Goal: Task Accomplishment & Management: Manage account settings

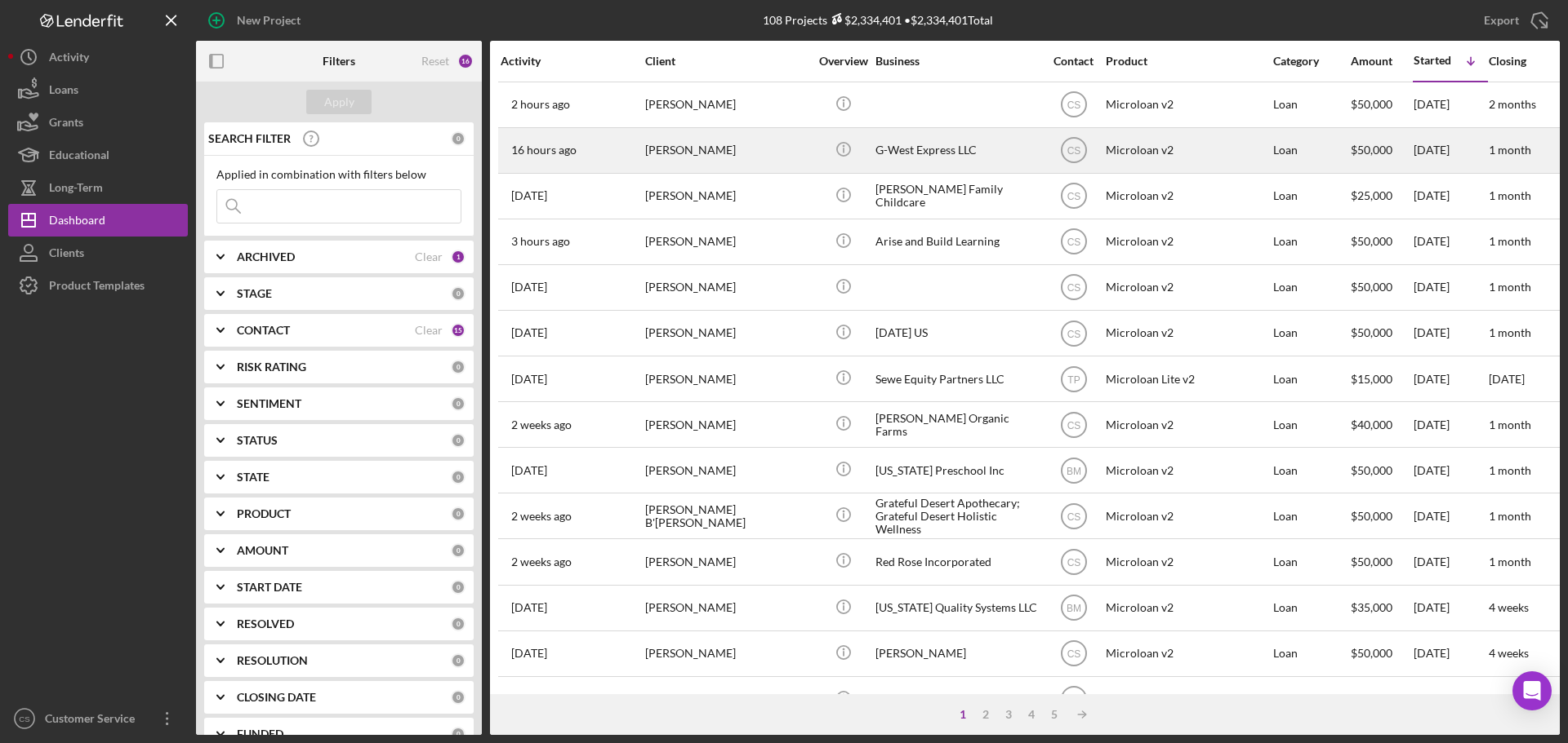
click at [794, 162] on div "[PERSON_NAME]" at bounding box center [726, 151] width 163 height 43
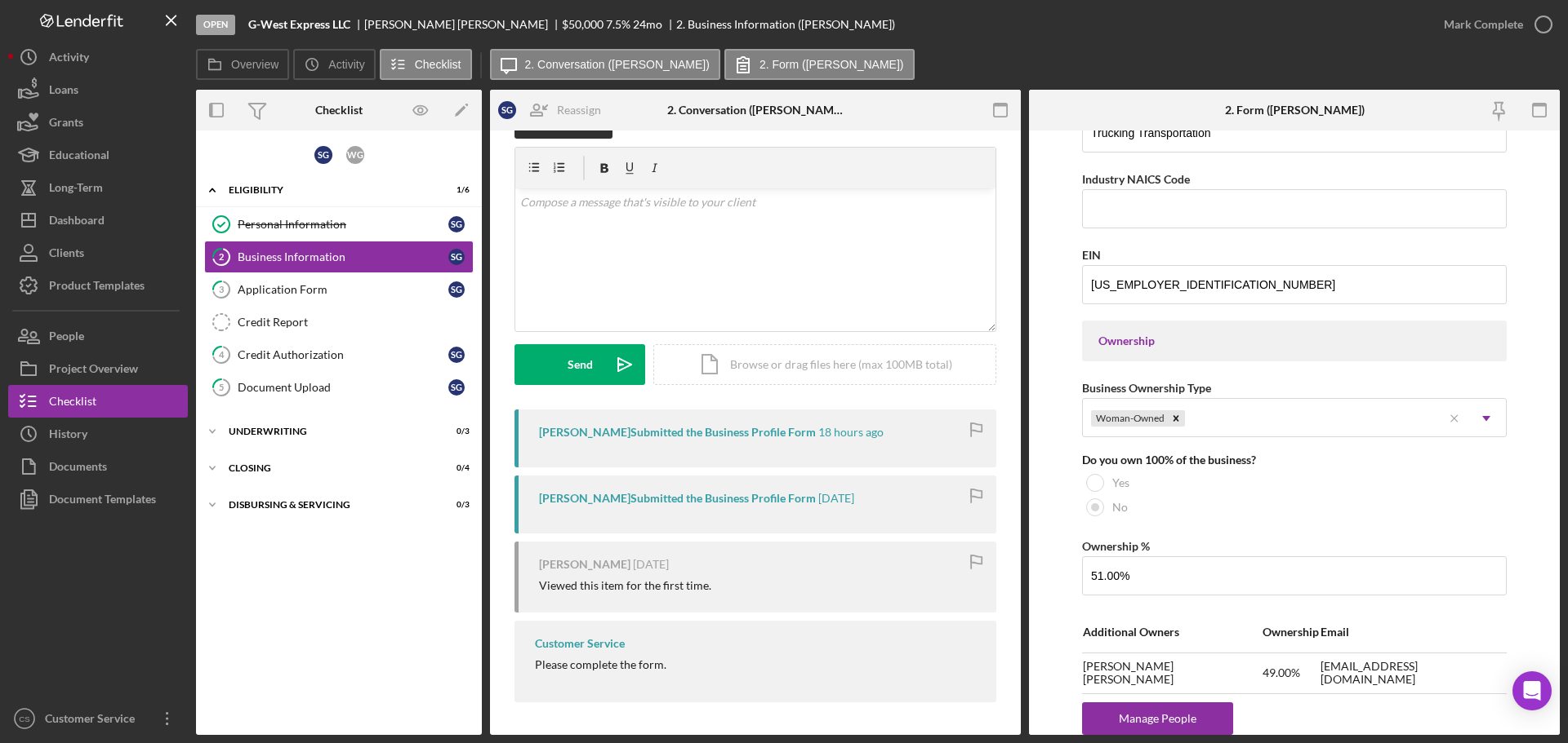
scroll to position [653, 0]
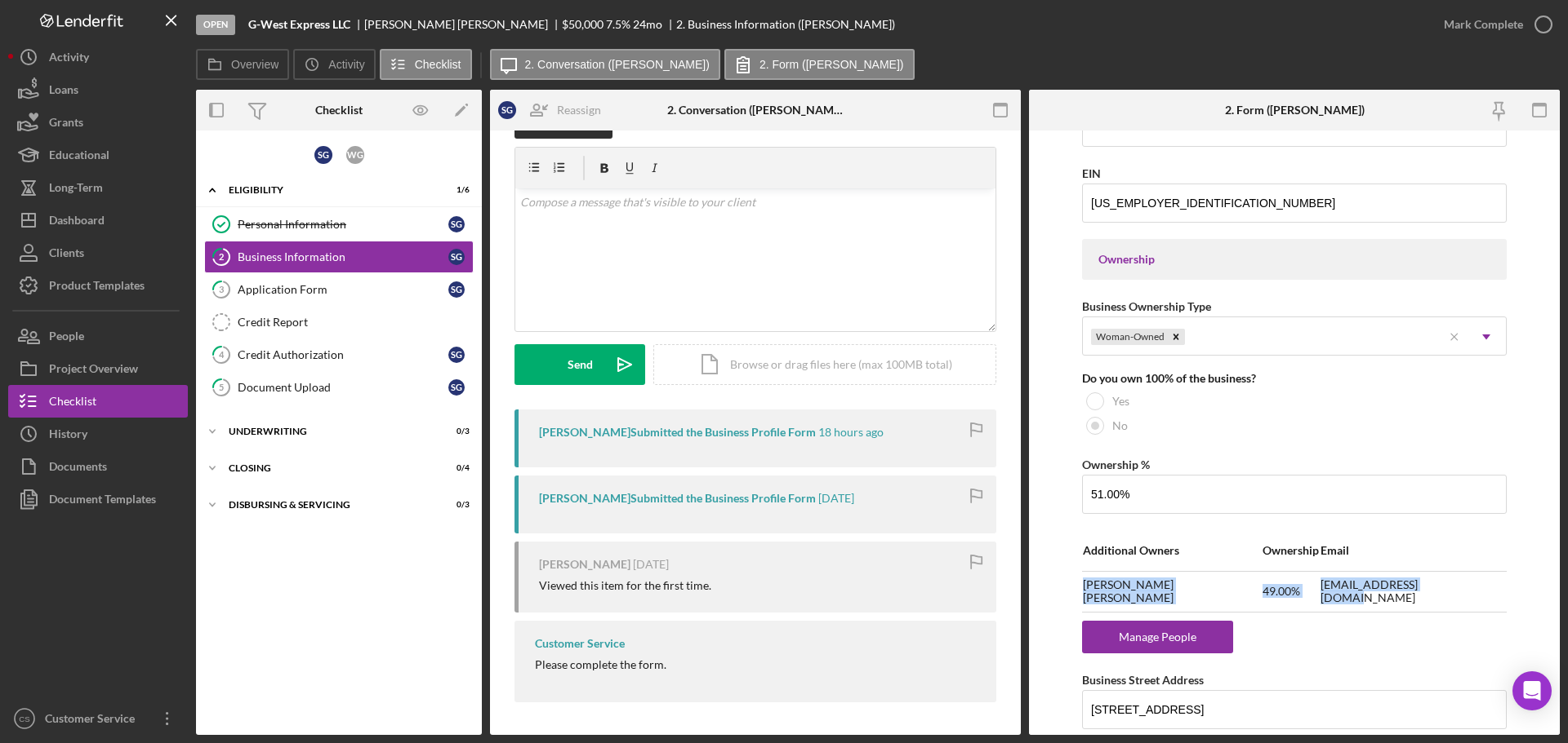
drag, startPoint x: 1453, startPoint y: 595, endPoint x: 1081, endPoint y: 591, distance: 372.0
click at [1082, 591] on tr "[PERSON_NAME] 49.00% [EMAIL_ADDRESS][DOMAIN_NAME]" at bounding box center [1294, 591] width 425 height 41
copy tr "[PERSON_NAME] 49.00% [EMAIL_ADDRESS][DOMAIN_NAME]"
click at [350, 369] on link "4 Credit Authorization S G" at bounding box center [339, 355] width 269 height 33
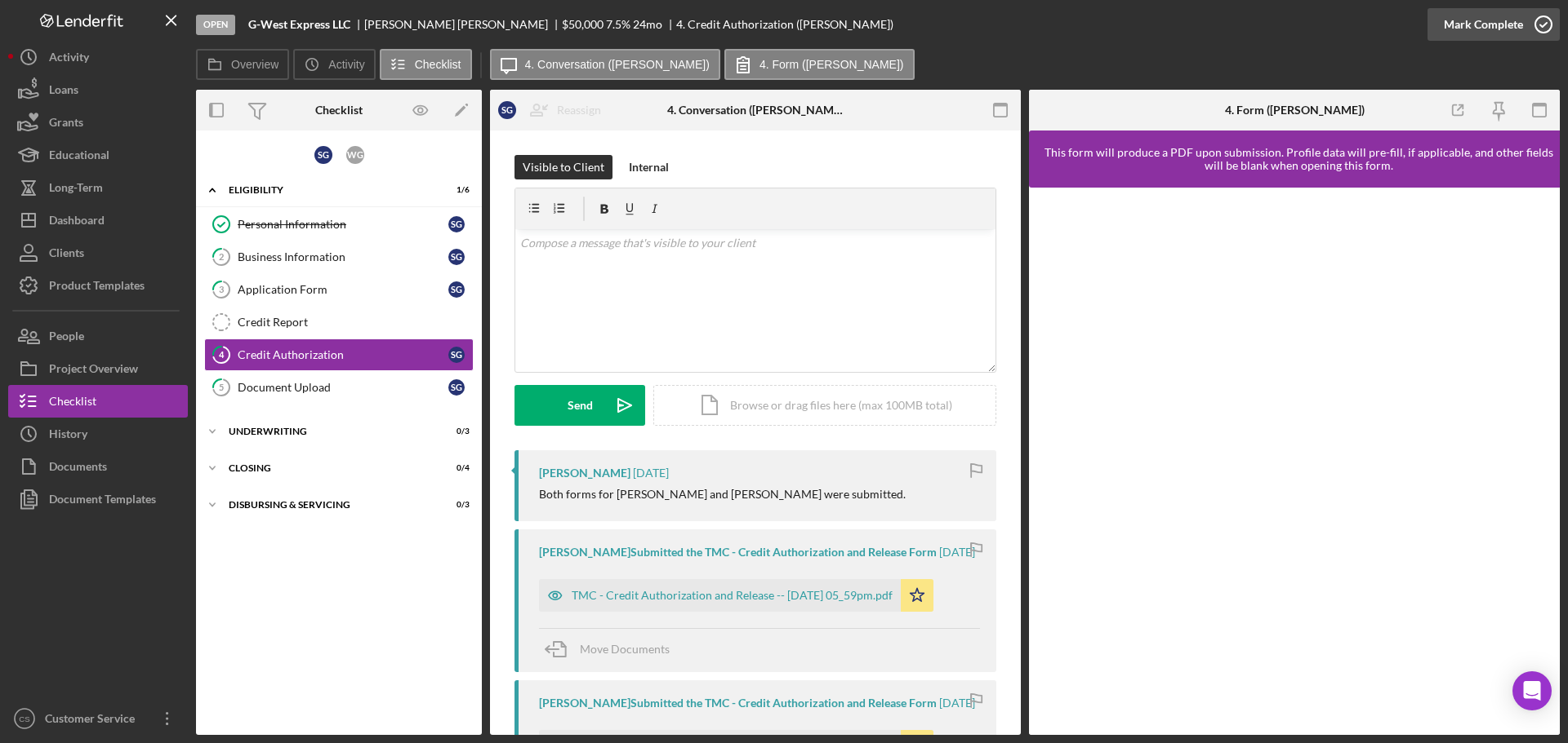
click at [1528, 26] on icon "button" at bounding box center [1543, 24] width 41 height 41
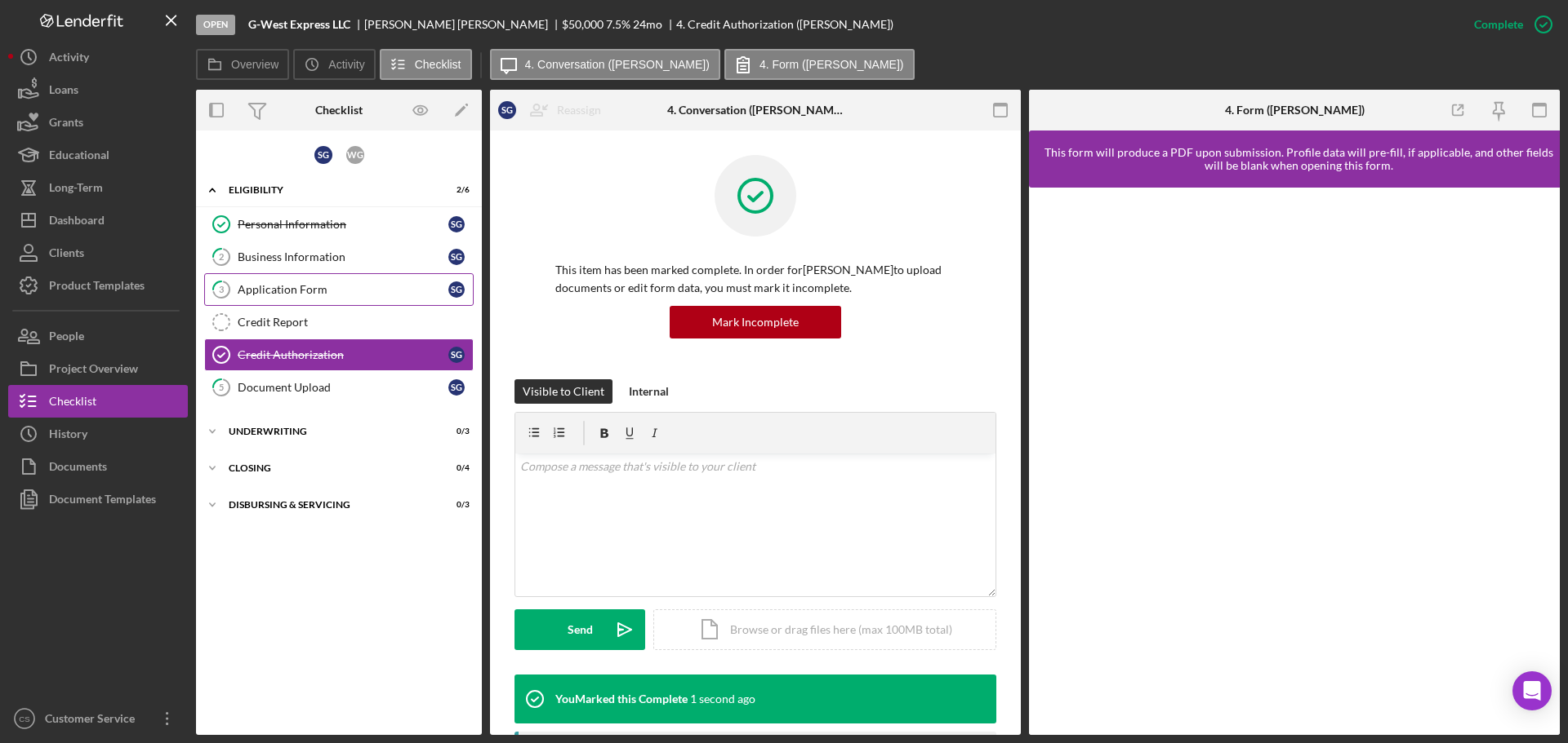
click at [345, 296] on div "Application Form" at bounding box center [342, 290] width 210 height 13
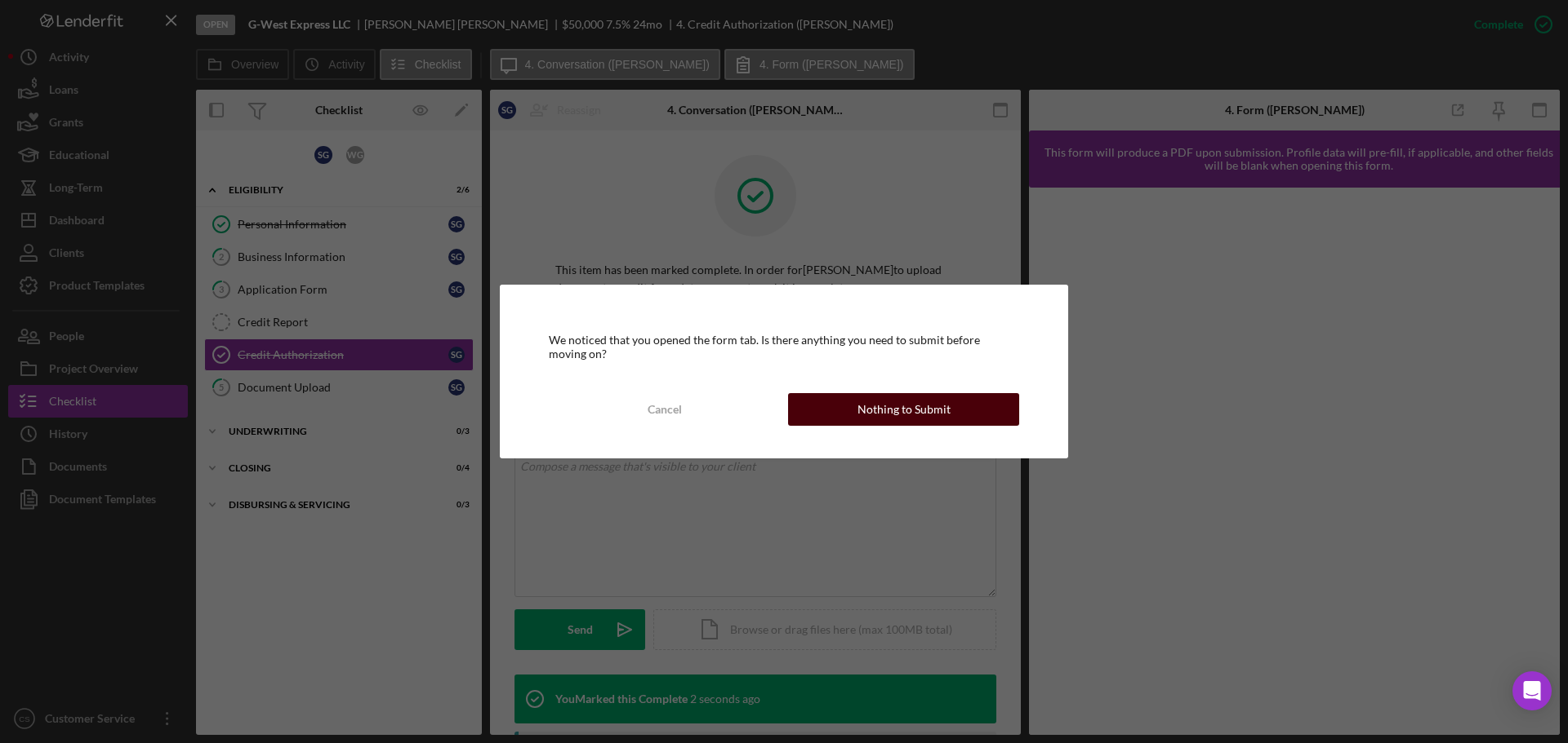
click at [961, 421] on button "Nothing to Submit" at bounding box center [903, 410] width 231 height 33
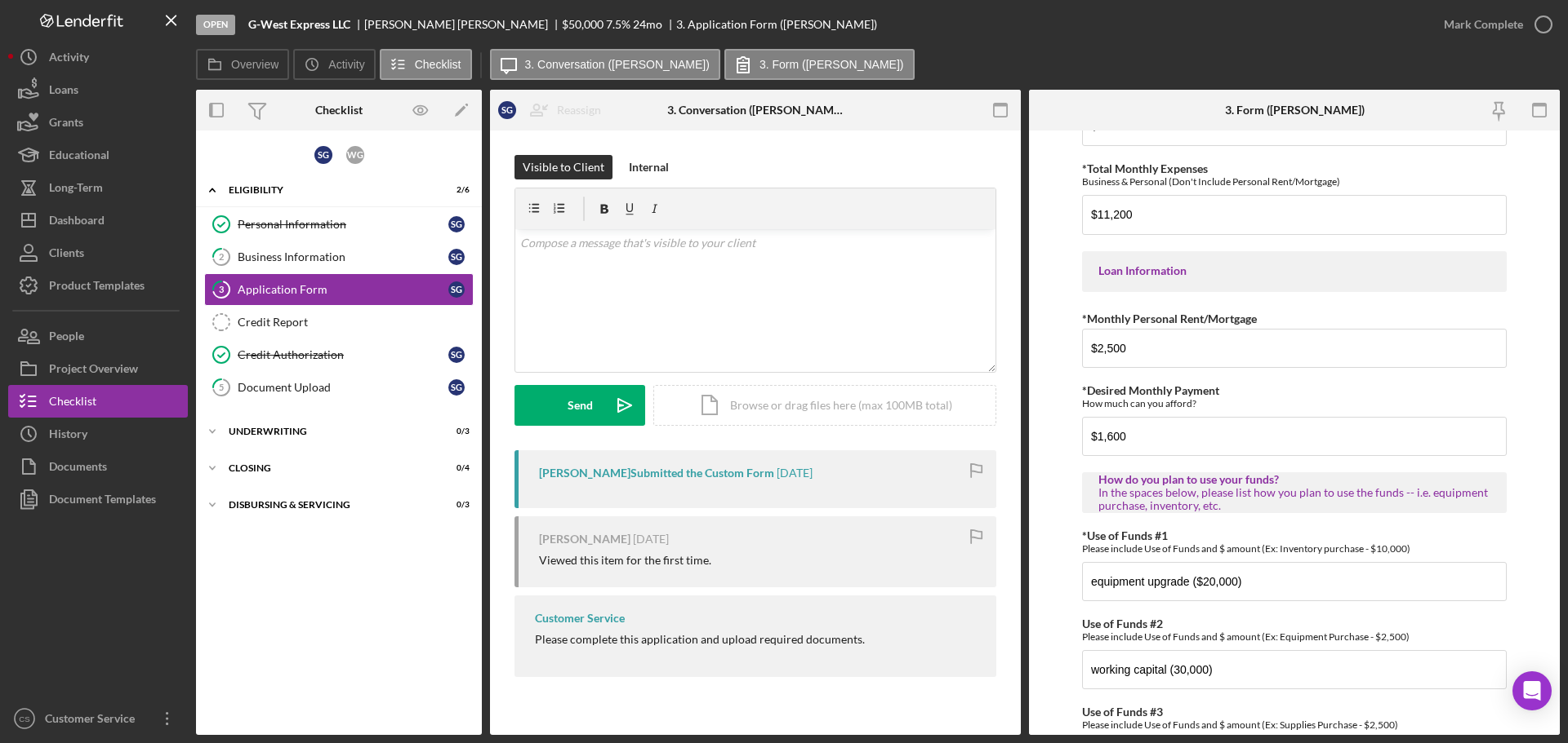
scroll to position [813, 0]
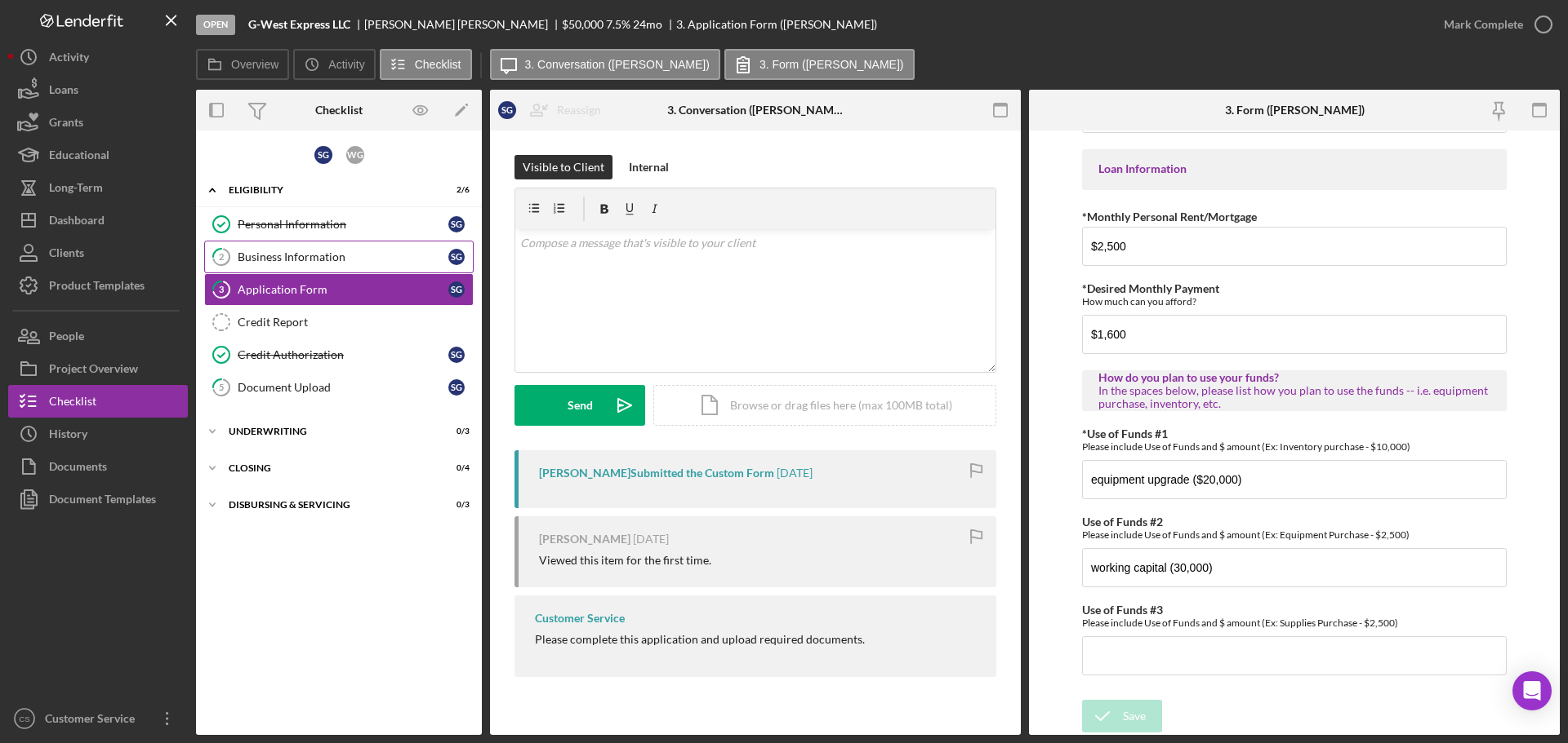
click at [345, 259] on div "Business Information" at bounding box center [342, 257] width 210 height 13
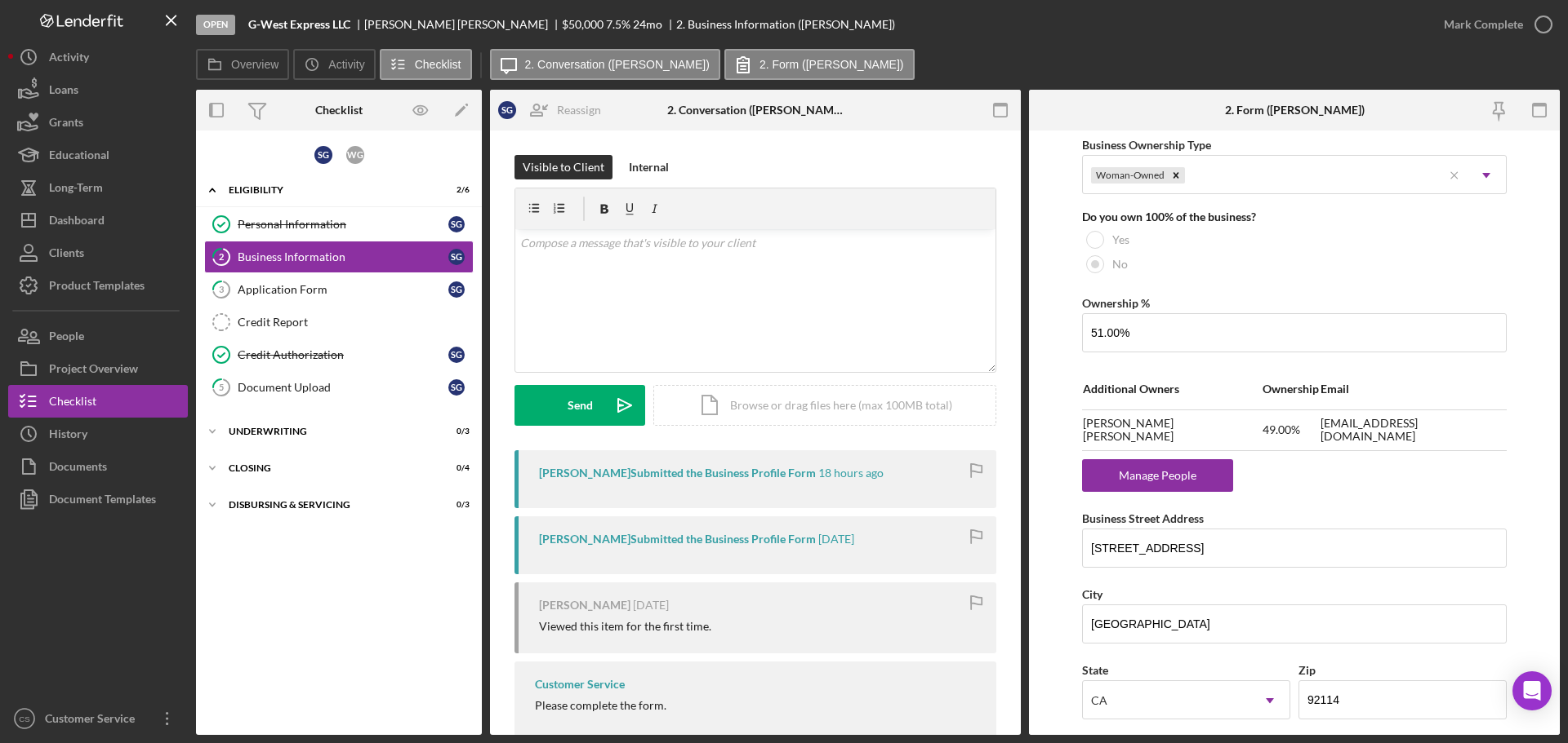
scroll to position [816, 0]
click at [336, 352] on div "Credit Authorization" at bounding box center [342, 355] width 210 height 13
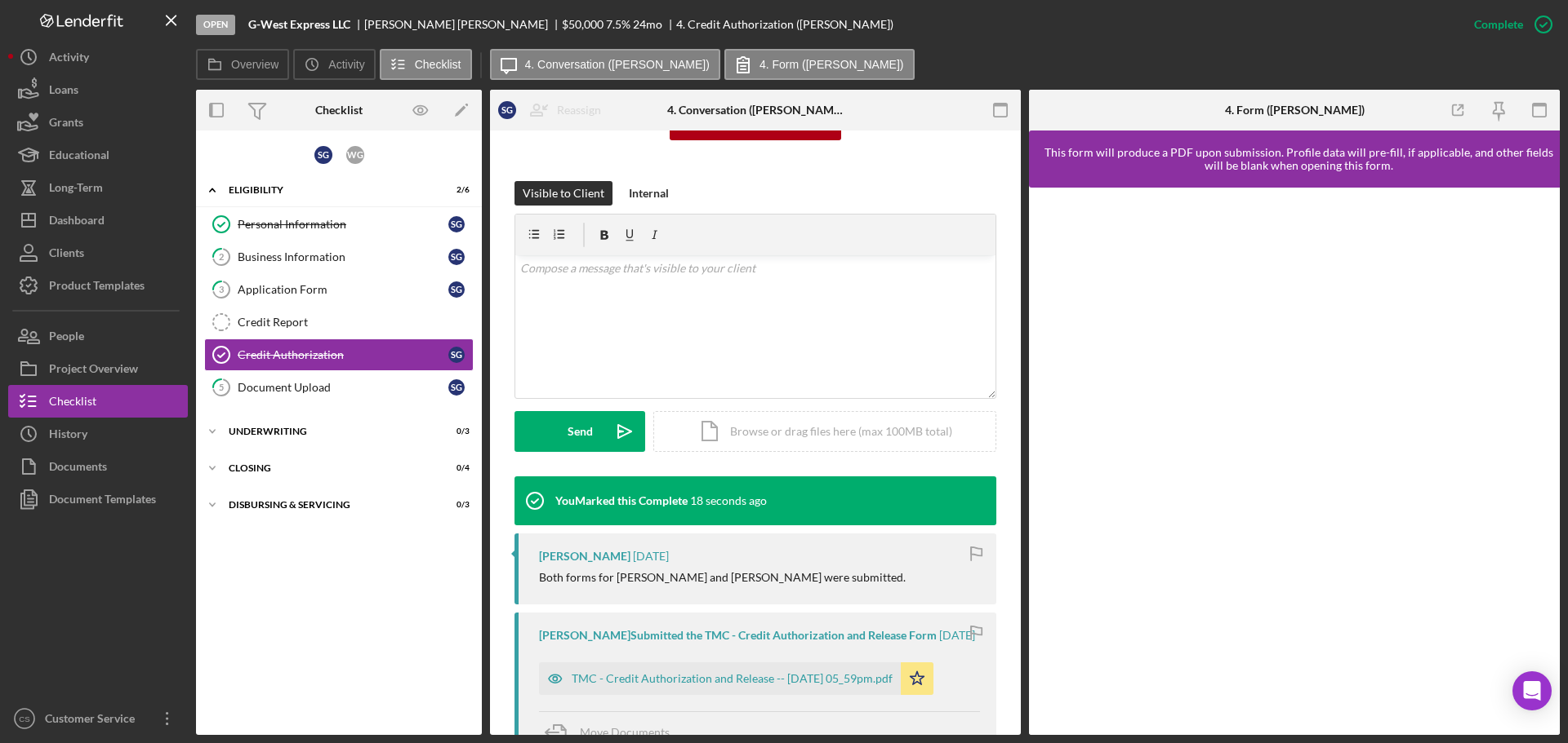
scroll to position [327, 0]
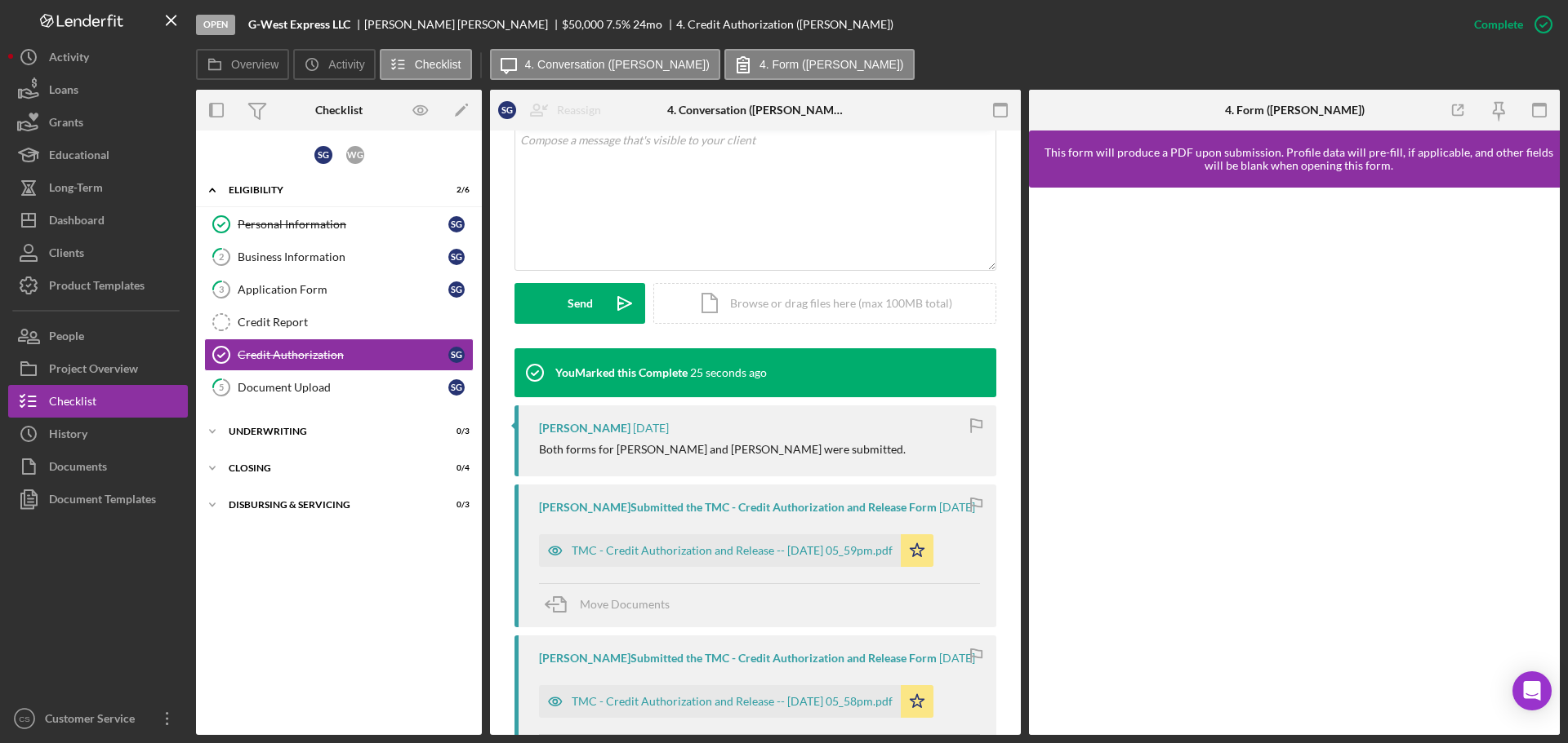
click at [744, 541] on div "TMC - Credit Authorization and Release -- [DATE] 05_59pm.pdf Icon/Star" at bounding box center [741, 546] width 403 height 41
click at [752, 514] on div "[PERSON_NAME] Submitted the TMC - Credit Authorization and Release Form" at bounding box center [738, 507] width 397 height 13
click at [768, 597] on div "Move Documents" at bounding box center [760, 605] width 441 height 44
click at [816, 530] on div "[PERSON_NAME] Submitted the TMC - Credit Authorization and Release Form [DATE] …" at bounding box center [754, 556] width 481 height 143
click at [933, 560] on icon "Icon/Star" at bounding box center [917, 551] width 33 height 33
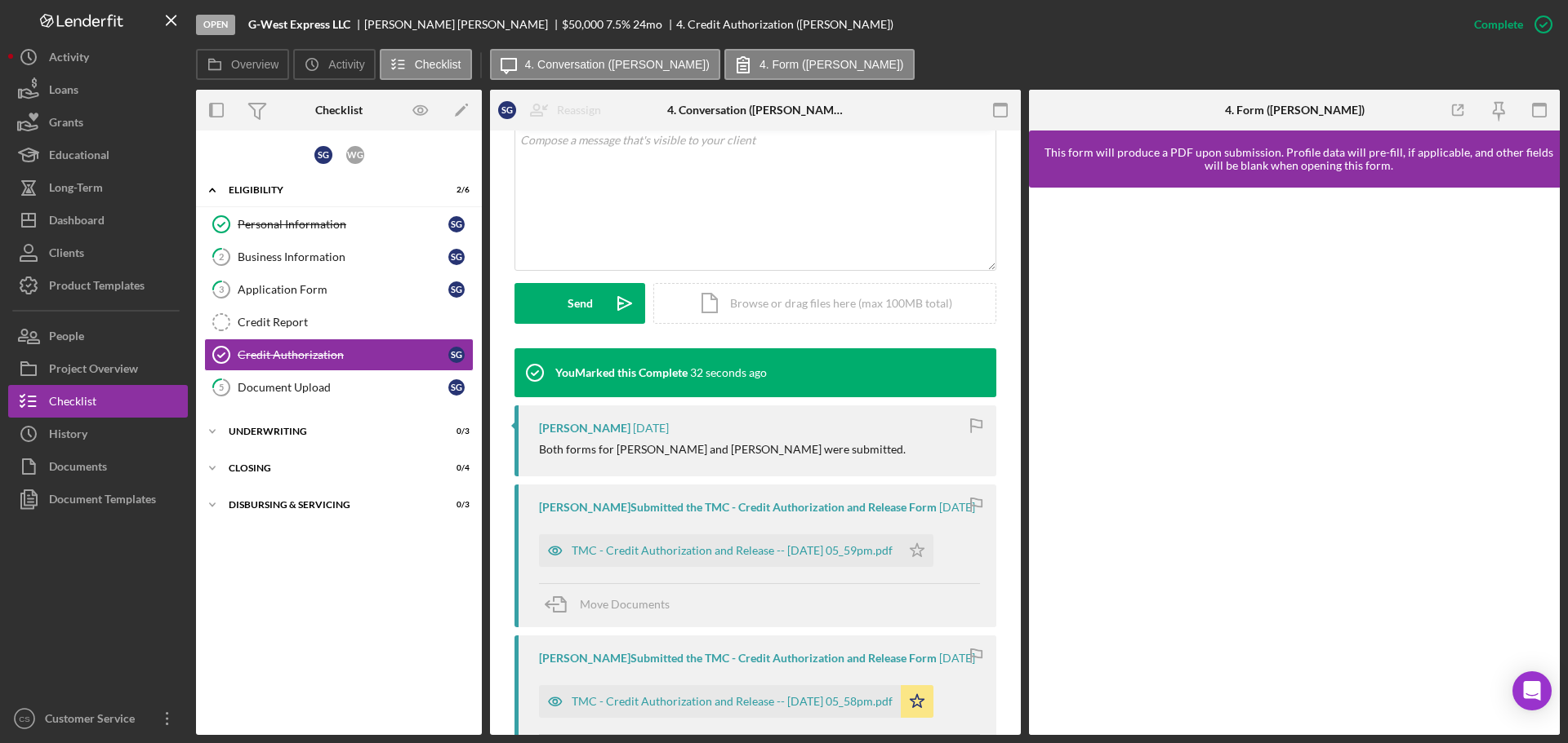
click at [933, 560] on icon "Icon/Star" at bounding box center [917, 551] width 33 height 33
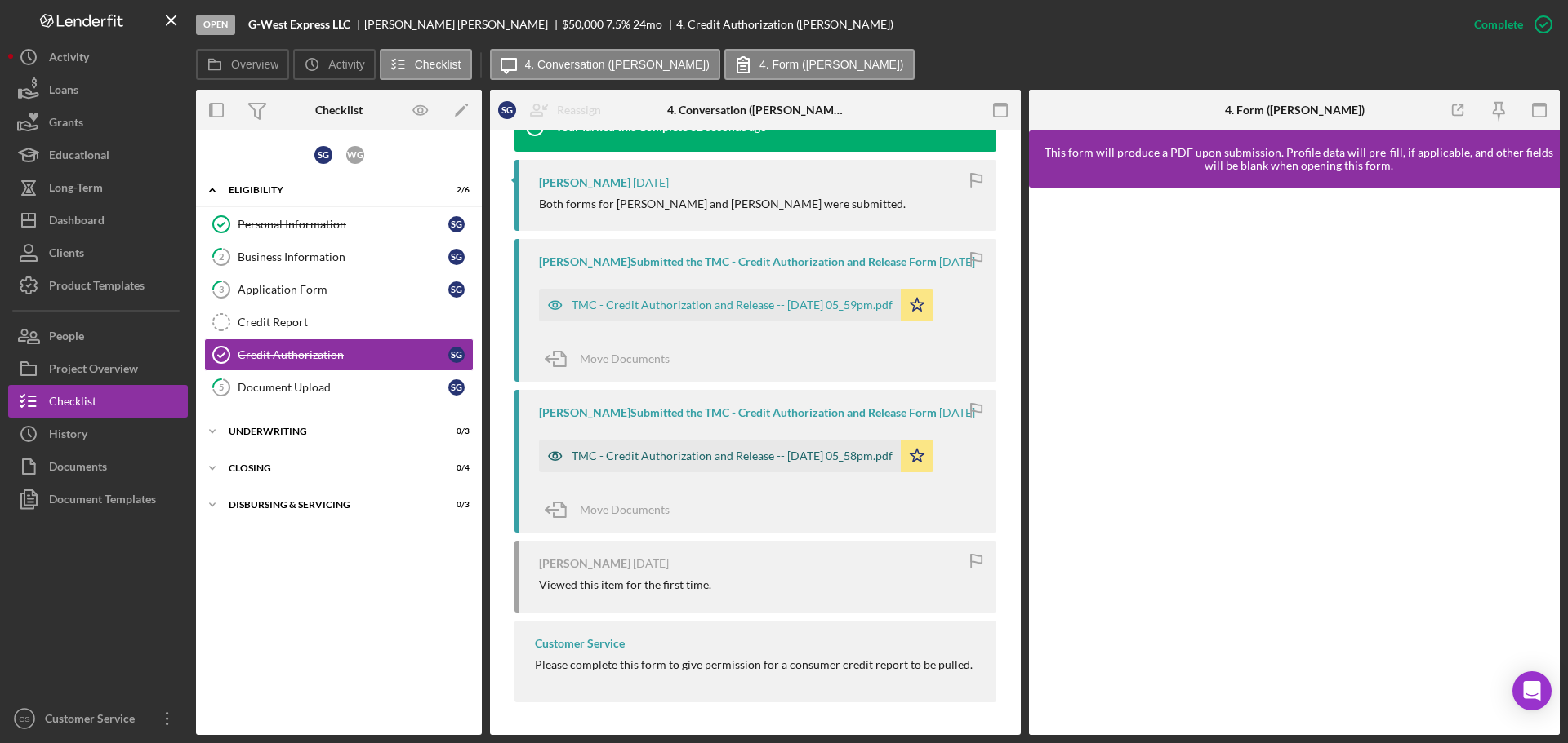
click at [847, 441] on div "TMC - Credit Authorization and Release -- [DATE] 05_58pm.pdf" at bounding box center [720, 456] width 361 height 33
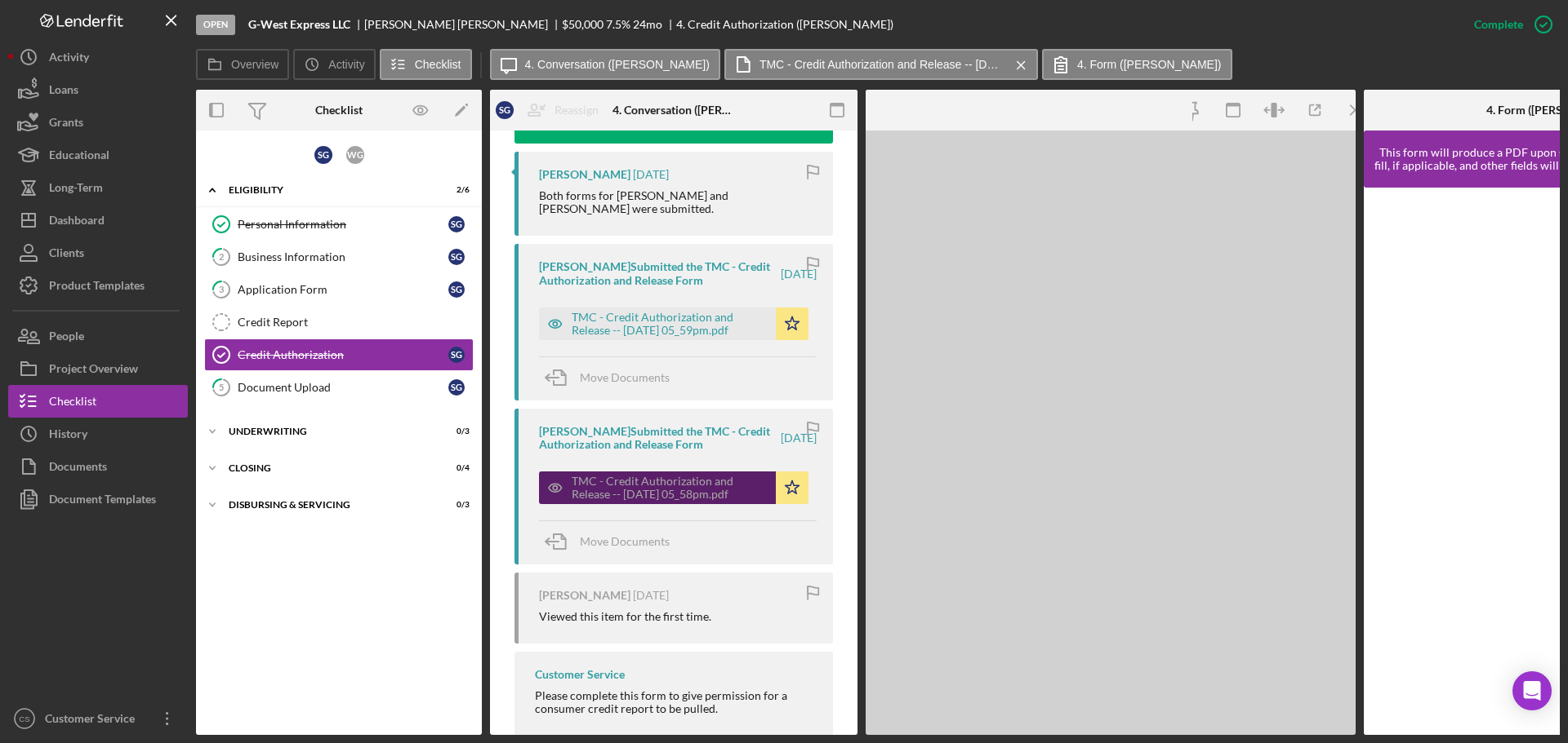
scroll to position [616, 0]
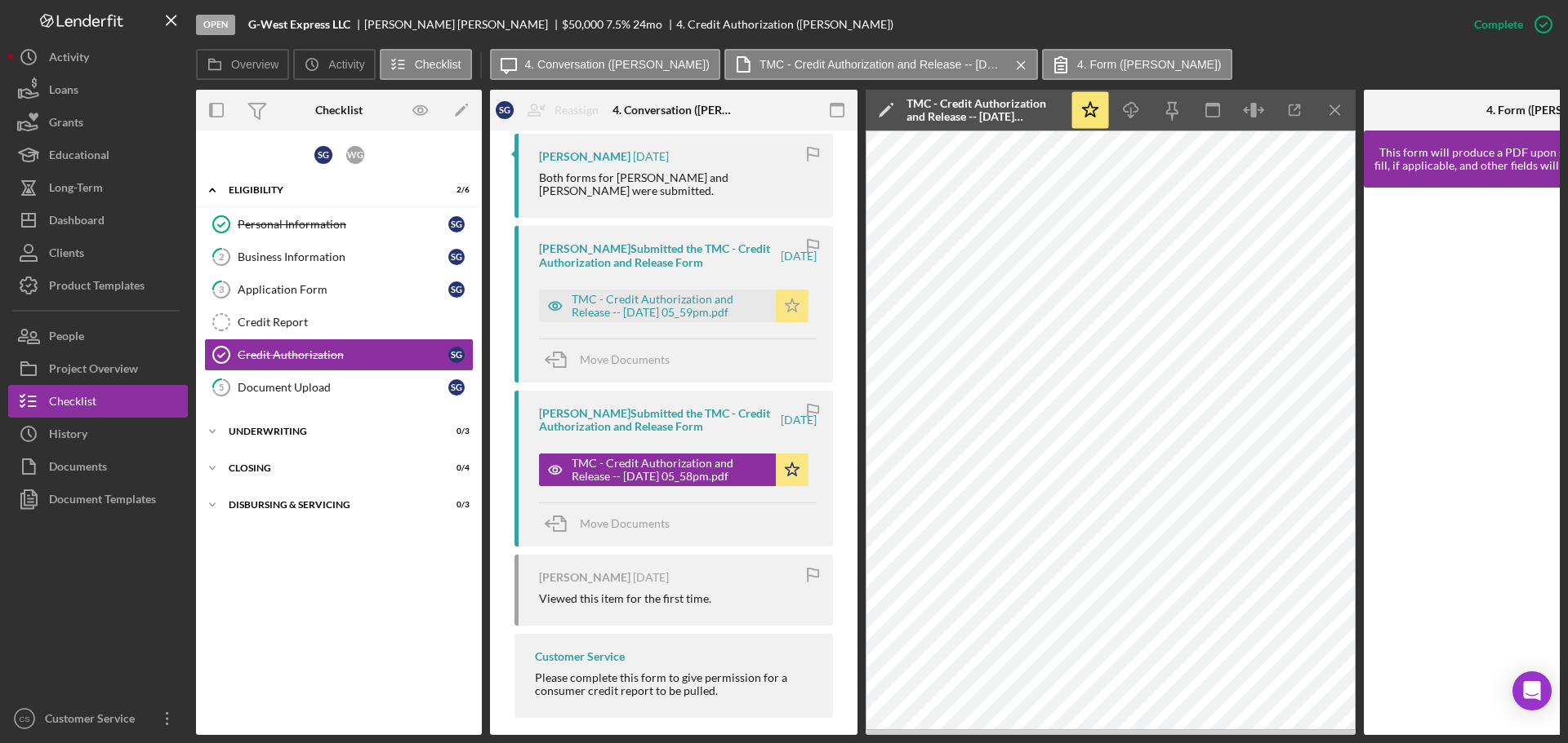
click at [780, 306] on icon "Icon/Star" at bounding box center [792, 306] width 33 height 33
click at [720, 309] on div "TMC - Credit Authorization and Release -- [DATE] 05_59pm.pdf" at bounding box center [669, 306] width 196 height 26
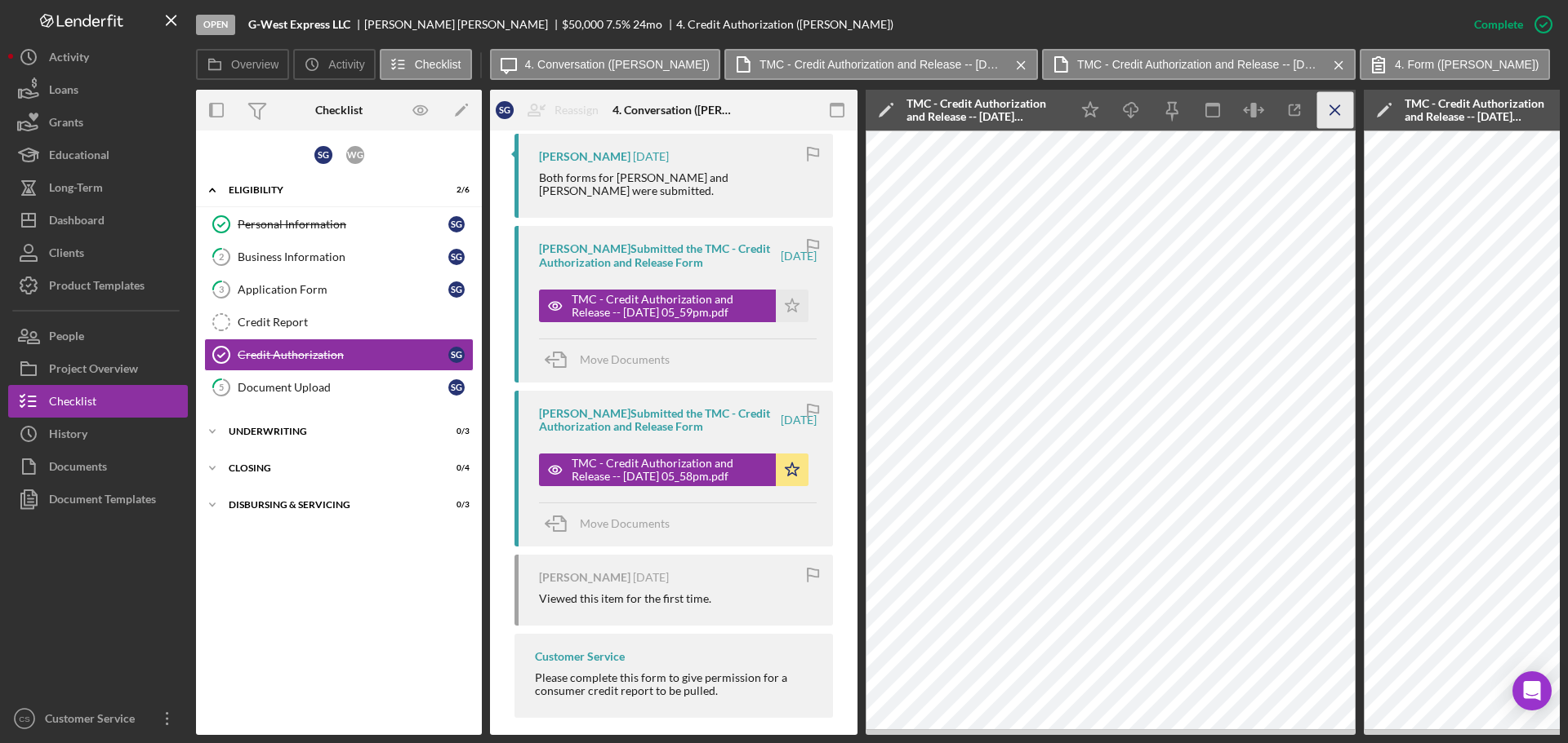
click at [1330, 105] on icon "Icon/Menu Close" at bounding box center [1335, 110] width 37 height 37
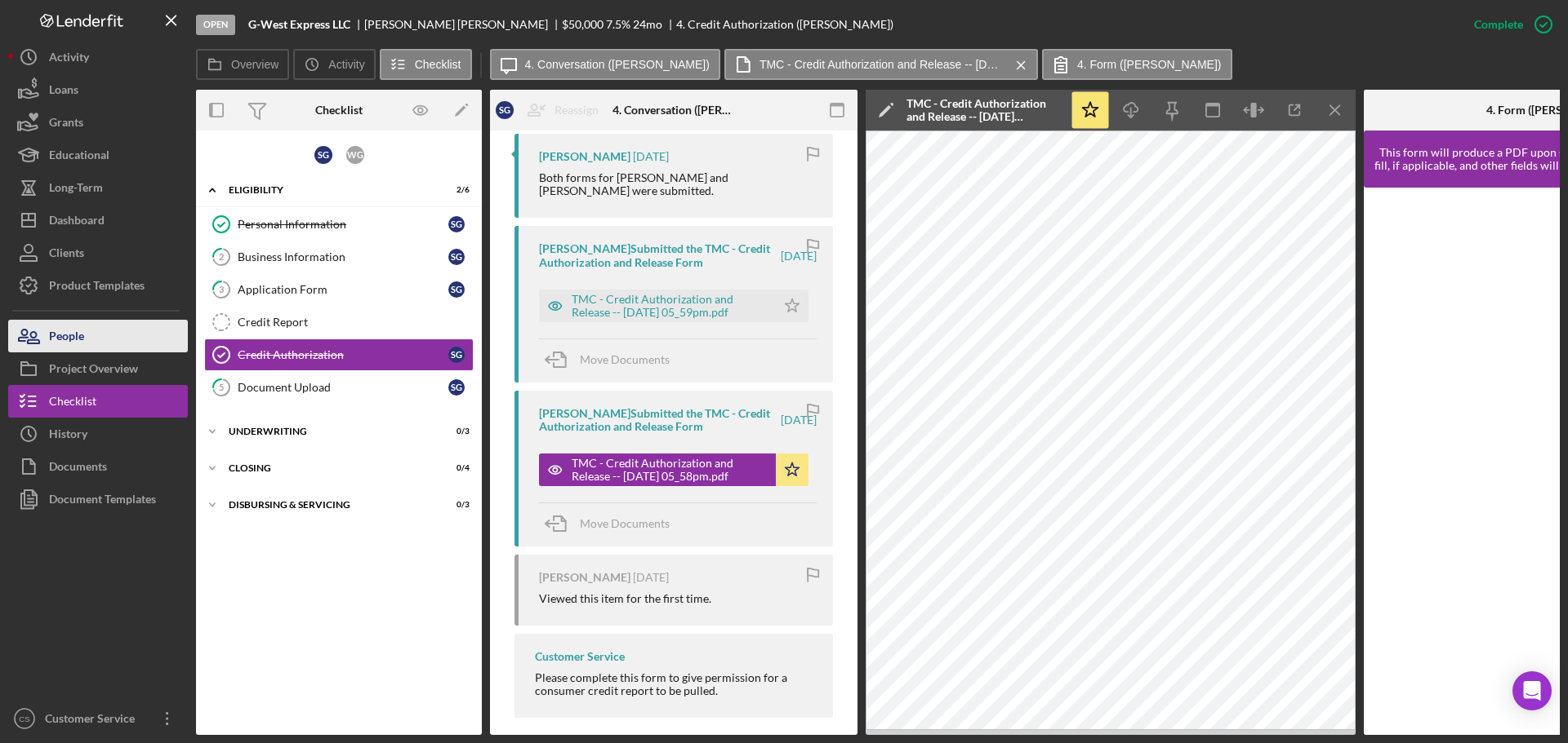
click at [115, 345] on button "People" at bounding box center [98, 336] width 180 height 33
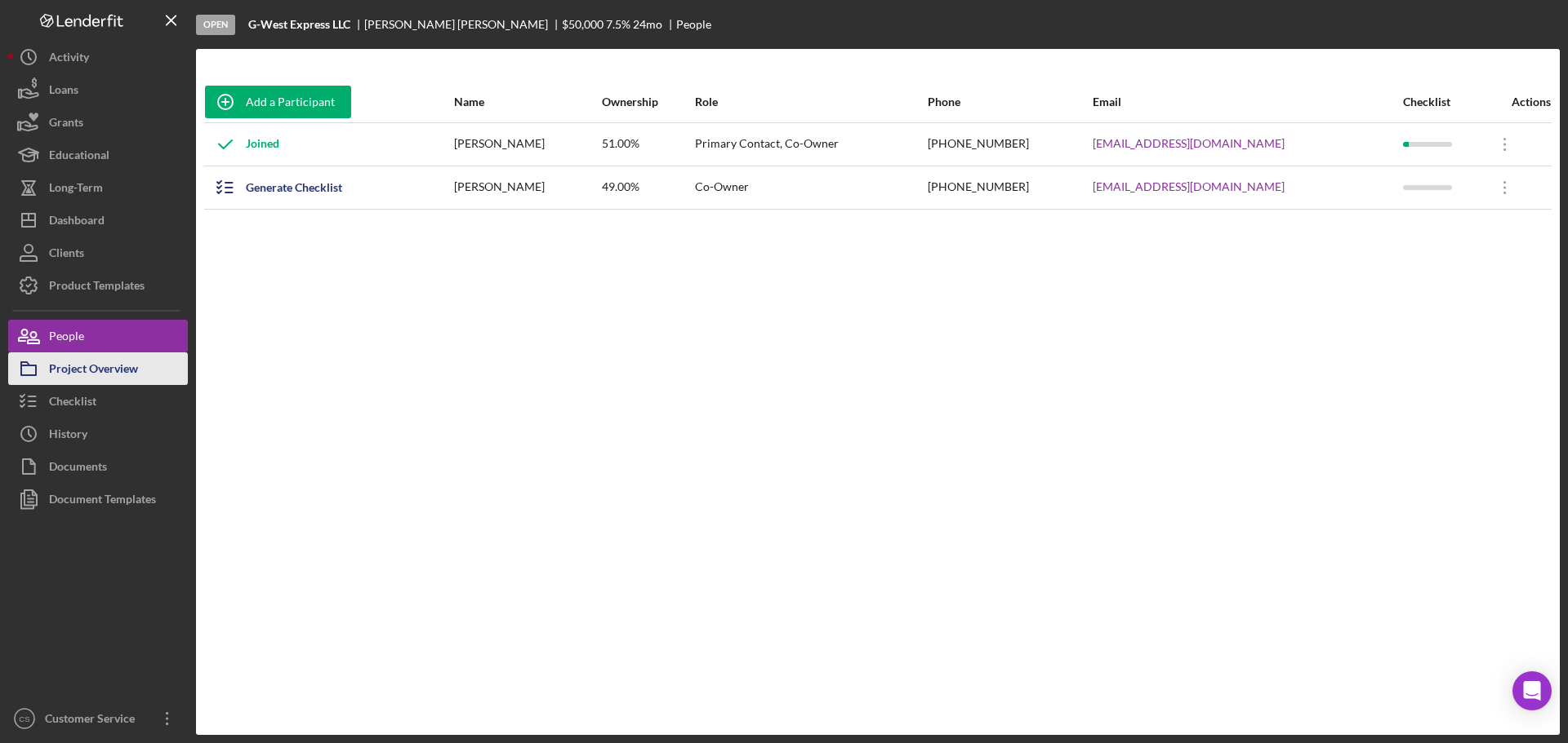
click at [108, 367] on div "Project Overview" at bounding box center [93, 370] width 89 height 37
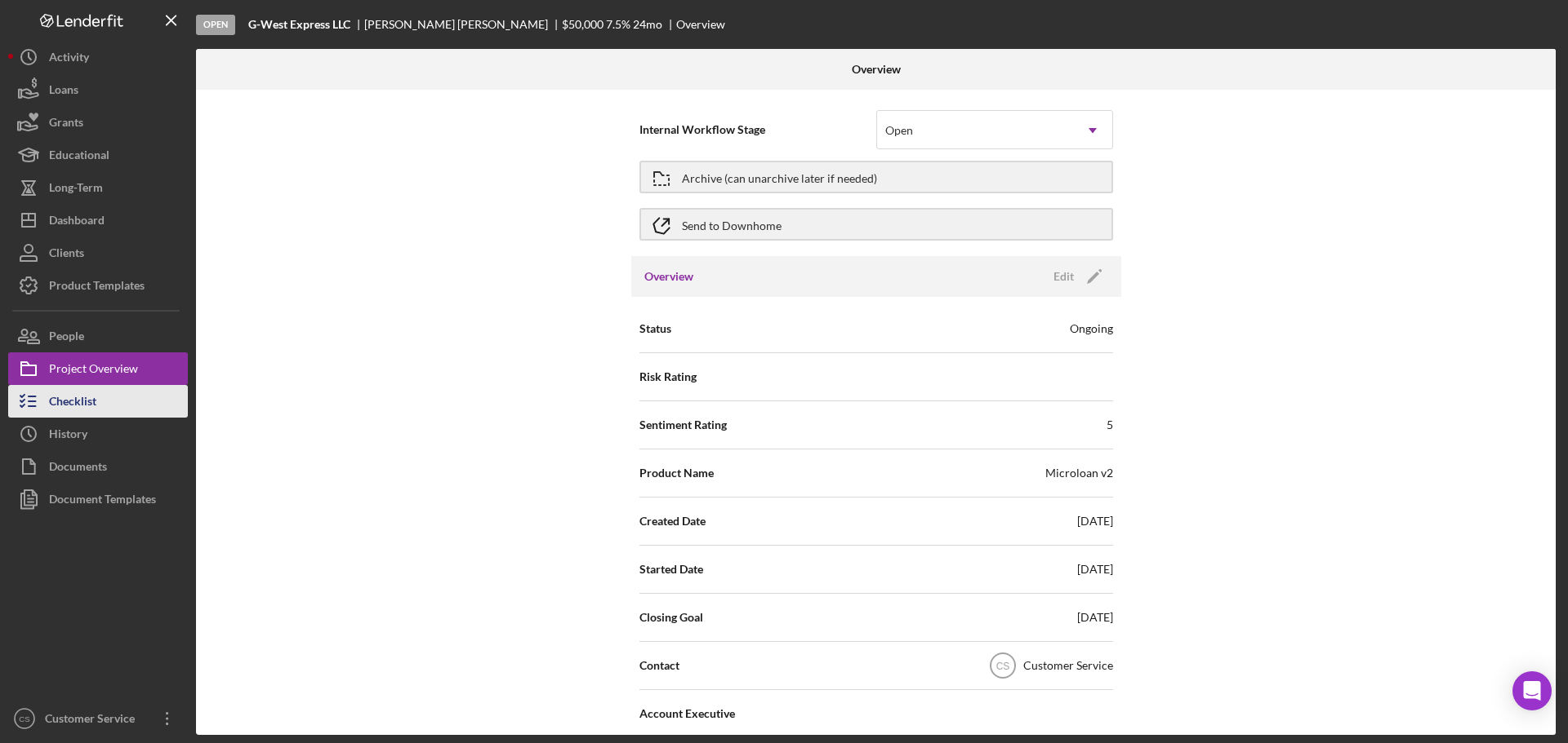
click at [105, 386] on button "Checklist" at bounding box center [98, 402] width 180 height 33
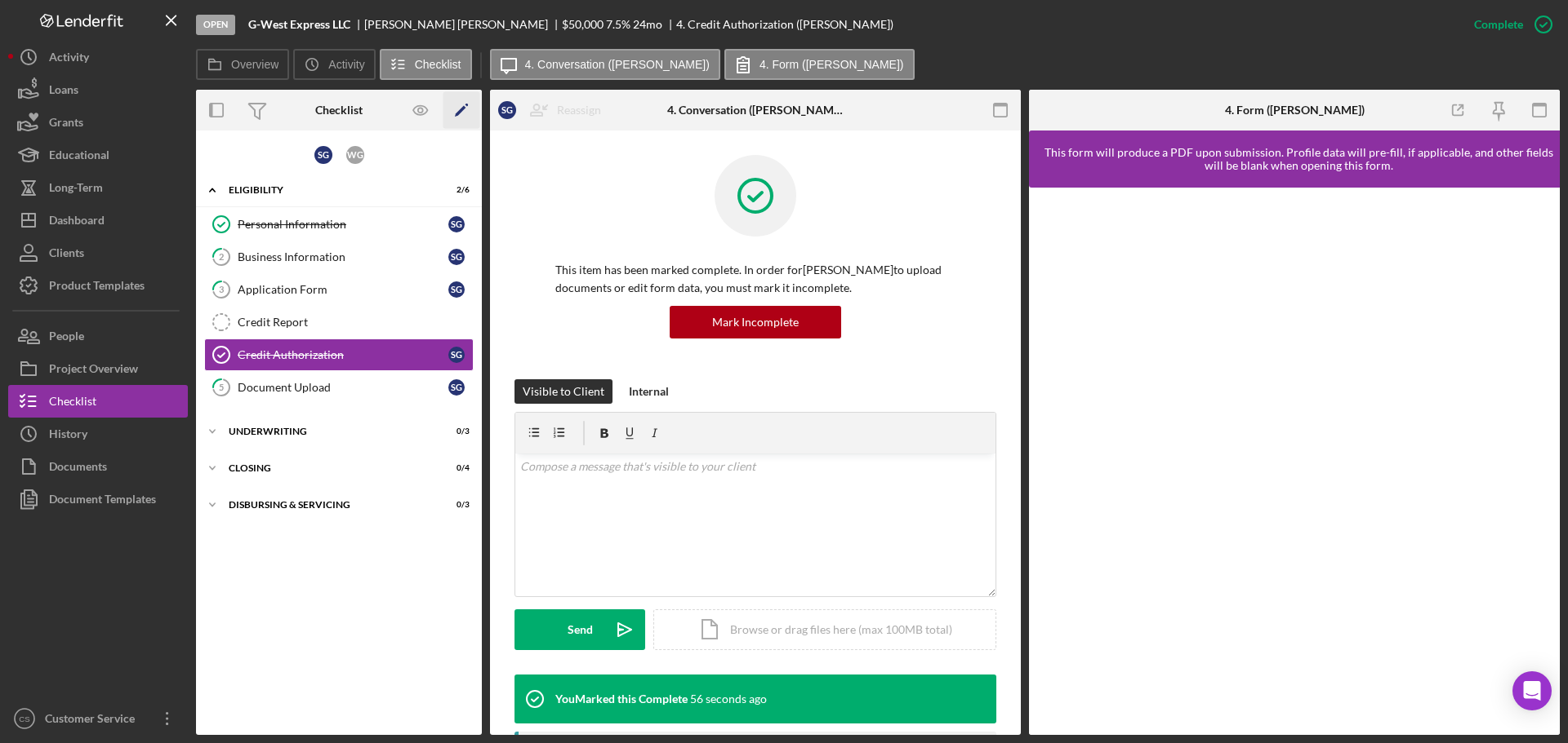
click at [469, 116] on icon "Icon/Edit" at bounding box center [462, 110] width 37 height 37
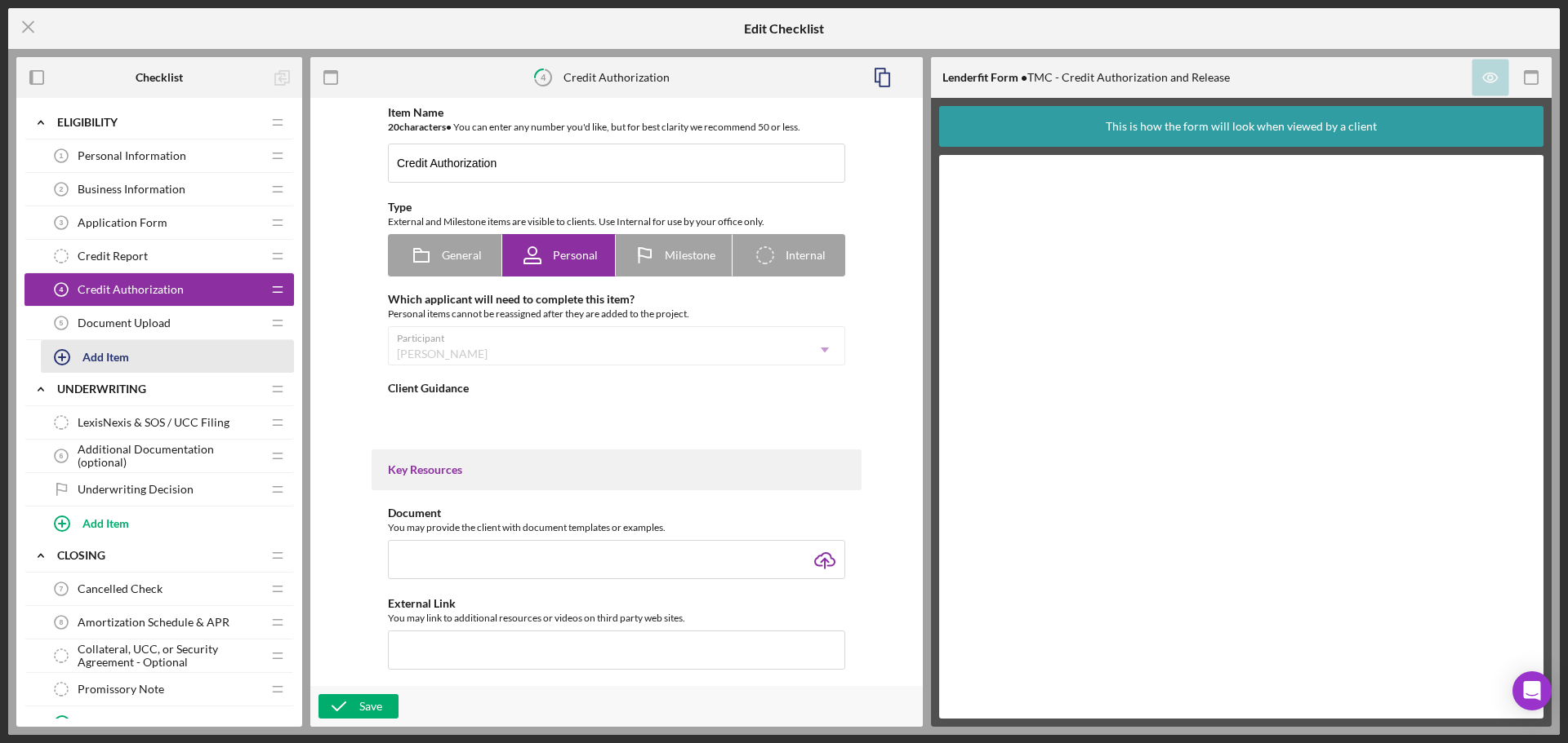
type textarea "<div>Please complete this form to give permission for a consumer credit report …"
click at [143, 364] on button "Add Item" at bounding box center [167, 357] width 253 height 33
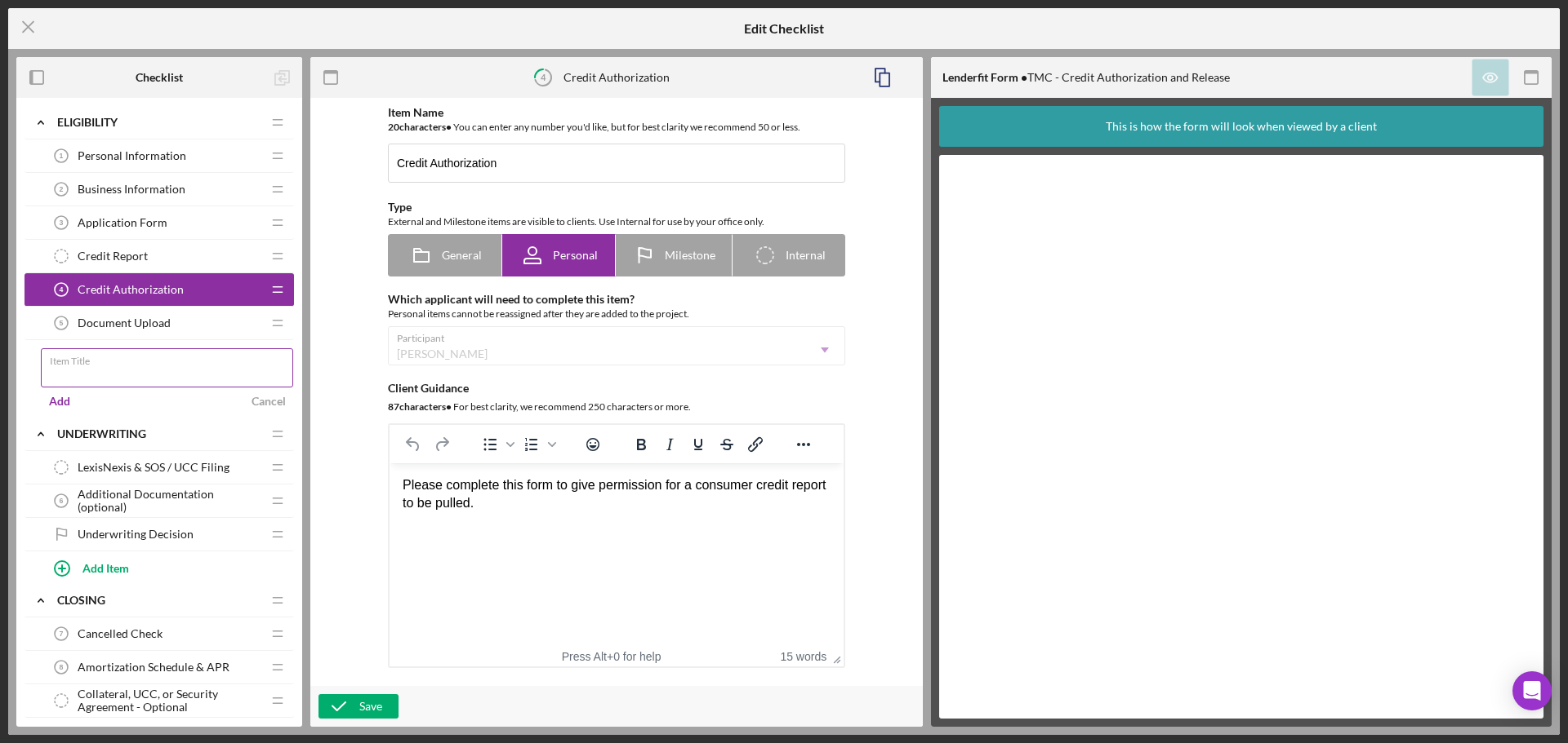
click at [151, 378] on input "Item Title" at bounding box center [166, 367] width 252 height 39
type input "Co Borrower Credit Authorization"
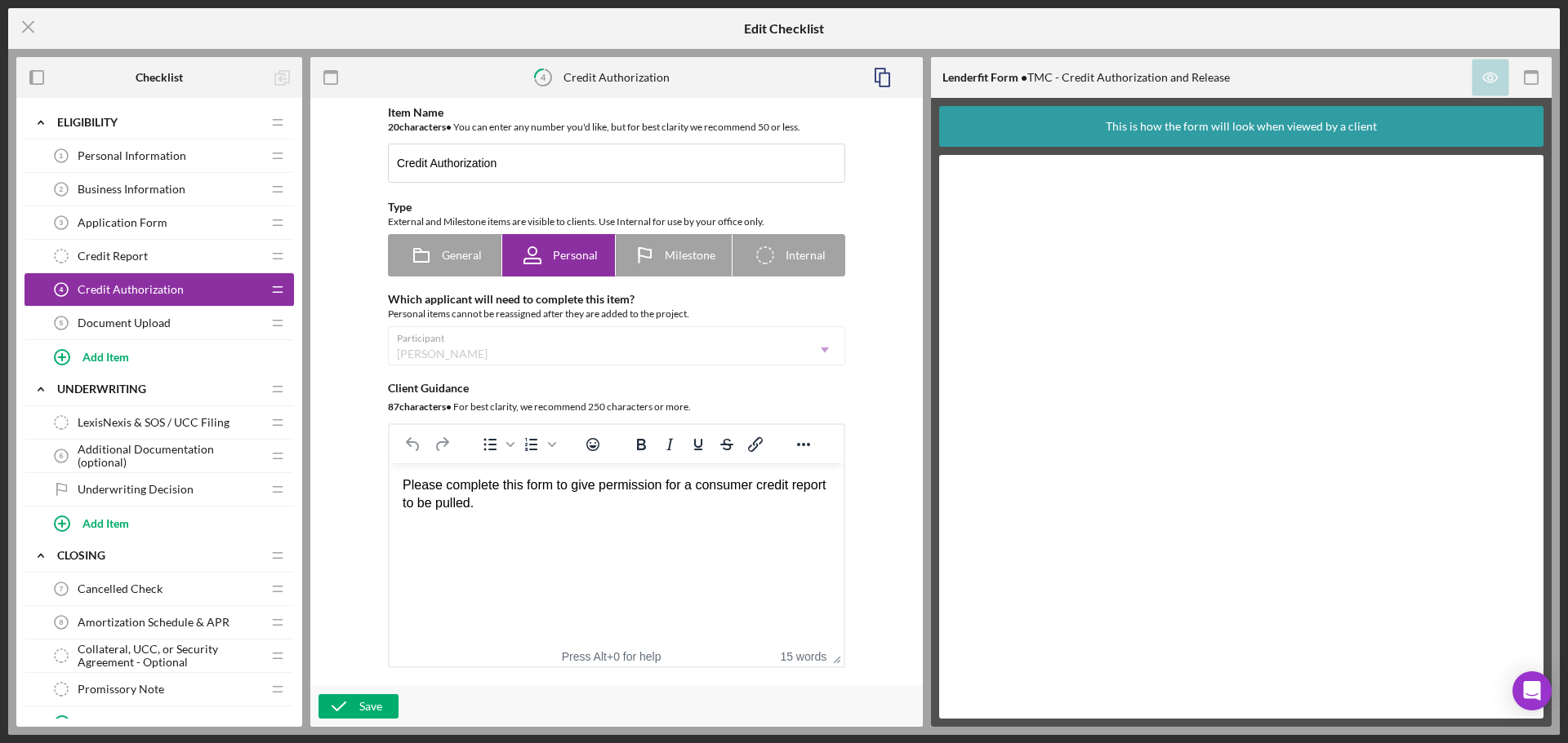
click at [567, 309] on div "Personal items cannot be reassigned after they are added to the project." at bounding box center [616, 314] width 457 height 16
click at [557, 260] on span "Personal" at bounding box center [575, 255] width 45 height 13
click at [101, 348] on div "Add Item" at bounding box center [106, 357] width 47 height 31
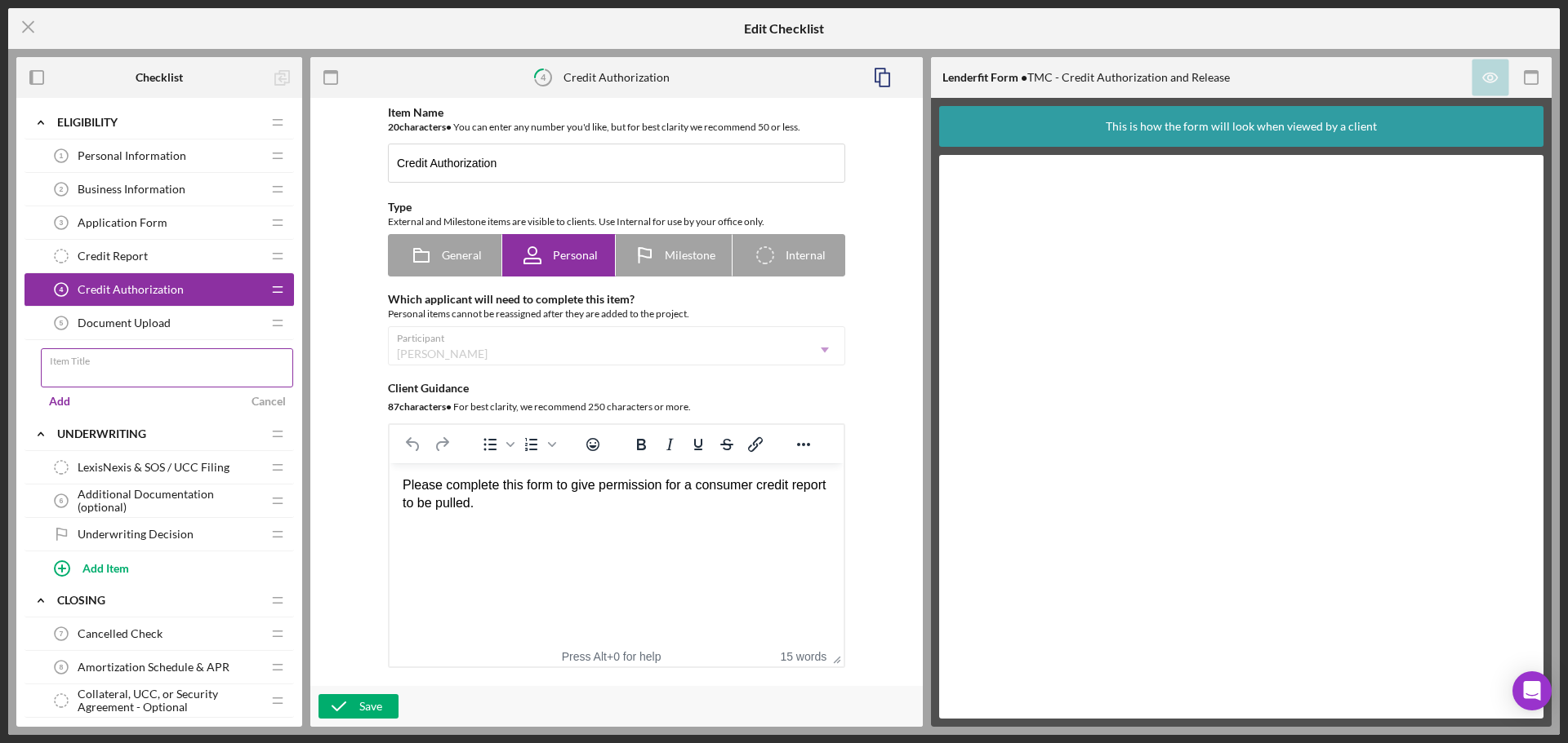
click at [119, 374] on input "Item Title" at bounding box center [166, 367] width 252 height 39
type input "Co Borrower Application Form"
drag, startPoint x: 224, startPoint y: 378, endPoint x: 0, endPoint y: 384, distance: 224.1
click at [0, 384] on div "Icon/Menu Close Edit Checklist Checklist Icon/Expander Eligibility Icon/Edit Ic…" at bounding box center [784, 371] width 1568 height 743
click at [103, 378] on input "Item Title" at bounding box center [166, 367] width 252 height 39
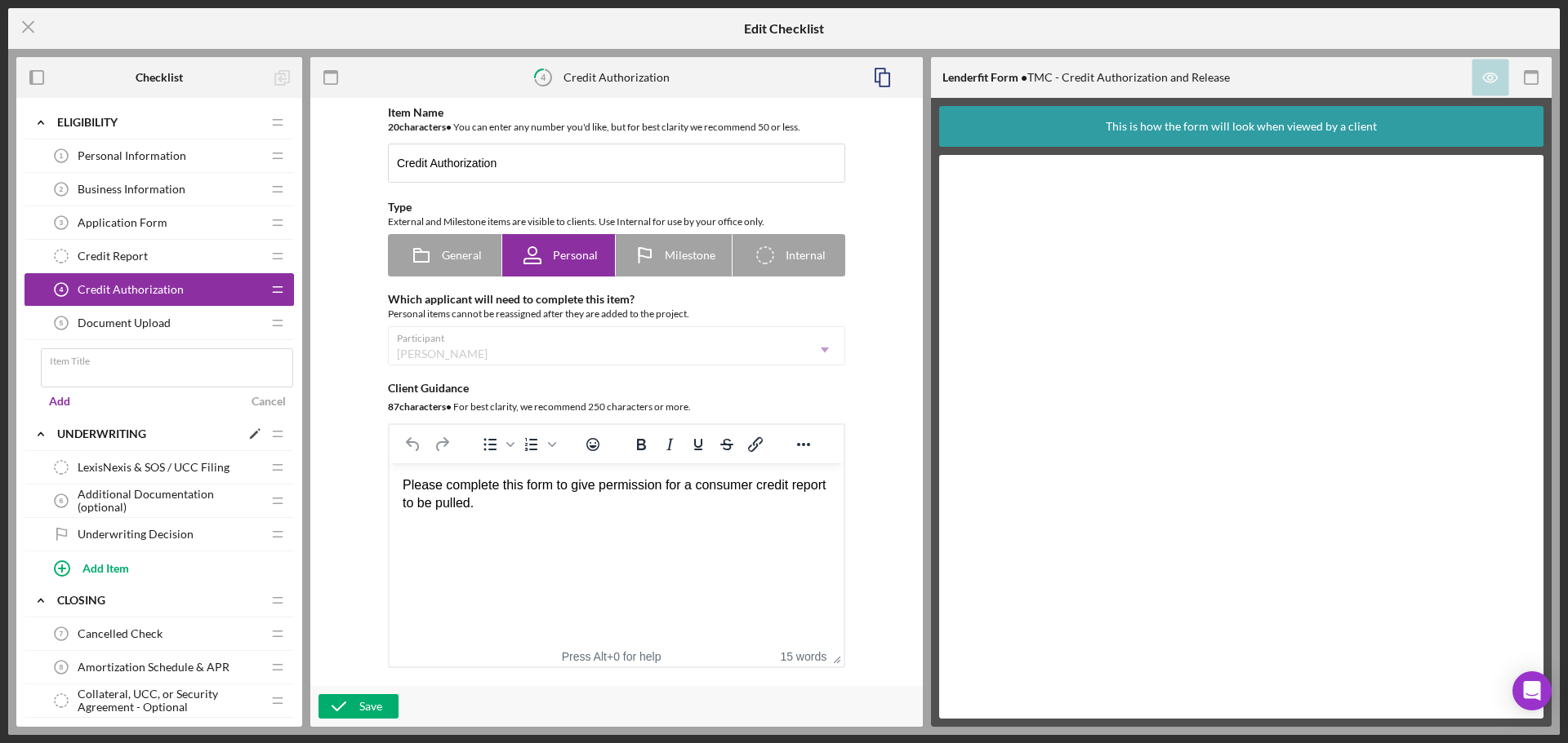
type input "Co Borrower Credit Authorization"
click at [67, 404] on div "Add" at bounding box center [60, 401] width 22 height 24
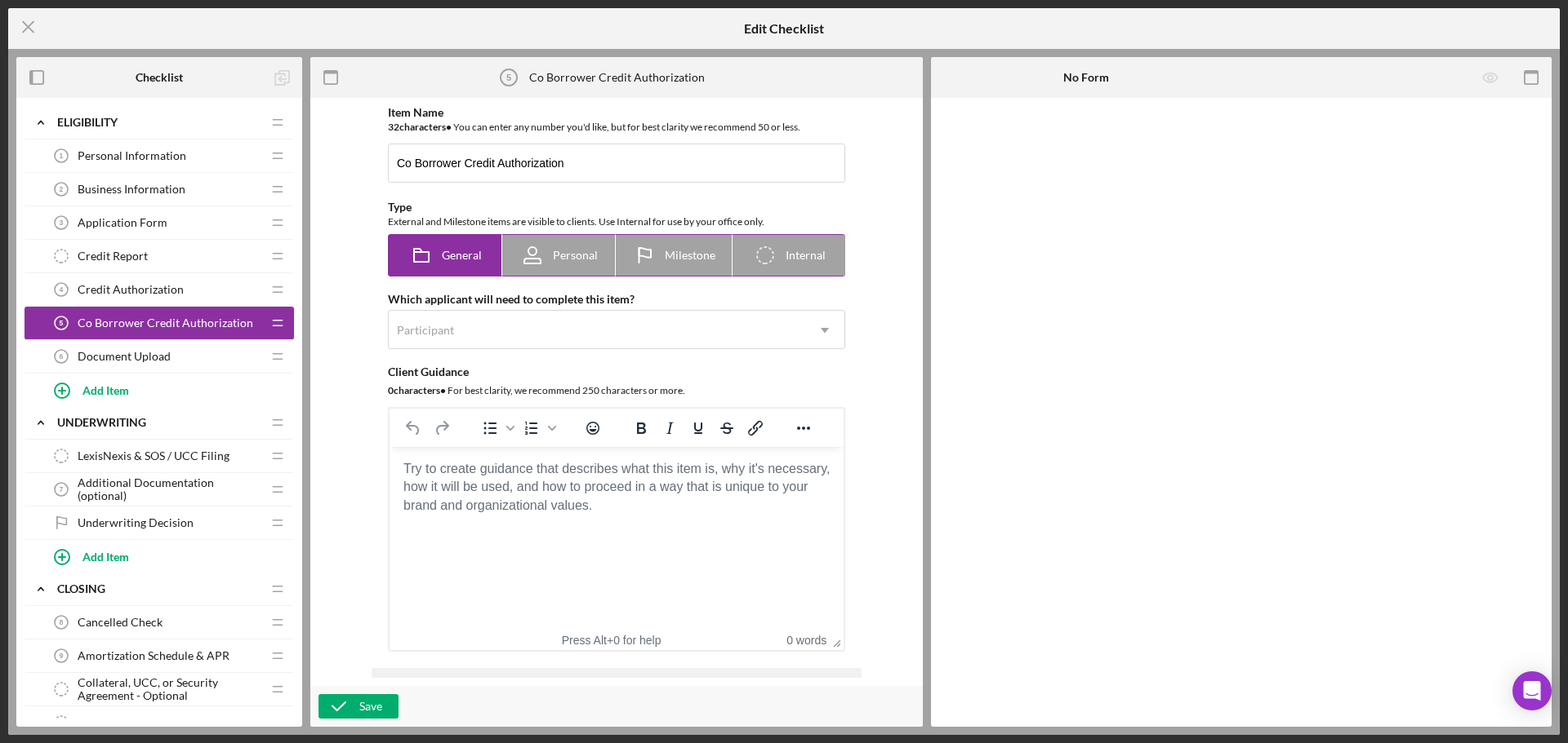
click at [561, 265] on div "Personal" at bounding box center [559, 255] width 78 height 41
radio input "false"
radio input "true"
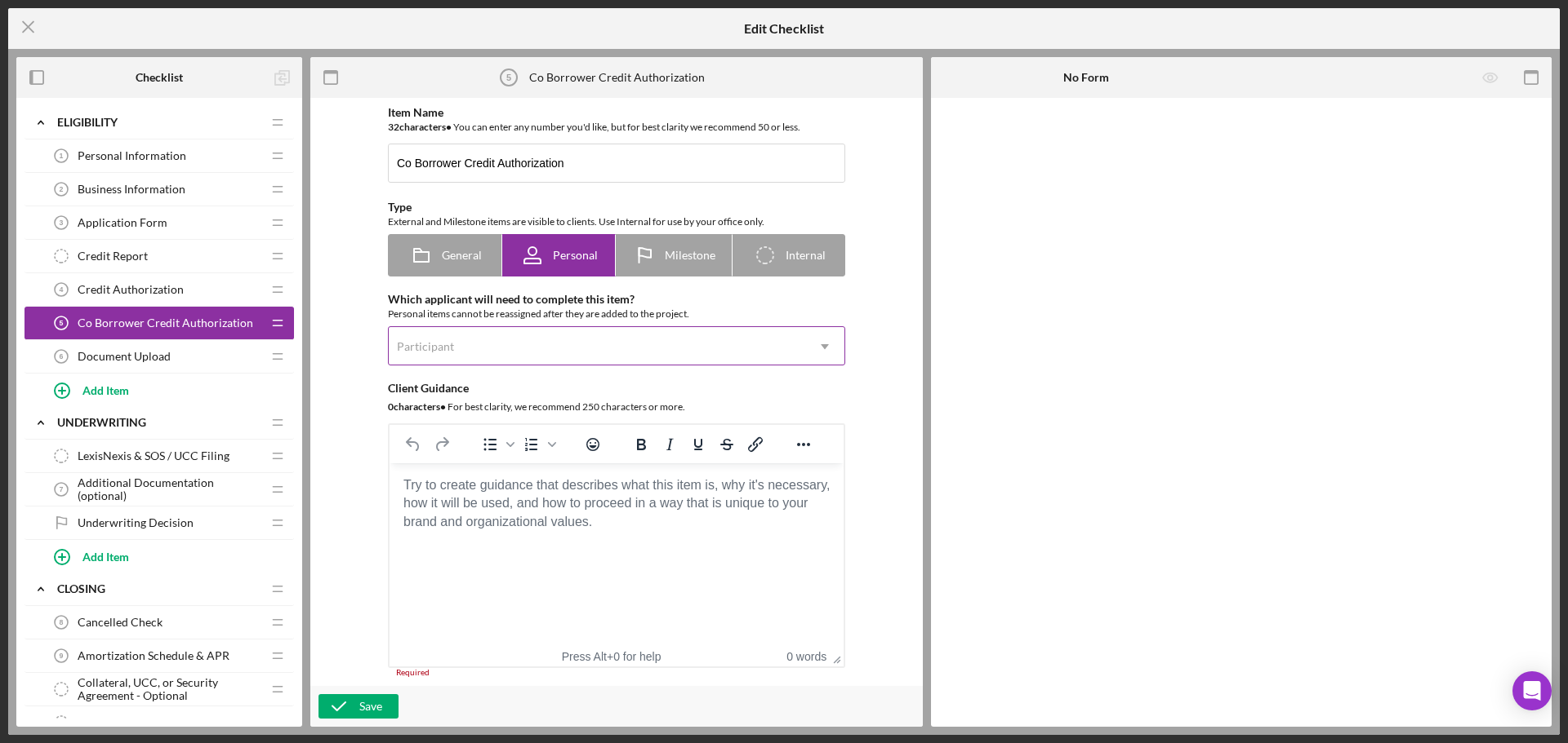
click at [539, 339] on div "Participant" at bounding box center [596, 347] width 416 height 38
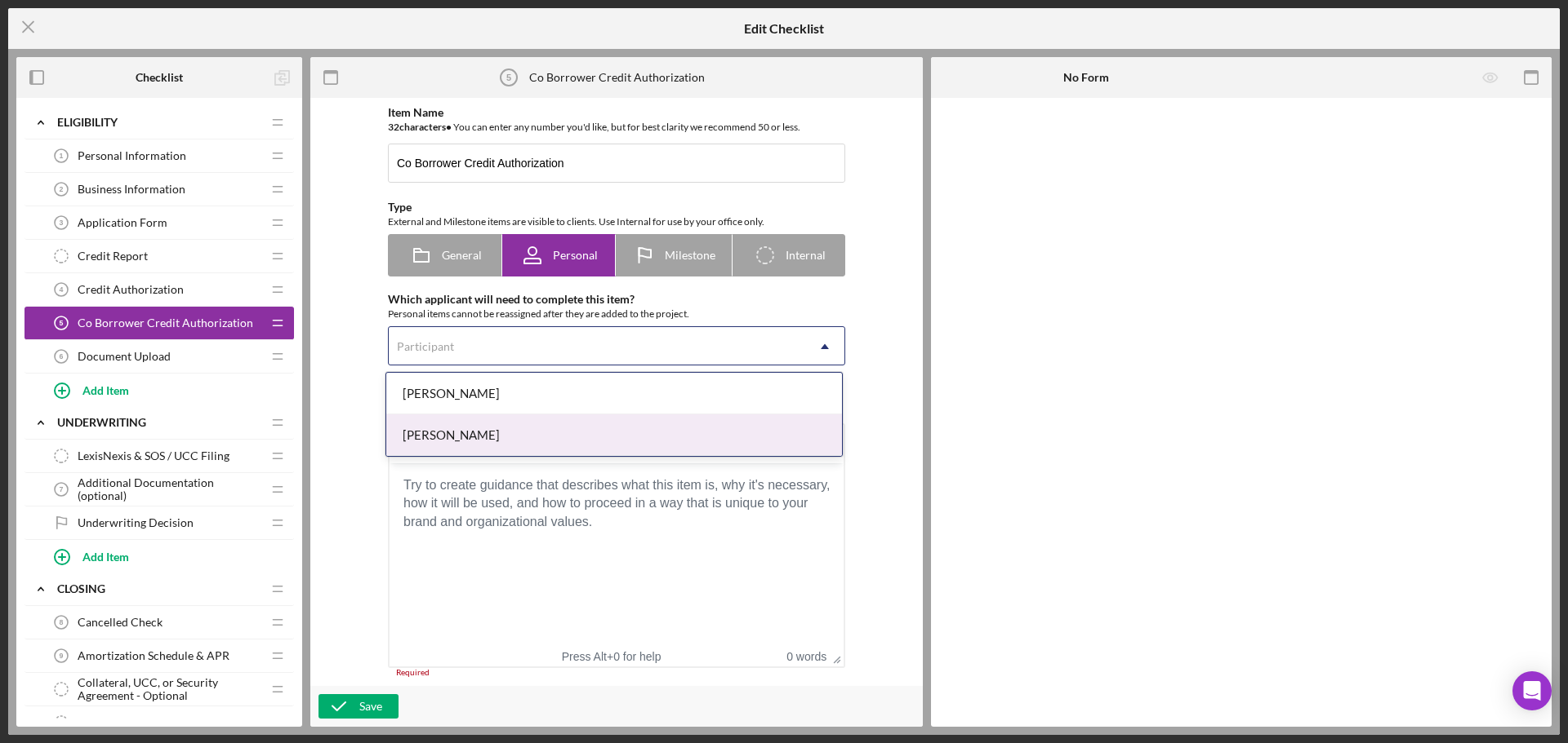
click at [516, 424] on div "[PERSON_NAME]" at bounding box center [614, 435] width 455 height 42
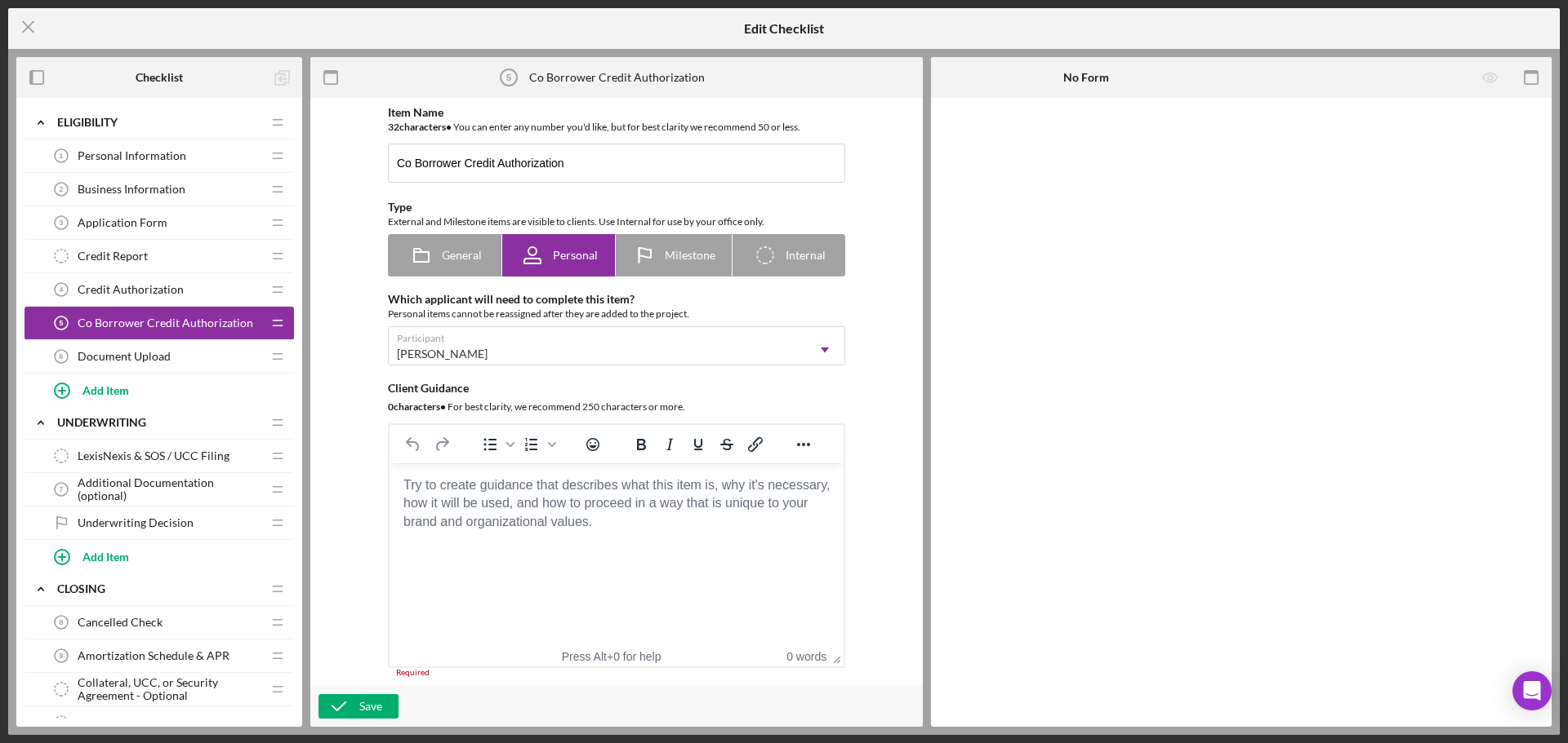
click at [343, 401] on div "Item Name 32 character s • You can enter any number you'd like, but for best cl…" at bounding box center [617, 393] width 596 height 572
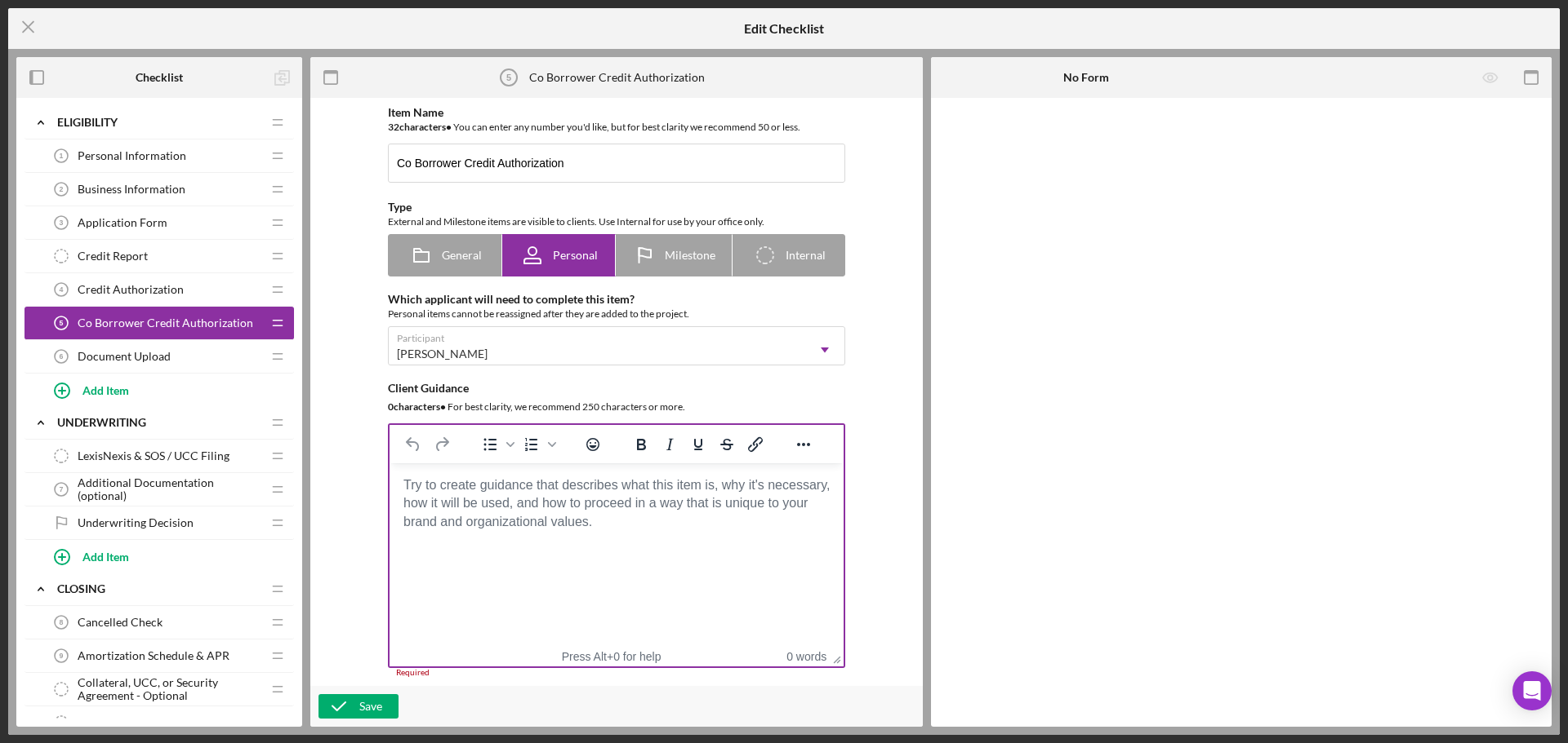
click at [481, 495] on body "Rich Text Area. Press ALT-0 for help." at bounding box center [617, 486] width 428 height 18
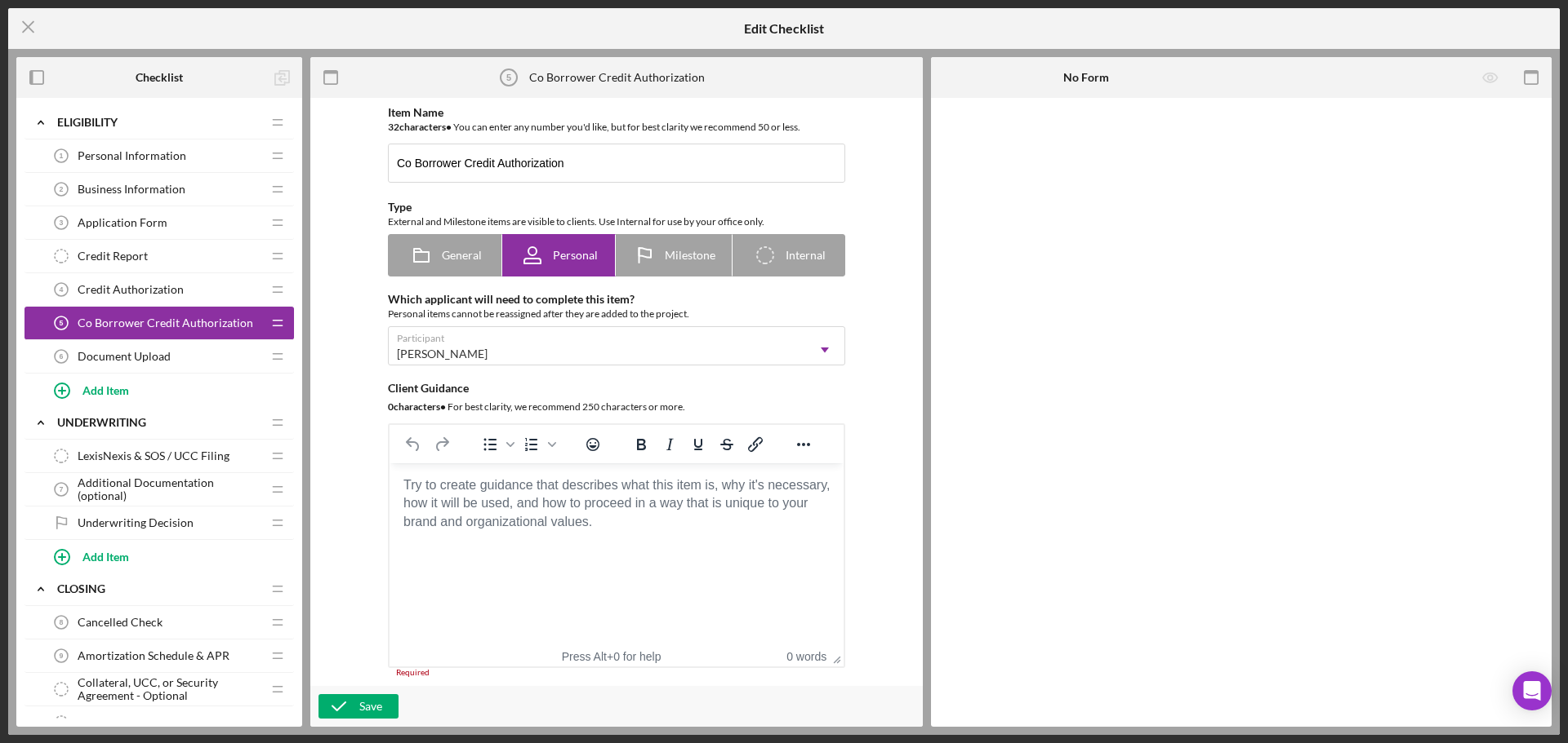
click at [200, 285] on div "Credit Authorization 4 Credit Authorization" at bounding box center [154, 290] width 217 height 33
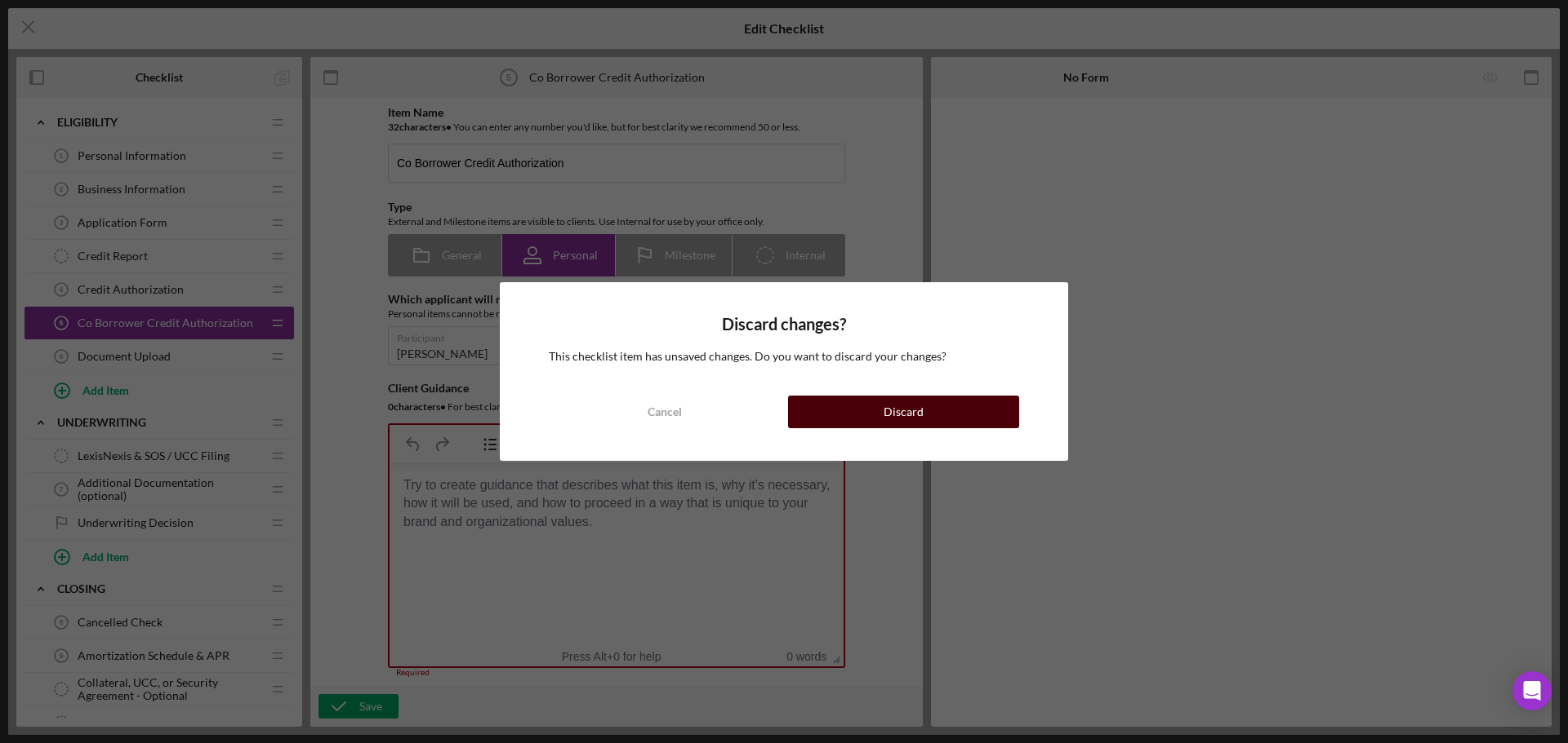
click at [842, 410] on button "Discard" at bounding box center [903, 412] width 231 height 33
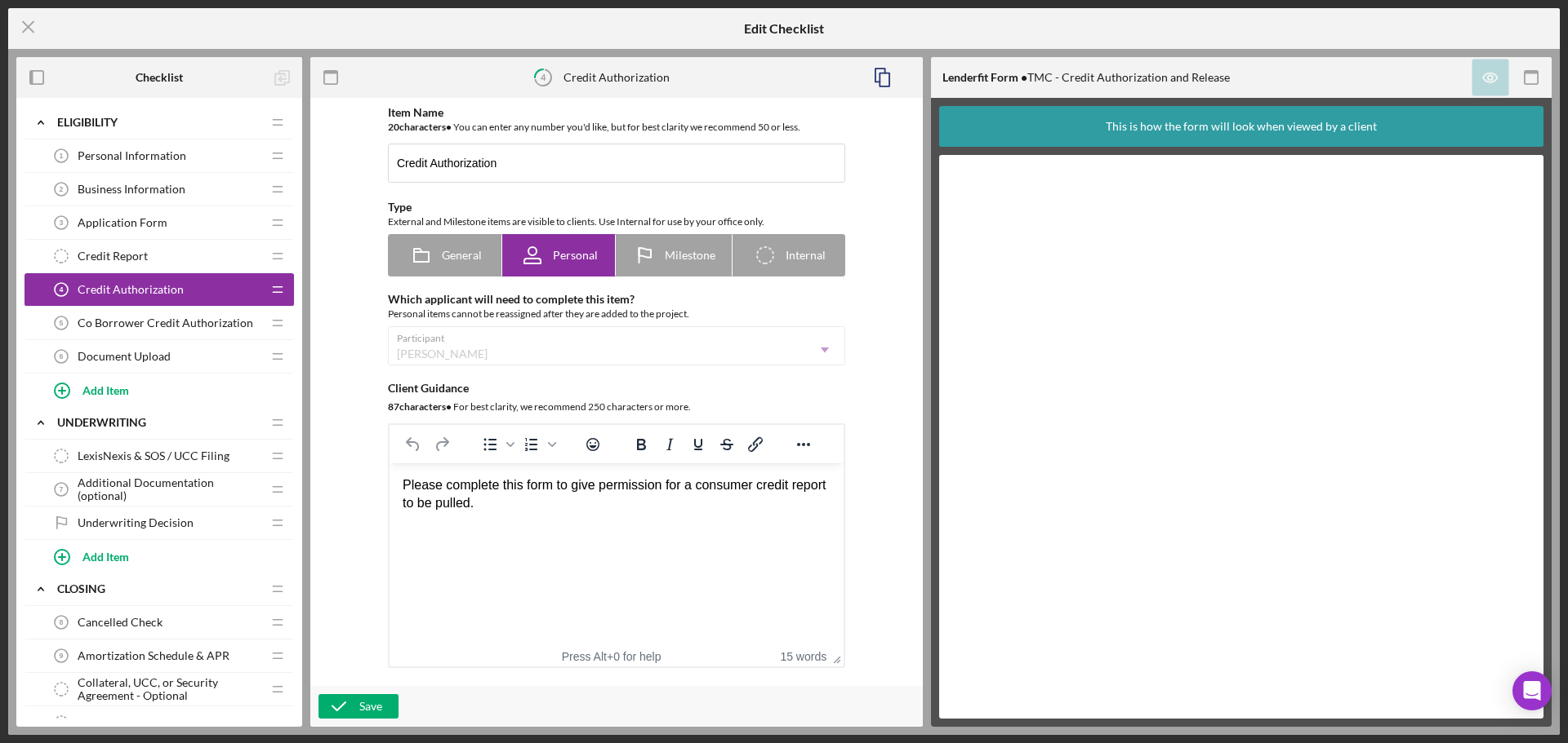
drag, startPoint x: 576, startPoint y: 525, endPoint x: 221, endPoint y: 441, distance: 364.8
click at [389, 463] on html "Please complete this form to give permission for a consumer credit report to be…" at bounding box center [616, 495] width 454 height 63
drag, startPoint x: 431, startPoint y: 497, endPoint x: 308, endPoint y: 471, distance: 125.7
click at [389, 471] on html "Please complete this form to give permission for a consumer credit report to be…" at bounding box center [616, 495] width 454 height 63
copy div "Please complete this form to give permission for a consumer credit report to be…"
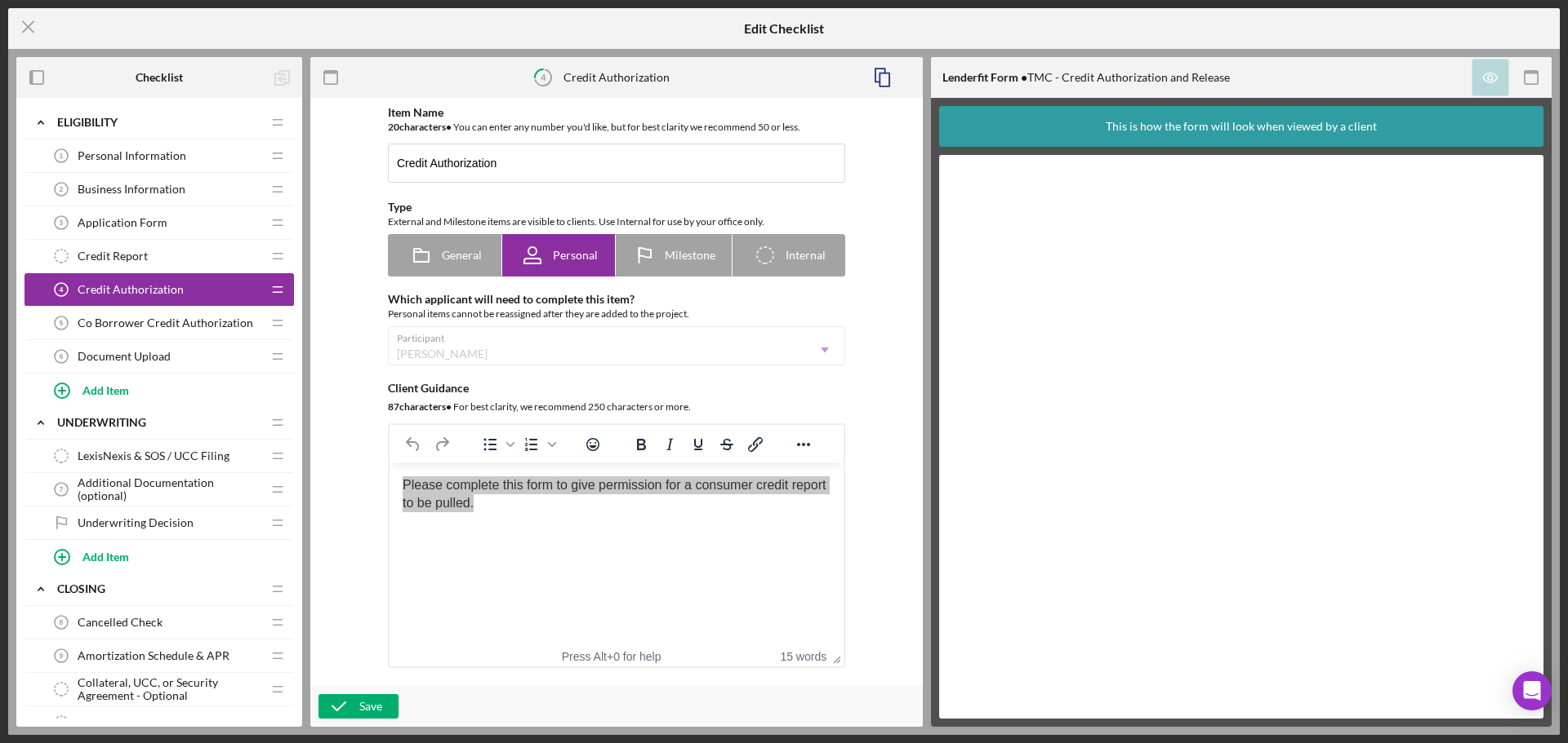
click at [195, 326] on span "Co Borrower Credit Authorization" at bounding box center [165, 323] width 175 height 13
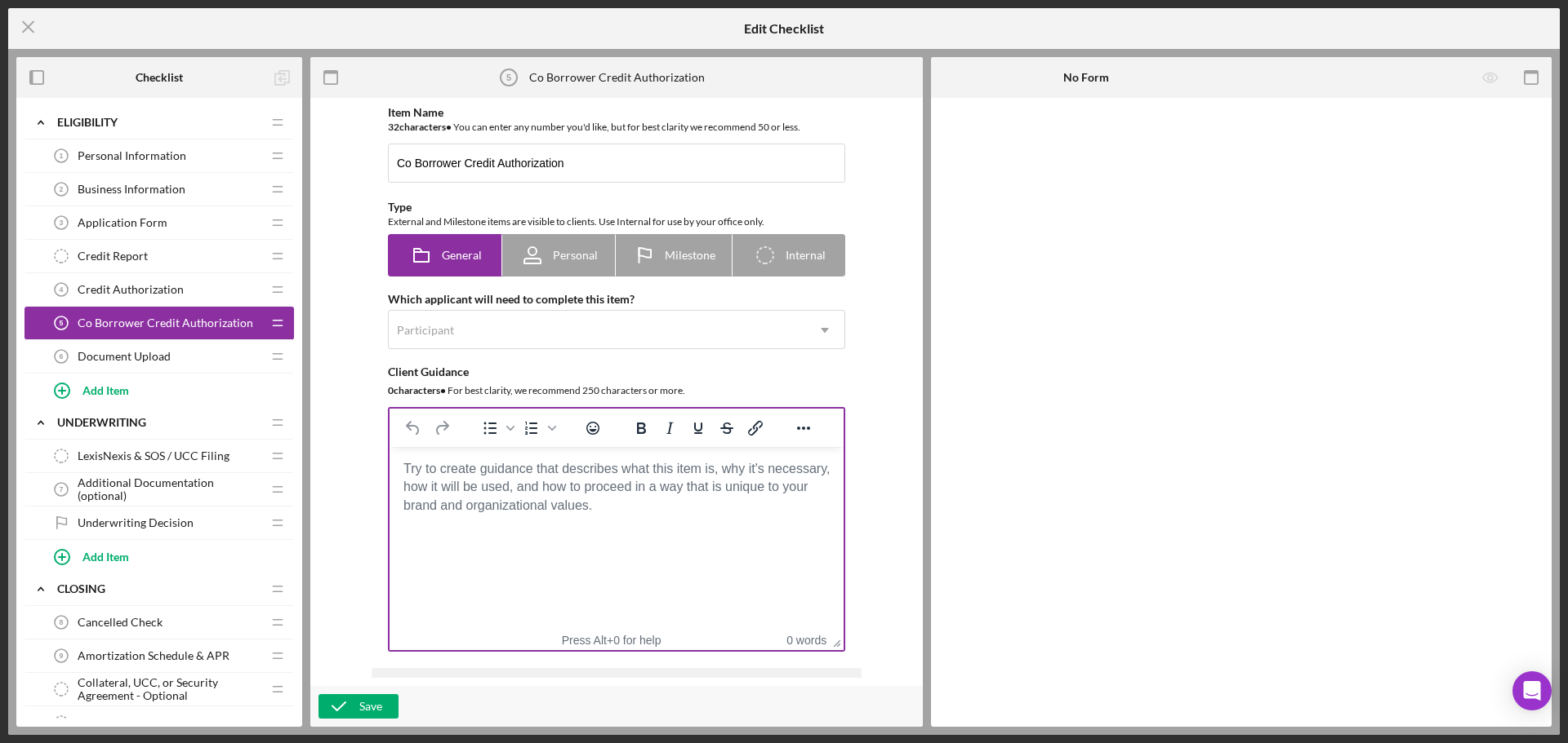
click at [491, 463] on body "Rich Text Area. Press ALT-0 for help." at bounding box center [617, 469] width 428 height 18
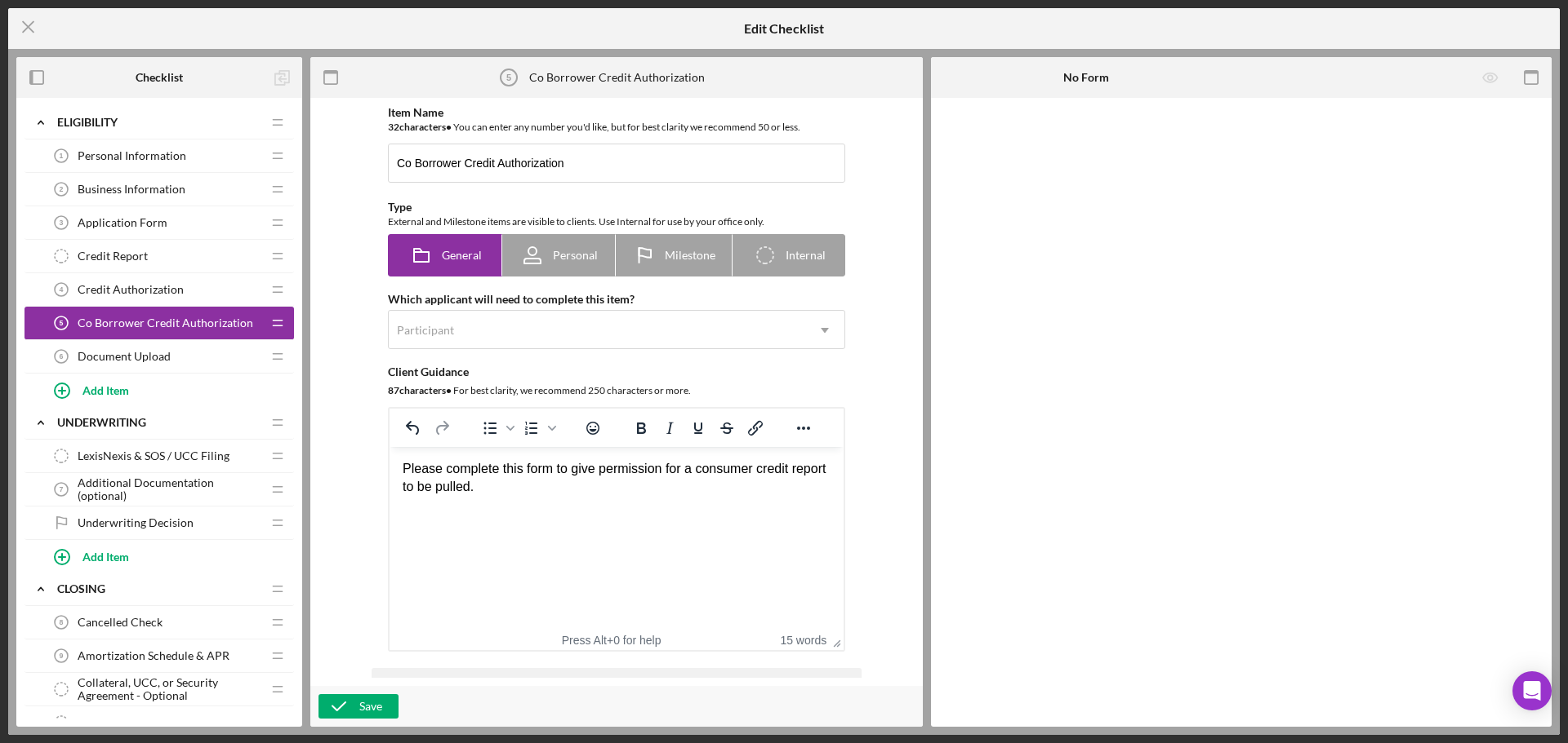
click at [406, 468] on div "Please complete this form to give permission for a consumer credit report to be…" at bounding box center [617, 478] width 428 height 37
click at [365, 378] on div "Item Name 32 character s • You can enter any number you'd like, but for best cl…" at bounding box center [617, 393] width 596 height 572
click at [556, 259] on span "Personal" at bounding box center [575, 255] width 45 height 13
radio input "false"
radio input "true"
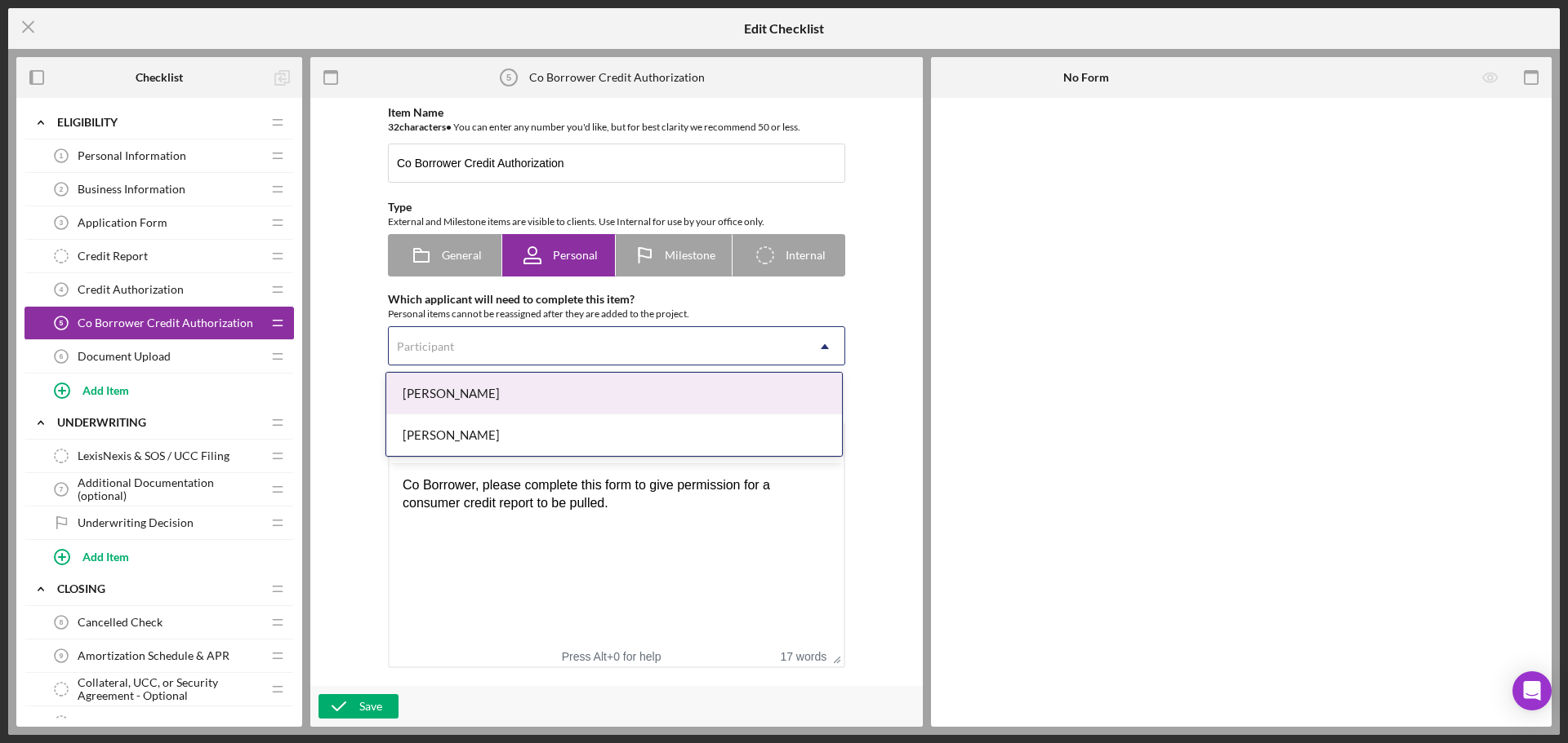
click at [541, 356] on div "Participant" at bounding box center [596, 347] width 416 height 38
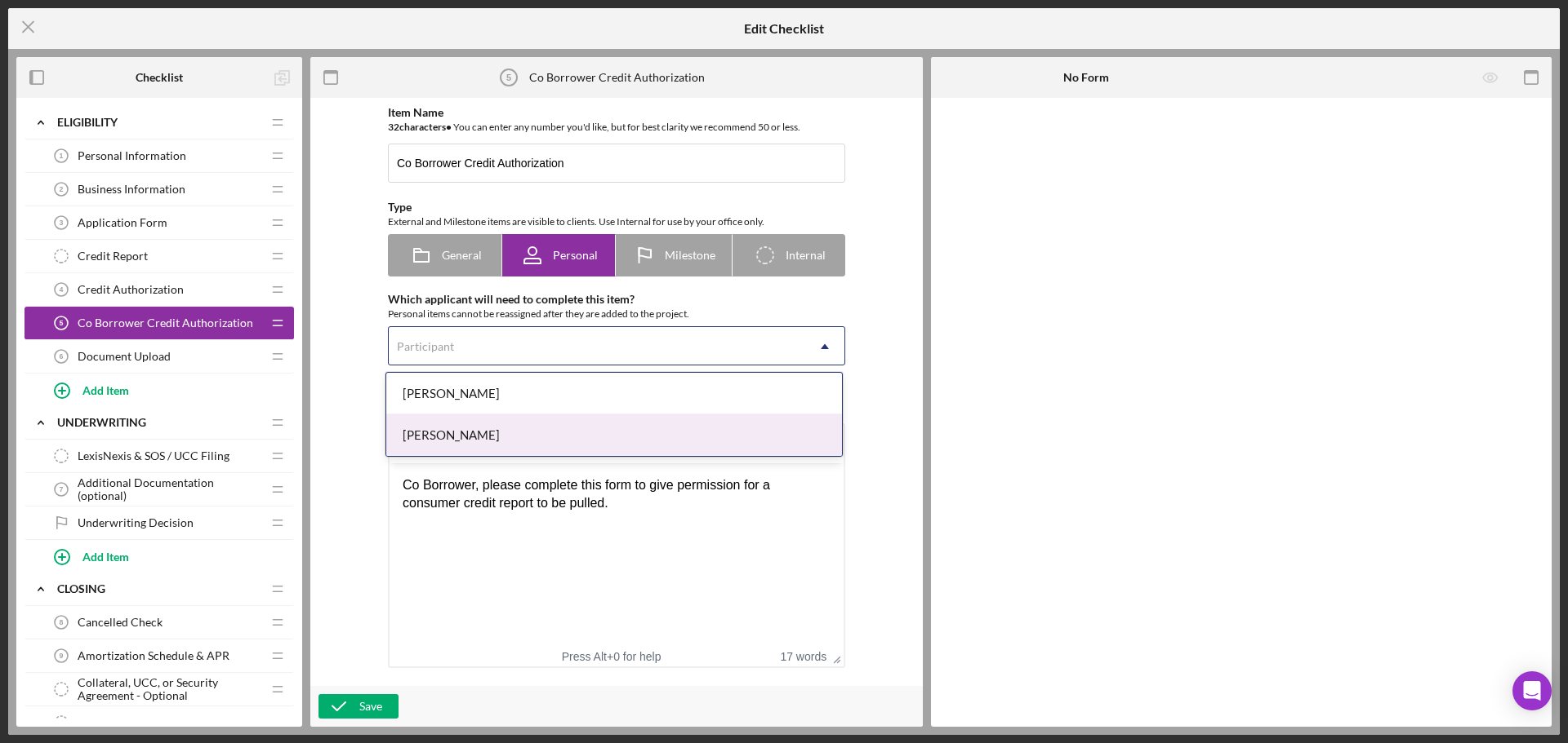
click at [528, 438] on div "[PERSON_NAME]" at bounding box center [614, 435] width 455 height 42
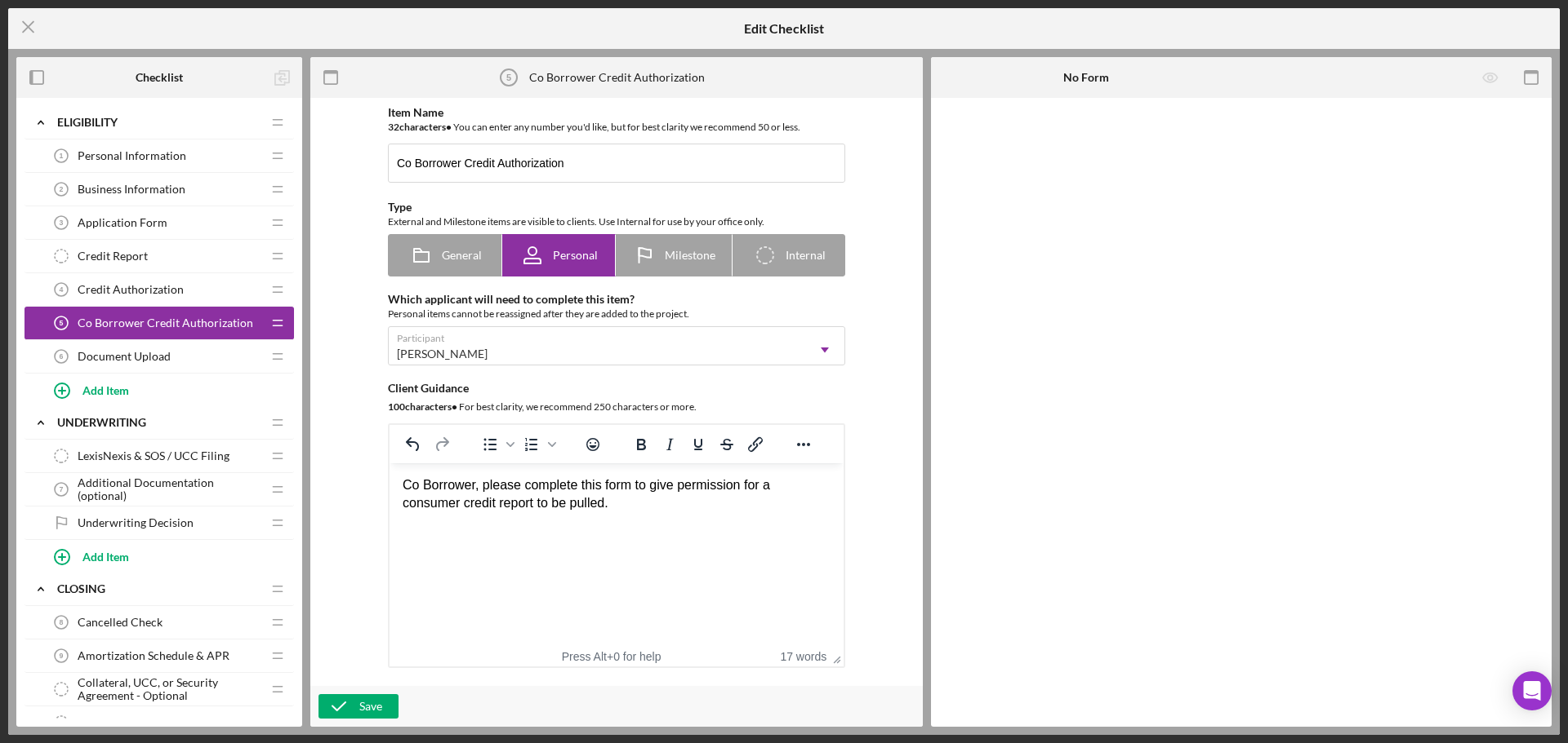
click at [367, 482] on div "Item Name 32 character s • You can enter any number you'd like, but for best cl…" at bounding box center [617, 393] width 596 height 572
click at [361, 704] on div "Save" at bounding box center [370, 706] width 23 height 24
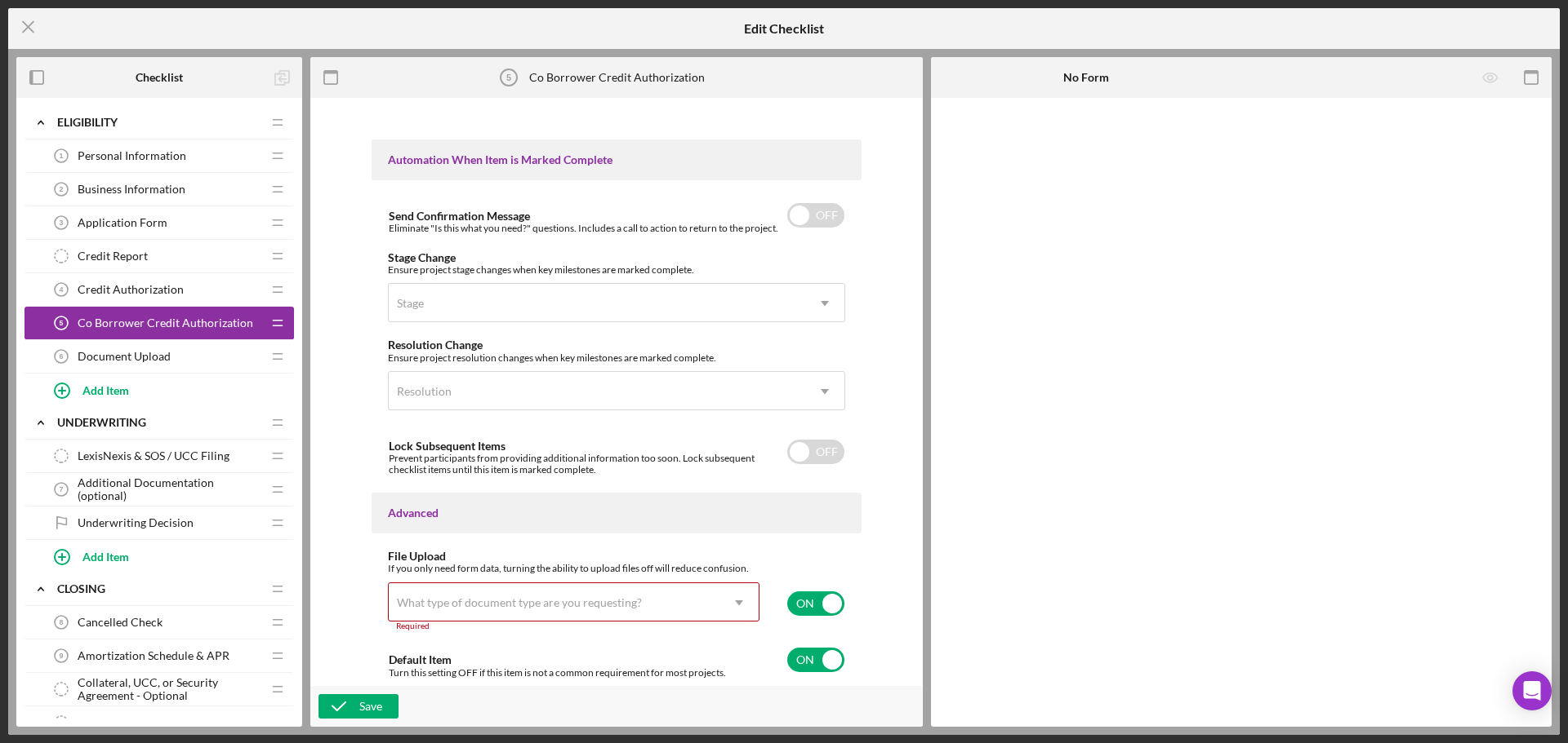
scroll to position [988, 0]
click at [443, 599] on div "What type of document type are you requesting?" at bounding box center [518, 602] width 245 height 13
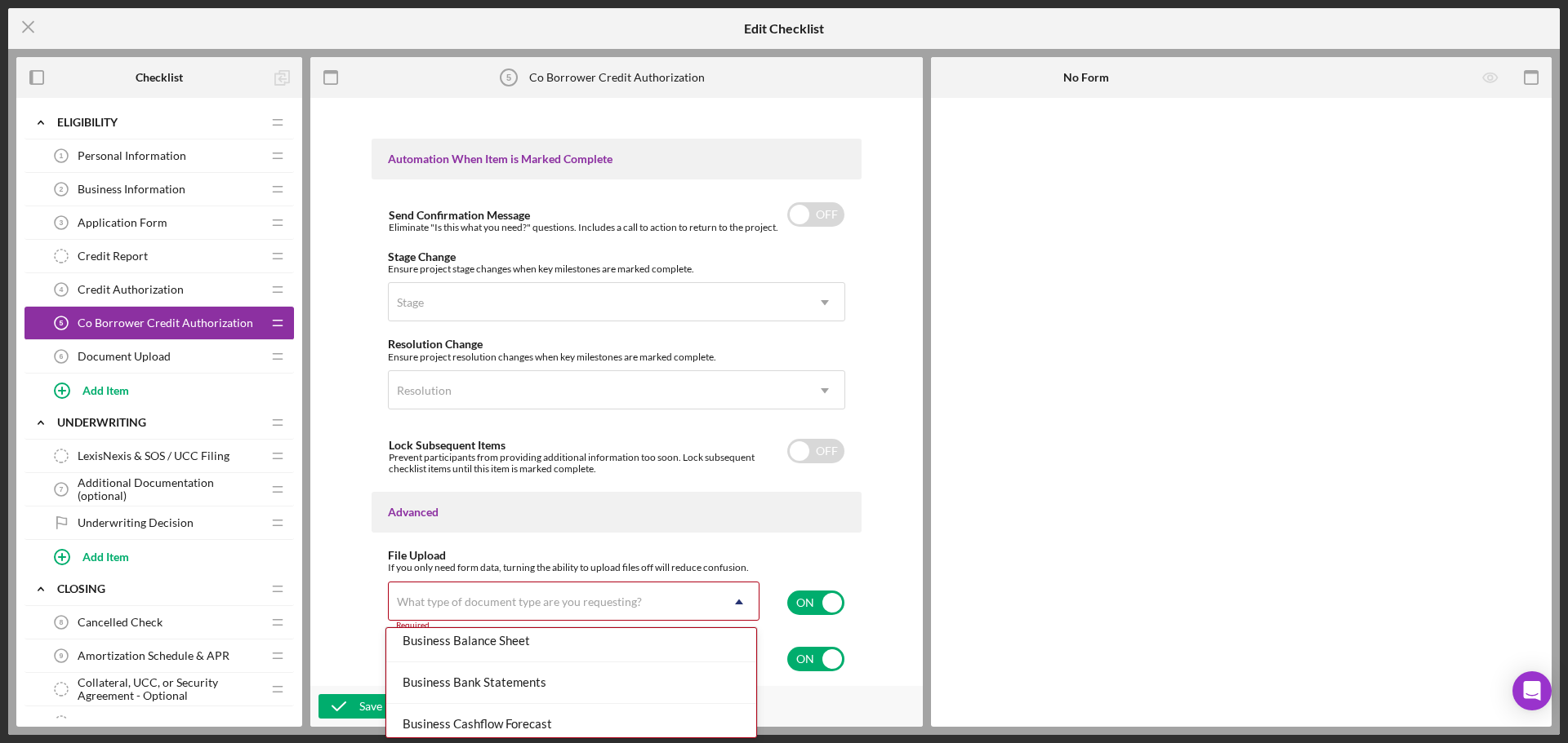
scroll to position [163, 0]
click at [871, 543] on div "Item Name 32 character s • You can enter any number you'd like, but for best cl…" at bounding box center [617, 393] width 596 height 572
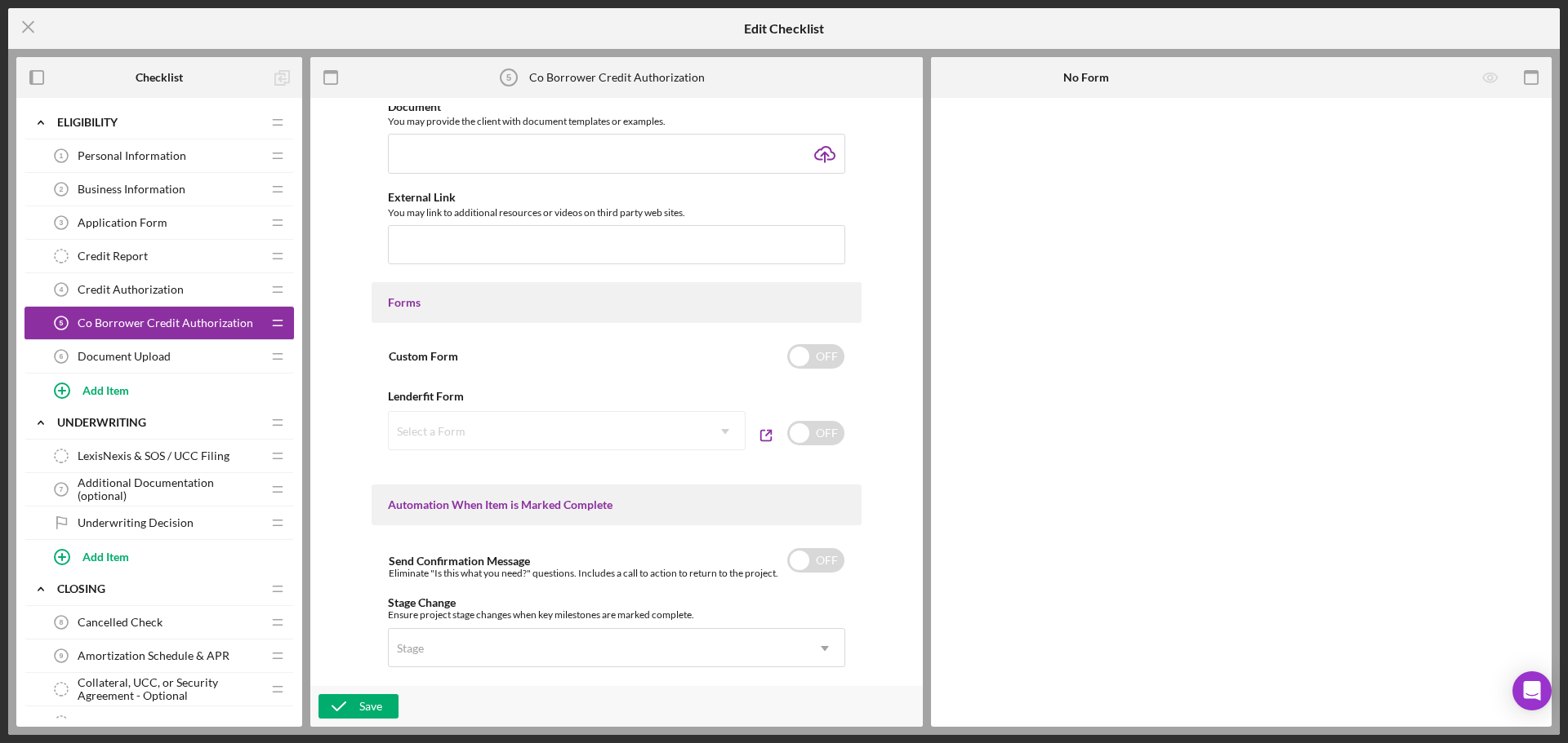
scroll to position [580, 0]
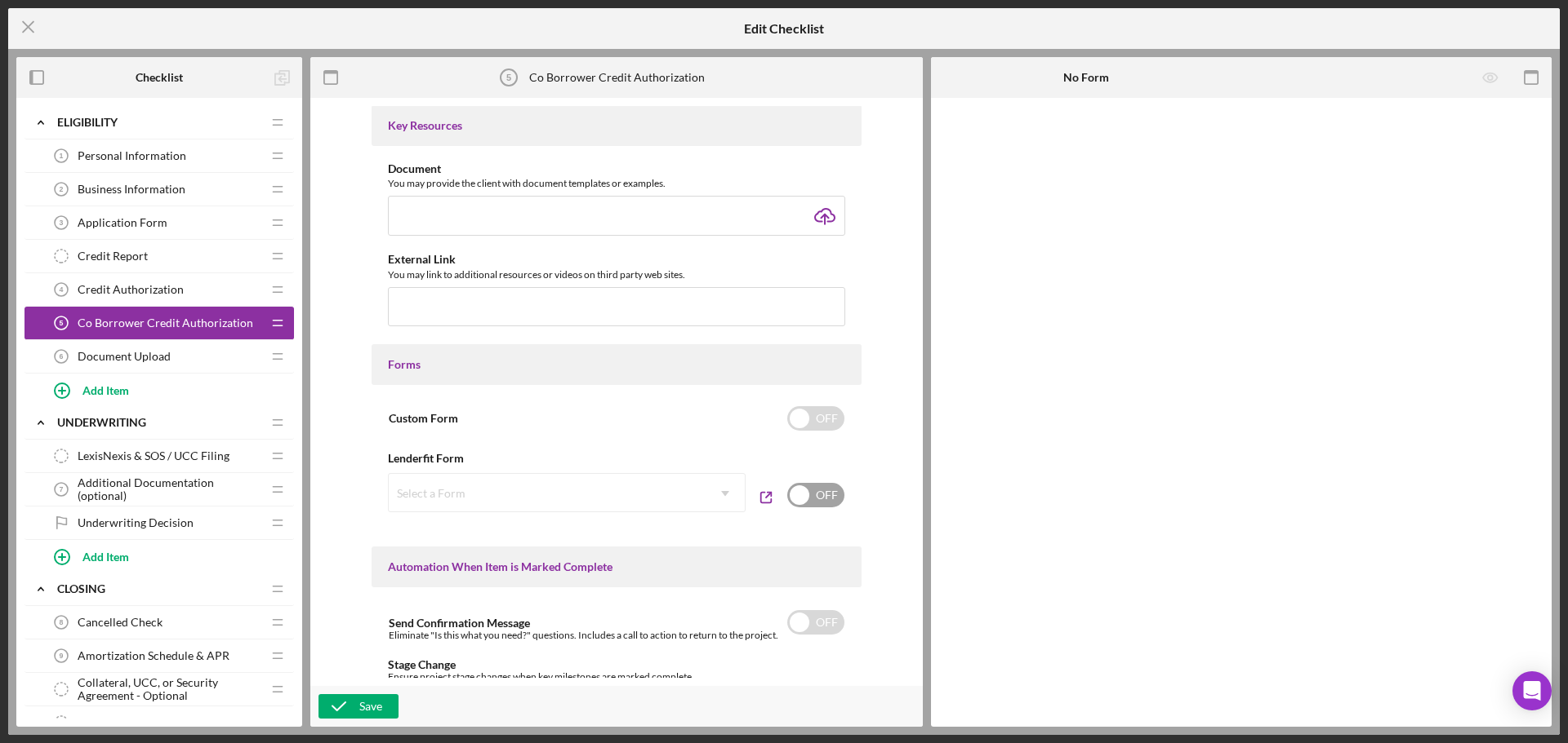
click at [814, 497] on input "checkbox" at bounding box center [815, 495] width 57 height 24
checkbox input "true"
click at [658, 495] on div "Select a Form" at bounding box center [546, 494] width 317 height 38
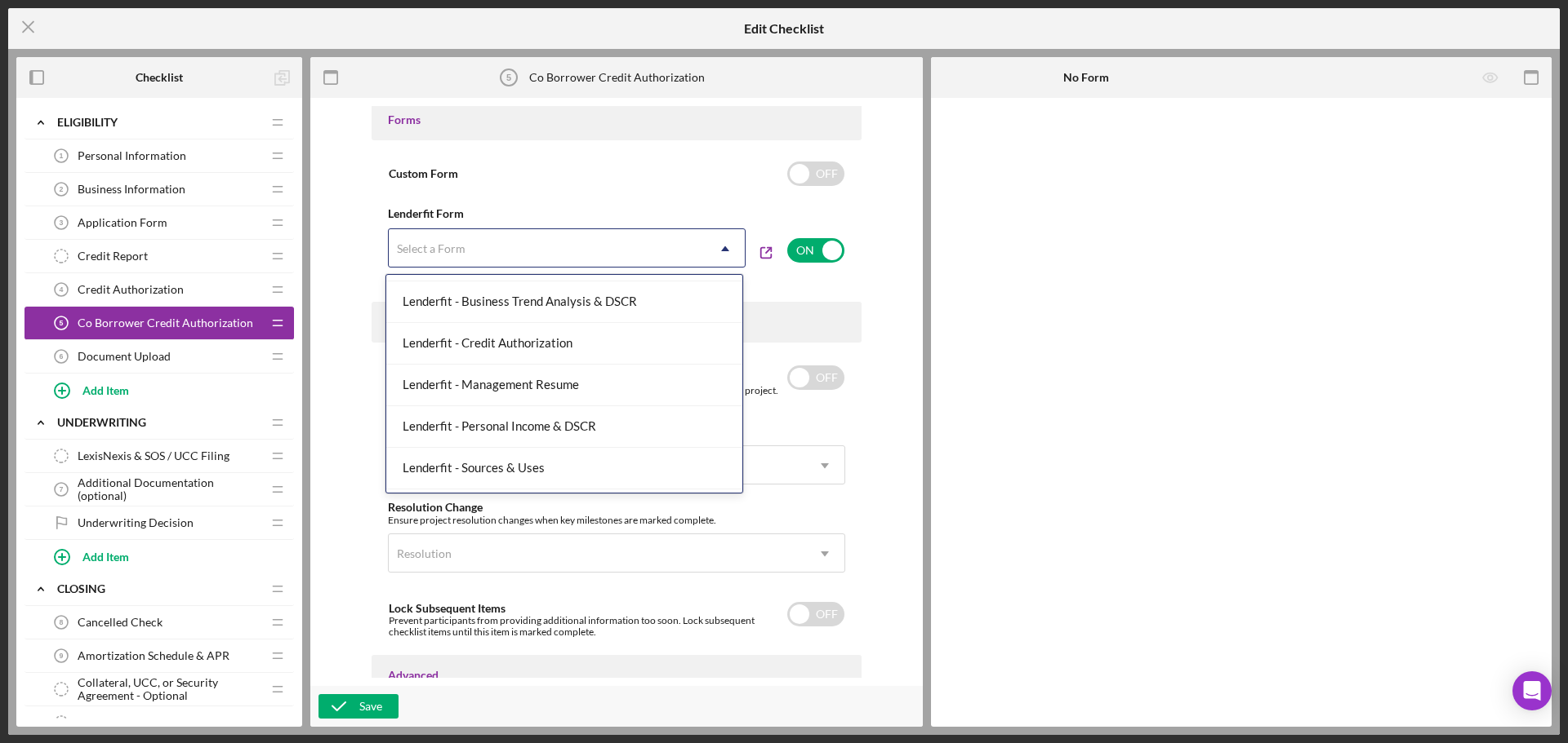
scroll to position [573, 0]
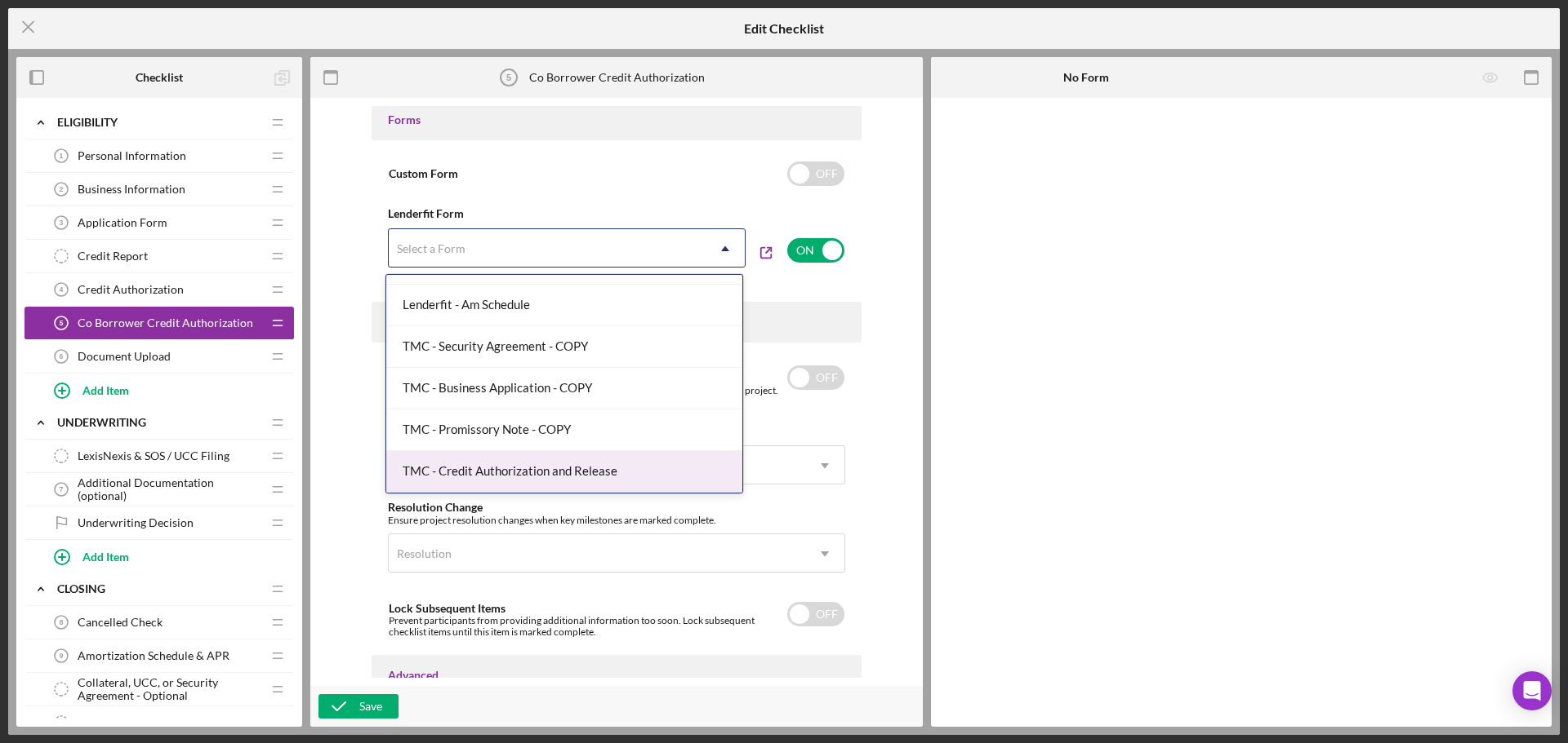
click at [622, 464] on div "TMC - Credit Authorization and Release" at bounding box center [565, 472] width 356 height 42
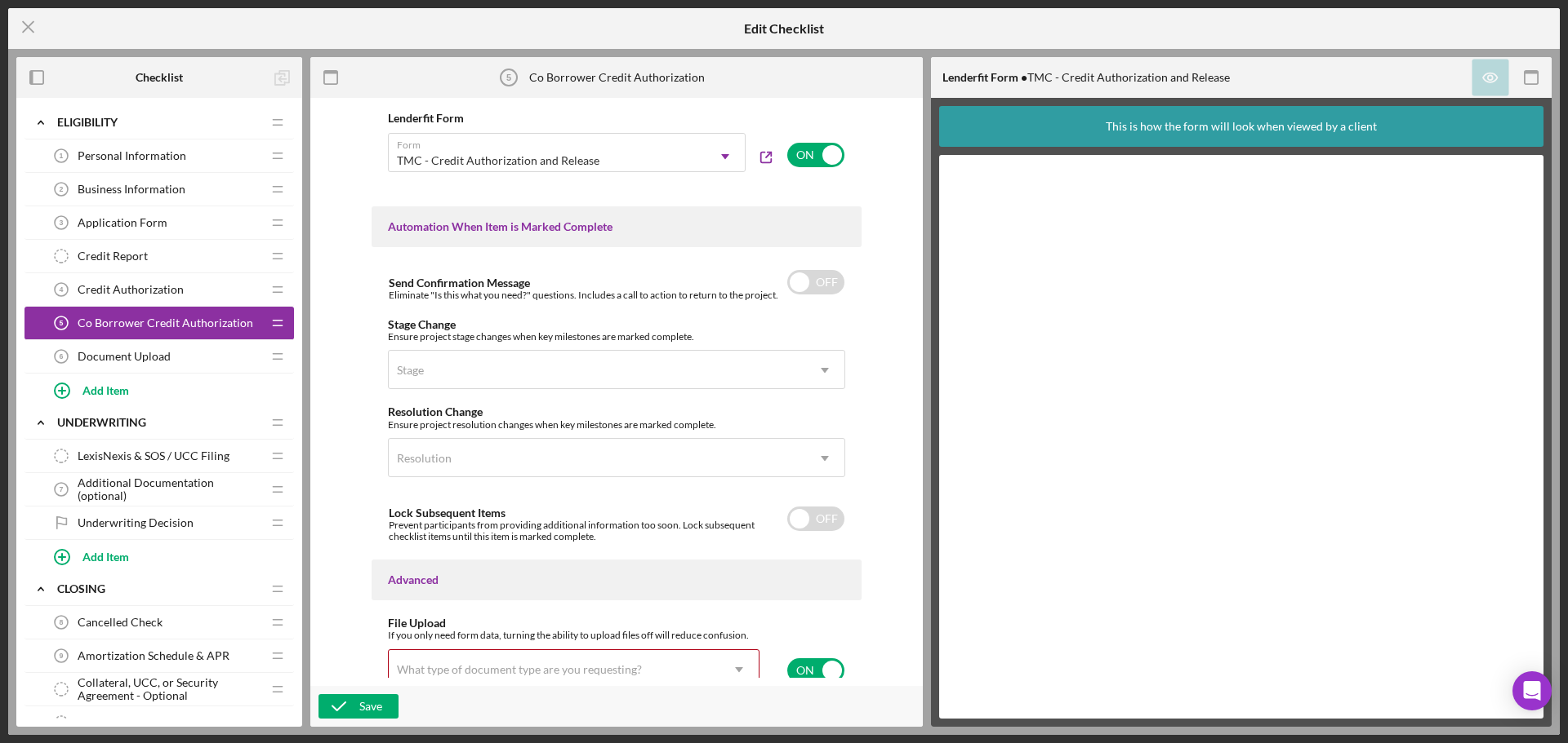
scroll to position [988, 0]
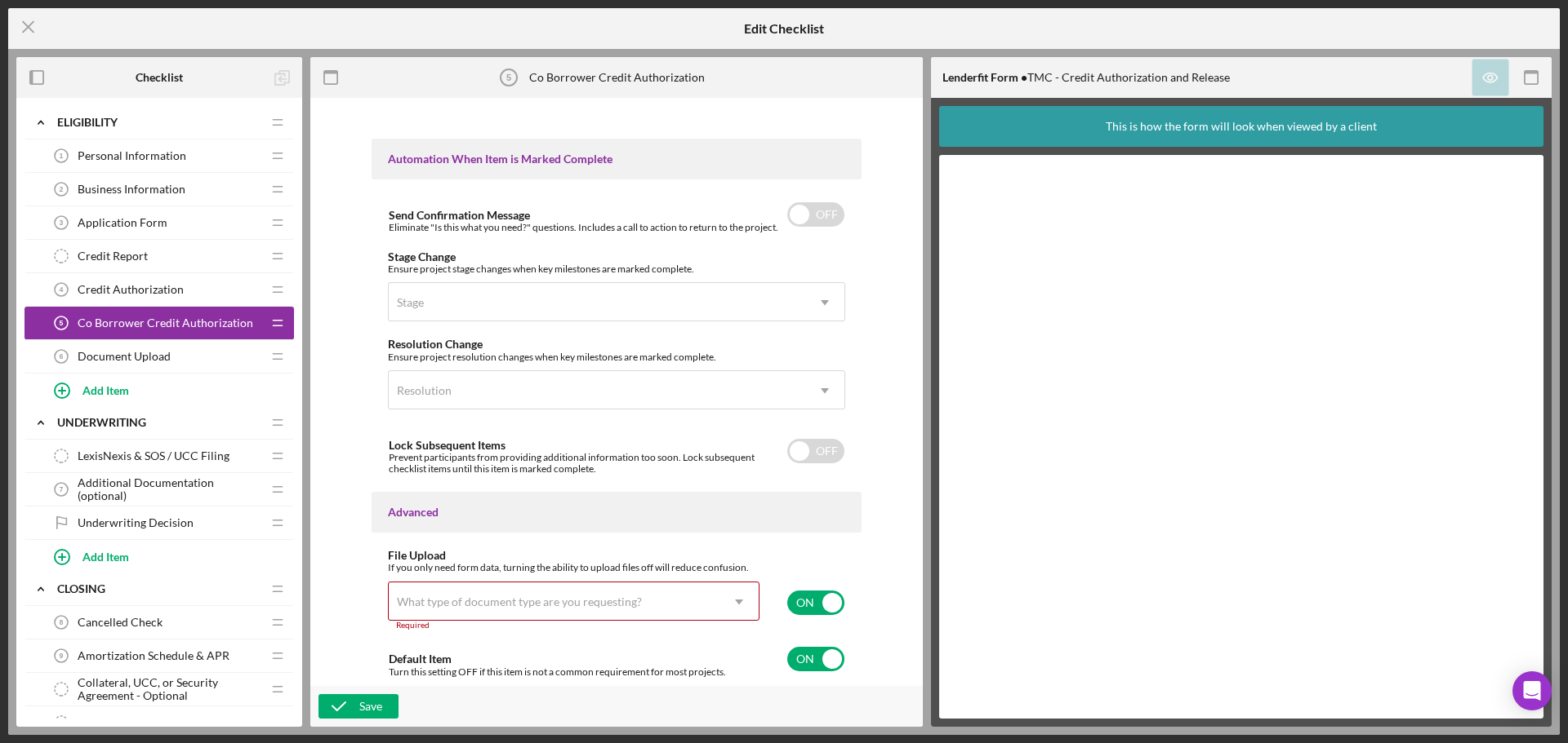
click at [575, 602] on div "What type of document type are you requesting?" at bounding box center [518, 602] width 245 height 13
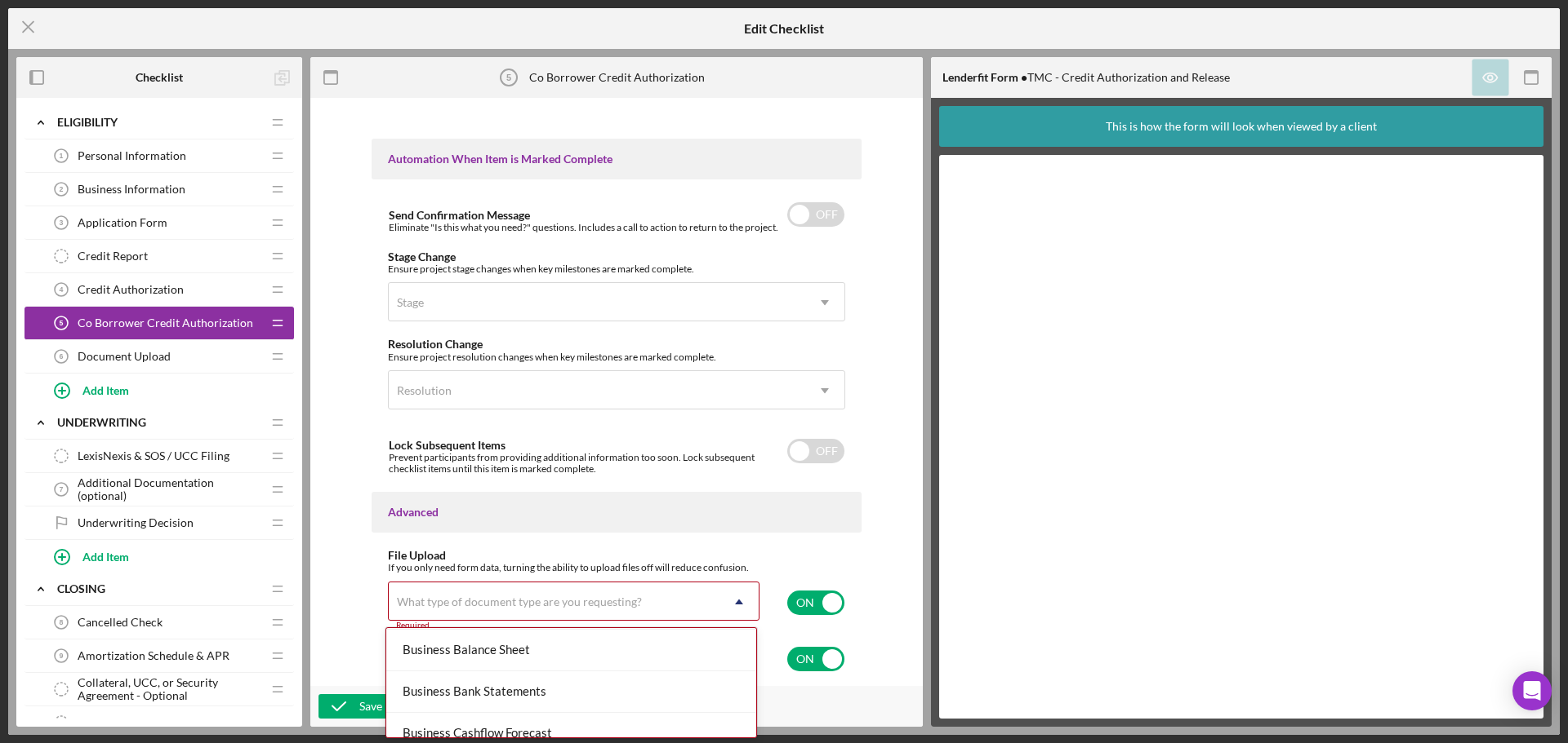
scroll to position [0, 0]
click at [688, 646] on div "None" at bounding box center [571, 649] width 369 height 42
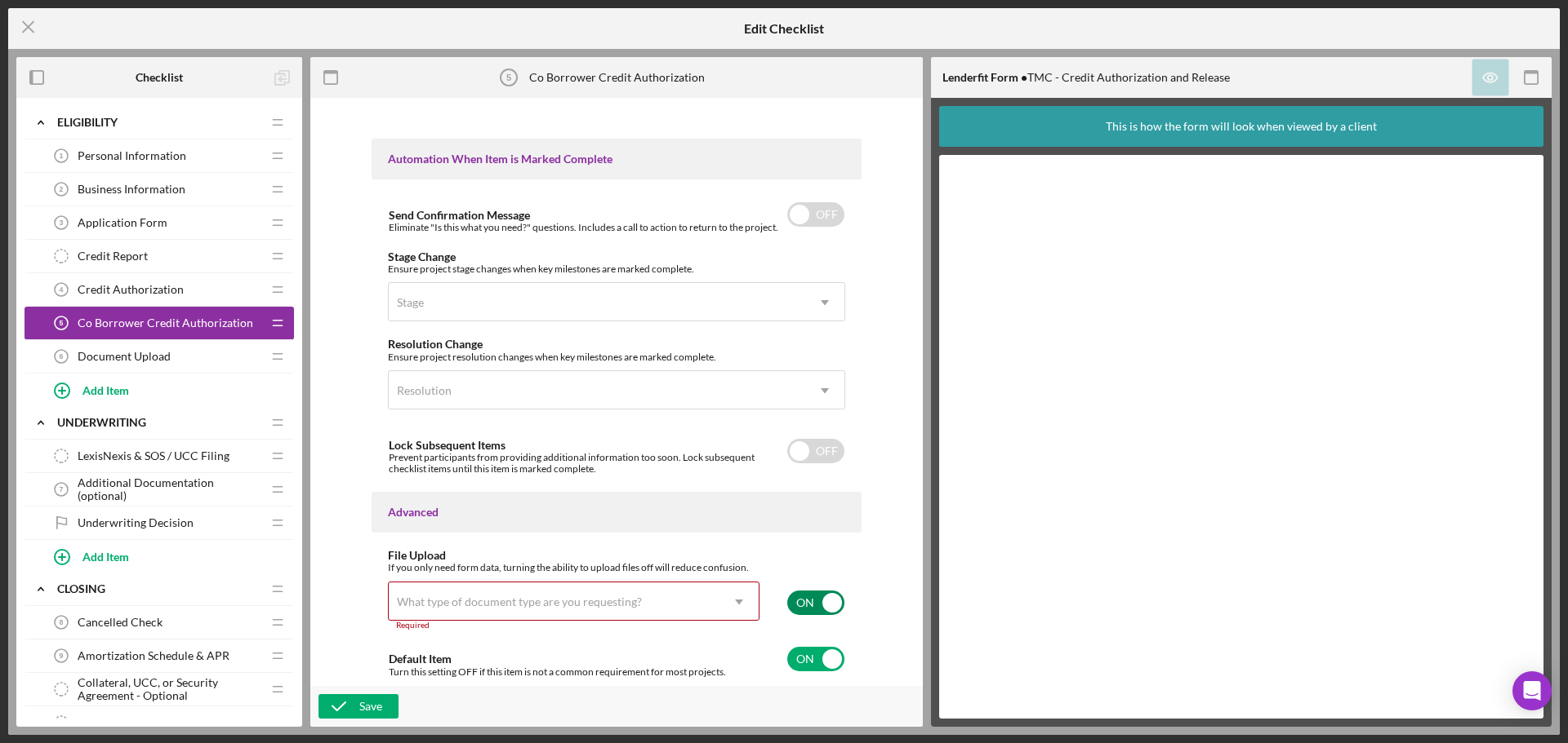
click at [817, 605] on input "checkbox" at bounding box center [815, 602] width 57 height 24
checkbox input "false"
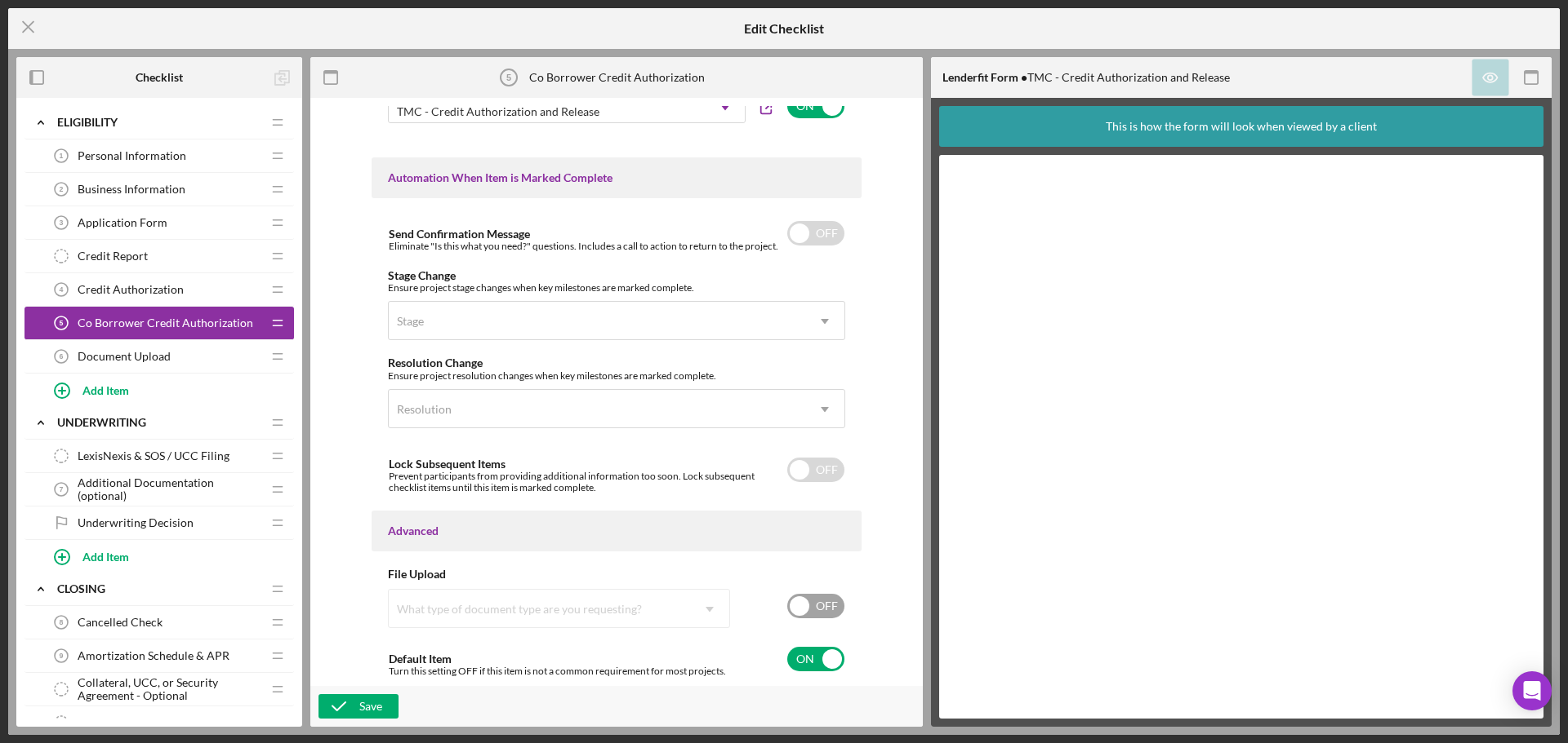
click at [348, 571] on div "Item Name 32 character s • You can enter any number you'd like, but for best cl…" at bounding box center [617, 393] width 596 height 572
click at [788, 664] on input "checkbox" at bounding box center [815, 659] width 57 height 24
checkbox input "false"
click at [362, 707] on div "Save" at bounding box center [370, 706] width 23 height 24
click at [111, 386] on div "Add Item" at bounding box center [106, 390] width 47 height 31
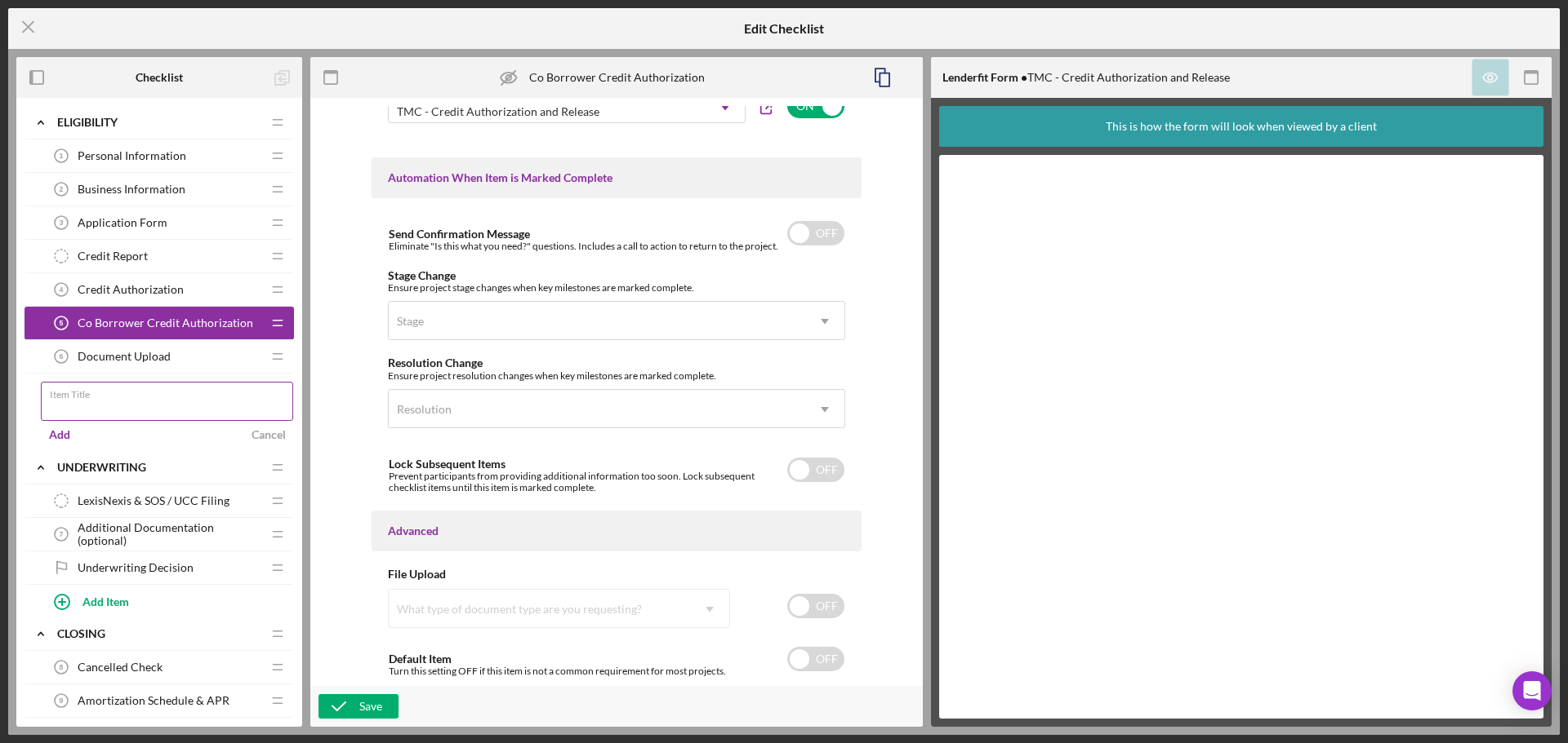
click at [121, 419] on input "Item Title" at bounding box center [166, 401] width 252 height 39
type input "Co Borrower Application Form"
click at [227, 430] on div "Add Cancel" at bounding box center [167, 434] width 253 height 24
click at [61, 432] on div "Add" at bounding box center [60, 434] width 22 height 24
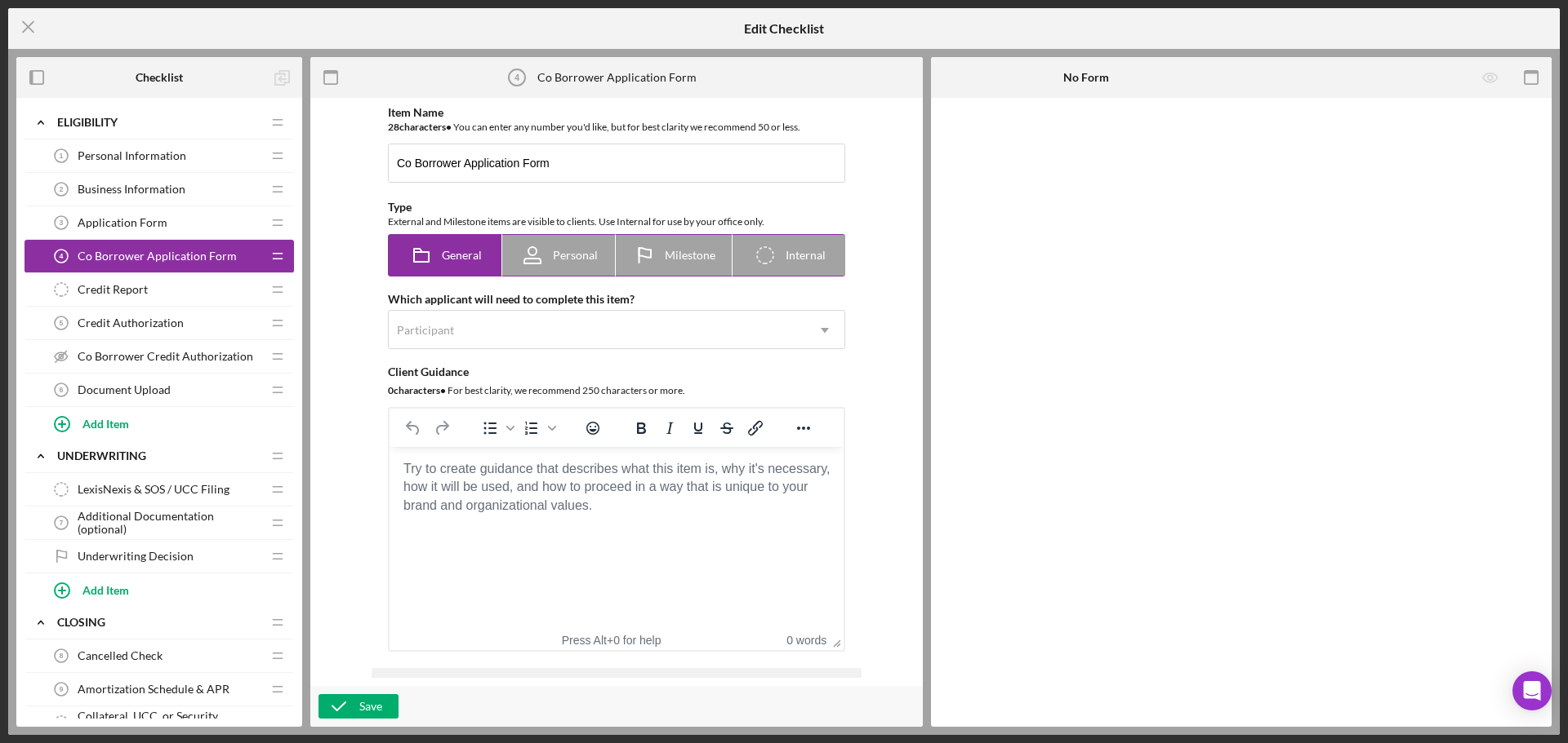
click at [563, 253] on span "Personal" at bounding box center [575, 255] width 45 height 13
radio input "false"
radio input "true"
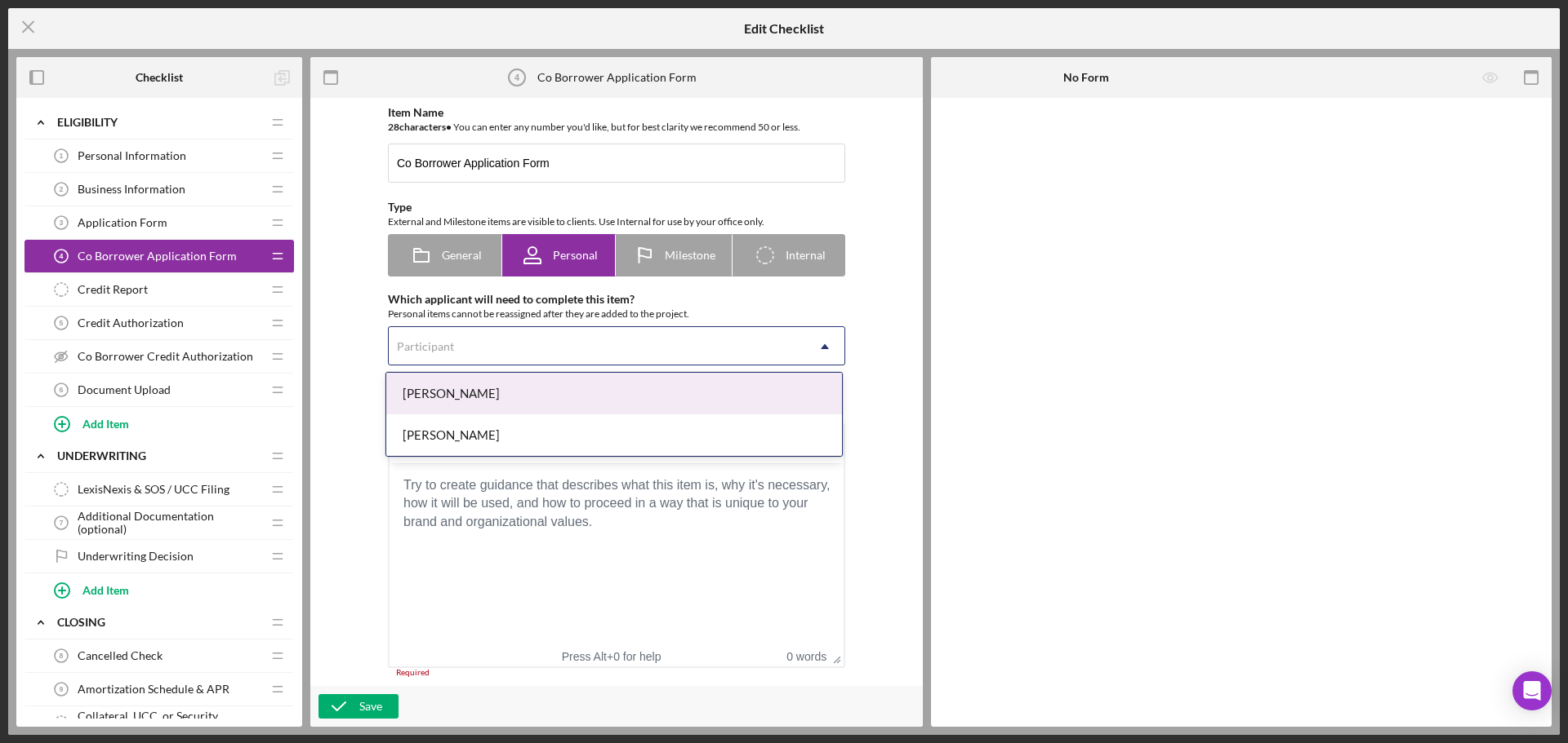
click at [534, 340] on div "Participant" at bounding box center [596, 347] width 416 height 38
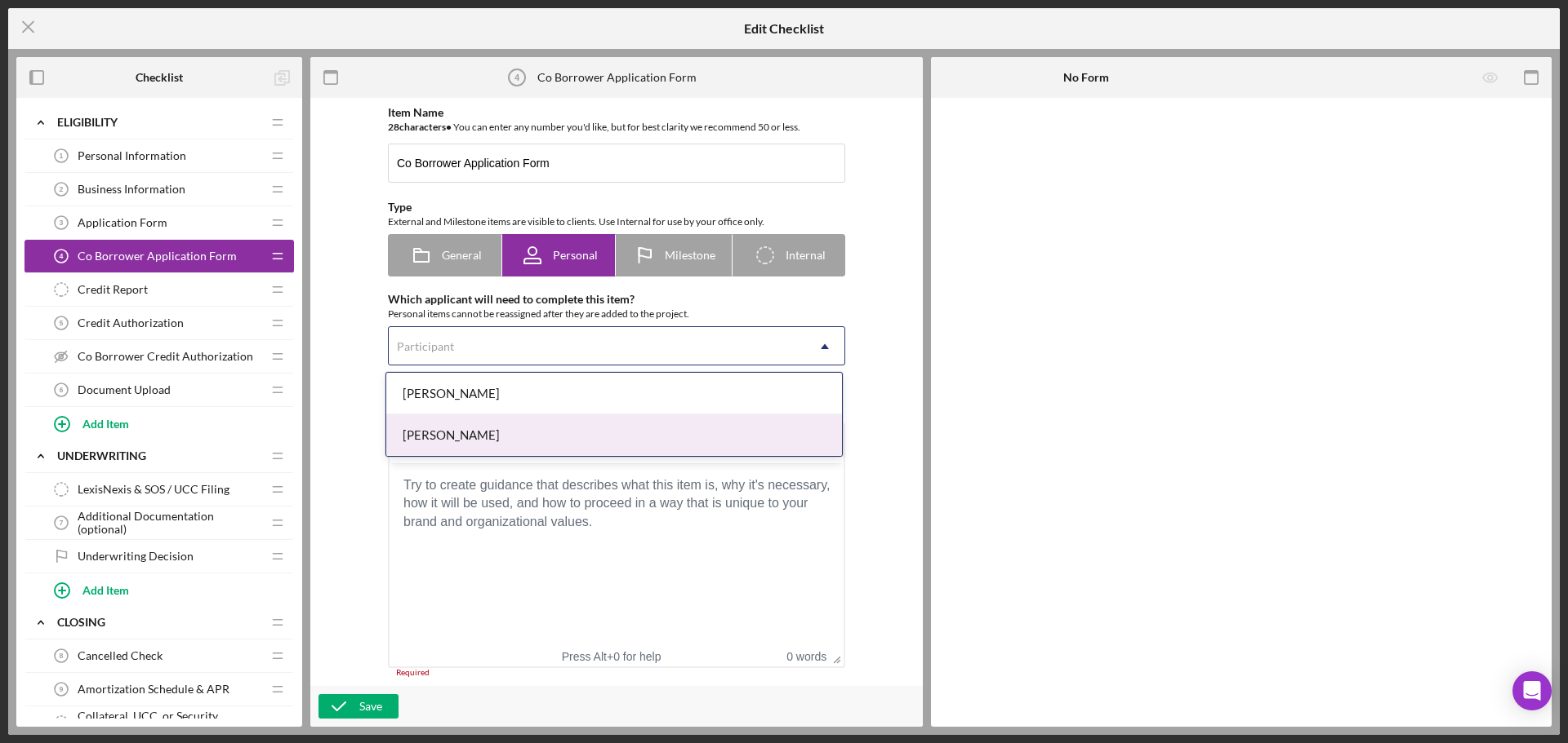
click at [482, 438] on div "[PERSON_NAME]" at bounding box center [614, 435] width 455 height 42
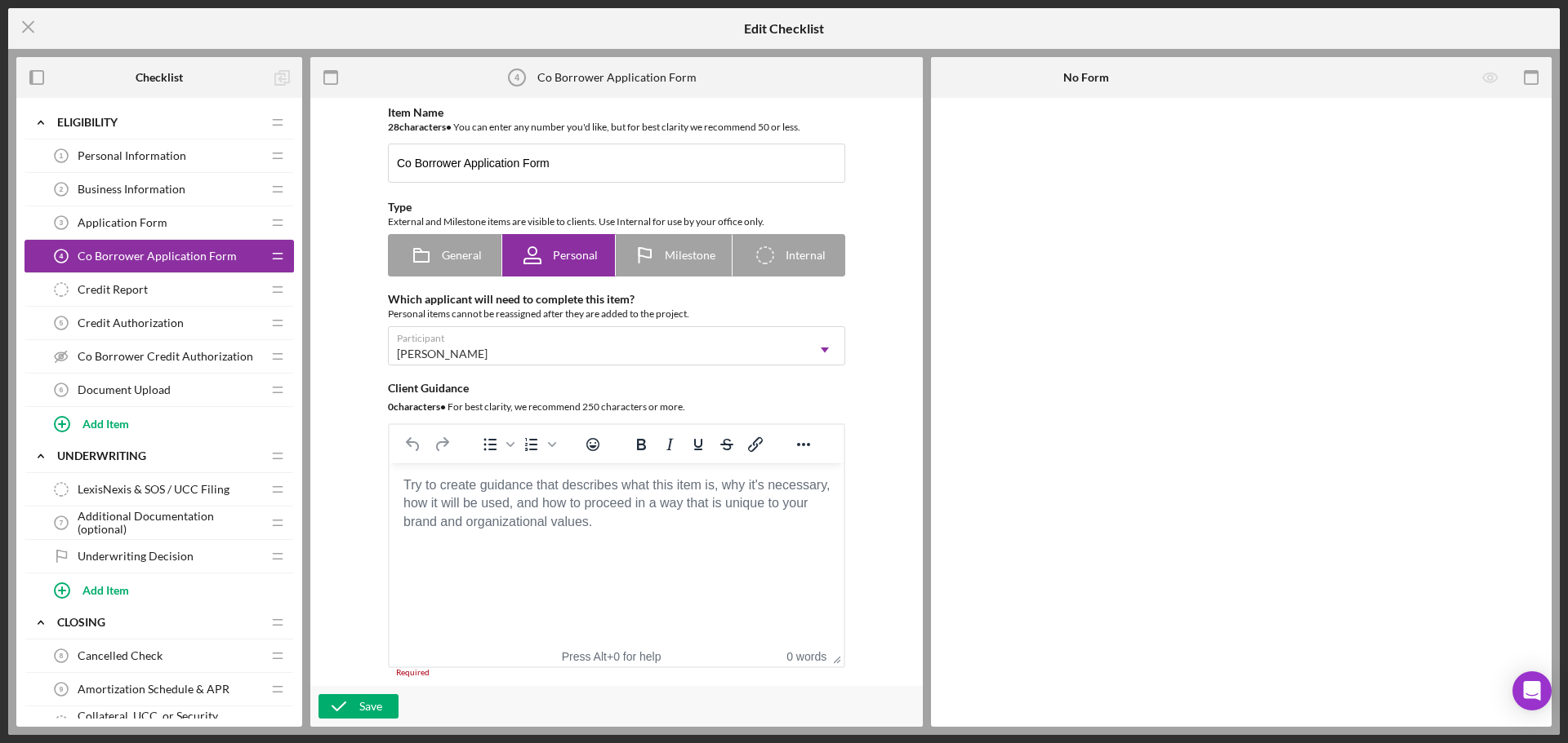
click at [353, 402] on div "Item Name 28 character s • You can enter any number you'd like, but for best cl…" at bounding box center [617, 393] width 596 height 572
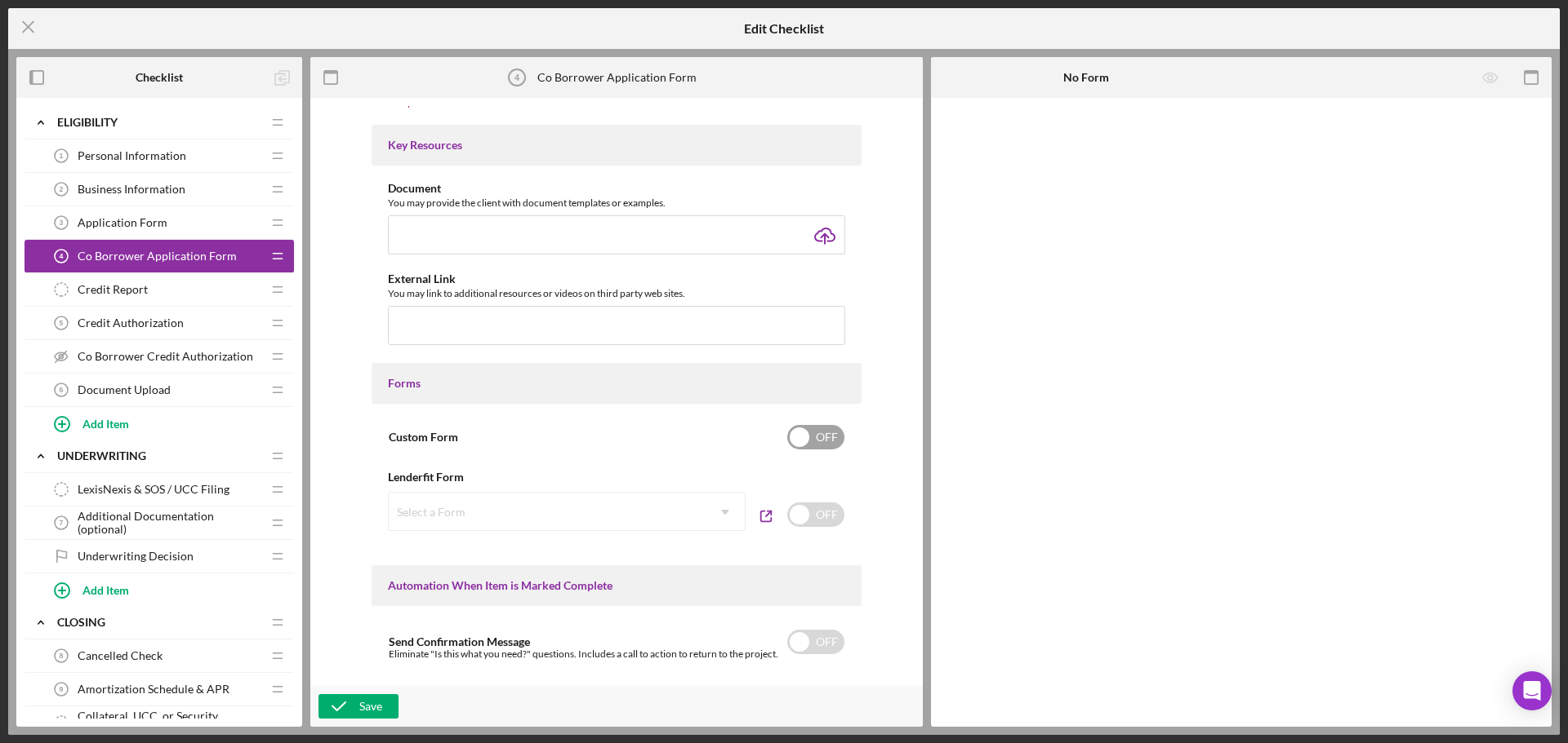
scroll to position [571, 0]
click at [825, 441] on input "checkbox" at bounding box center [815, 435] width 57 height 24
checkbox input "true"
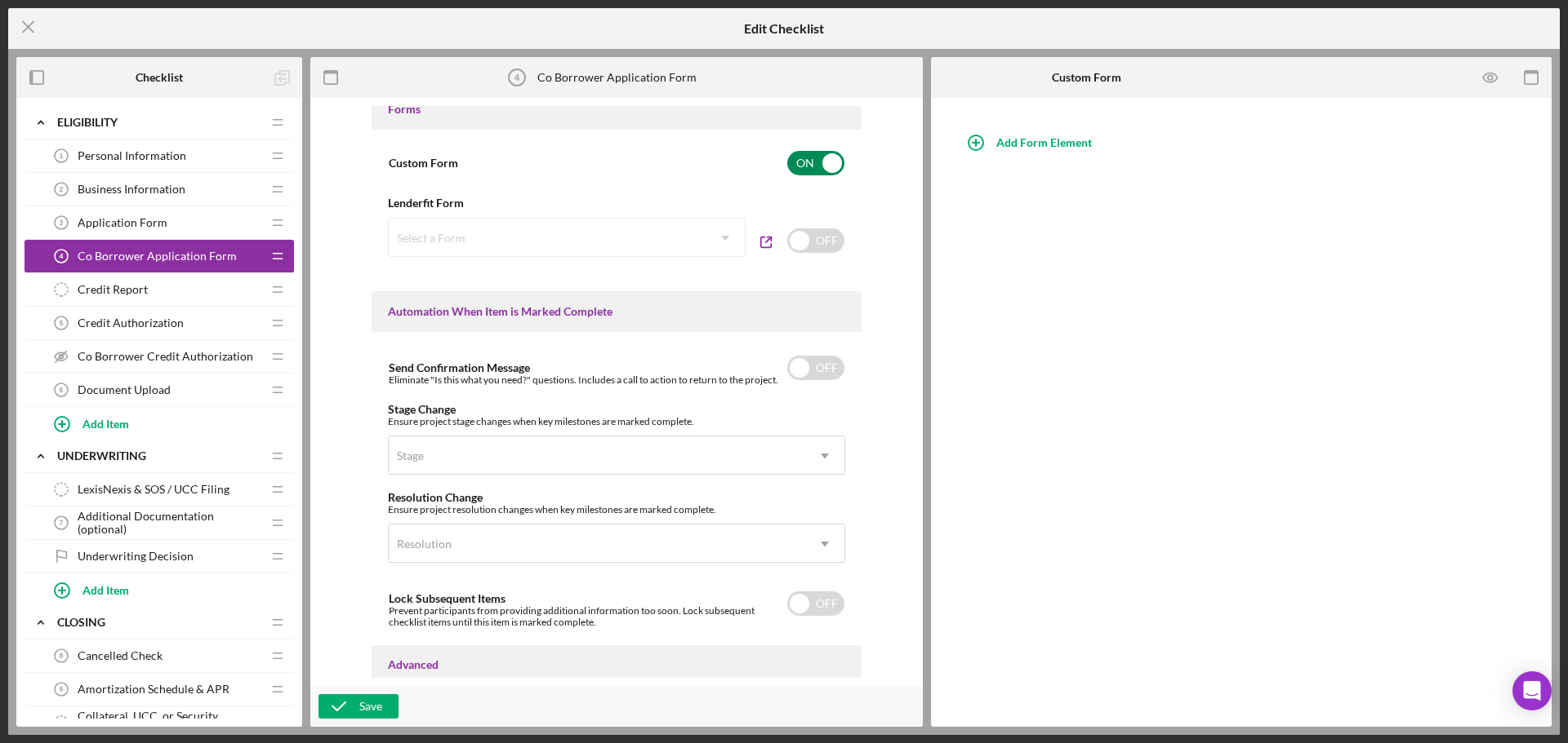
scroll to position [980, 0]
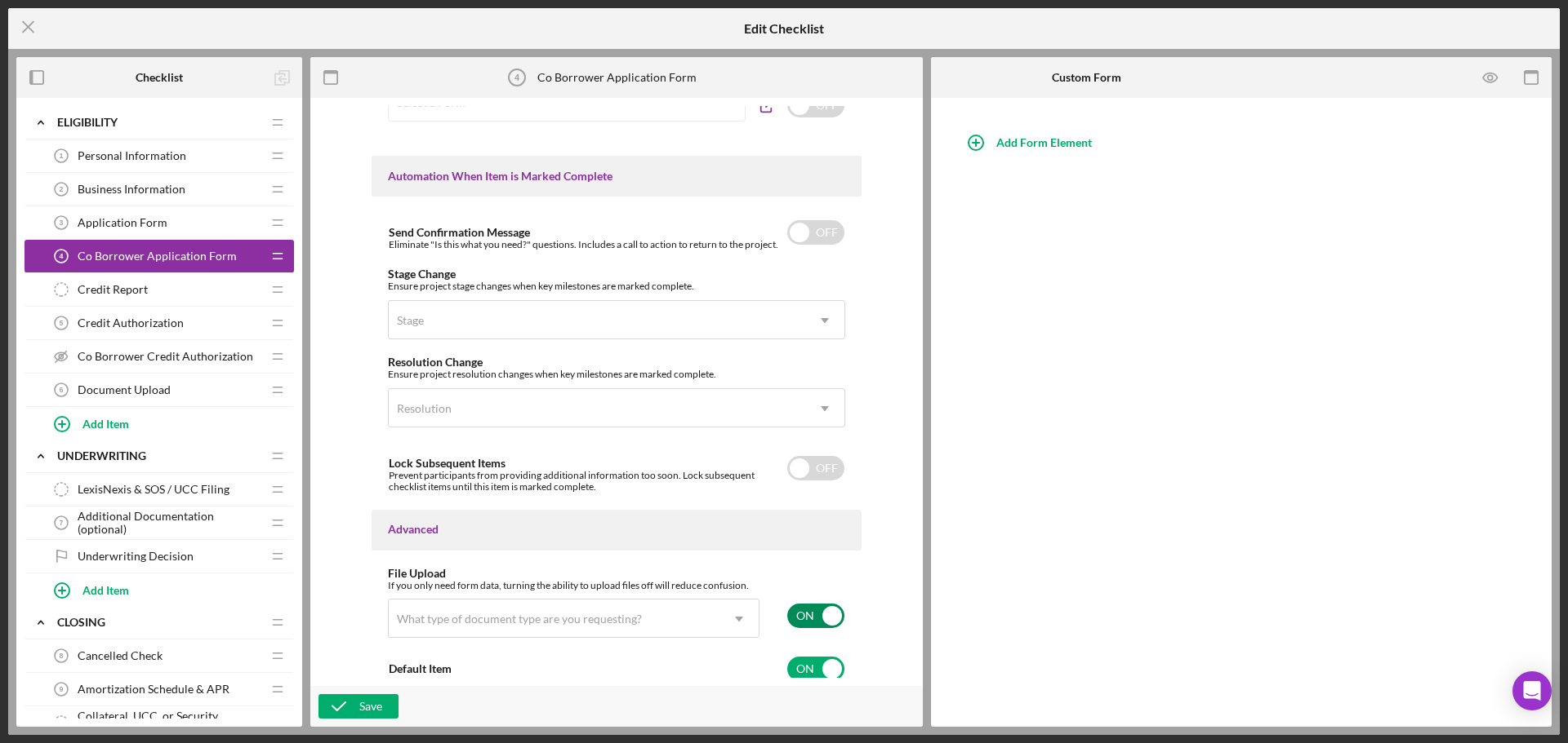
click at [832, 624] on input "checkbox" at bounding box center [815, 616] width 57 height 24
checkbox input "false"
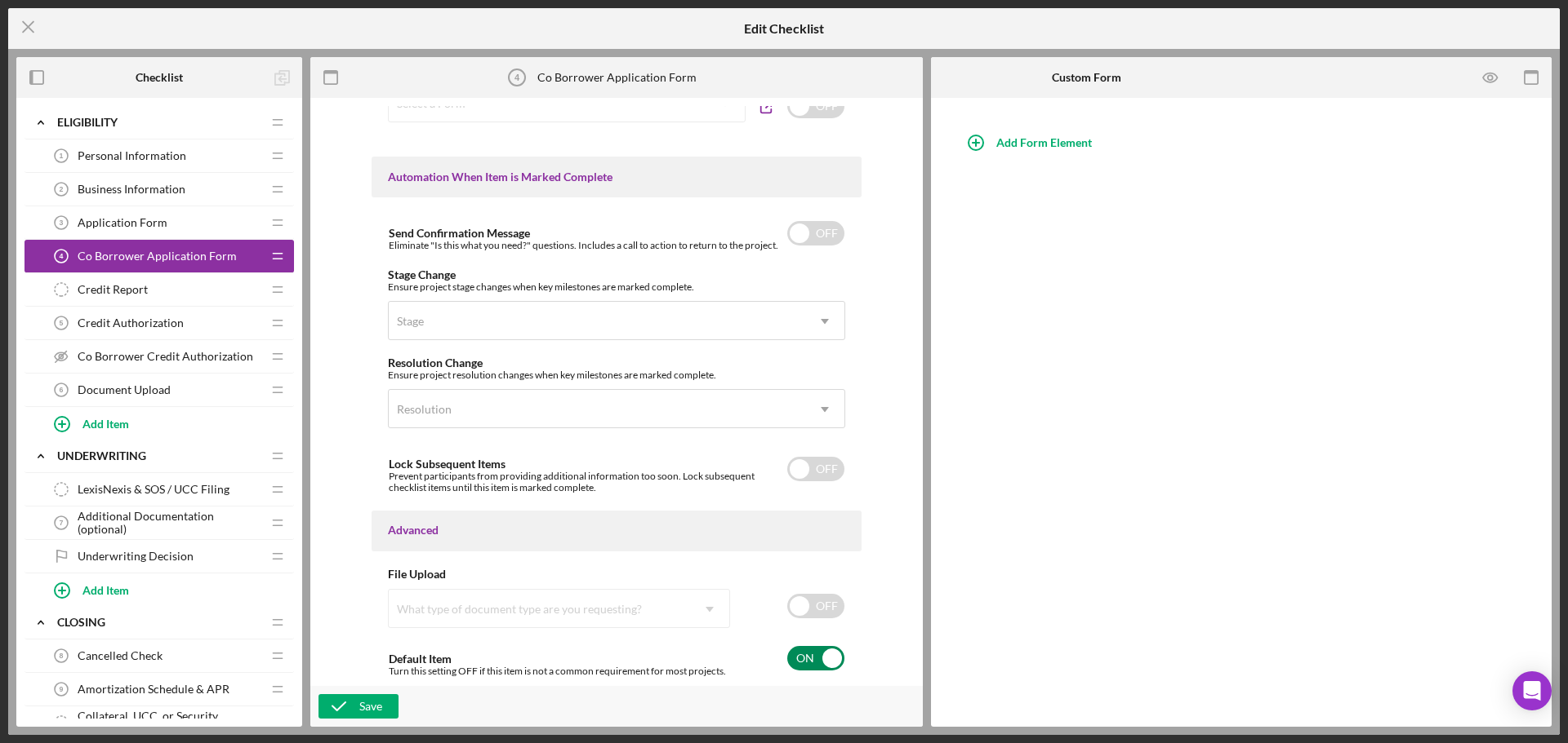
click at [799, 656] on input "checkbox" at bounding box center [815, 658] width 57 height 24
checkbox input "false"
click at [1050, 143] on div "Add Form Element" at bounding box center [1044, 143] width 96 height 33
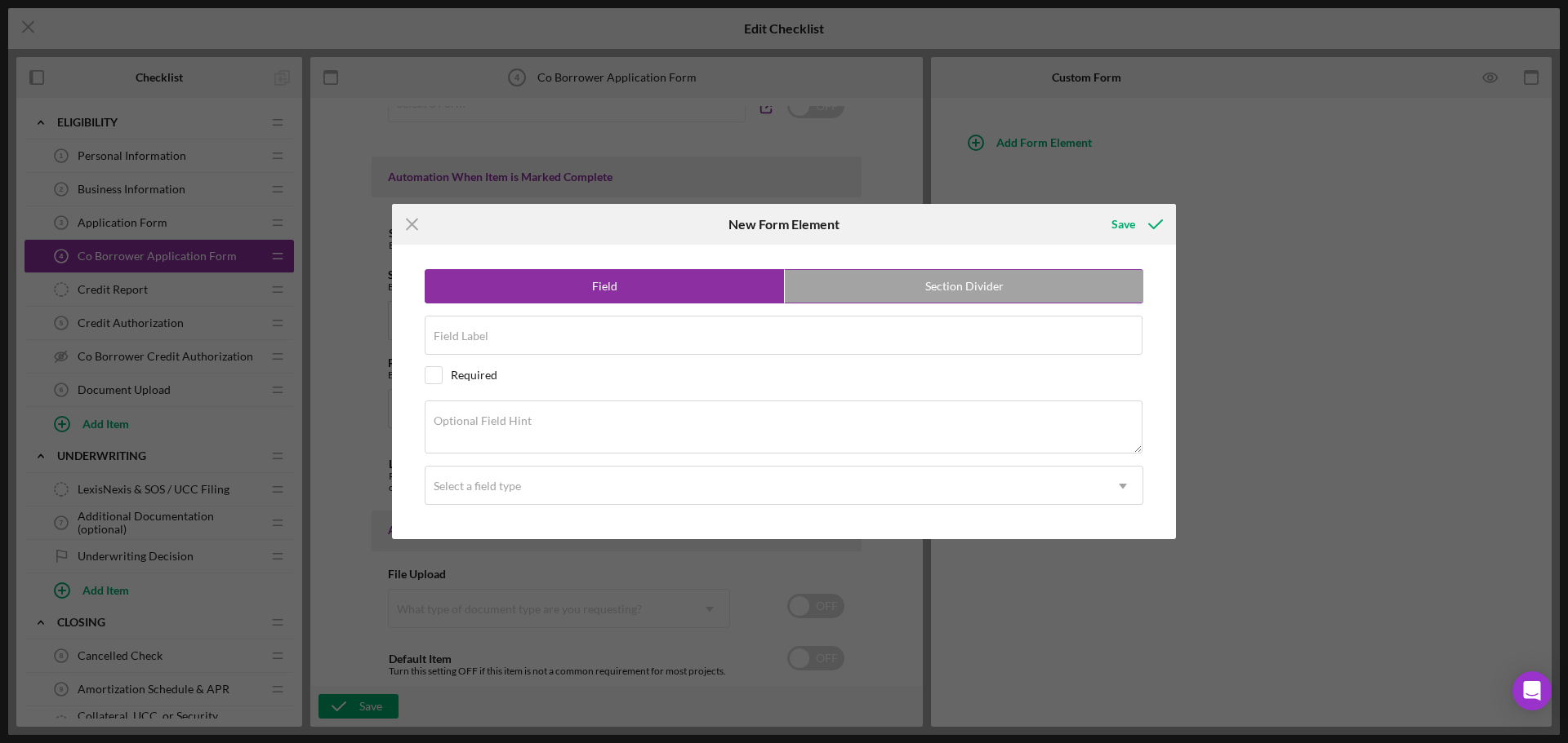
click at [820, 293] on label "Section Divider" at bounding box center [964, 286] width 359 height 33
radio input "false"
radio input "true"
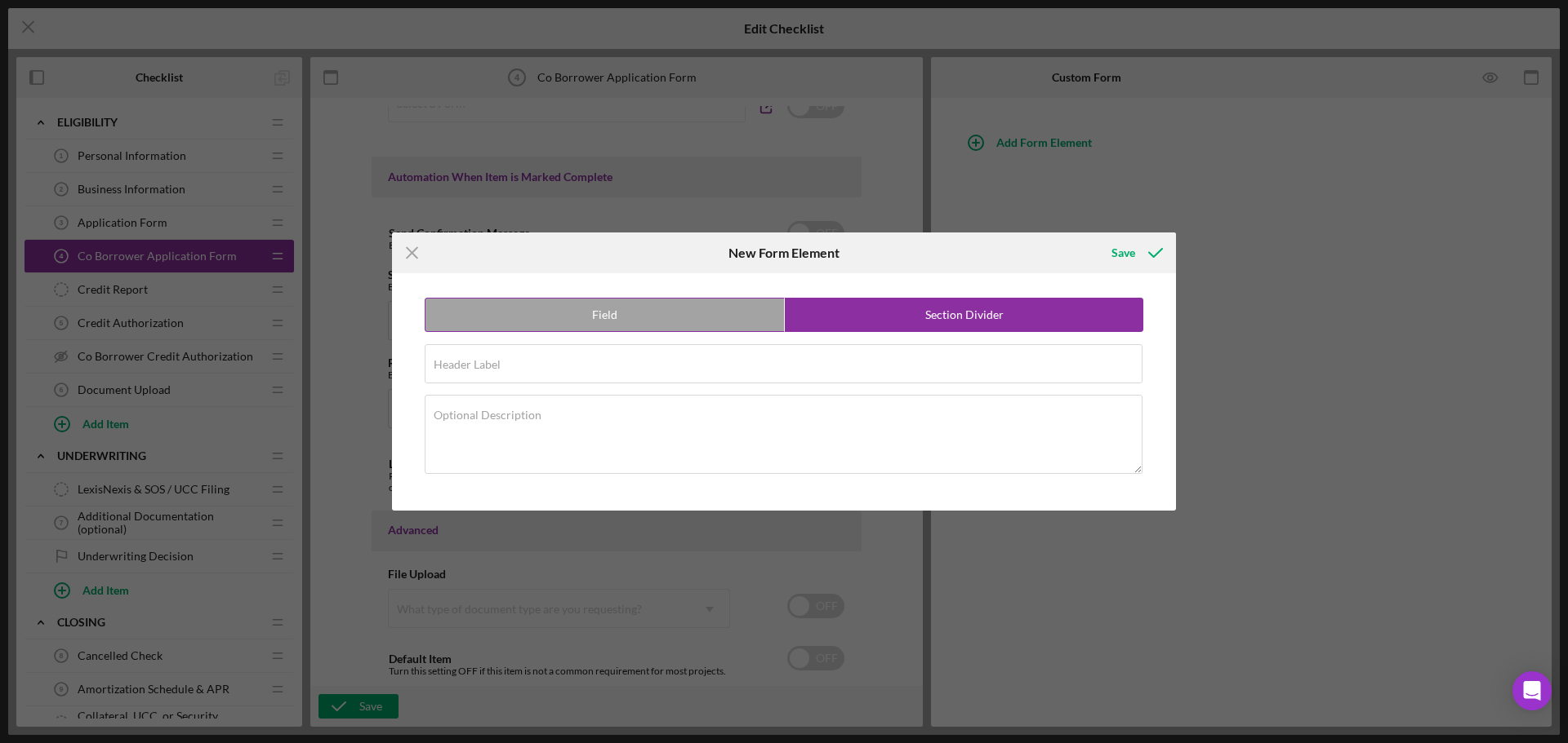
click at [707, 311] on label "Field" at bounding box center [604, 315] width 359 height 33
radio input "true"
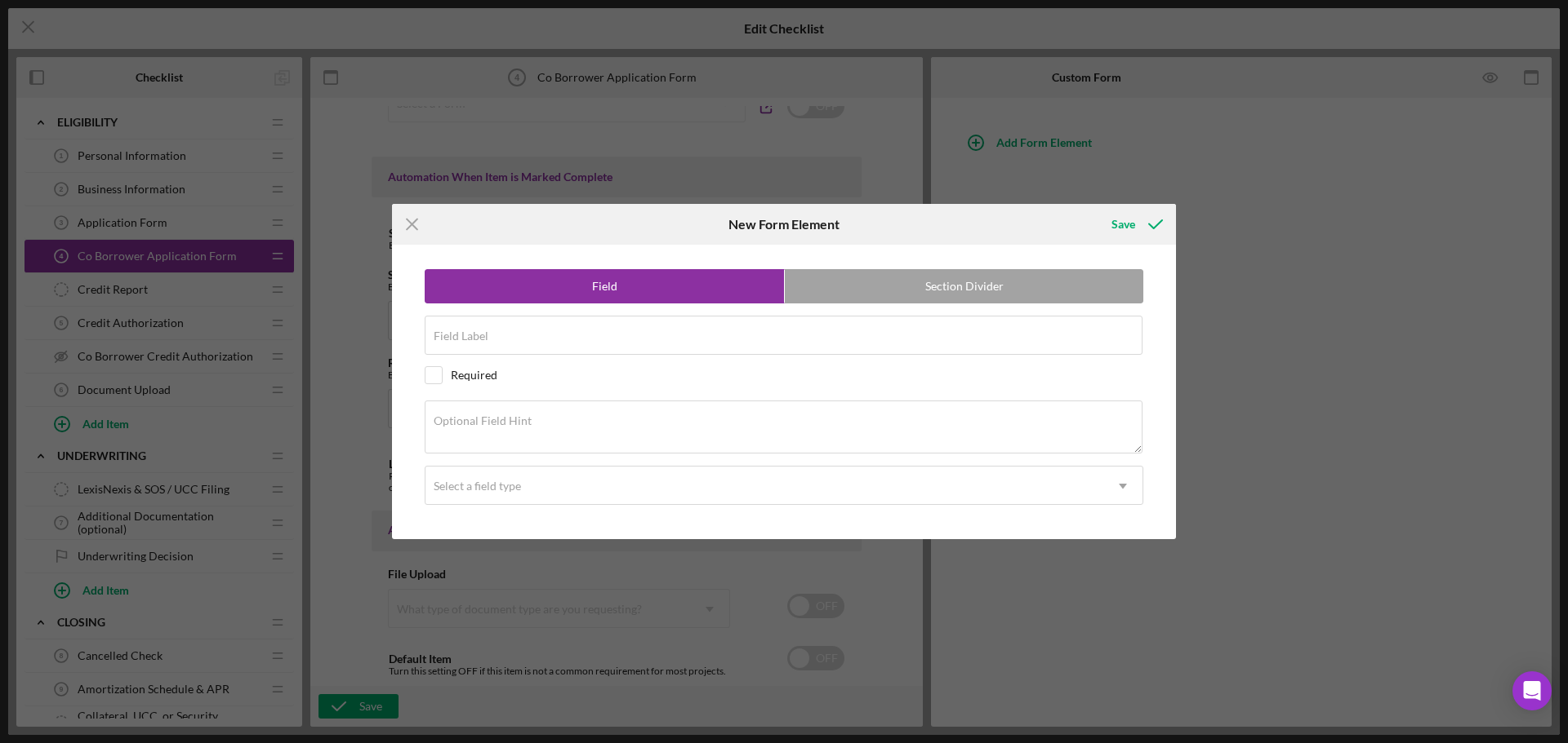
click at [661, 315] on div "Field Section Divider Field Label Required Required Optional Field Hint Select …" at bounding box center [784, 391] width 768 height 293
click at [649, 339] on input "Field Label" at bounding box center [783, 335] width 718 height 39
type input "Name"
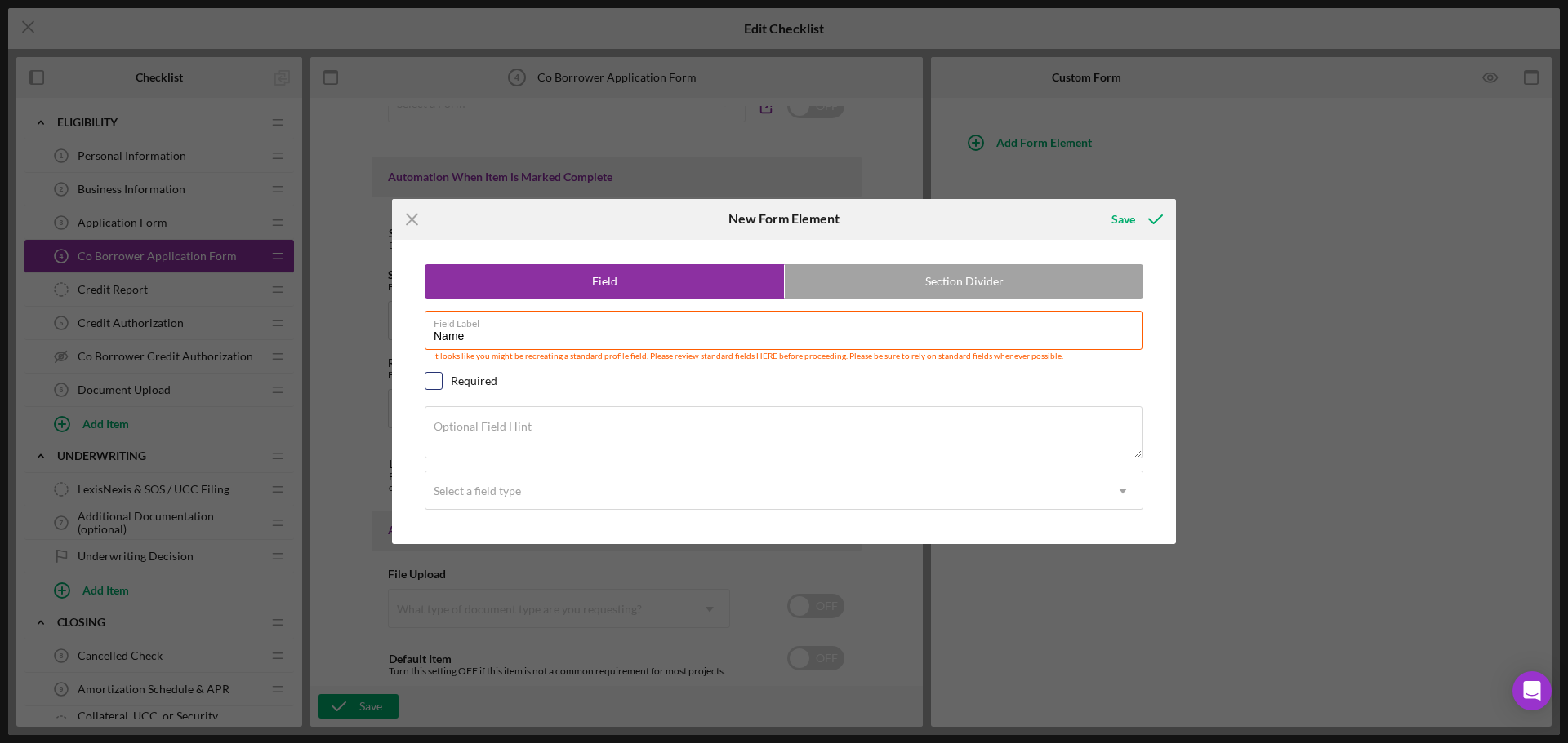
click at [434, 382] on input "checkbox" at bounding box center [434, 381] width 16 height 16
checkbox input "true"
click at [477, 430] on label "Optional Field Hint" at bounding box center [482, 427] width 98 height 13
click at [477, 430] on textarea "Optional Field Hint" at bounding box center [783, 432] width 718 height 52
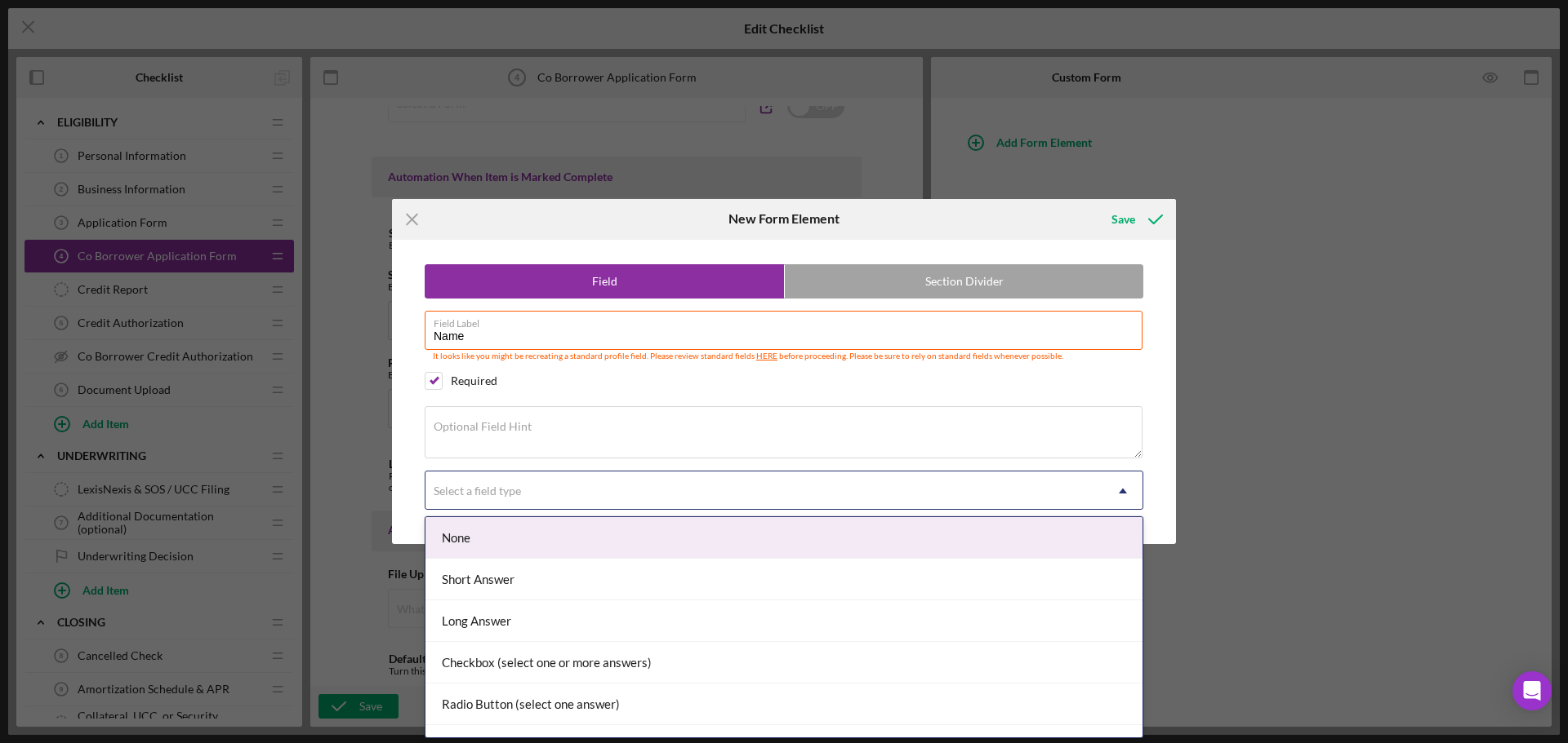
click at [877, 483] on div "Select a field type" at bounding box center [764, 491] width 677 height 38
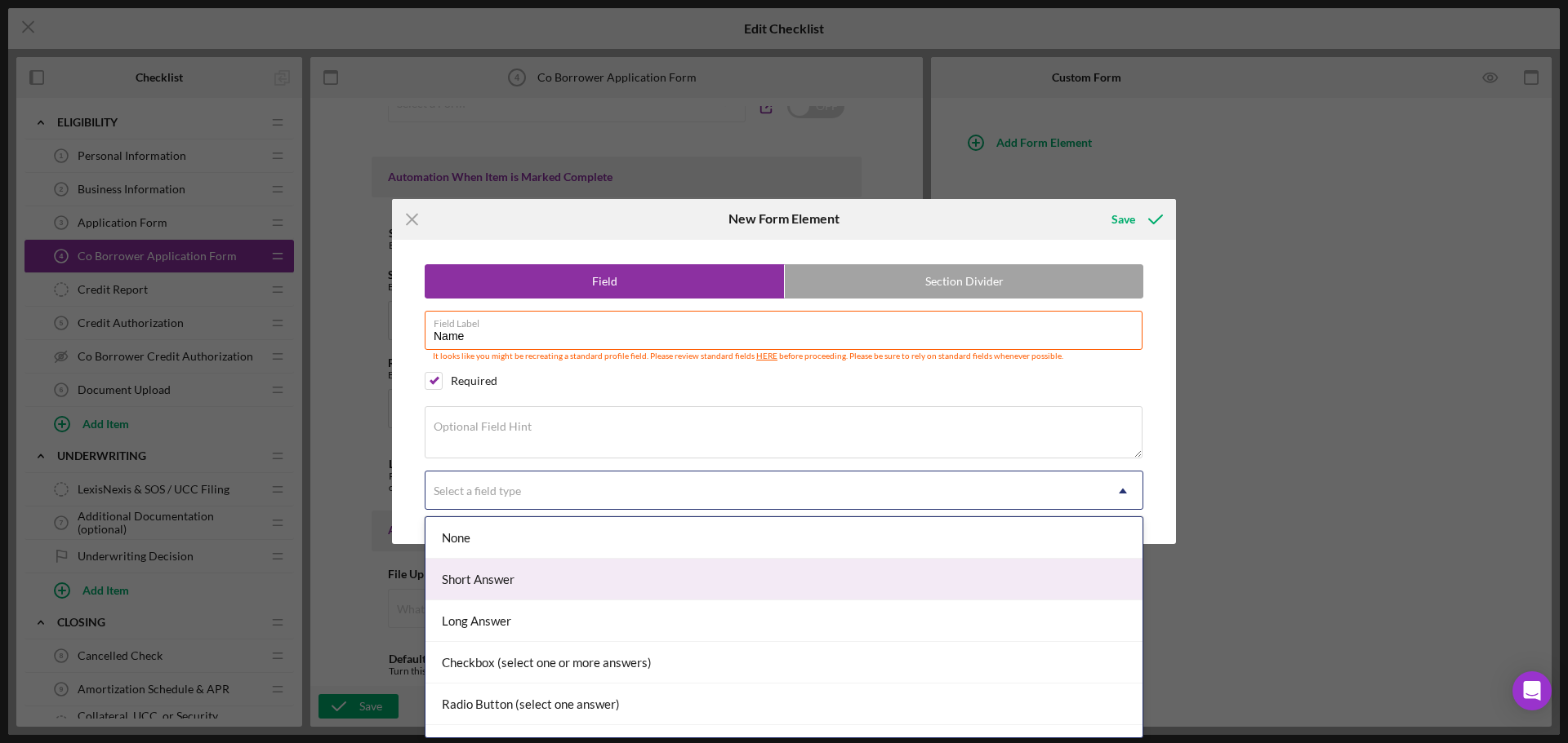
click at [619, 584] on div "Short Answer" at bounding box center [784, 580] width 717 height 42
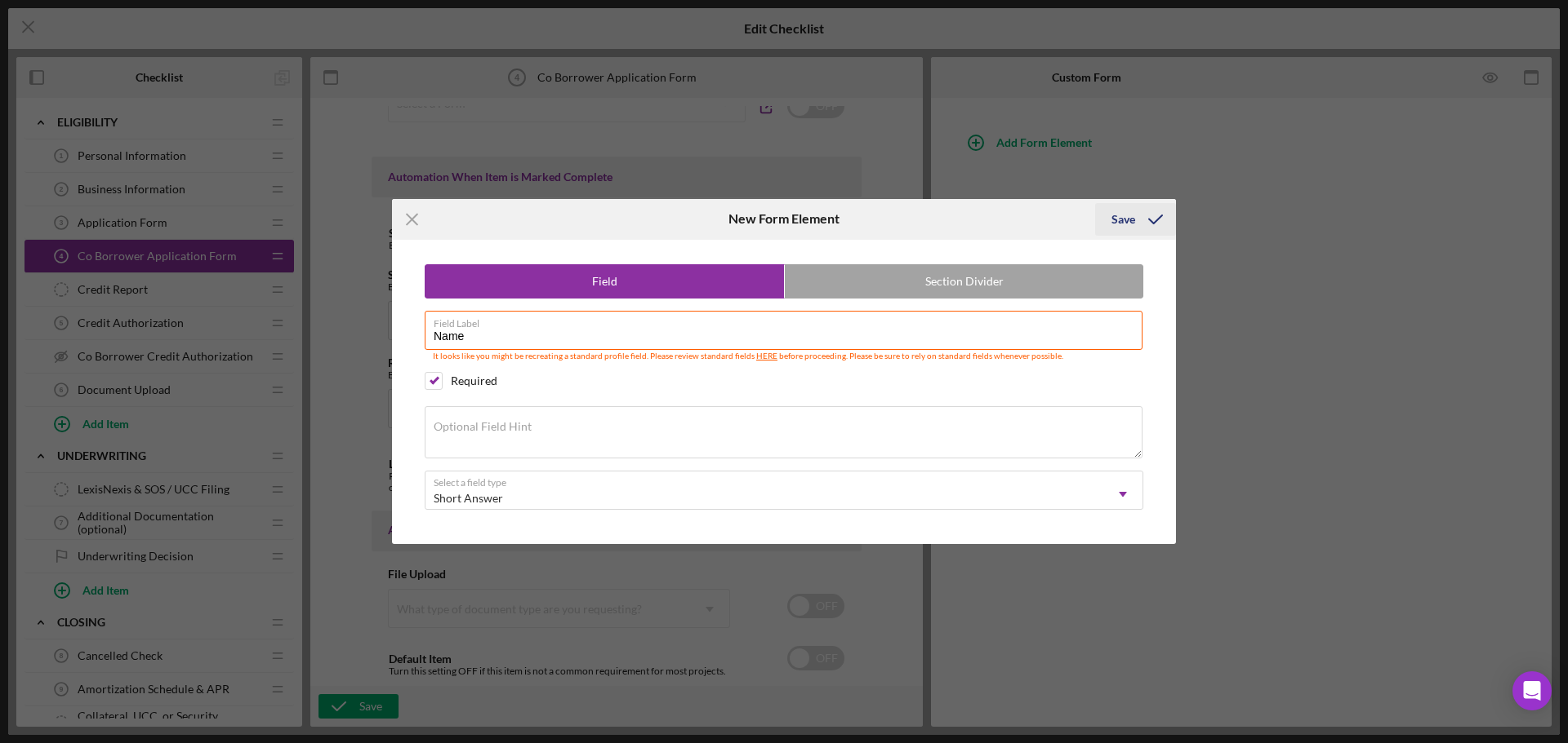
click at [1125, 219] on div "Save" at bounding box center [1123, 219] width 23 height 33
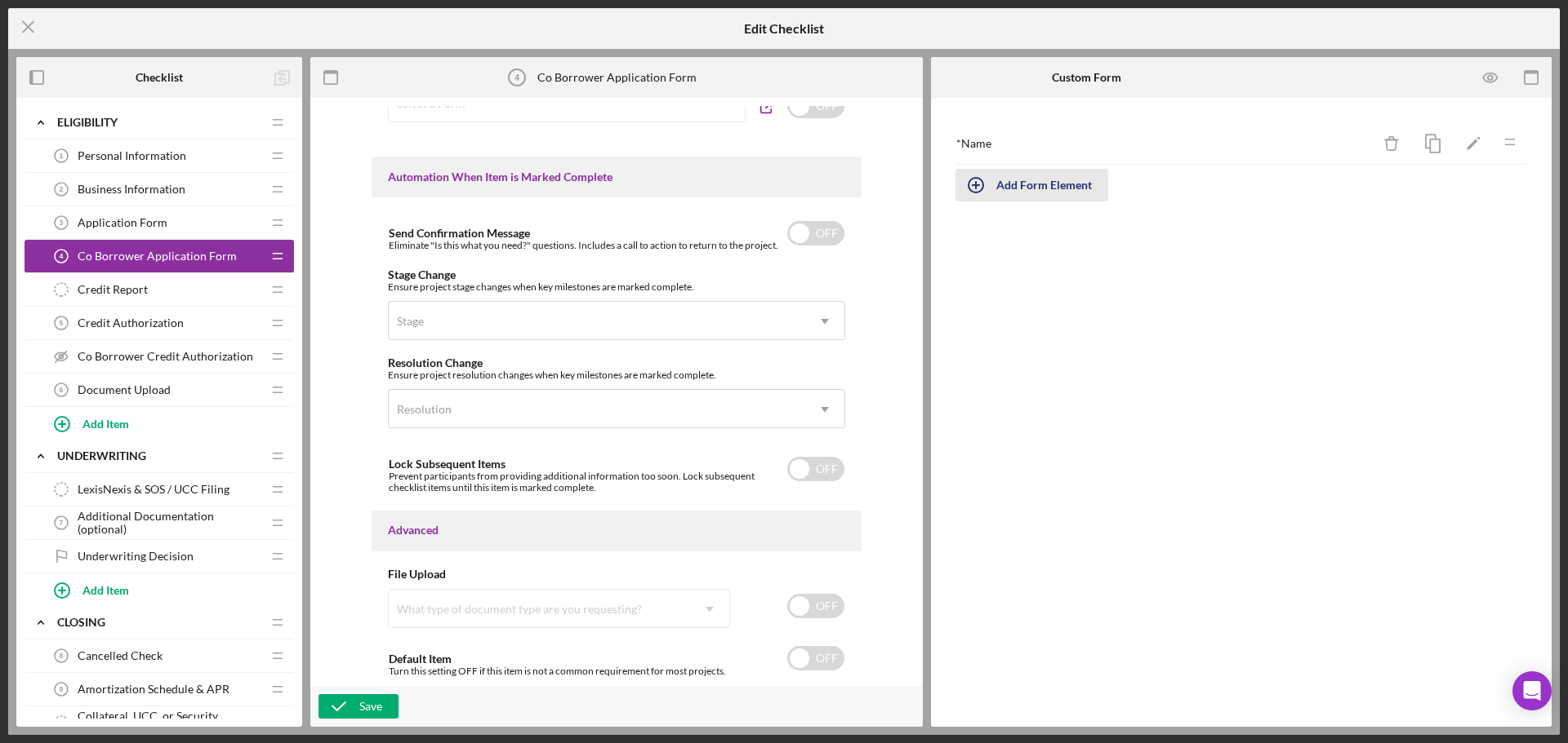
click at [1016, 177] on div "Add Form Element" at bounding box center [1044, 185] width 96 height 33
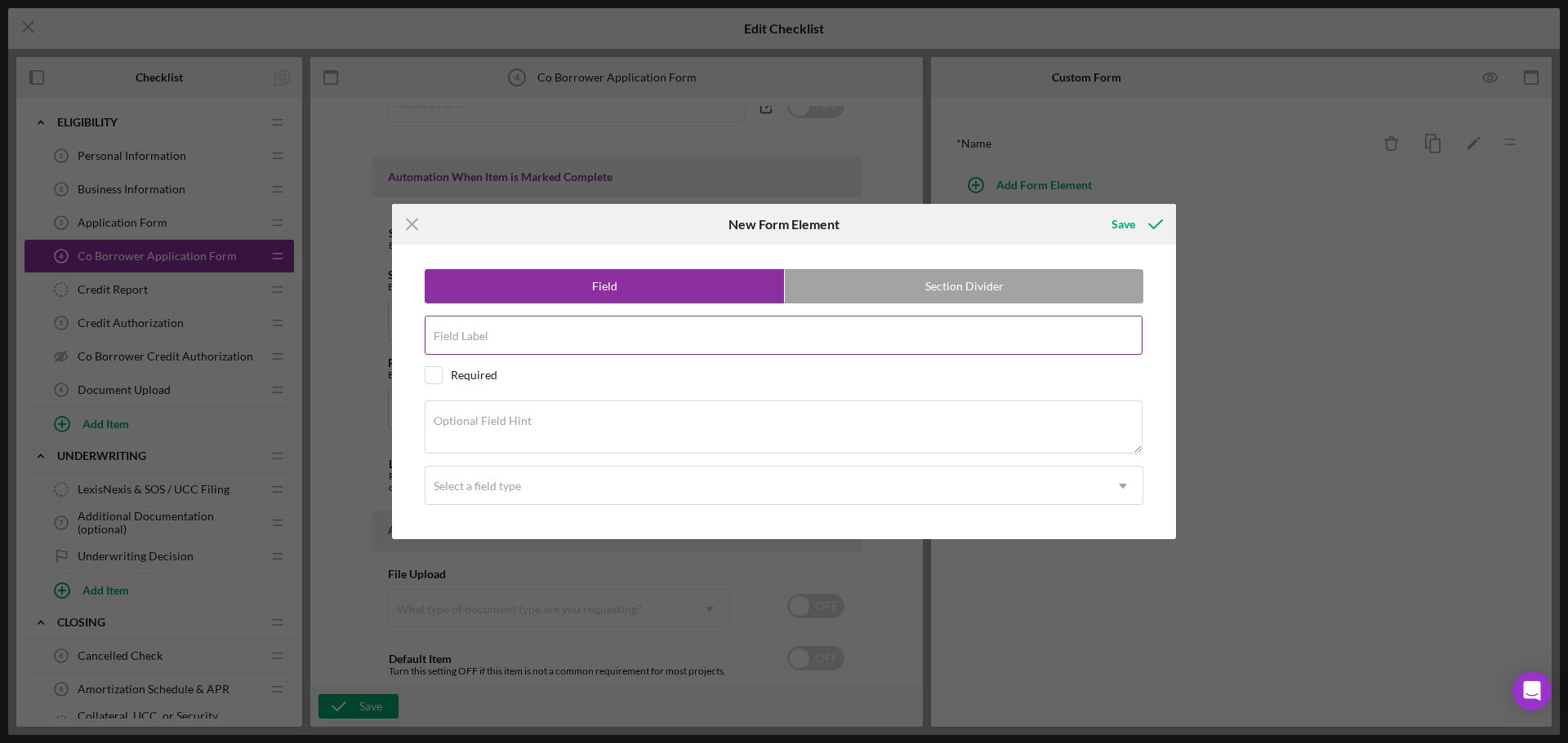
click at [561, 347] on input "Field Label" at bounding box center [783, 335] width 718 height 39
type input "Phone Number"
click at [722, 493] on div "Select a field type" at bounding box center [764, 487] width 677 height 38
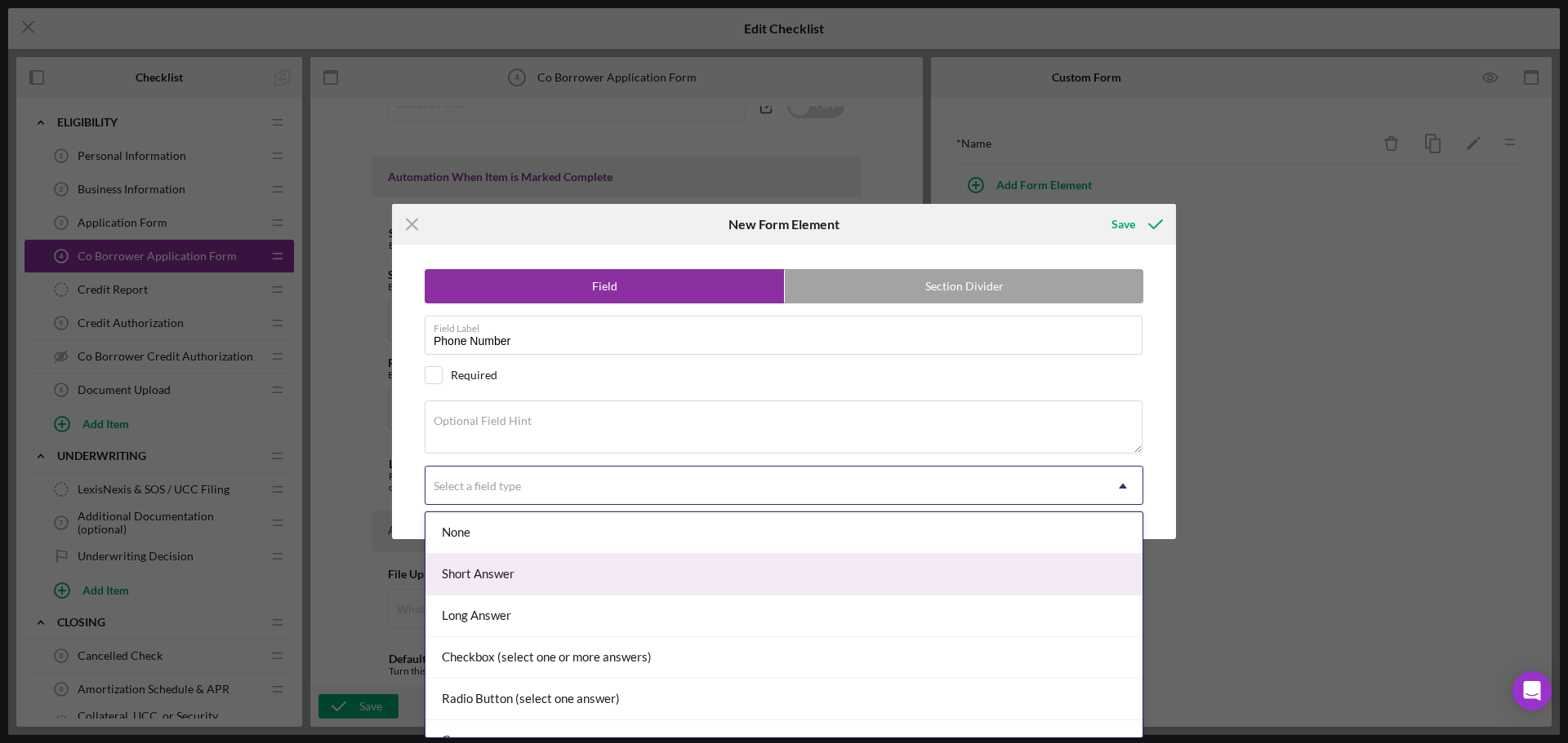
click at [561, 577] on div "Short Answer" at bounding box center [784, 575] width 717 height 42
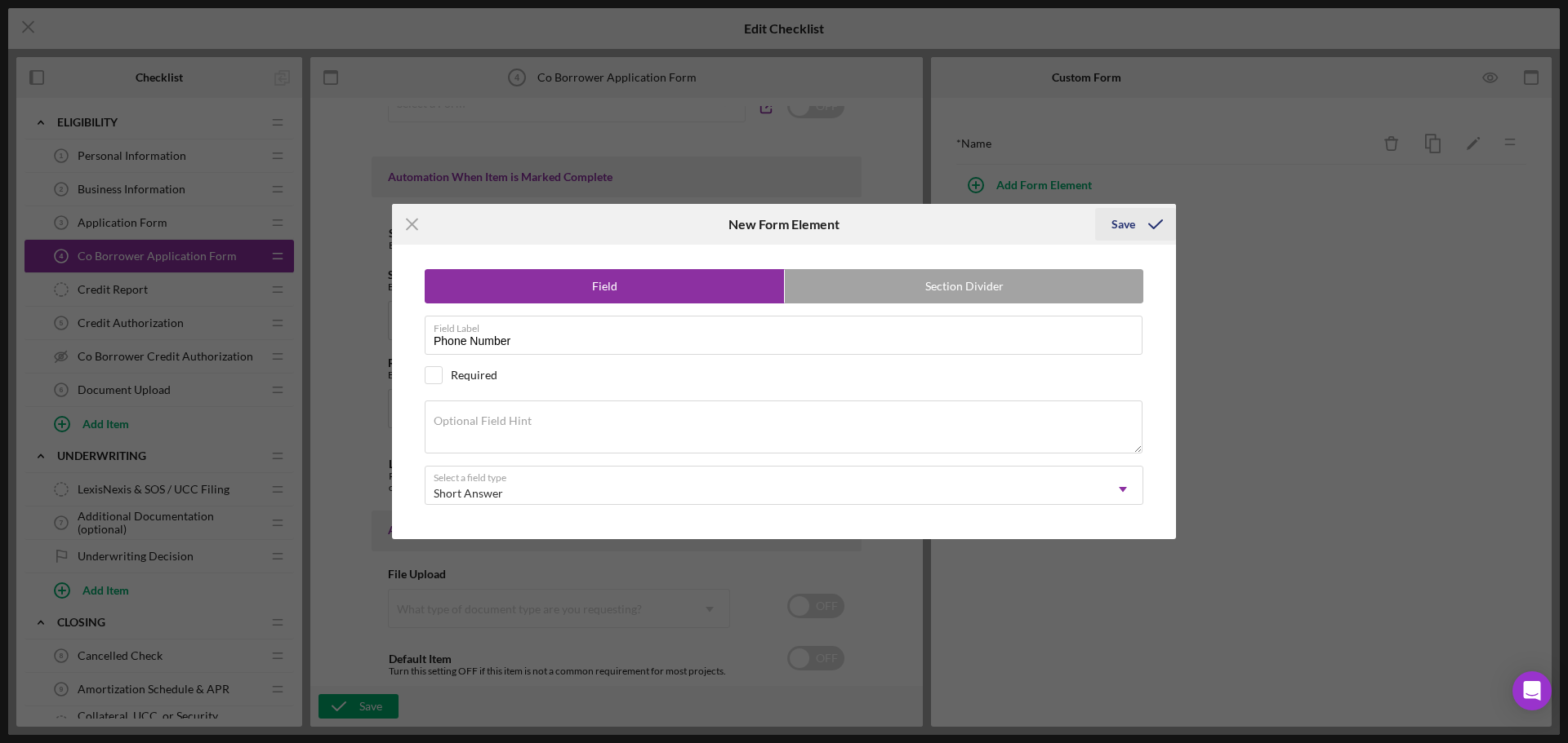
drag, startPoint x: 1143, startPoint y: 209, endPoint x: 1140, endPoint y: 218, distance: 9.5
click at [1143, 209] on icon "submit" at bounding box center [1154, 224] width 41 height 41
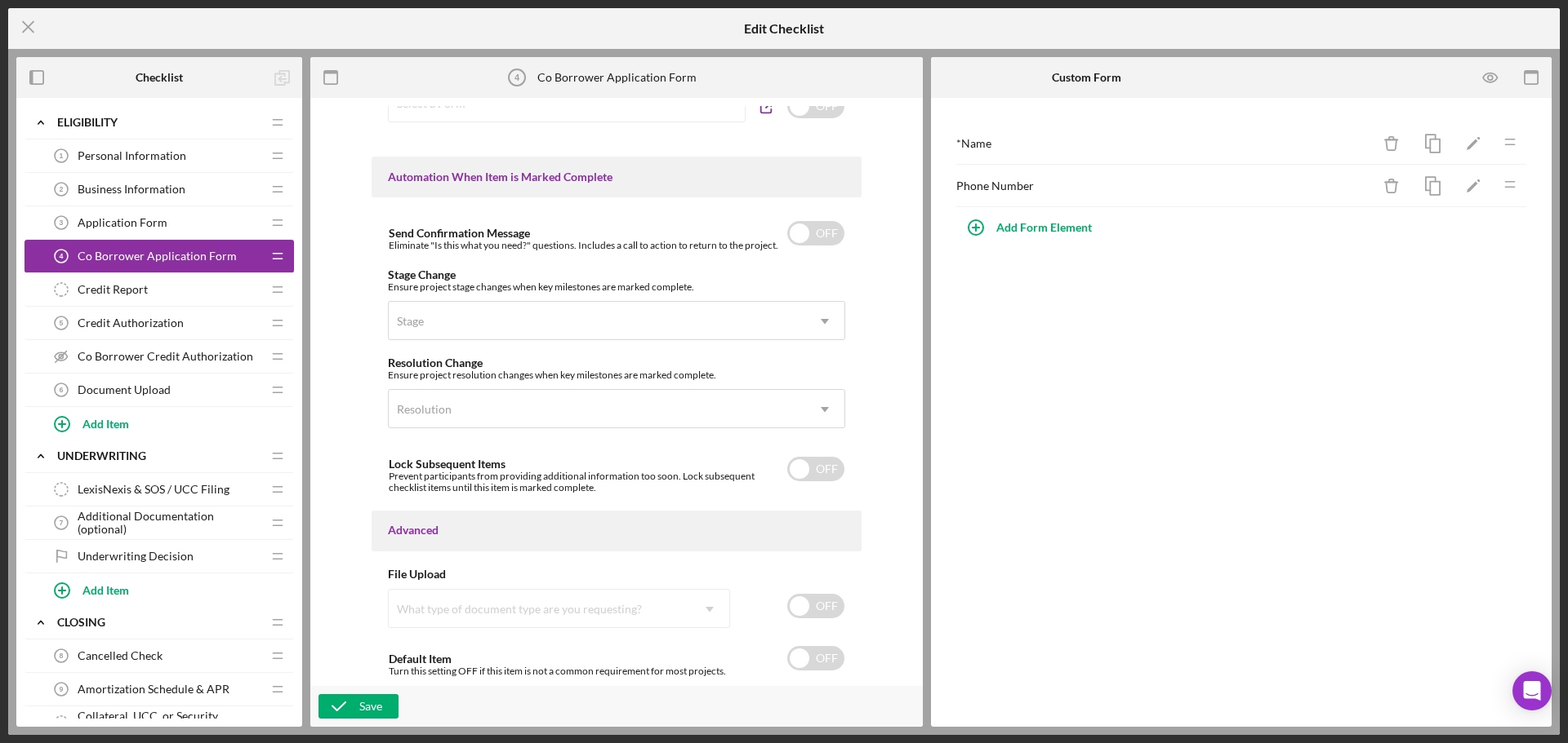
click at [1138, 223] on div "Add Form Element" at bounding box center [1241, 228] width 572 height 33
click at [1012, 178] on div "Phone Number Icon/Delete Icon/Edit Icon/Drag" at bounding box center [1241, 186] width 572 height 42
click at [1470, 178] on icon "Icon/Edit" at bounding box center [1473, 186] width 37 height 37
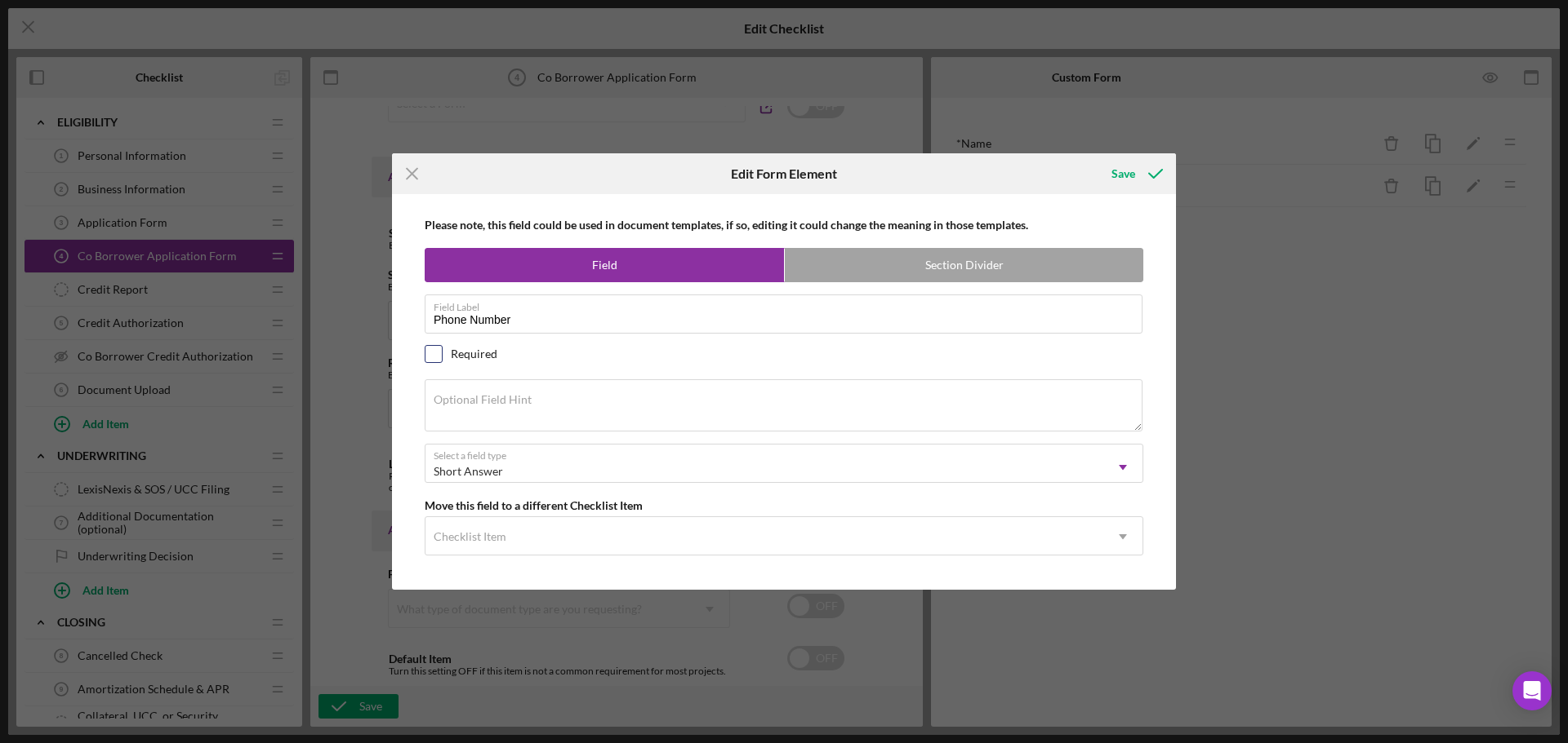
click at [427, 349] on input "checkbox" at bounding box center [434, 354] width 16 height 16
checkbox input "true"
click at [1133, 169] on div "Save" at bounding box center [1123, 173] width 23 height 33
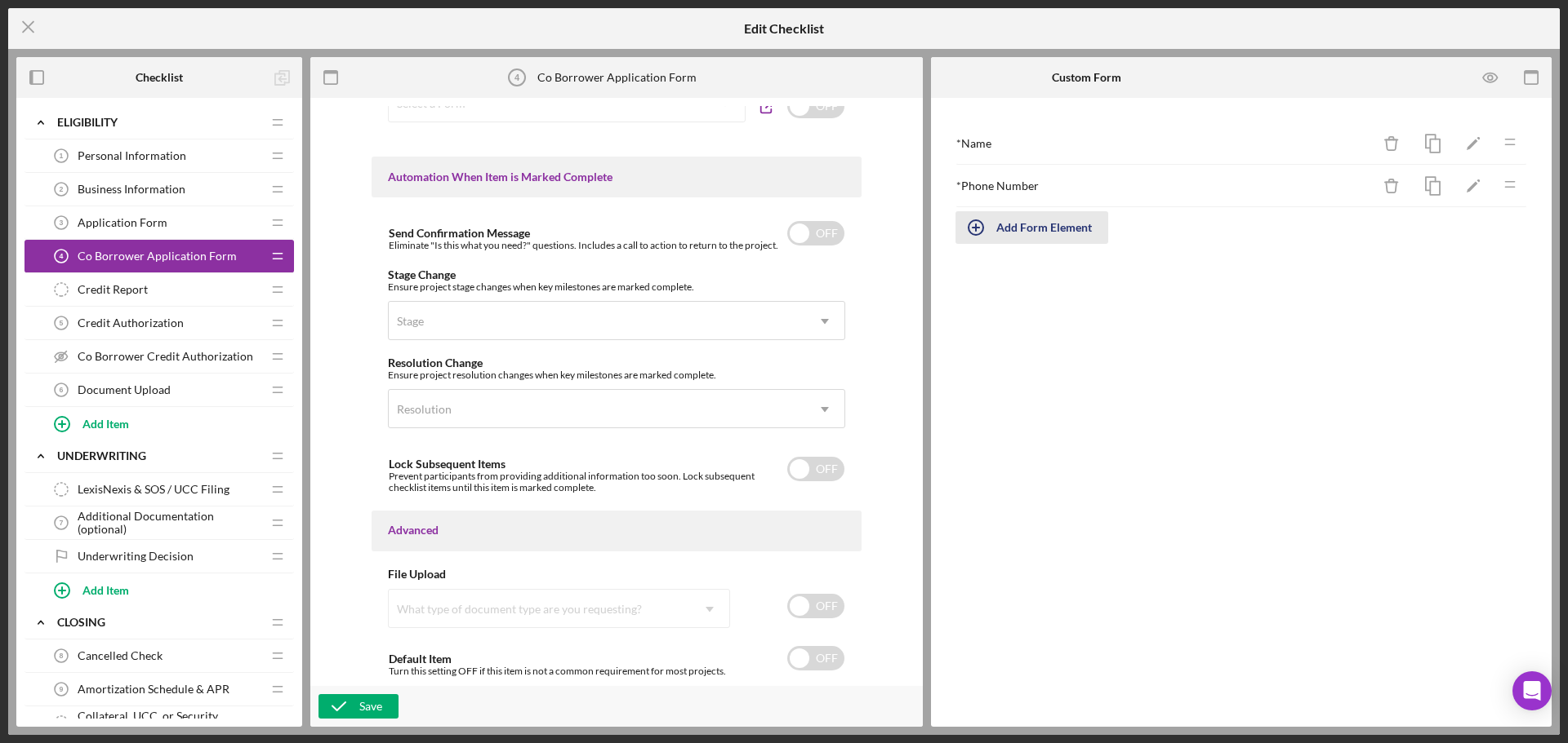
click at [1022, 227] on div "Add Form Element" at bounding box center [1044, 228] width 96 height 33
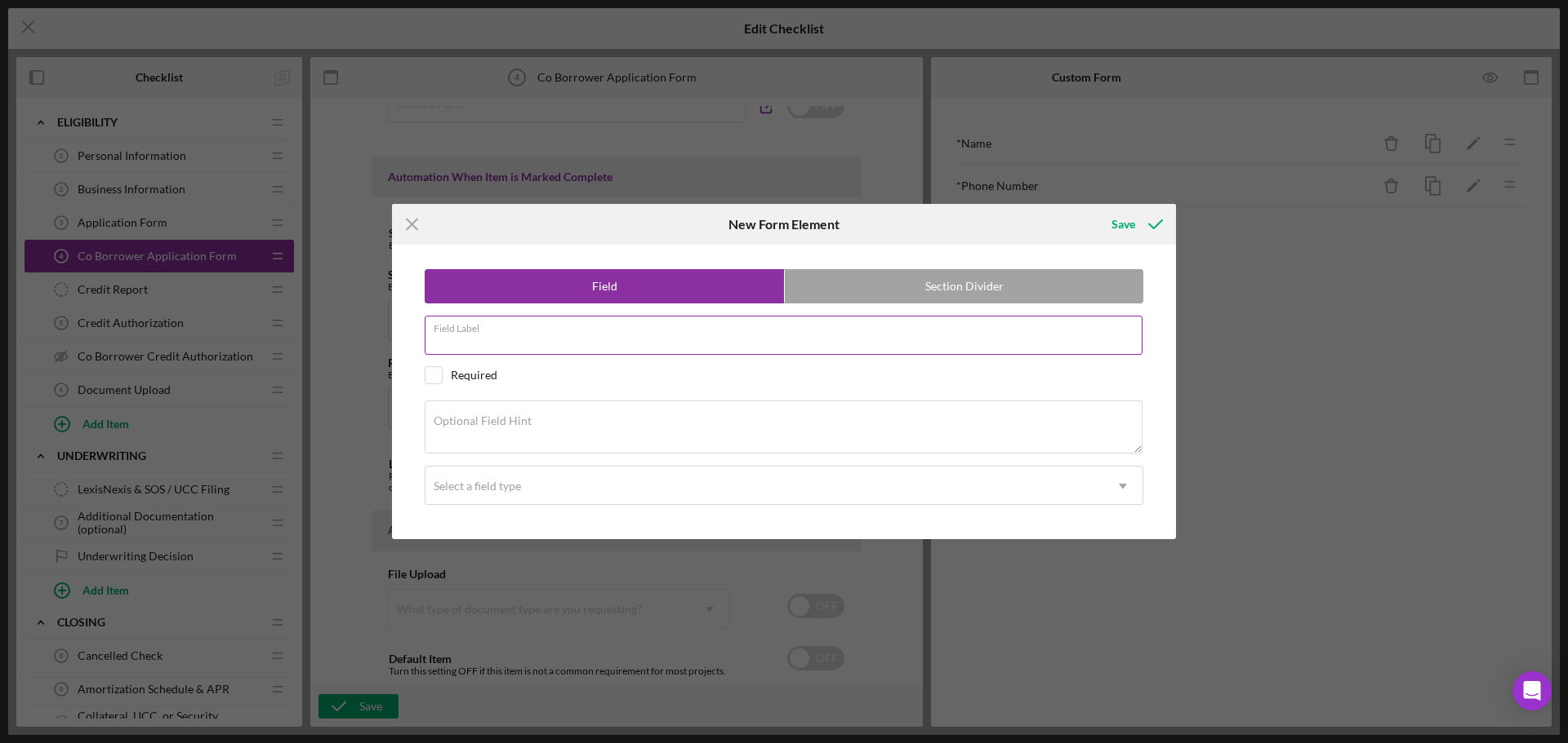
click at [526, 339] on input "Field Label" at bounding box center [783, 335] width 718 height 39
type input "Email"
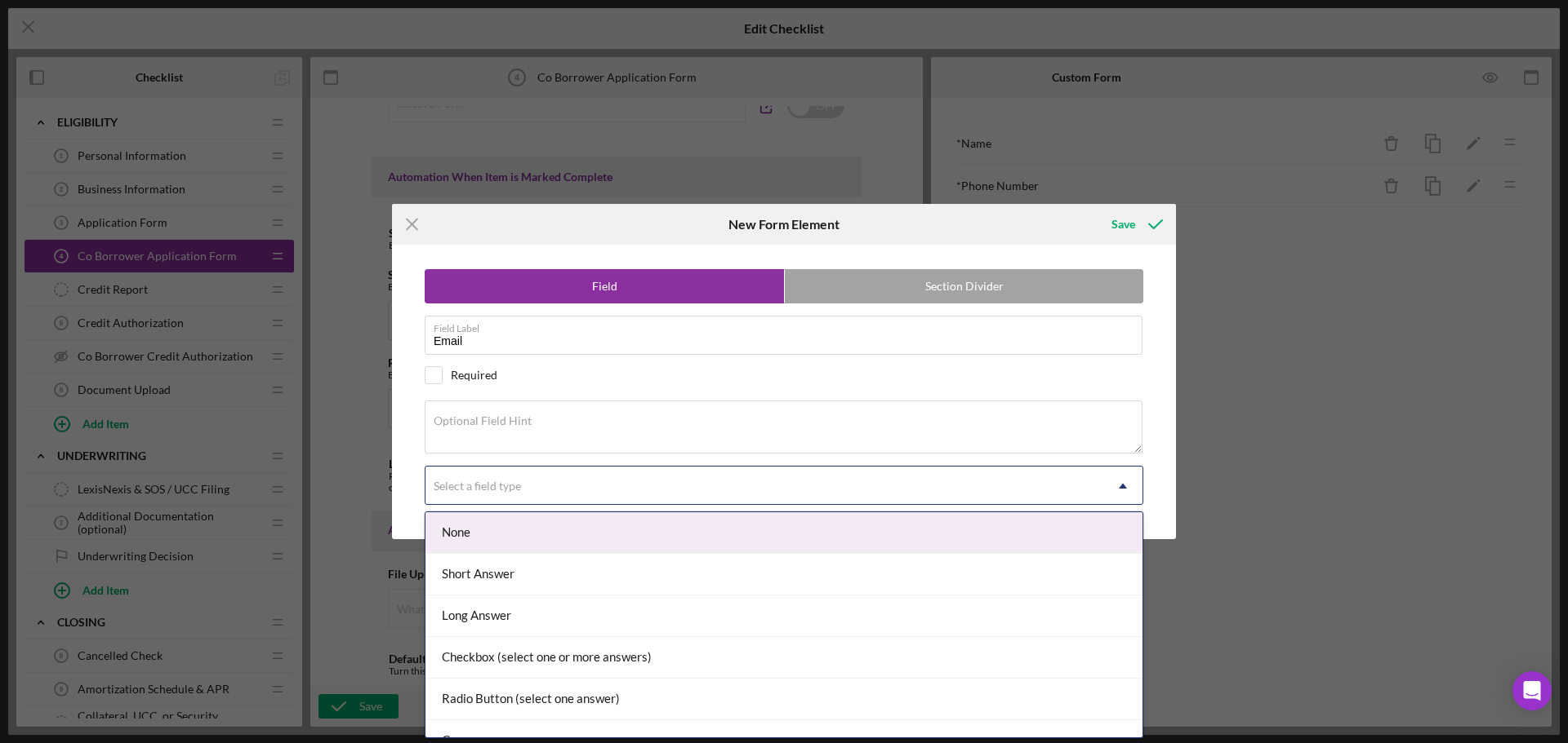
click at [498, 480] on div "Select a field type" at bounding box center [477, 487] width 88 height 13
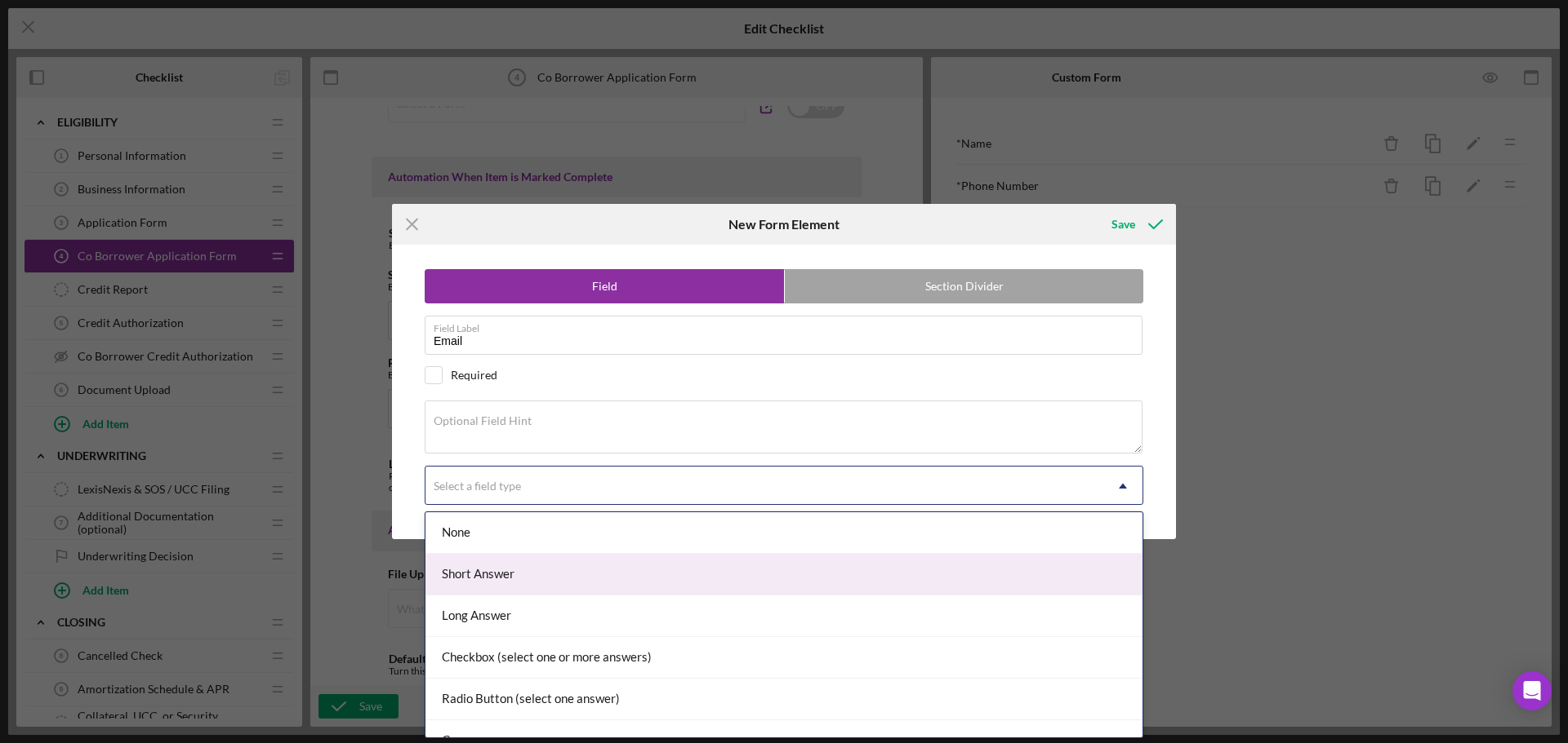
click at [514, 583] on div "Short Answer" at bounding box center [784, 575] width 717 height 42
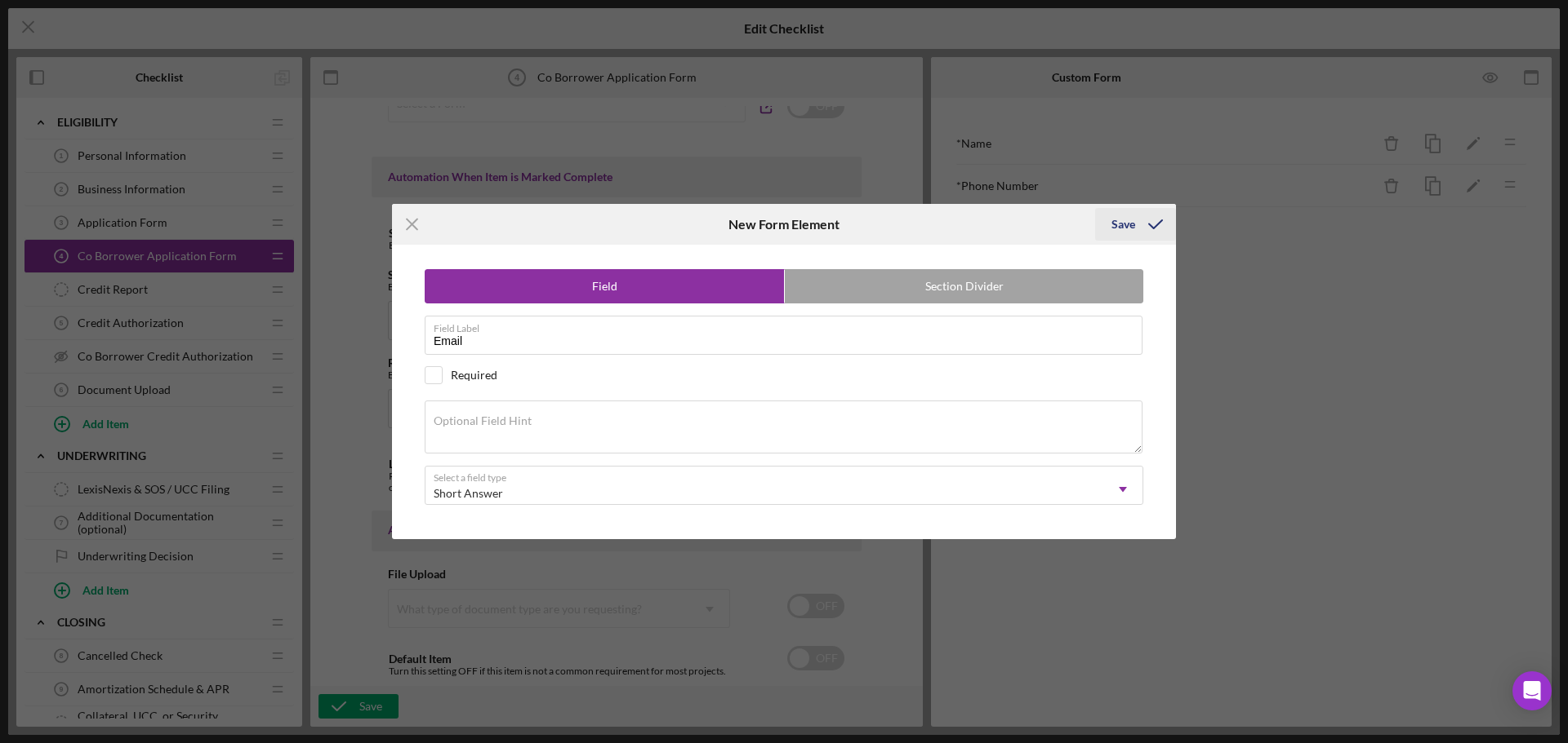
click at [1130, 223] on div "Save" at bounding box center [1123, 225] width 23 height 33
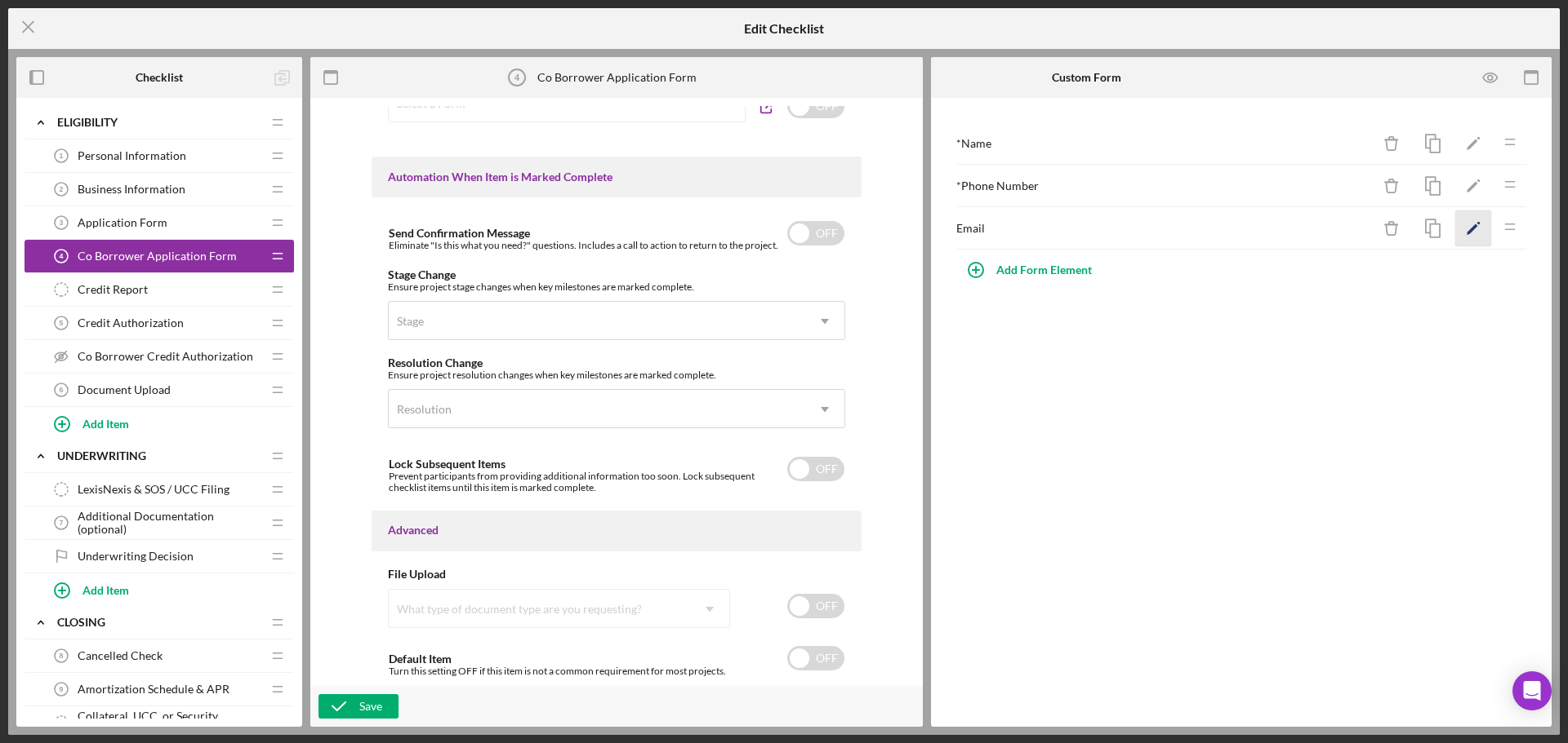
click at [1483, 229] on icon "Icon/Edit" at bounding box center [1473, 228] width 37 height 37
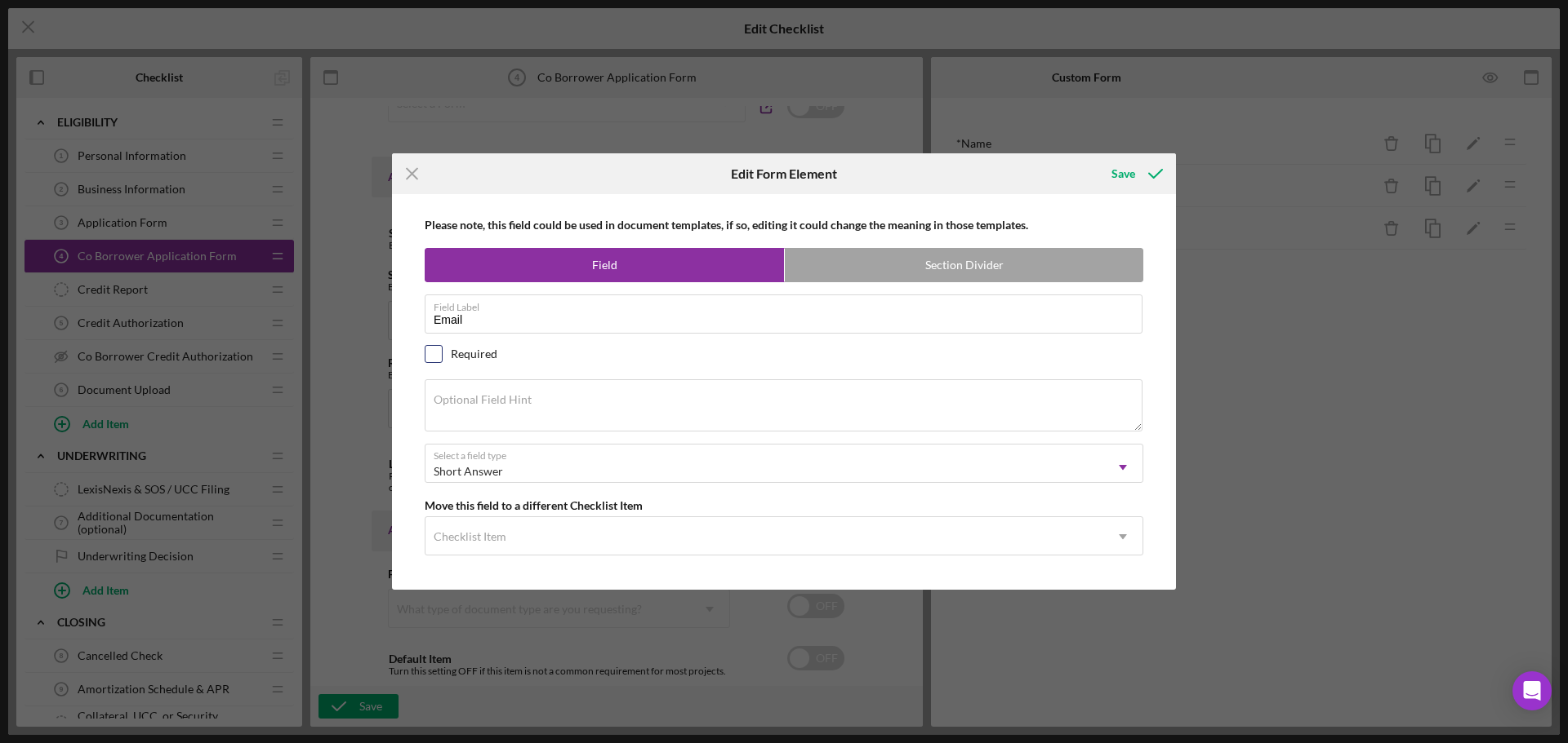
click at [439, 354] on input "checkbox" at bounding box center [434, 354] width 16 height 16
checkbox input "true"
click at [1136, 179] on icon "submit" at bounding box center [1154, 173] width 41 height 41
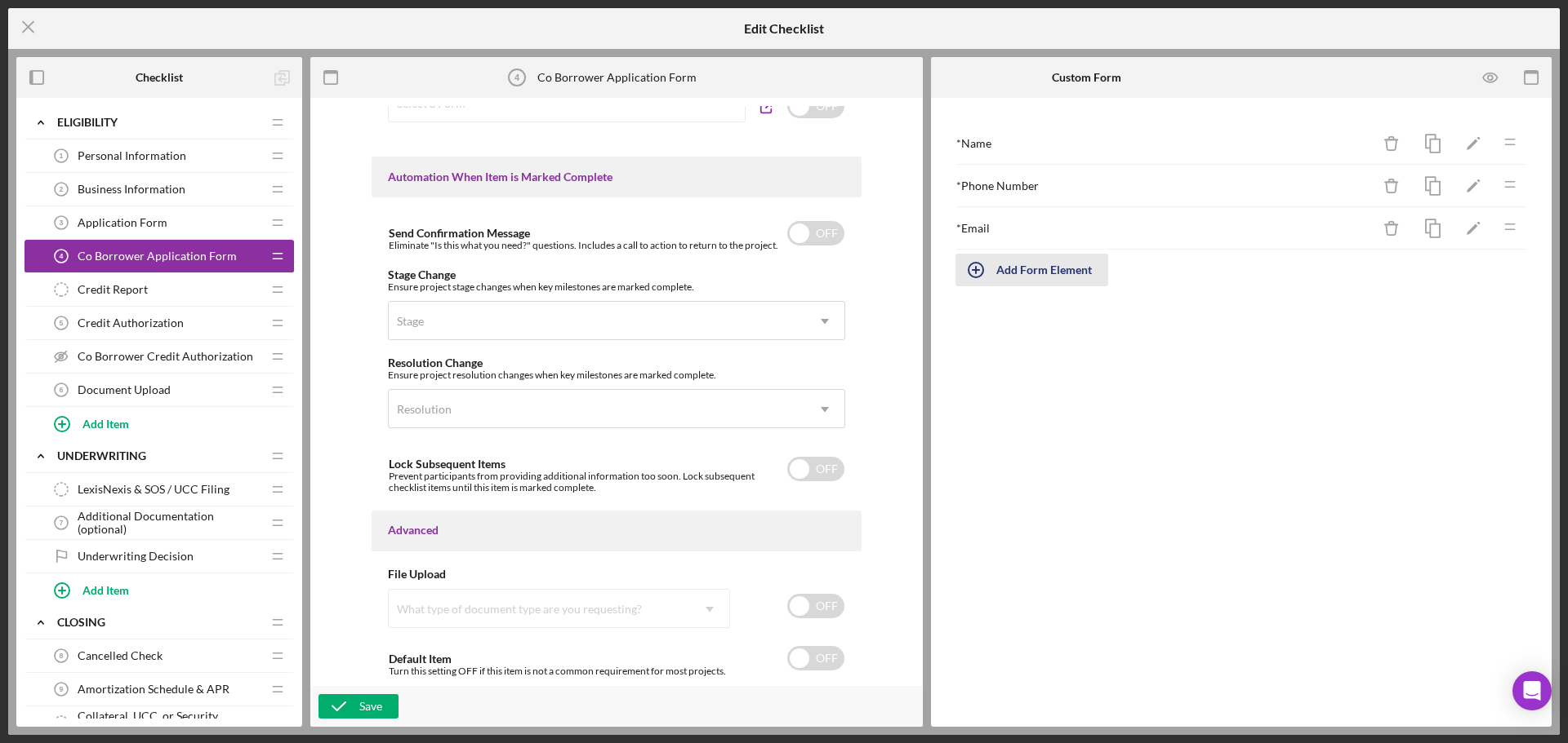
click at [1022, 271] on div "Add Form Element" at bounding box center [1044, 270] width 96 height 33
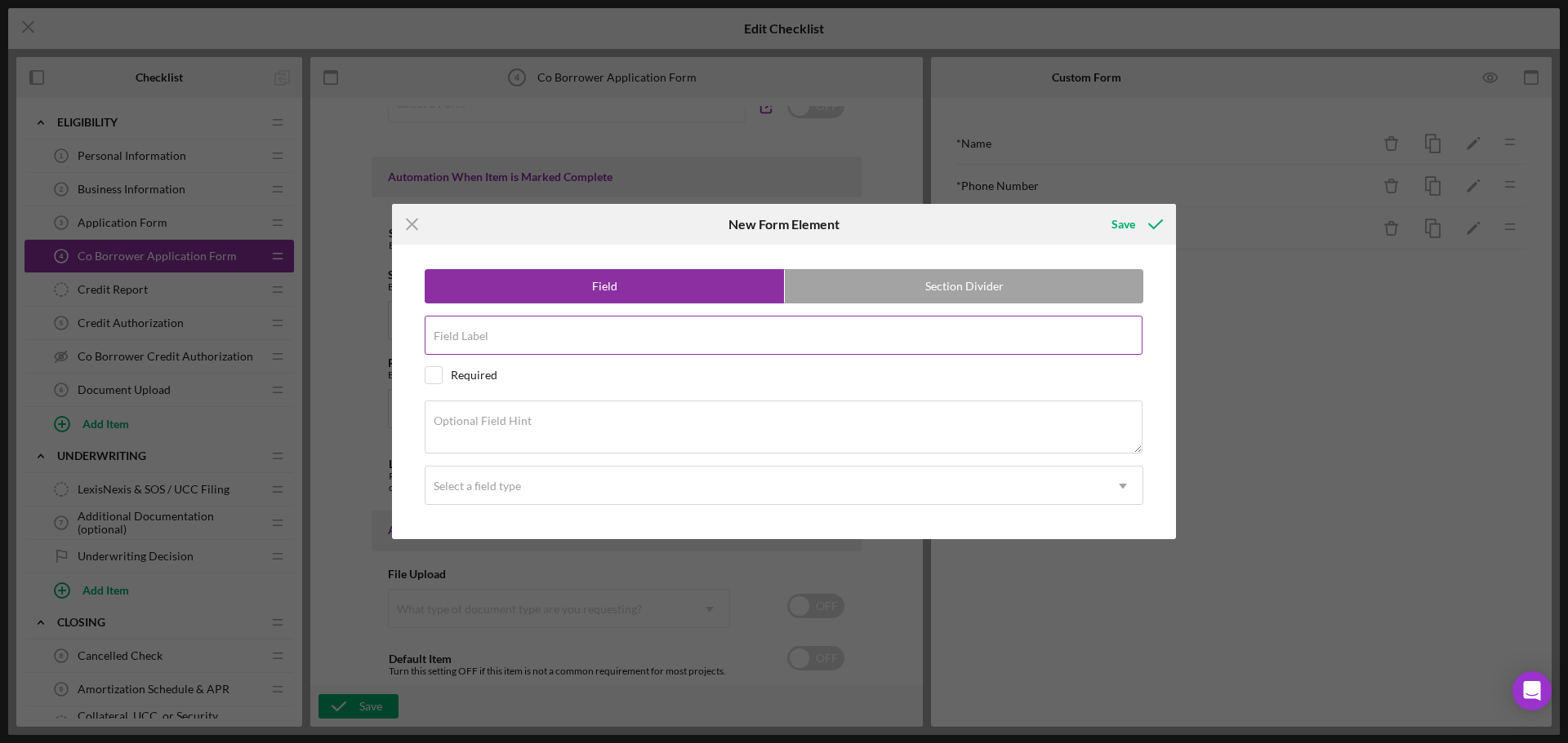
click at [517, 336] on input "Field Label" at bounding box center [783, 335] width 718 height 39
type input "Address"
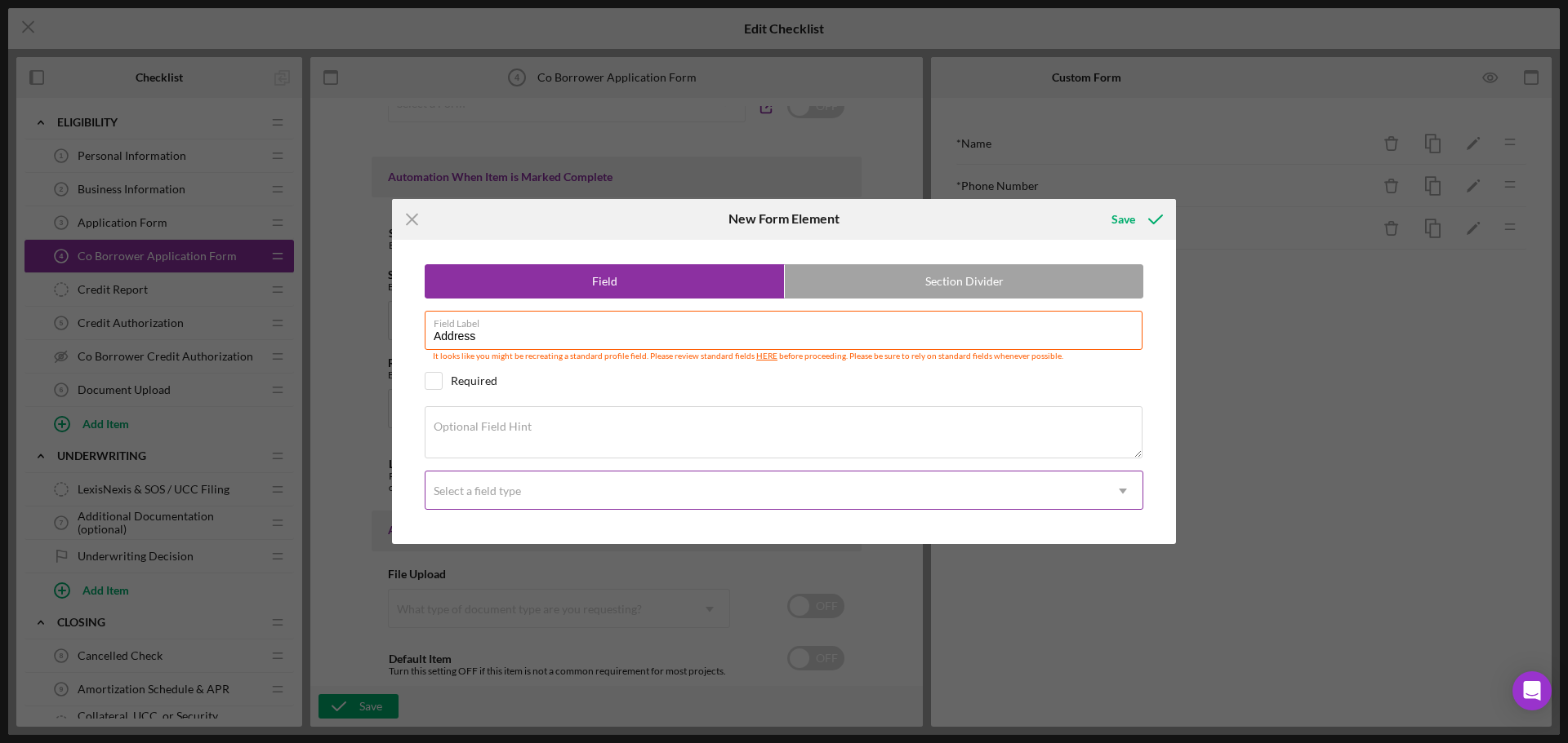
click at [481, 501] on div "Select a field type" at bounding box center [764, 491] width 677 height 38
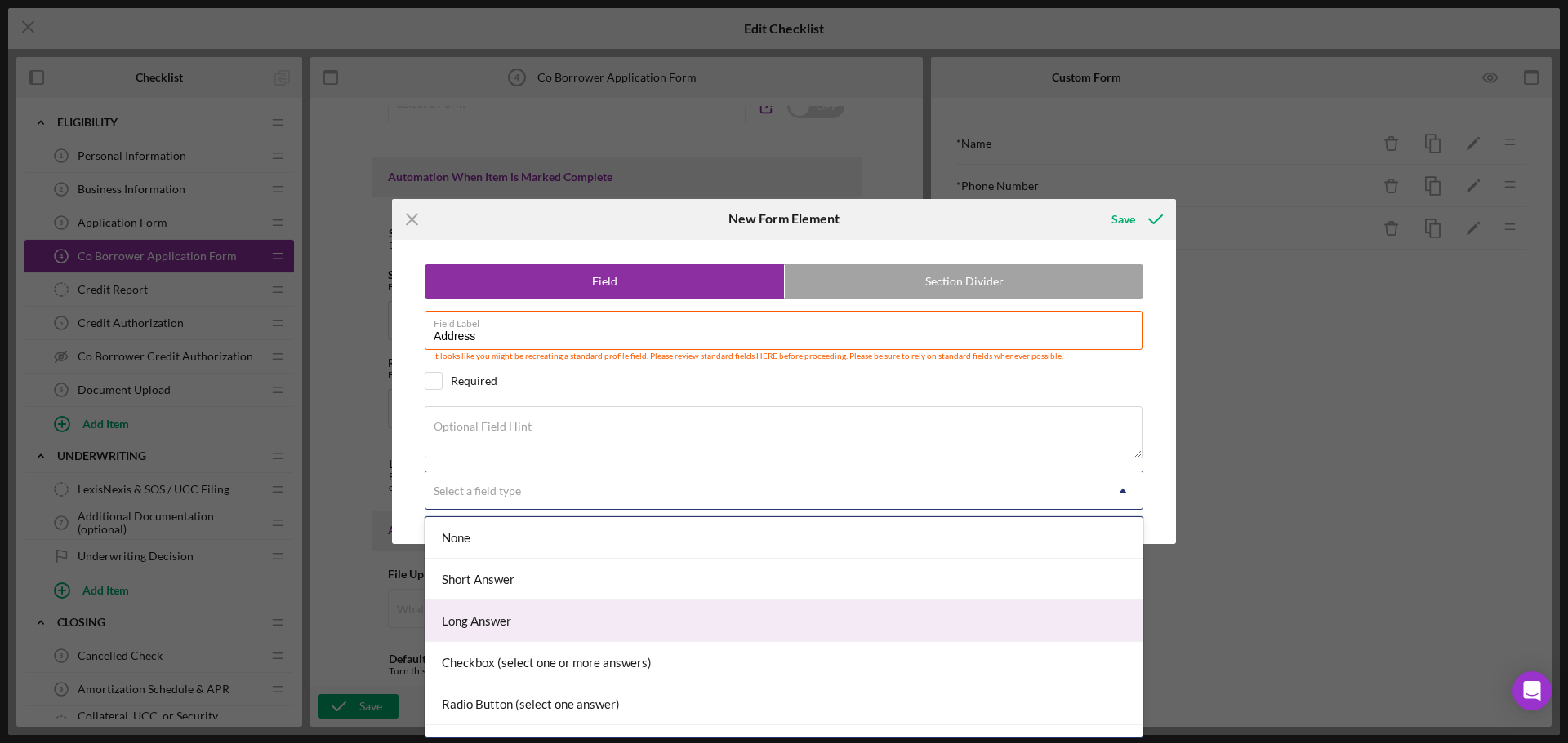
click at [466, 618] on div "Long Answer" at bounding box center [784, 621] width 717 height 42
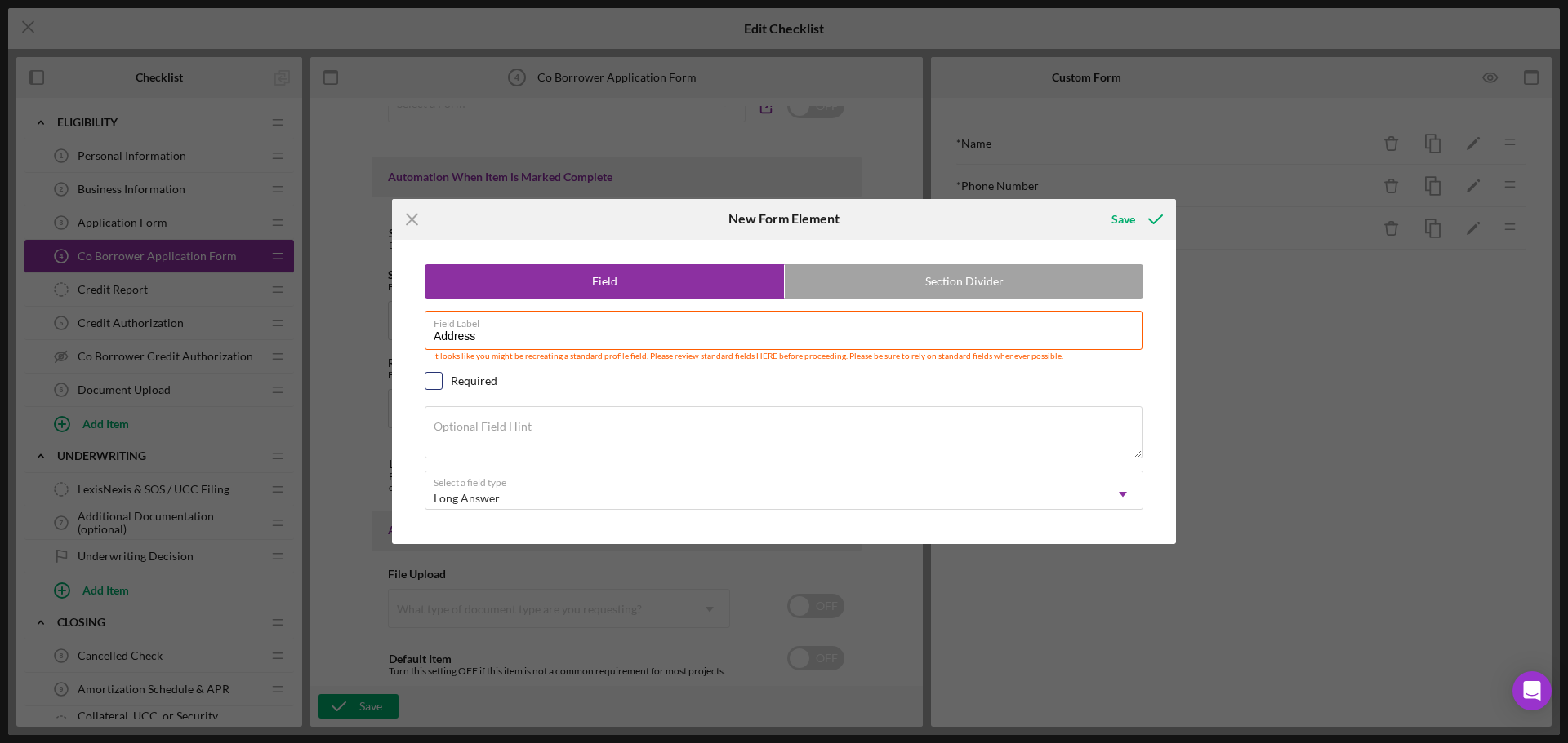
click at [442, 387] on div at bounding box center [434, 381] width 18 height 18
checkbox input "true"
click at [1119, 223] on div "Save" at bounding box center [1123, 219] width 23 height 33
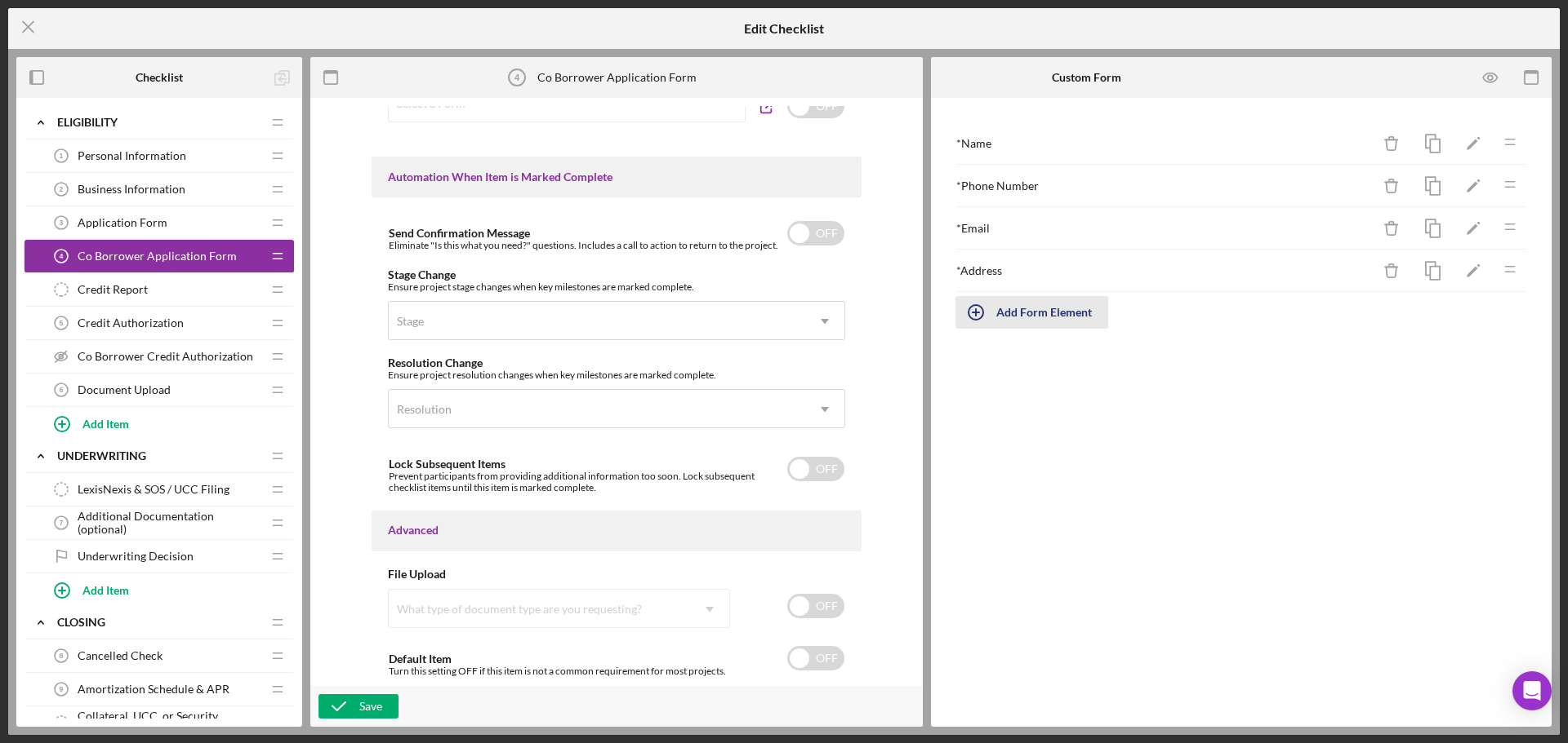
click at [1014, 320] on div "Add Form Element" at bounding box center [1044, 312] width 96 height 33
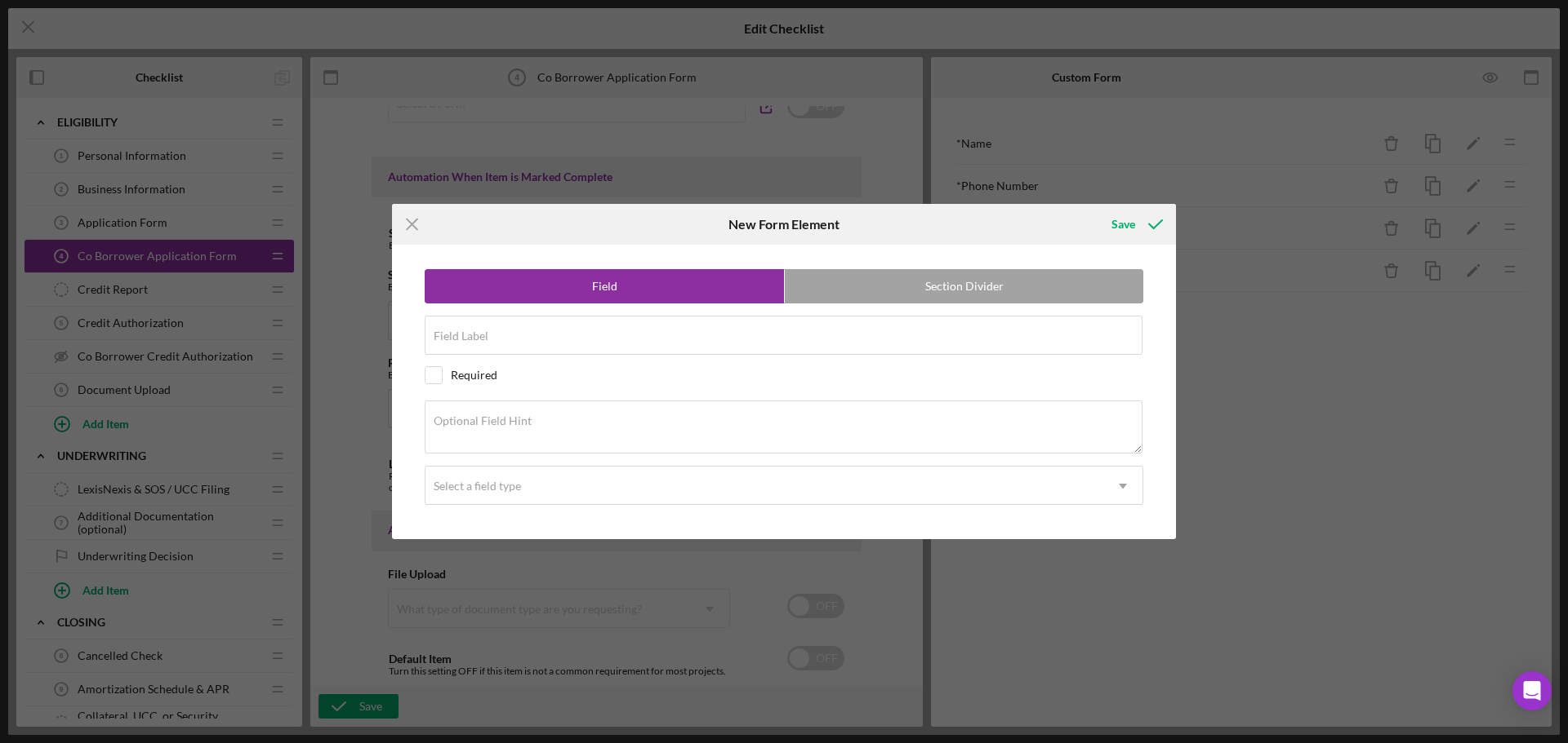
click at [556, 363] on div "Field Section Divider Field Label Required Optional Field Hint Select a field t…" at bounding box center [784, 391] width 768 height 293
click at [559, 342] on input "Field Label" at bounding box center [783, 335] width 718 height 39
type input "Household Income"
click at [1115, 224] on div "Save" at bounding box center [1123, 225] width 23 height 33
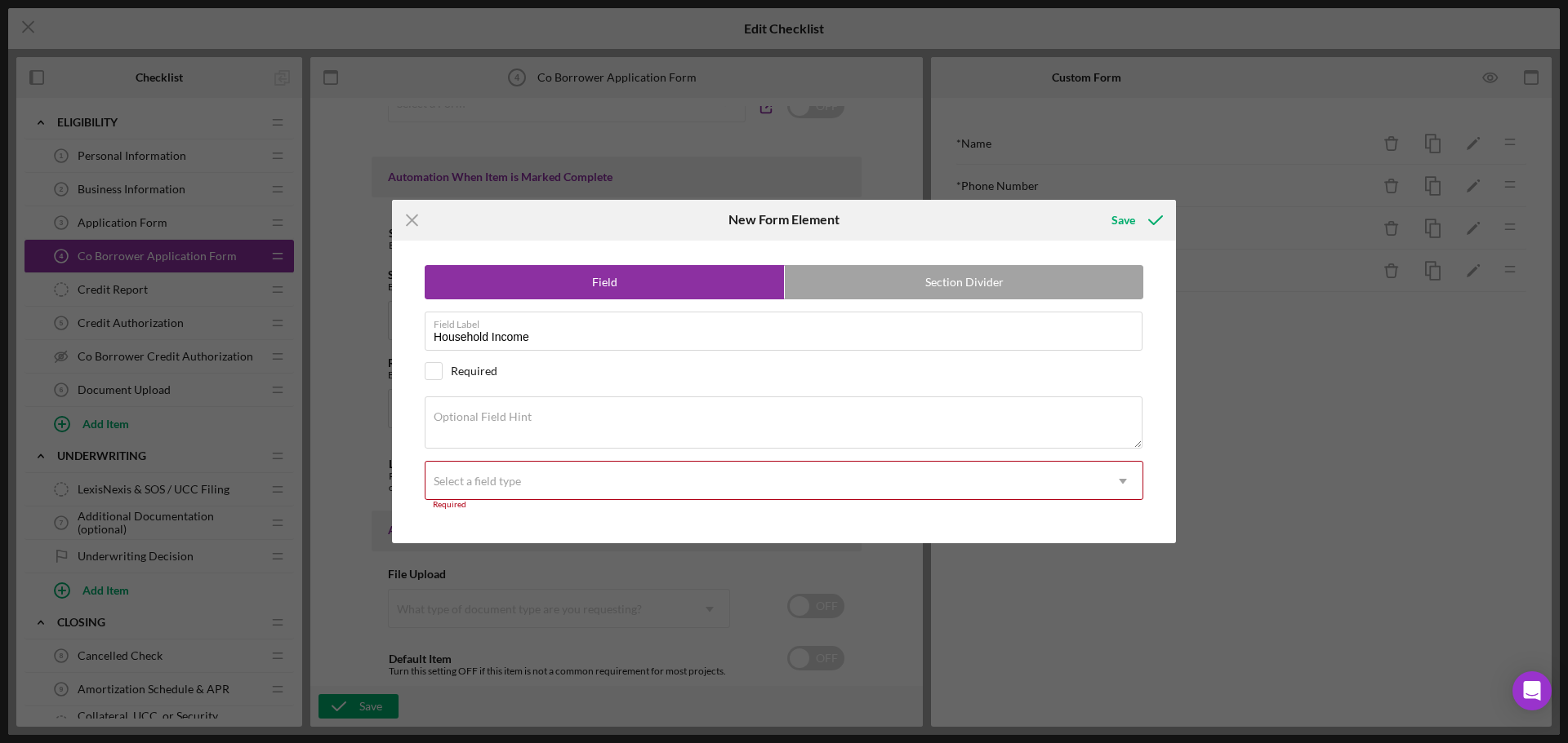
click at [505, 482] on div "Select a field type" at bounding box center [477, 481] width 88 height 13
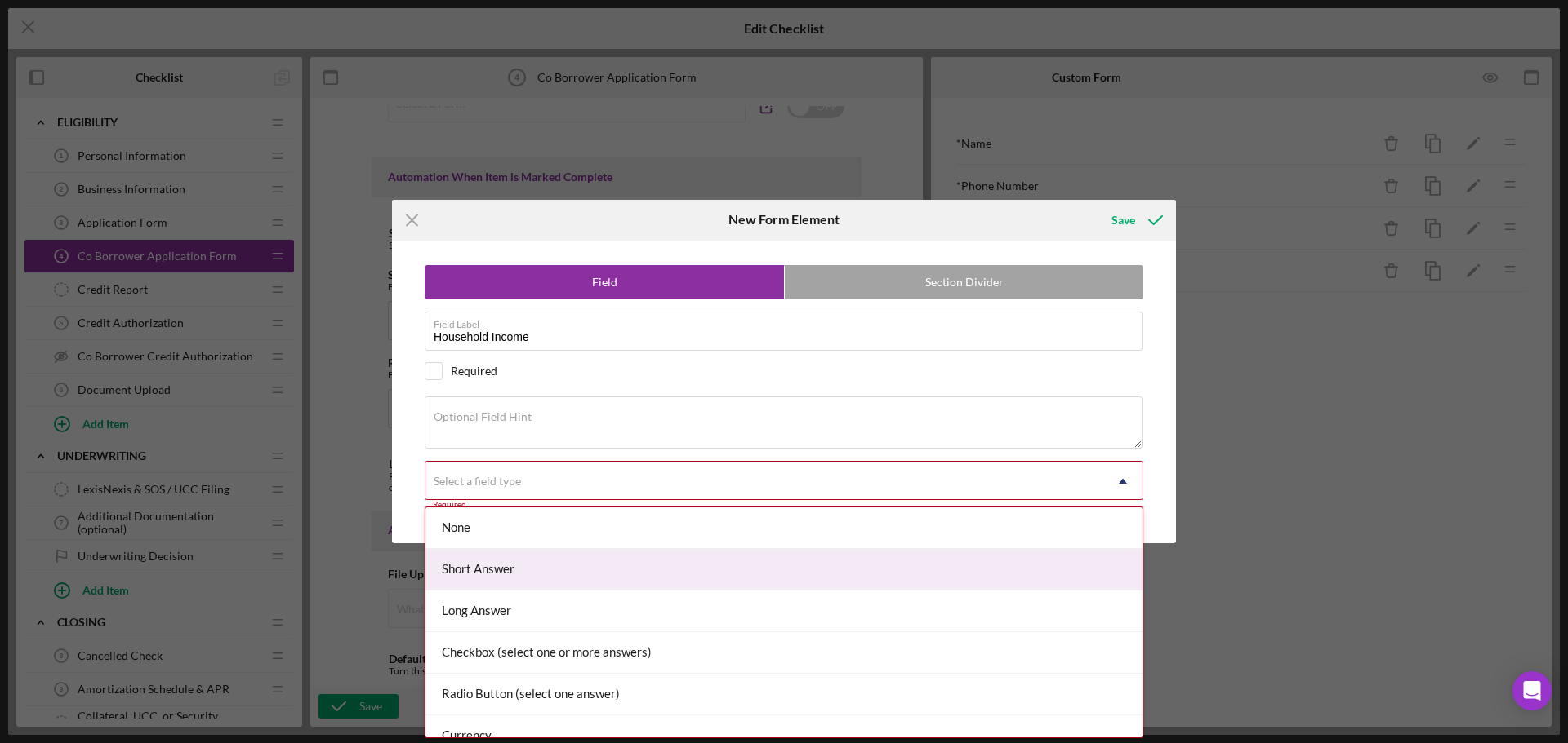
click at [536, 581] on div "Short Answer" at bounding box center [784, 570] width 717 height 42
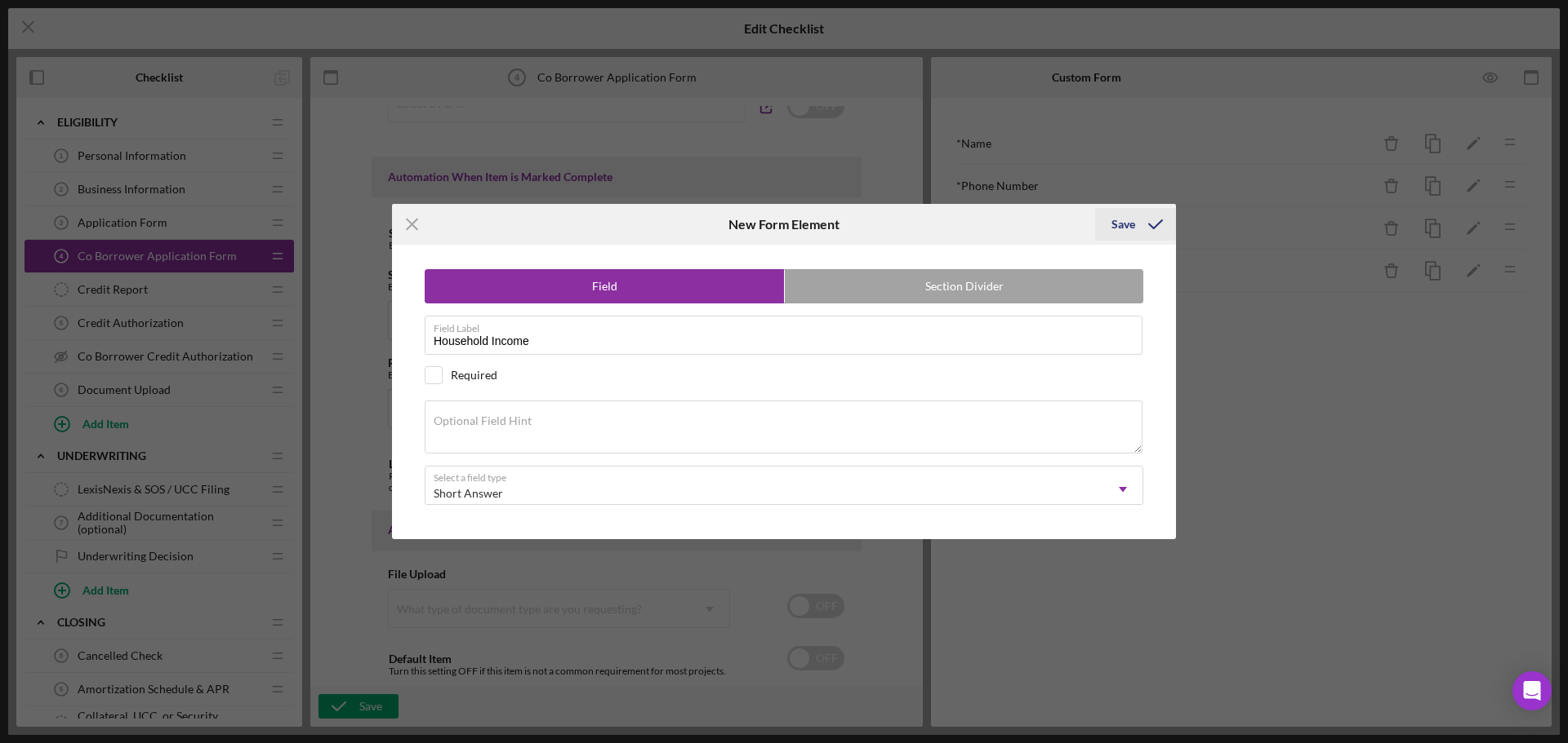
click at [1130, 227] on div "Save" at bounding box center [1123, 225] width 23 height 33
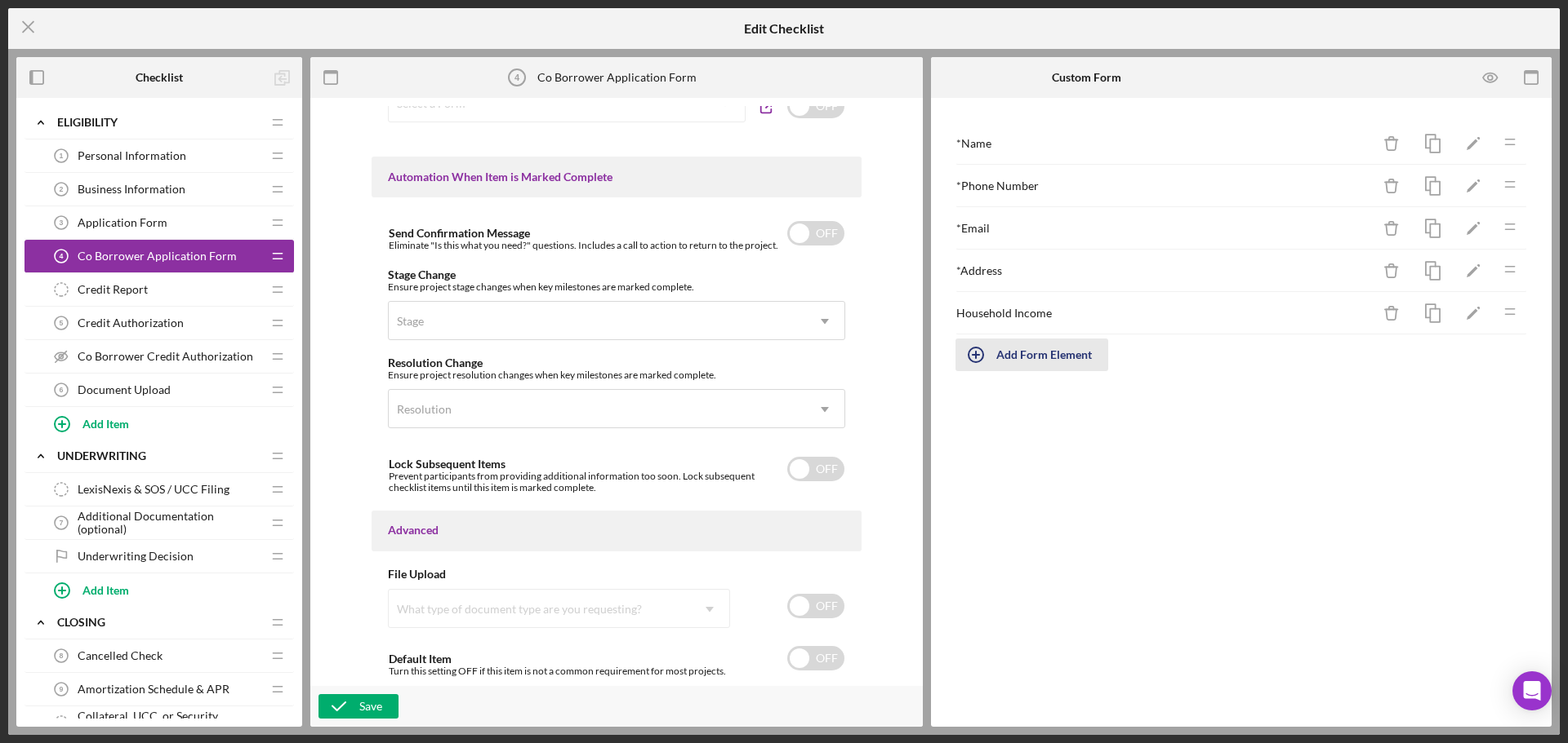
click at [991, 358] on icon "button" at bounding box center [975, 355] width 41 height 41
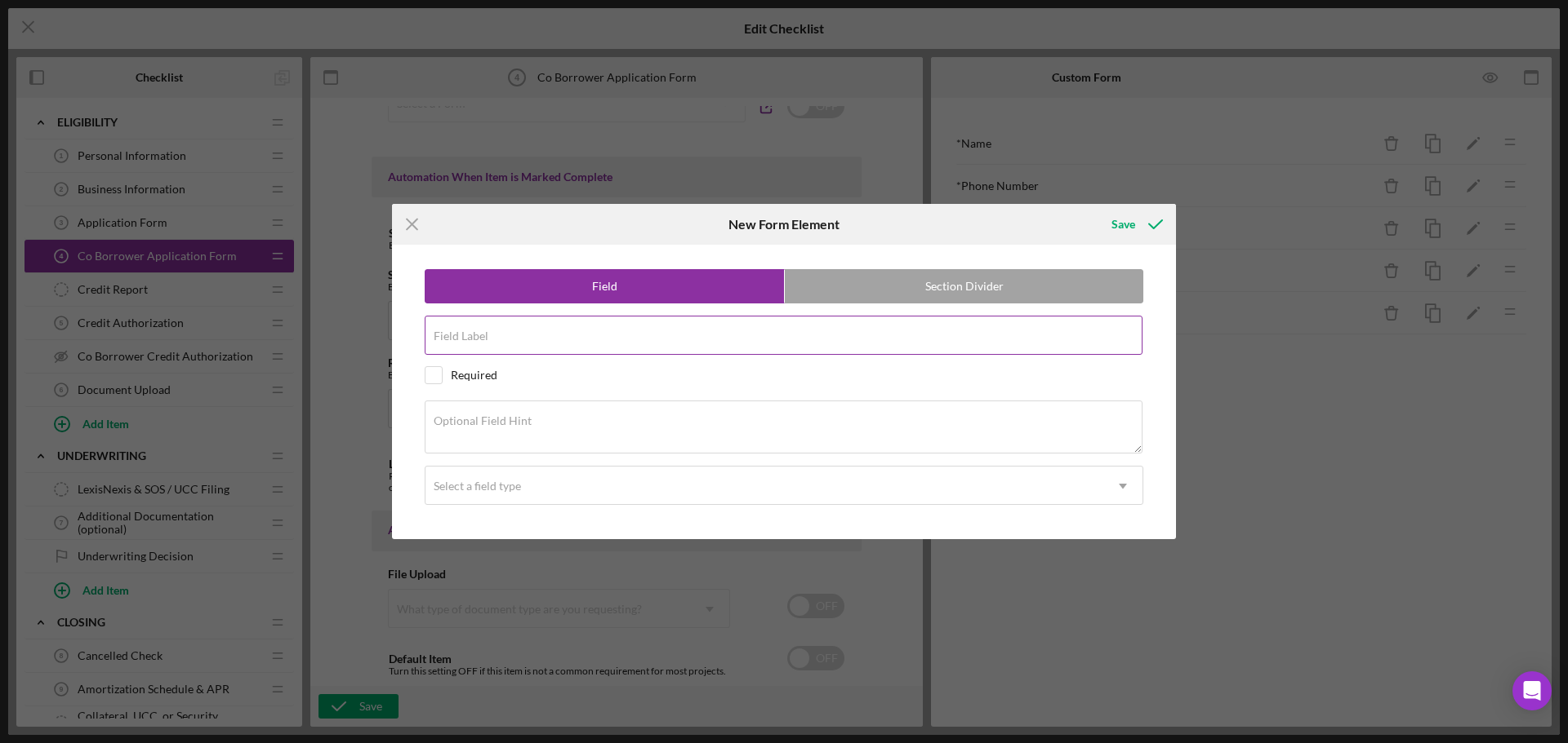
click at [554, 331] on div "Field Label" at bounding box center [783, 336] width 718 height 41
type input "Race"
click at [566, 369] on div "Required" at bounding box center [783, 376] width 718 height 18
checkbox input "true"
click at [539, 498] on div "Select a field type" at bounding box center [764, 487] width 677 height 38
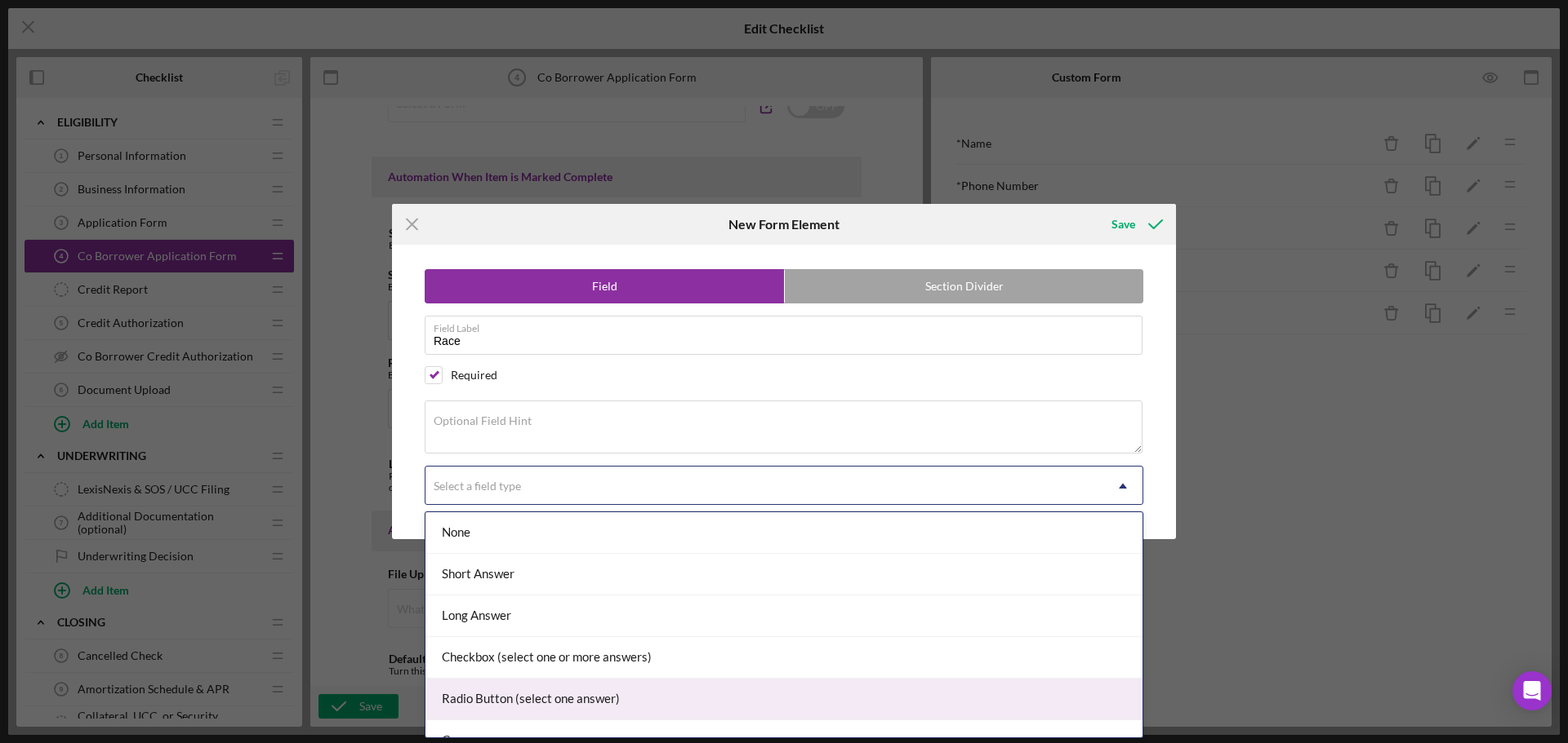
click at [520, 690] on div "Radio Button (select one answer)" at bounding box center [784, 700] width 717 height 42
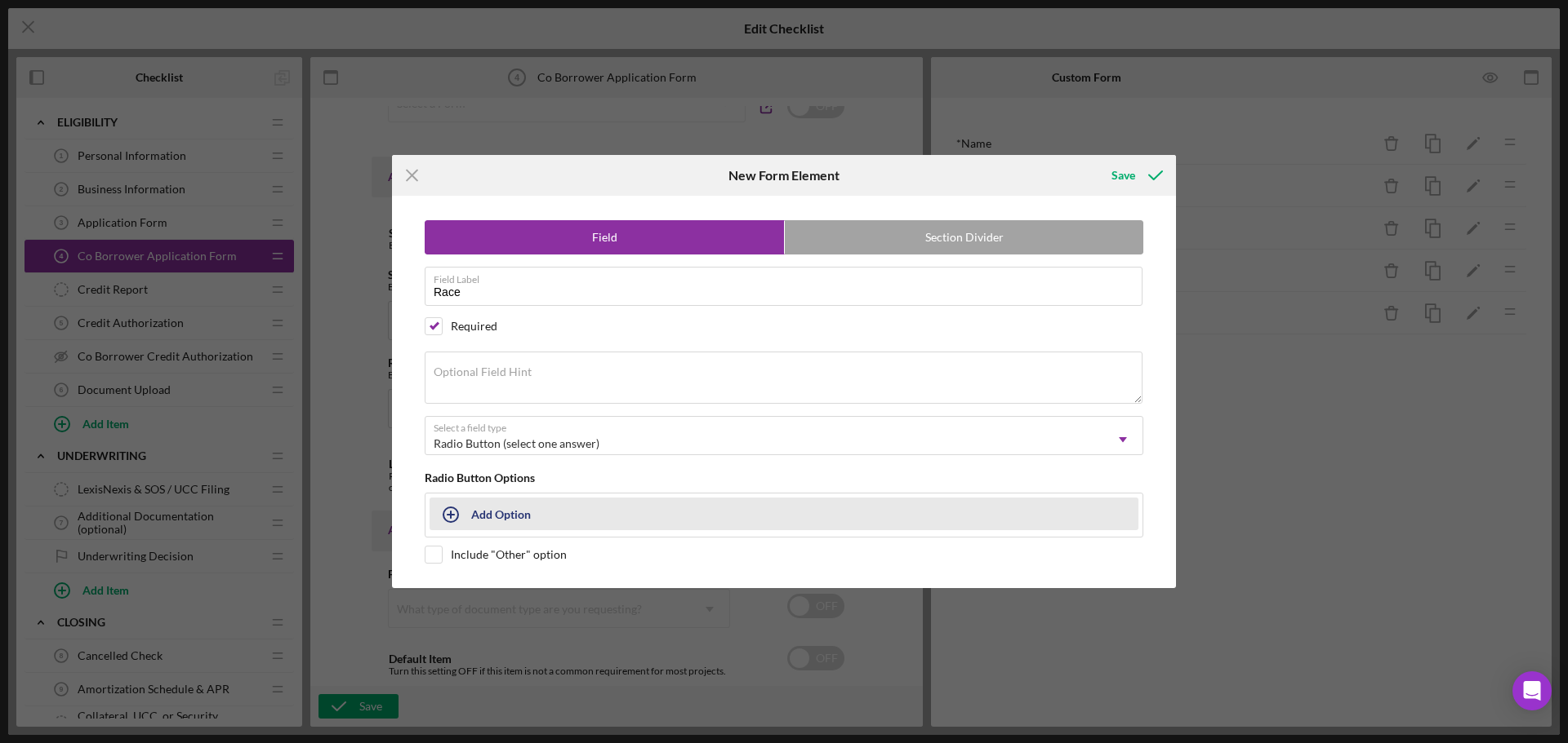
click at [513, 516] on div "Add Option" at bounding box center [501, 514] width 60 height 31
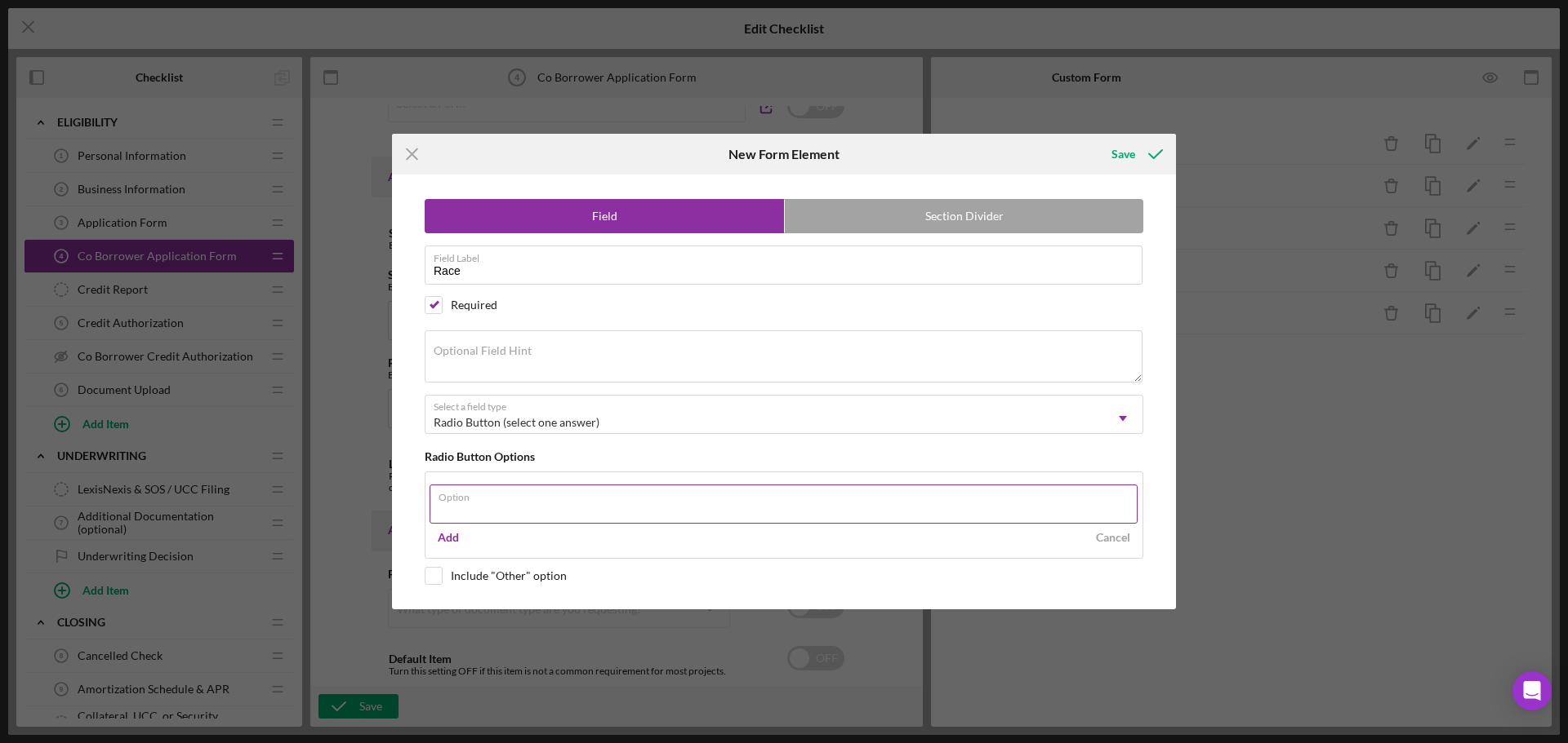
click at [513, 514] on input "Option" at bounding box center [783, 504] width 708 height 39
click at [514, 504] on input "Option" at bounding box center [783, 504] width 708 height 39
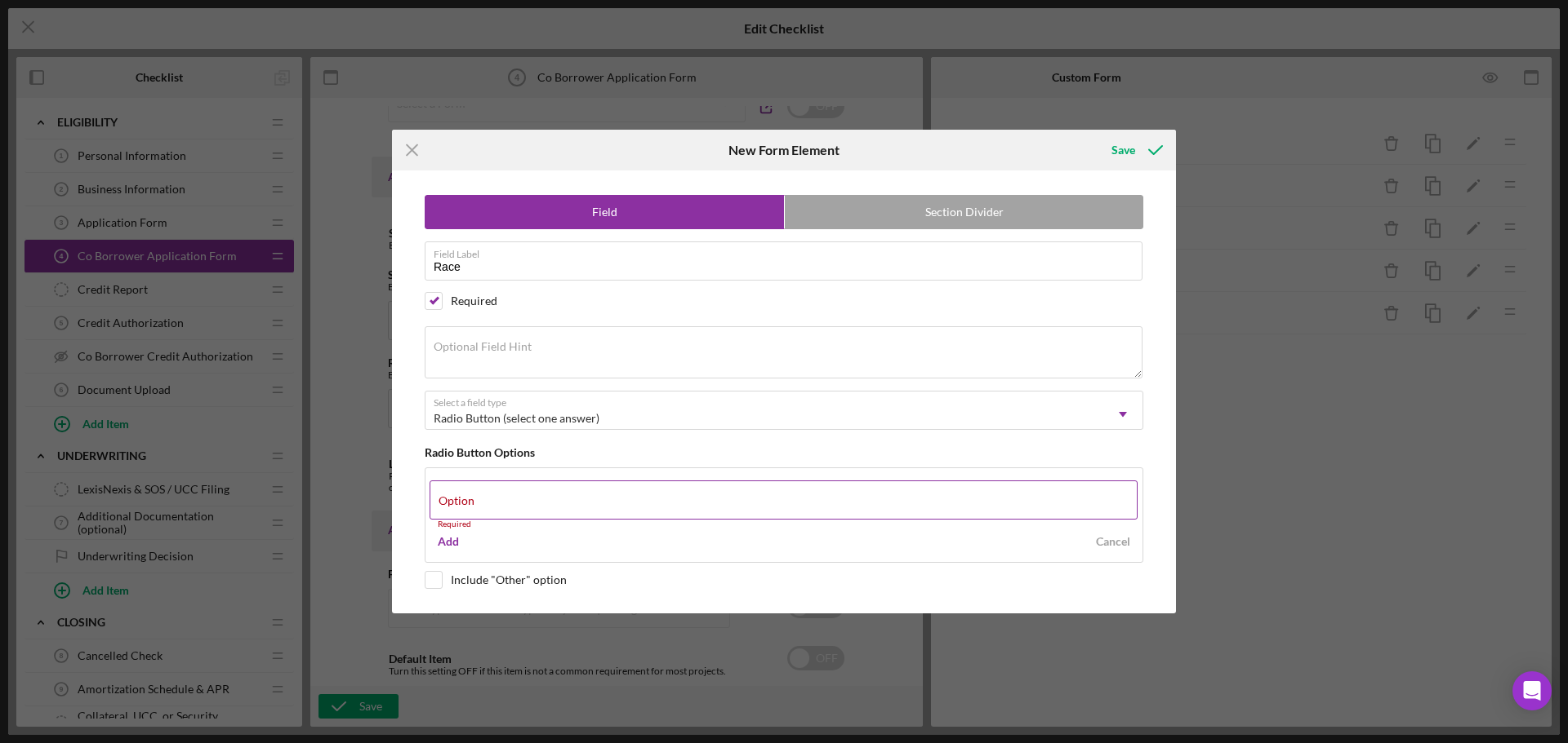
click at [474, 497] on label "Option" at bounding box center [456, 501] width 36 height 13
click at [508, 497] on input "Option" at bounding box center [783, 499] width 708 height 39
paste input "[DEMOGRAPHIC_DATA] or [US_STATE][DEMOGRAPHIC_DATA]"
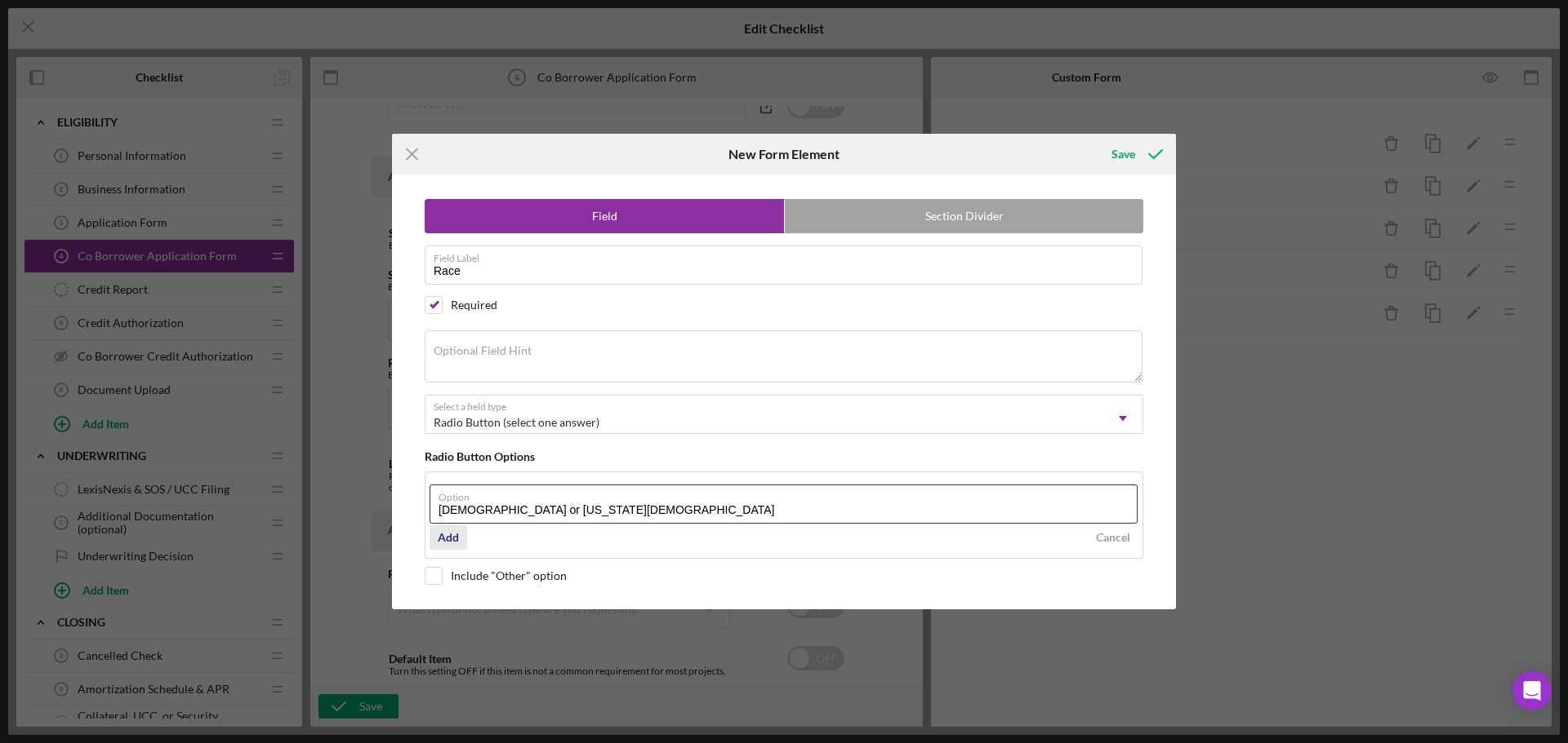
type input "[DEMOGRAPHIC_DATA] or [US_STATE][DEMOGRAPHIC_DATA]"
click at [454, 533] on div "Add" at bounding box center [449, 537] width 22 height 24
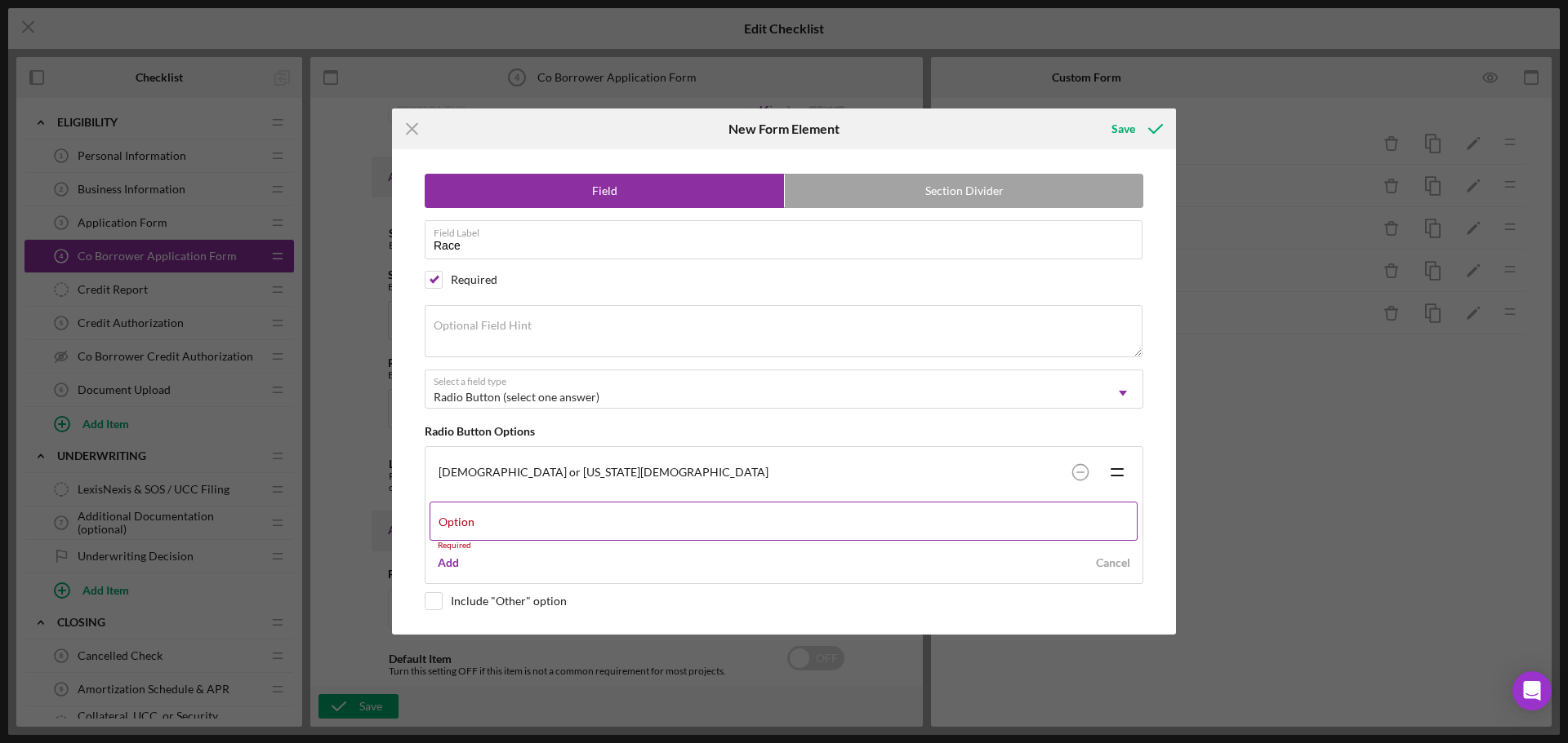
click at [474, 518] on label "Option" at bounding box center [456, 522] width 36 height 13
click at [520, 518] on input "Option" at bounding box center [783, 521] width 708 height 39
paste input "[DEMOGRAPHIC_DATA]"
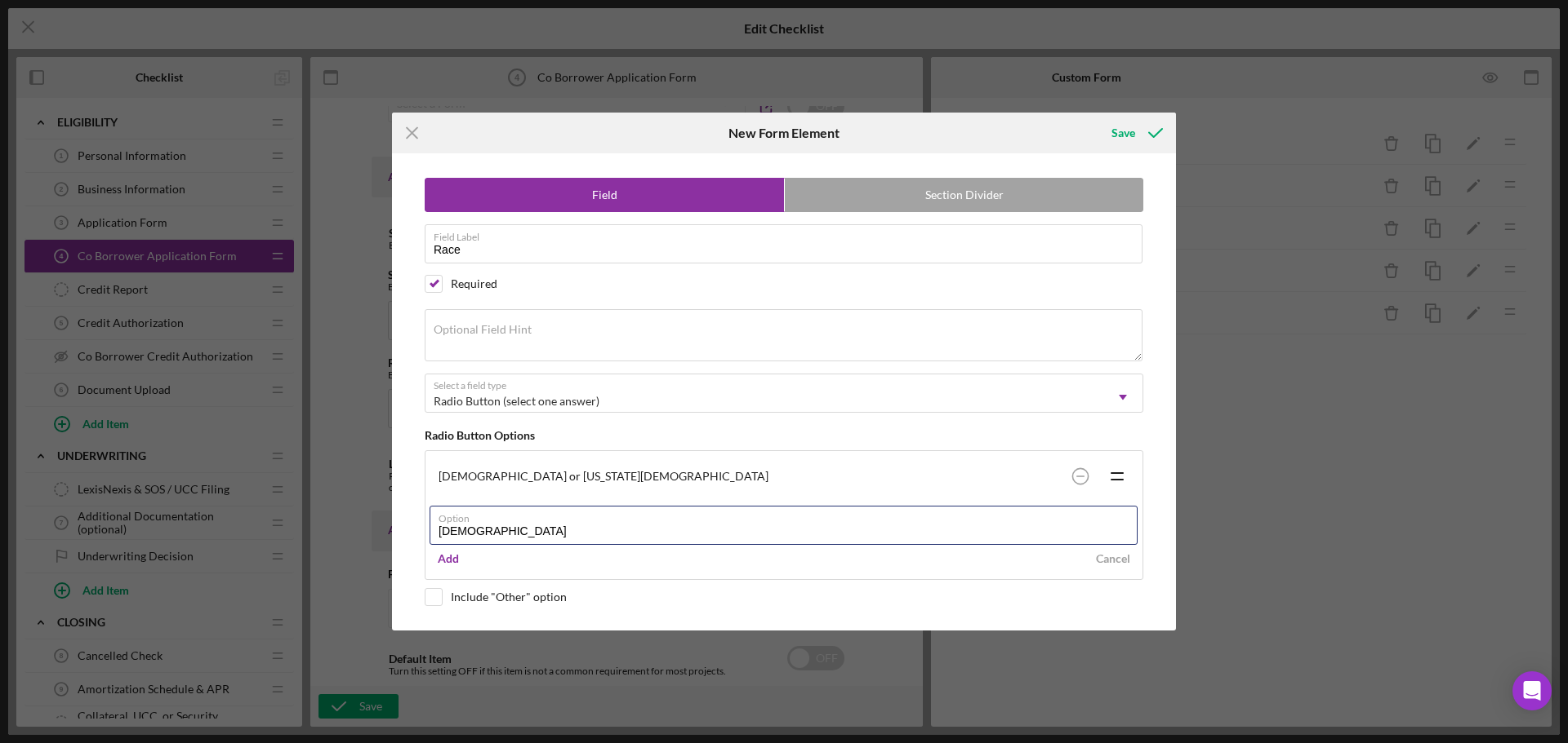
type input "[DEMOGRAPHIC_DATA]"
click at [453, 557] on div "Add" at bounding box center [449, 559] width 22 height 24
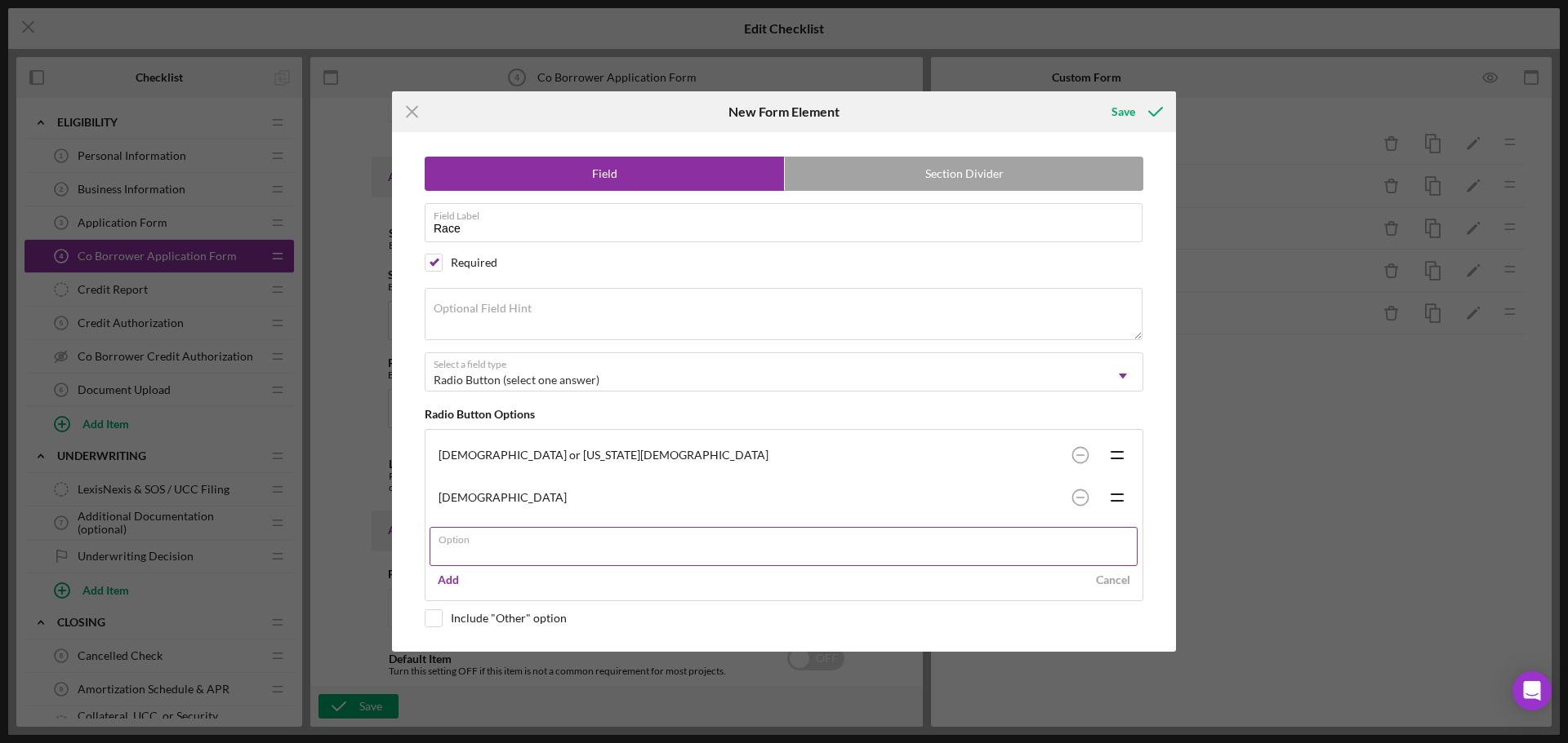
click at [471, 543] on label "Option" at bounding box center [788, 537] width 699 height 18
click at [471, 543] on input "Option" at bounding box center [783, 546] width 708 height 39
paste input "Black or [DEMOGRAPHIC_DATA]"
type input "Black or [DEMOGRAPHIC_DATA]"
click at [438, 581] on button "Add" at bounding box center [448, 580] width 38 height 24
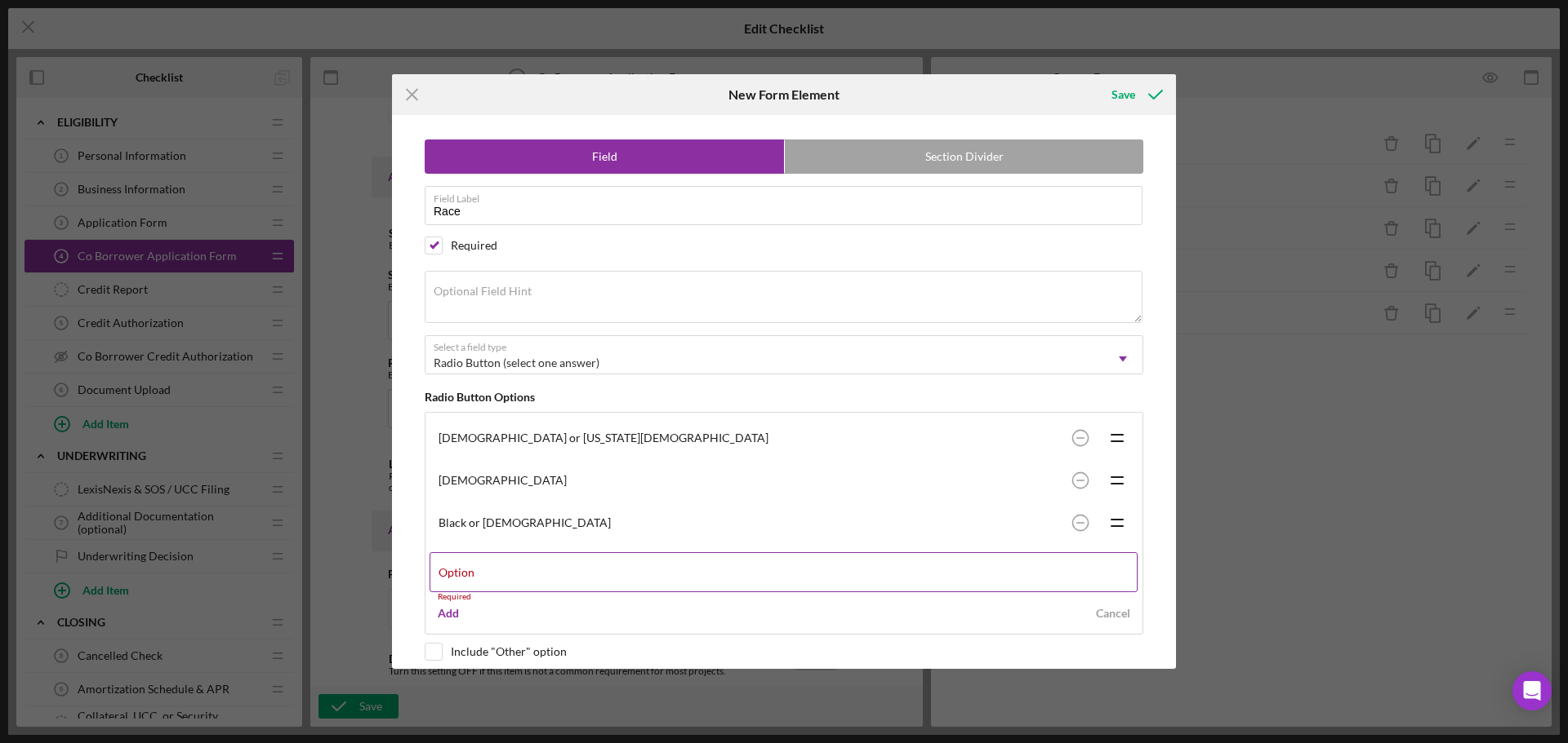
click at [475, 568] on div "Option Required" at bounding box center [783, 577] width 709 height 49
click at [748, 571] on div "Option Required" at bounding box center [783, 577] width 709 height 49
paste input "[DEMOGRAPHIC_DATA] or other Pacific Islander"
type input "[DEMOGRAPHIC_DATA] or other Pacific Islander"
click at [449, 609] on div "Add" at bounding box center [449, 605] width 22 height 24
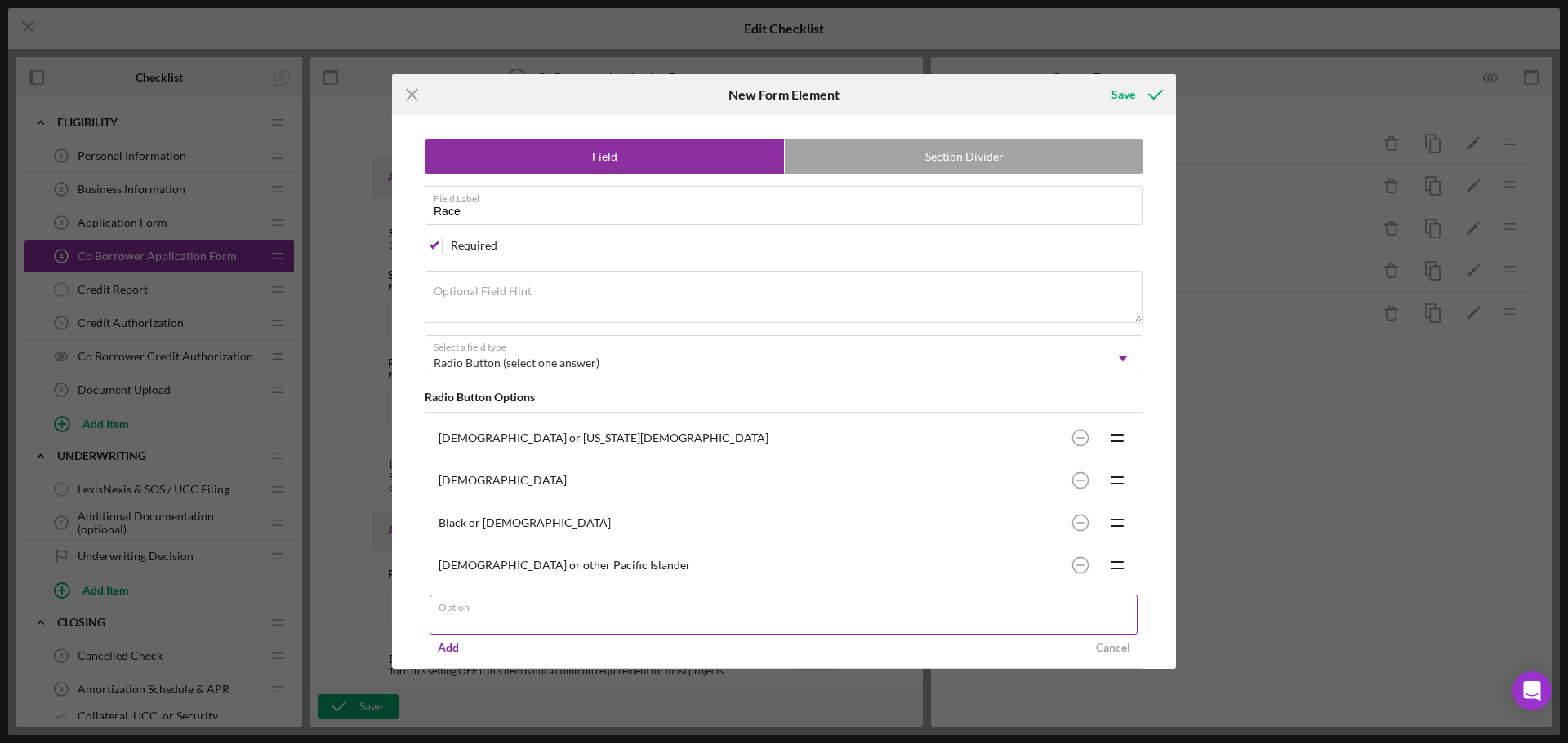
paste input "White"
type input "White"
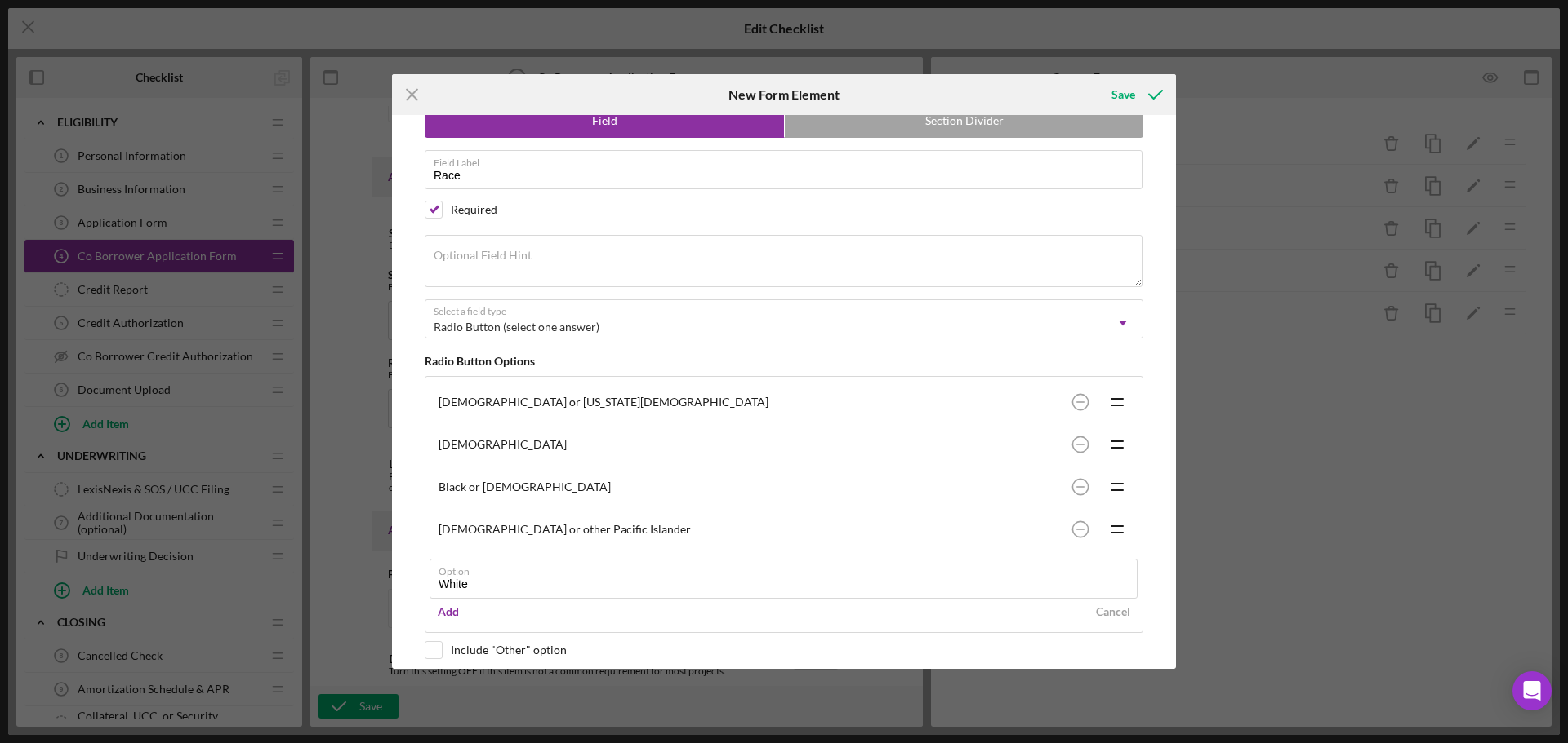
scroll to position [51, 0]
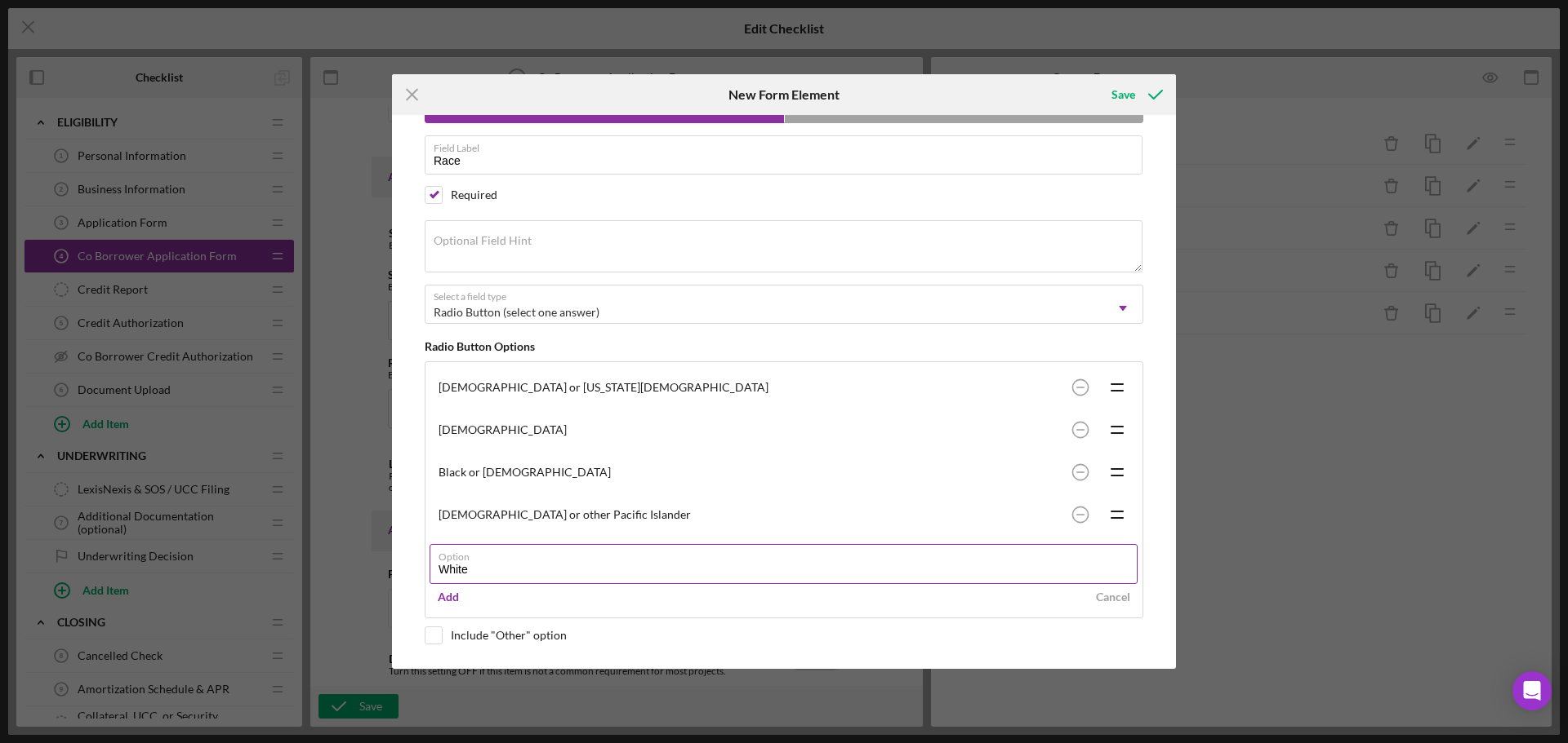
drag, startPoint x: 454, startPoint y: 607, endPoint x: 465, endPoint y: 599, distance: 13.6
click at [454, 607] on div "Add" at bounding box center [449, 597] width 22 height 24
paste input "Multi-Racial"
type input "Multi-Racial"
click at [446, 639] on div "Add" at bounding box center [449, 639] width 22 height 24
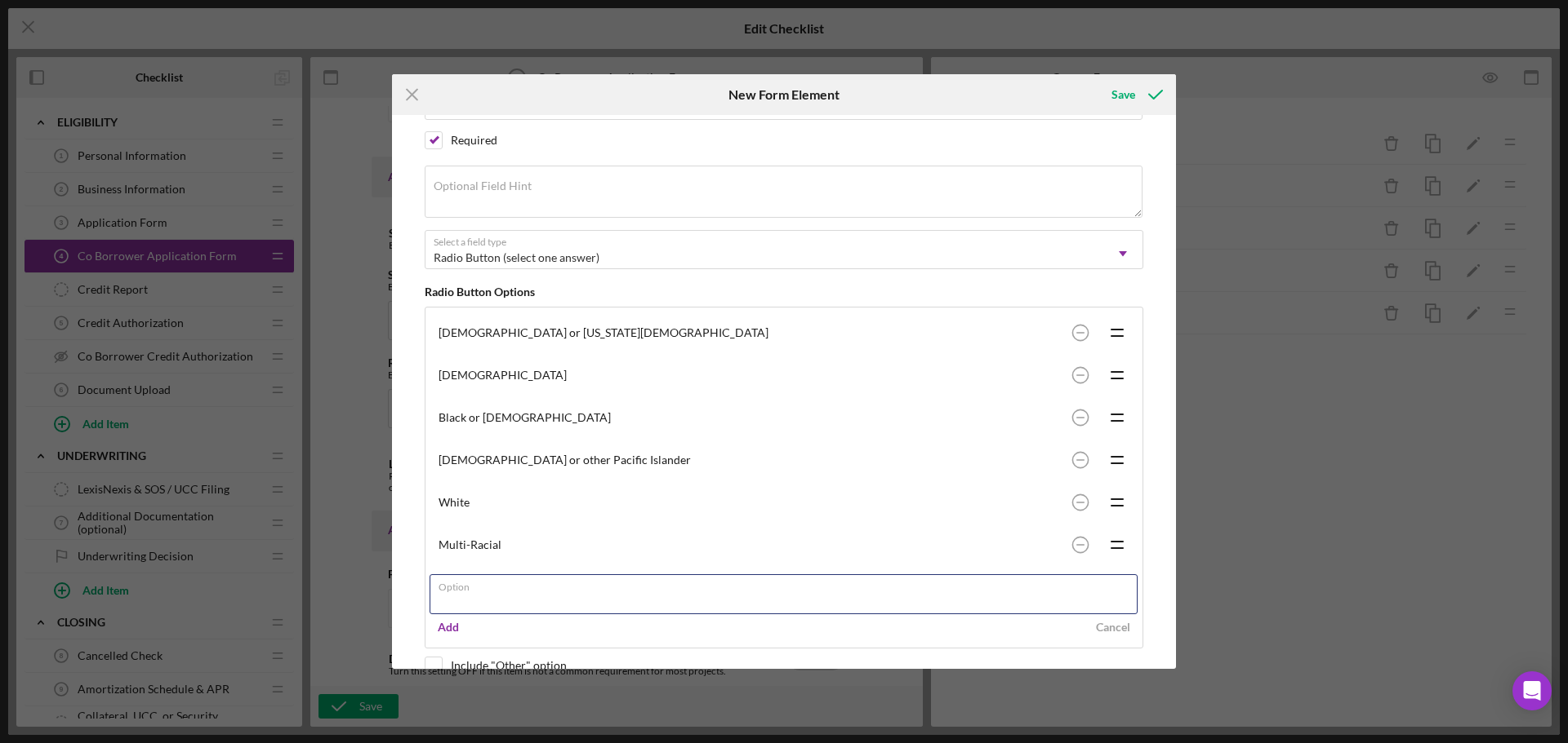
scroll to position [132, 0]
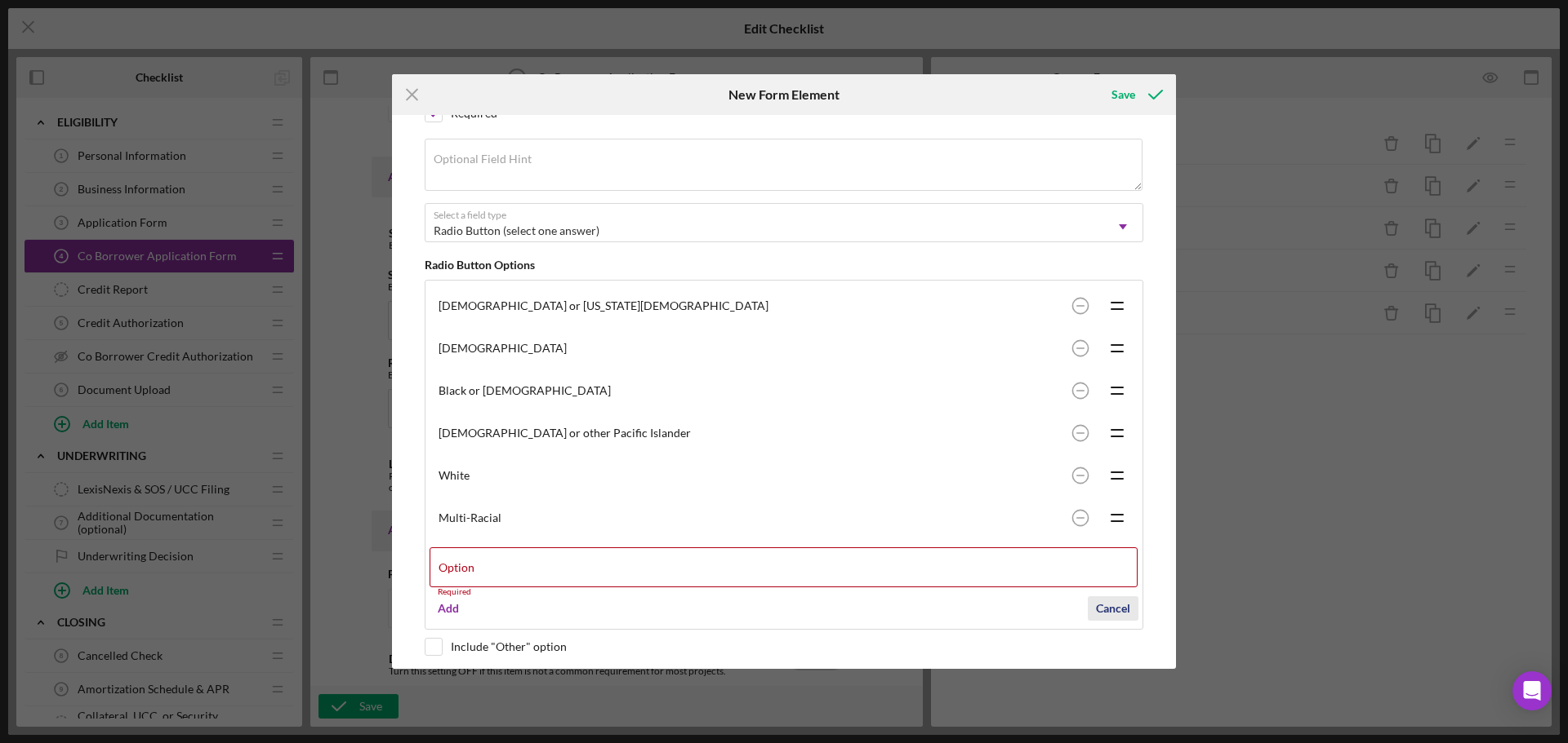
click at [1117, 608] on div "Cancel" at bounding box center [1113, 608] width 34 height 24
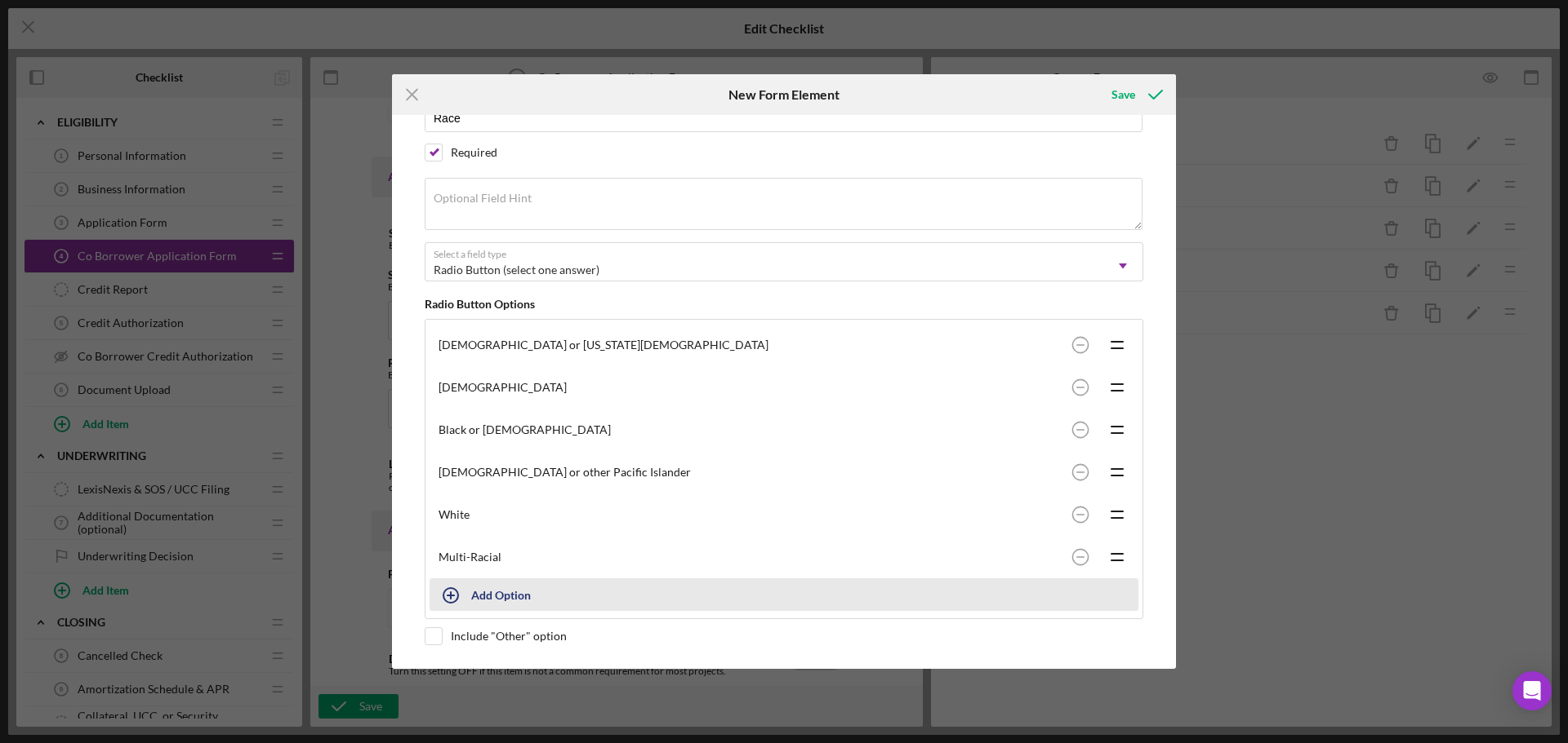
click at [484, 608] on button "Add Option" at bounding box center [783, 595] width 709 height 33
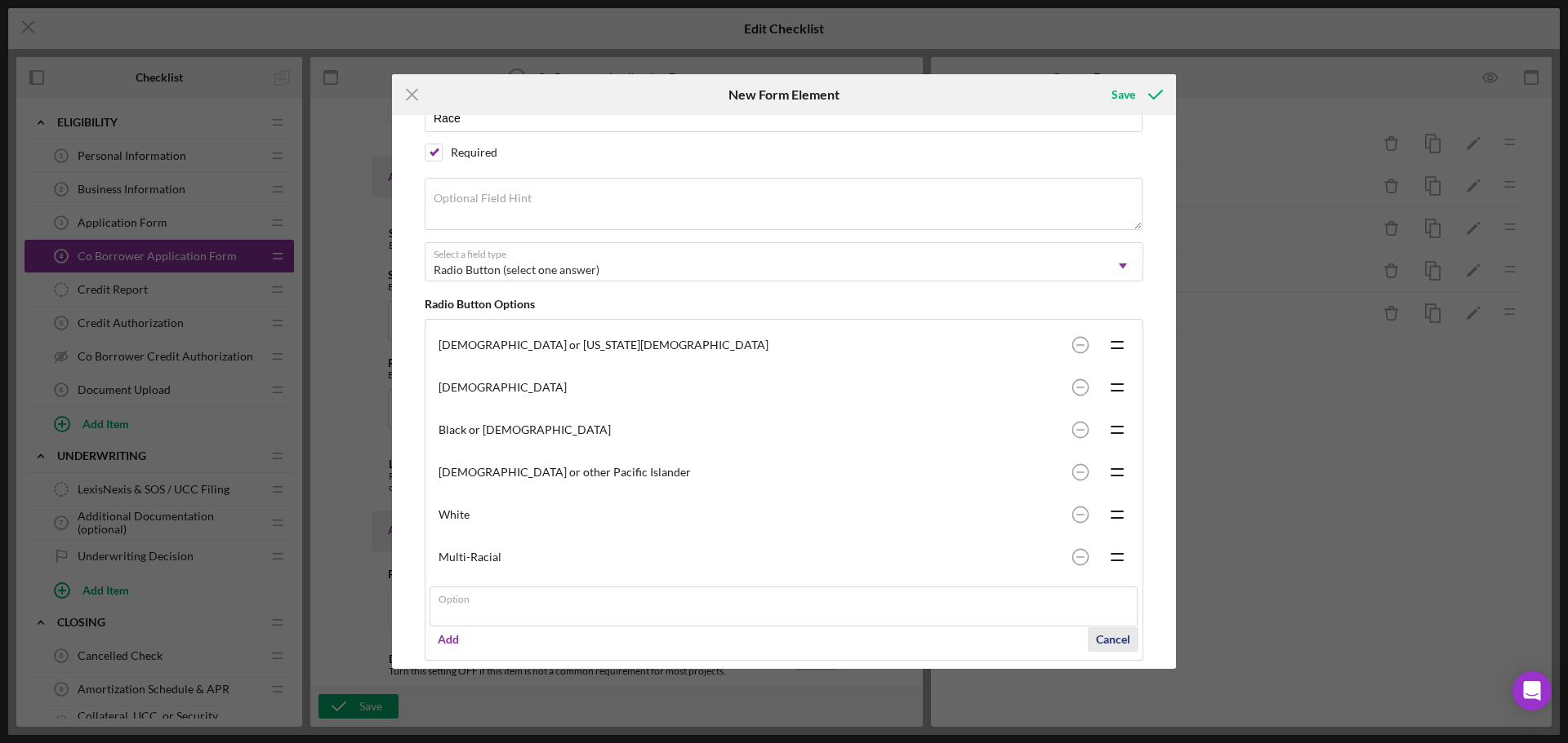
click at [1110, 639] on div "Cancel" at bounding box center [1113, 639] width 34 height 24
click at [434, 640] on input "checkbox" at bounding box center [434, 636] width 16 height 16
checkbox input "true"
click at [407, 575] on div "Field Section Divider Field Label Race Required Optional Field Hint Select a fi…" at bounding box center [784, 392] width 768 height 554
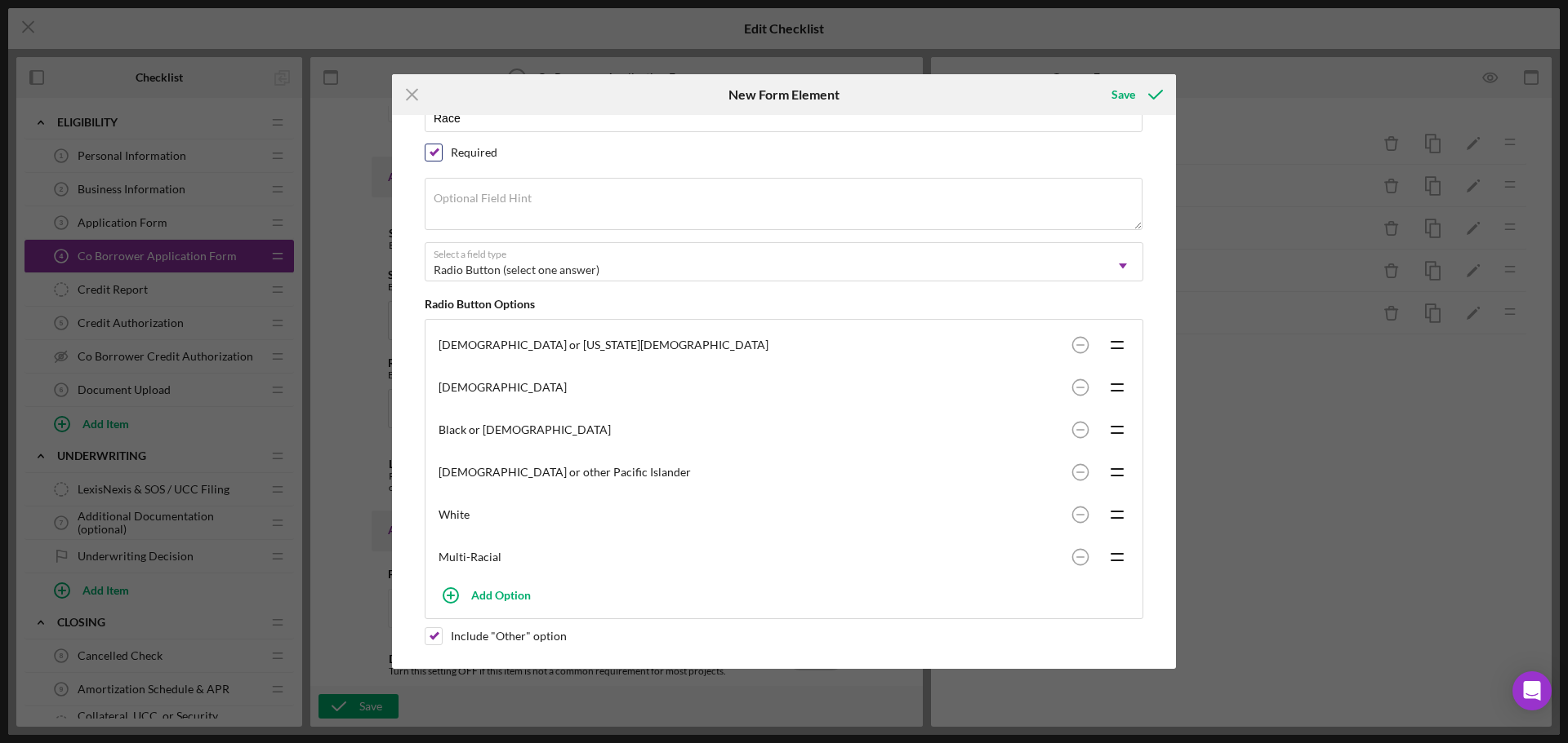
click at [434, 145] on input "checkbox" at bounding box center [434, 153] width 16 height 16
checkbox input "false"
click at [424, 203] on div "Field Section Divider Field Label Race Required Optional Field Hint Select a fi…" at bounding box center [784, 392] width 768 height 554
click at [418, 211] on div "Field Section Divider Field Label Race Required Optional Field Hint Select a fi…" at bounding box center [784, 392] width 768 height 554
click at [1127, 93] on div "Save" at bounding box center [1123, 95] width 23 height 33
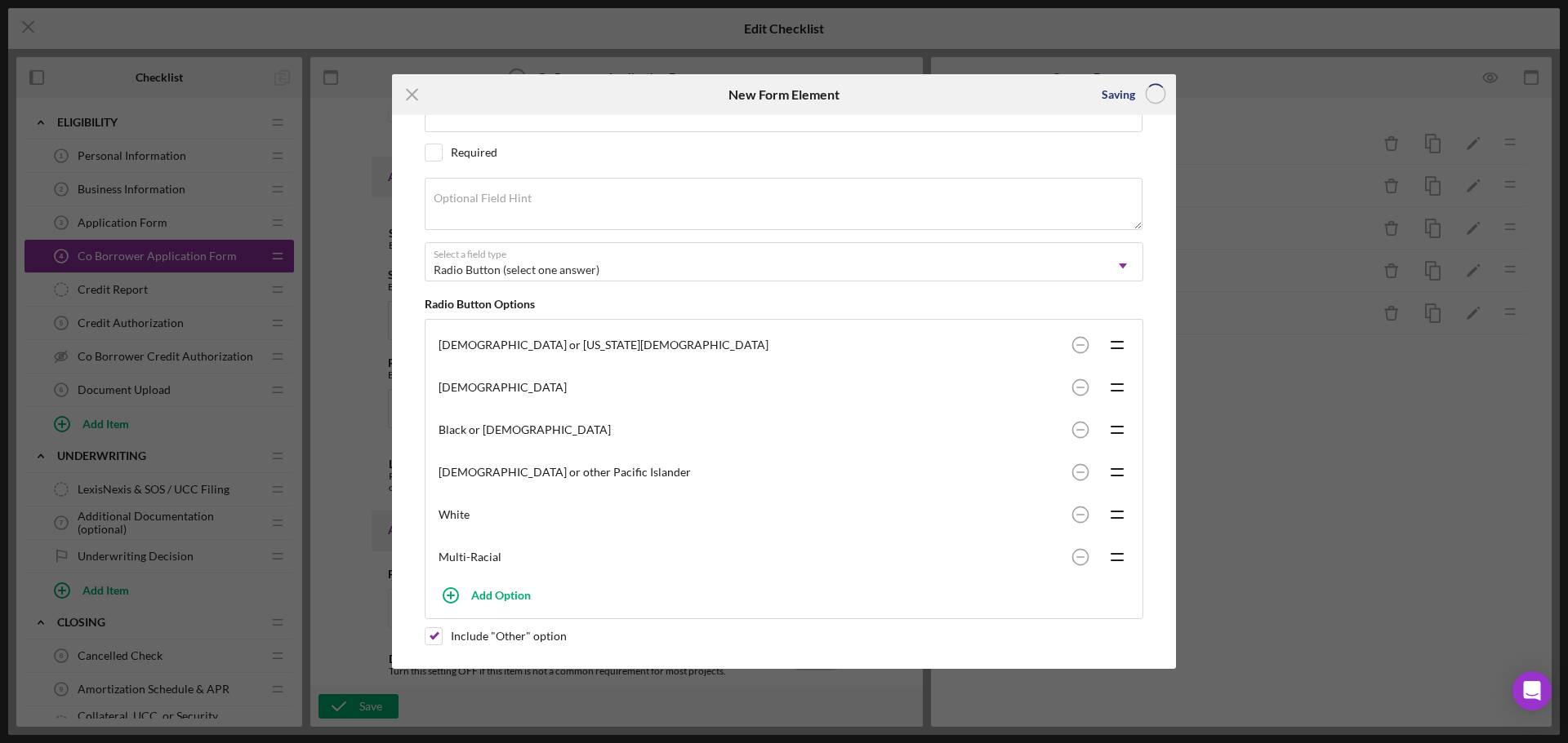
scroll to position [0, 0]
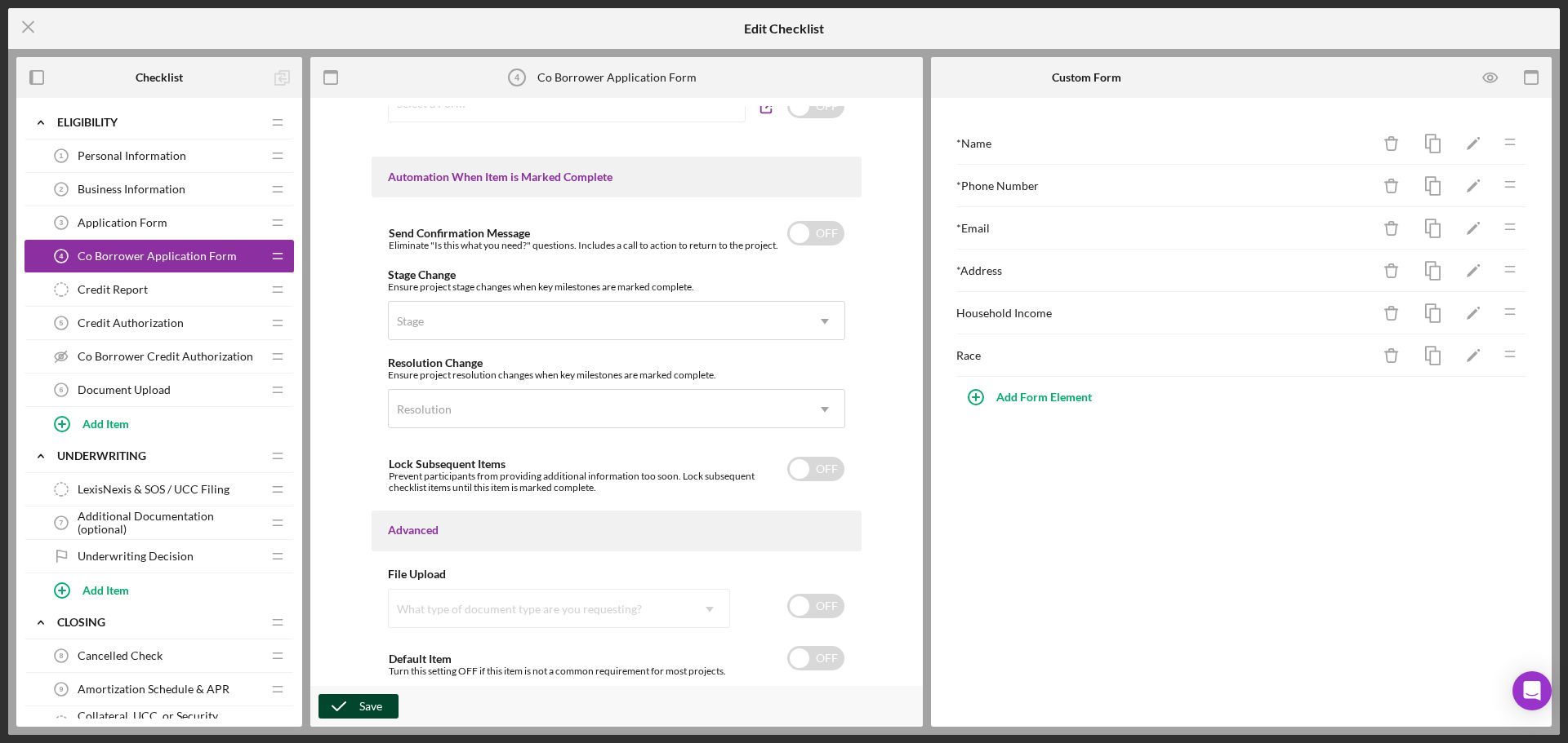
click at [365, 702] on div "Save" at bounding box center [370, 706] width 23 height 24
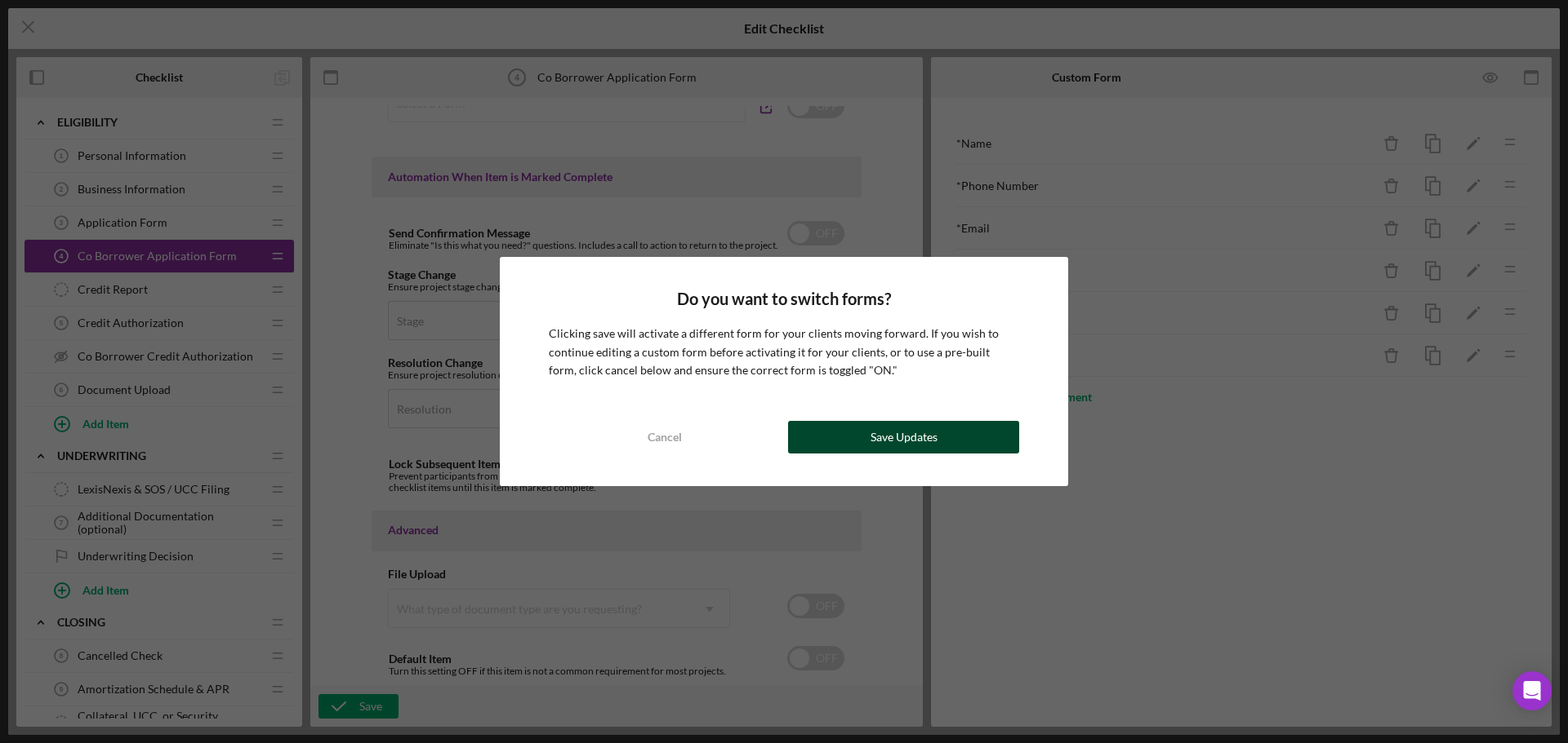
click at [905, 438] on div "Save Updates" at bounding box center [904, 437] width 67 height 33
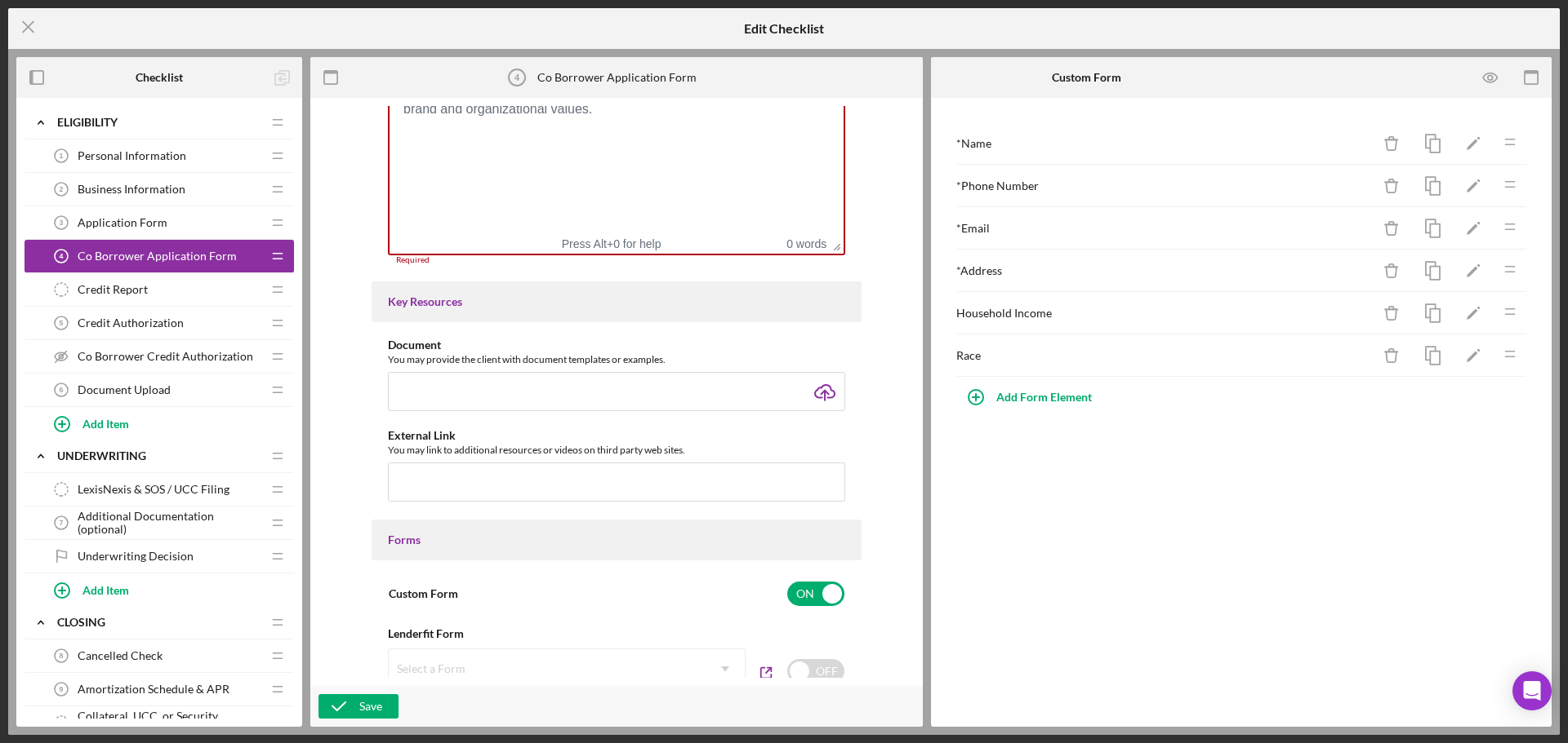
scroll to position [318, 0]
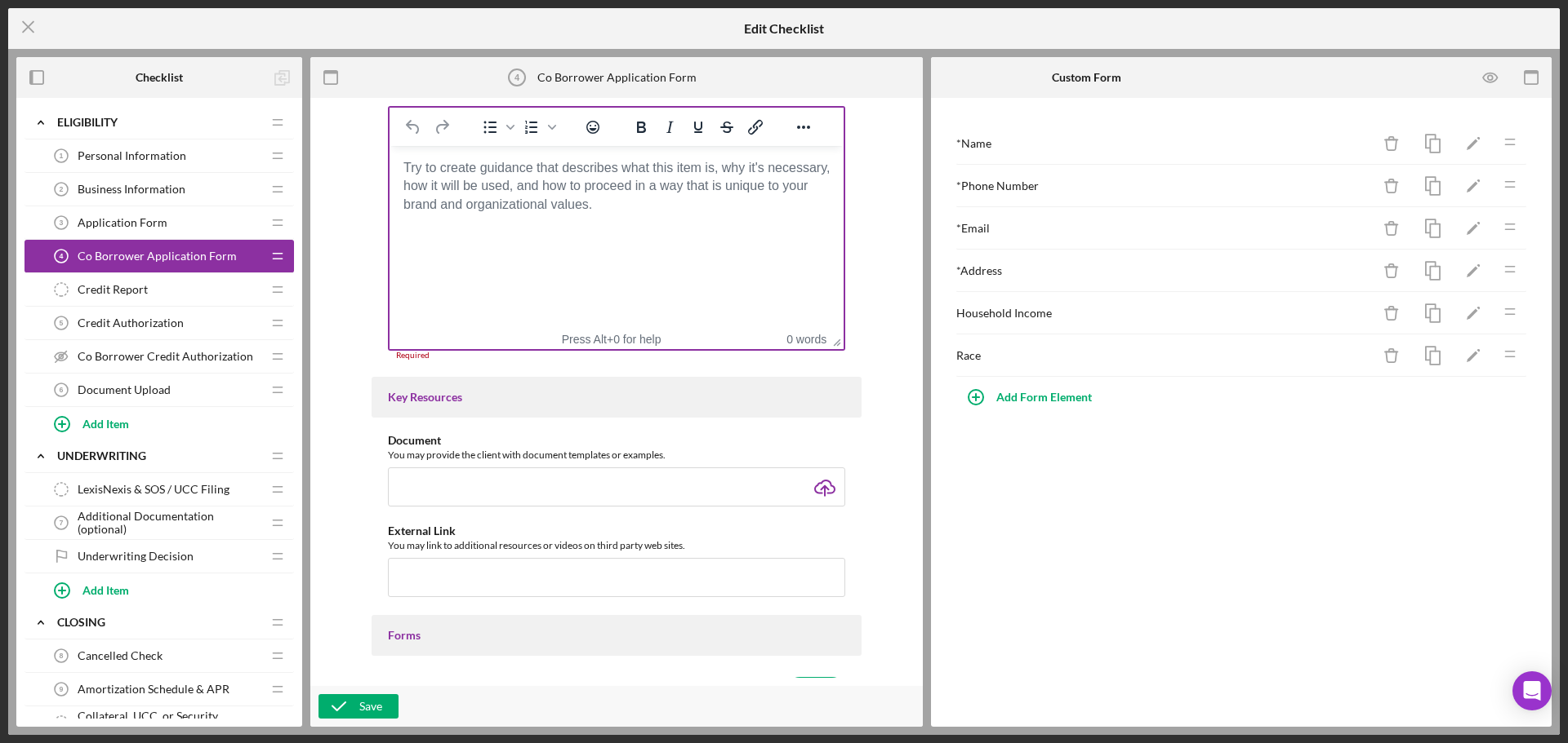
click at [591, 190] on html at bounding box center [616, 168] width 454 height 44
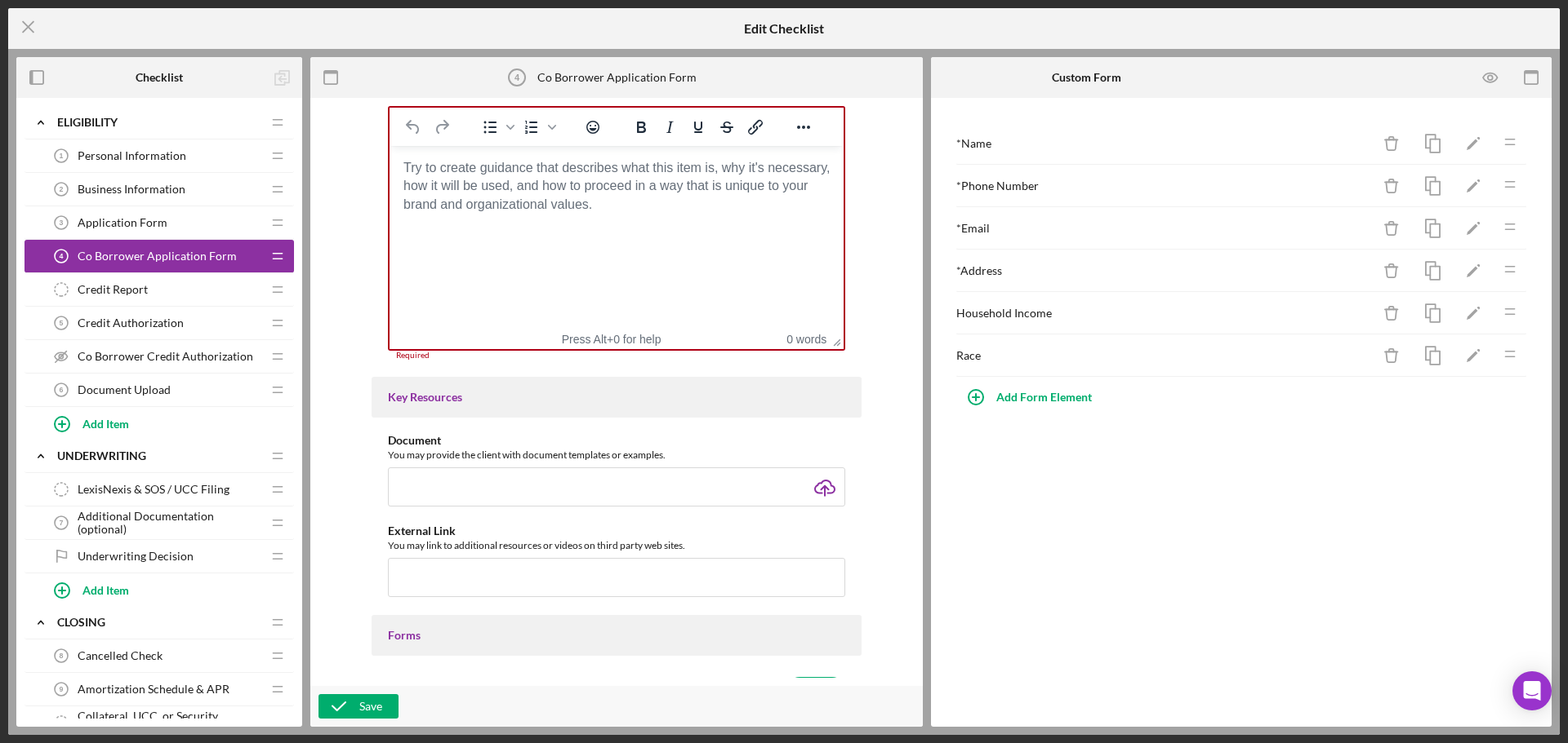
click at [687, 190] on html at bounding box center [616, 168] width 454 height 44
click at [497, 190] on html at bounding box center [616, 168] width 454 height 44
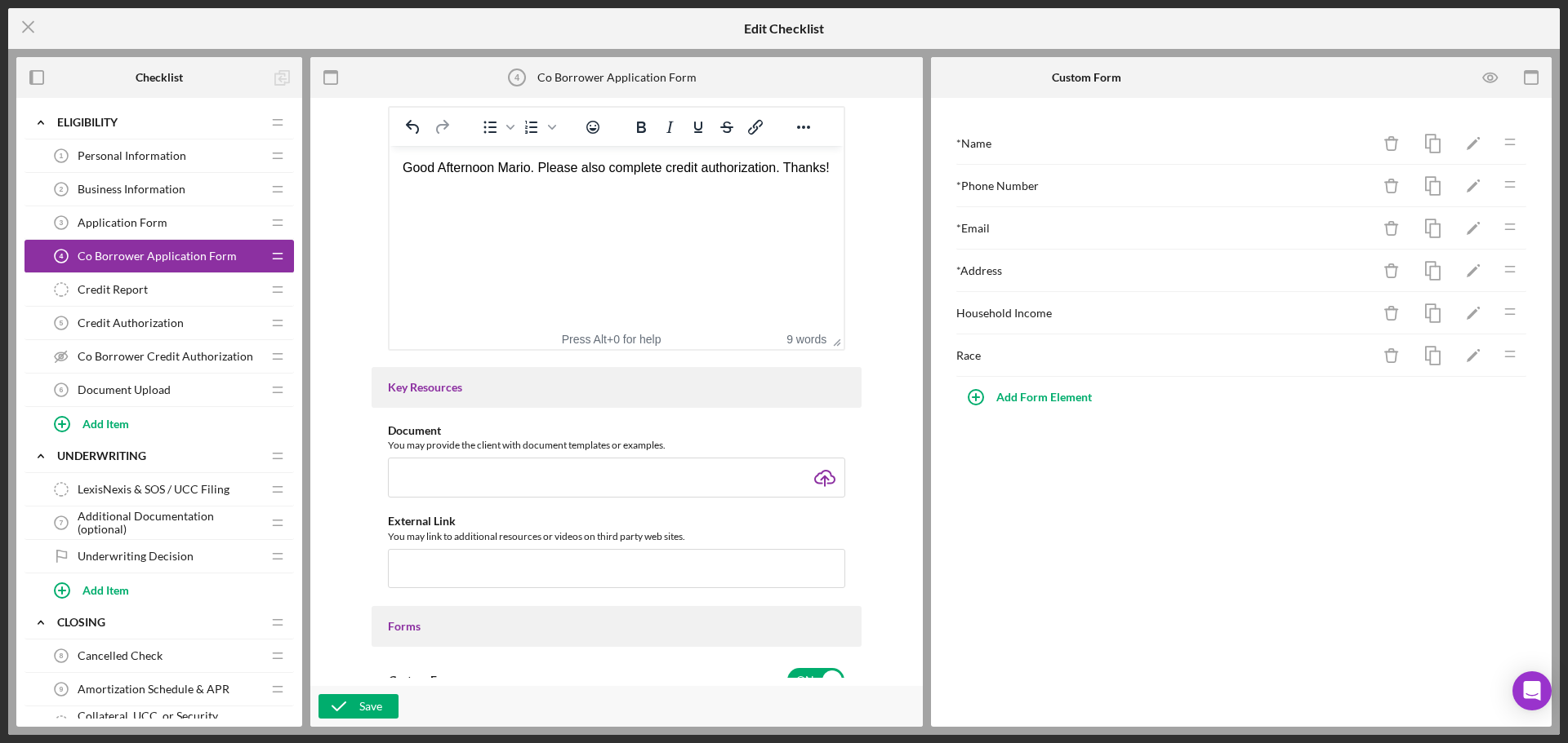
scroll to position [0, 0]
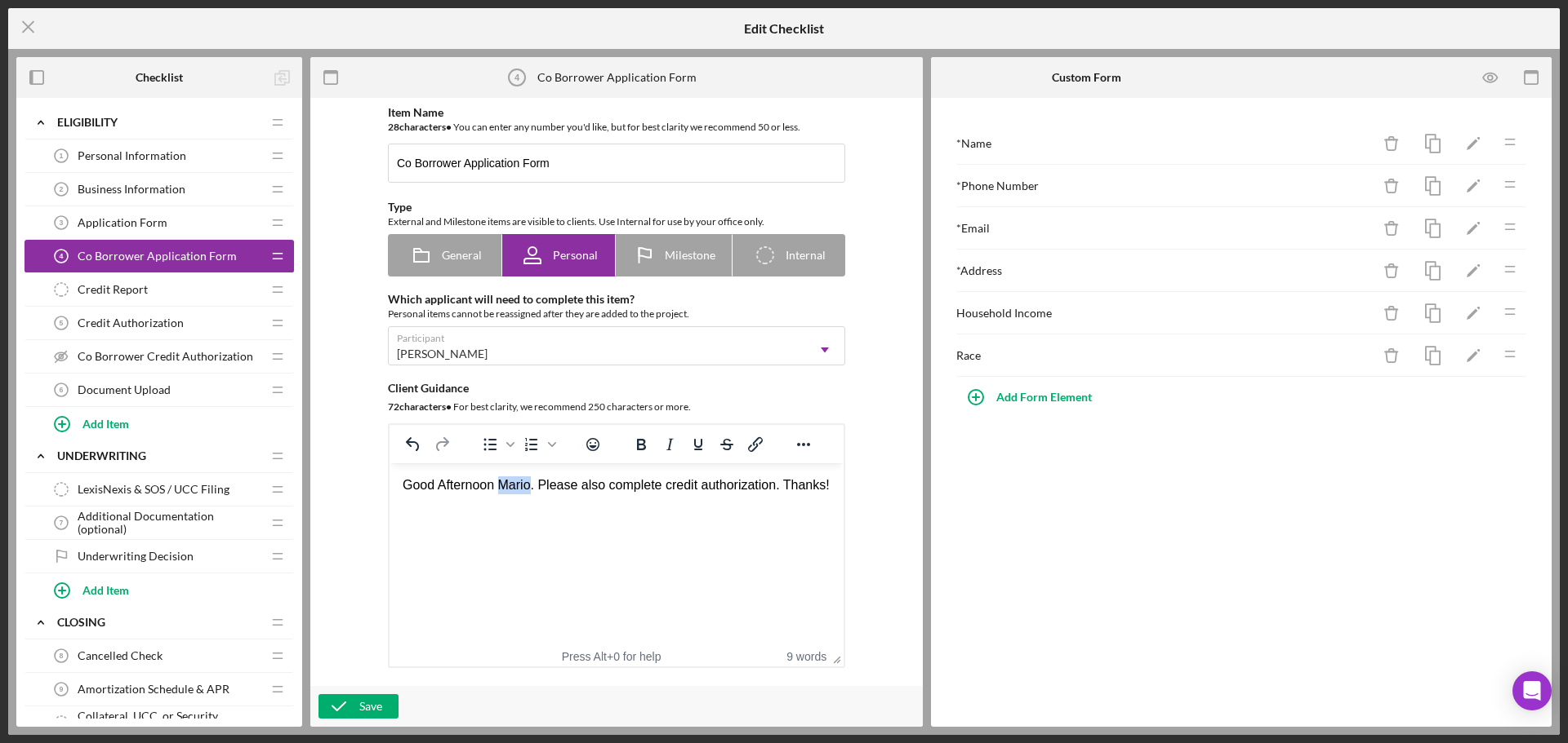
drag, startPoint x: 535, startPoint y: 485, endPoint x: 501, endPoint y: 482, distance: 34.1
click at [501, 482] on div "Good Afternoon Mario. Please also complete credit authorization. Thanks!" at bounding box center [617, 486] width 428 height 18
drag, startPoint x: 593, startPoint y: 488, endPoint x: 618, endPoint y: 488, distance: 25.0
click at [618, 488] on div "Good [PERSON_NAME]. Please also complete credit authorization. Thanks!" at bounding box center [617, 495] width 428 height 37
drag, startPoint x: 652, startPoint y: 487, endPoint x: 762, endPoint y: 494, distance: 110.2
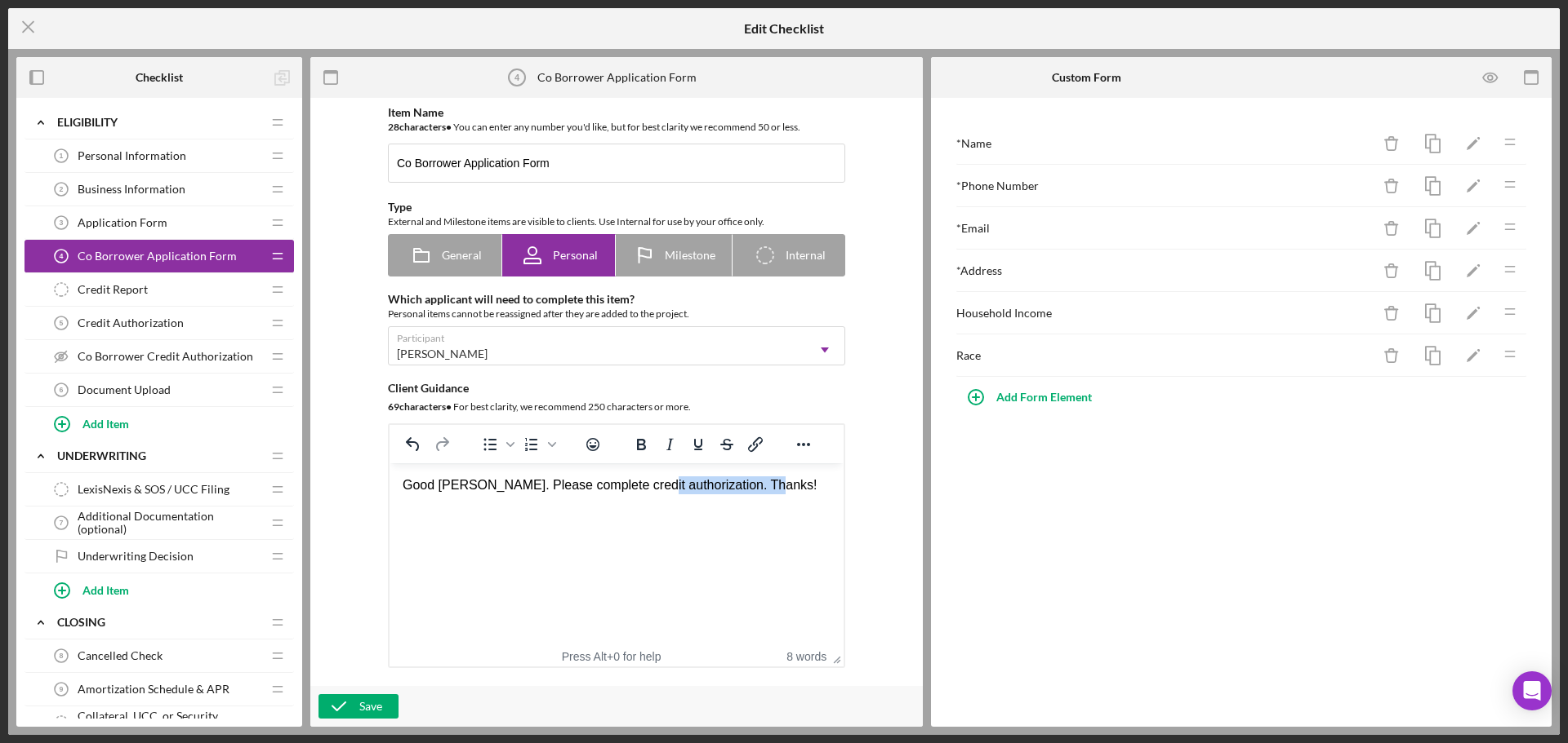
click at [762, 494] on div "Good [PERSON_NAME]. Please complete credit authorization. Thanks!" at bounding box center [617, 486] width 428 height 18
click at [361, 543] on div "Item Name 28 character s • You can enter any number you'd like, but for best cl…" at bounding box center [617, 393] width 596 height 572
click at [369, 701] on div "Save" at bounding box center [370, 706] width 23 height 24
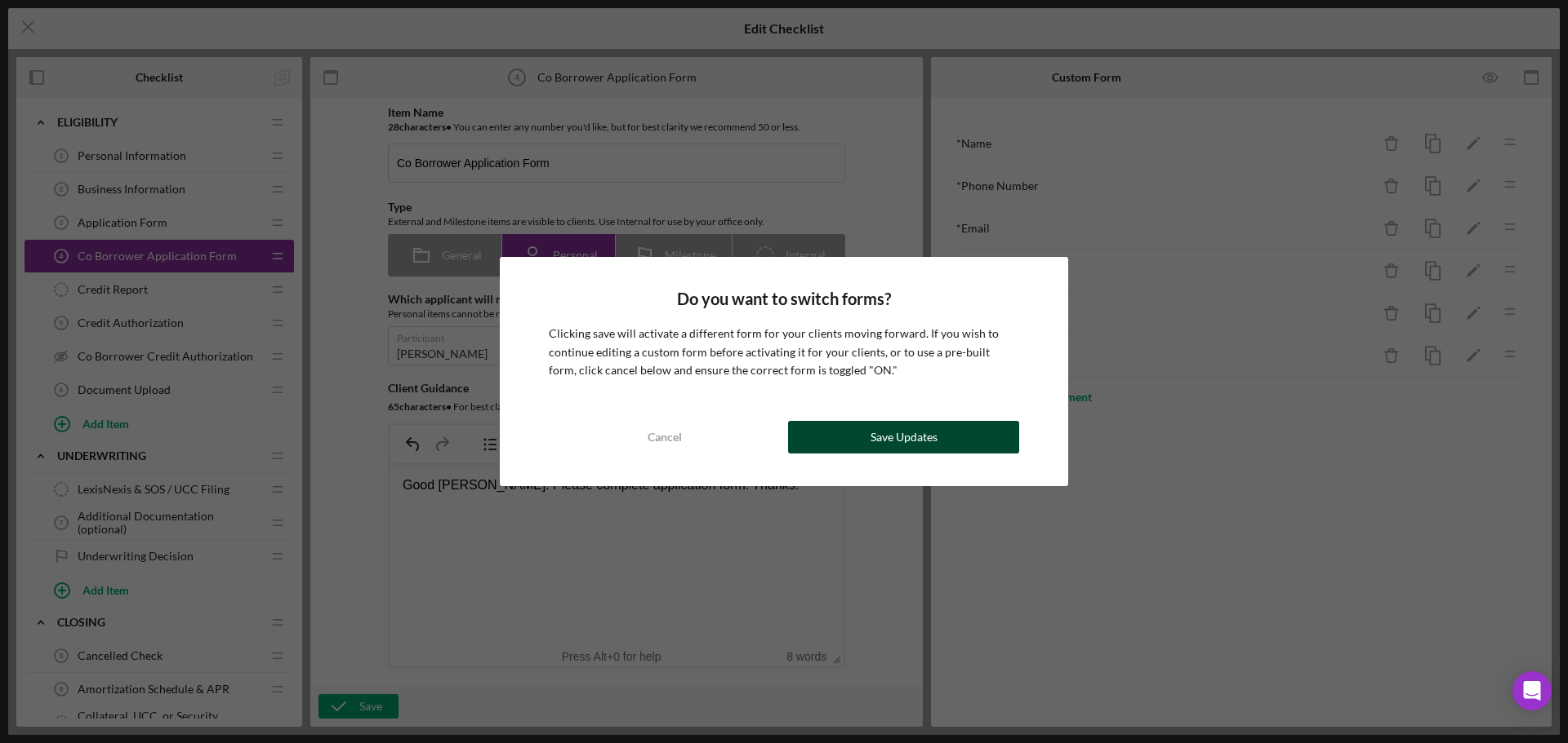
click at [922, 446] on div "Save Updates" at bounding box center [904, 437] width 67 height 33
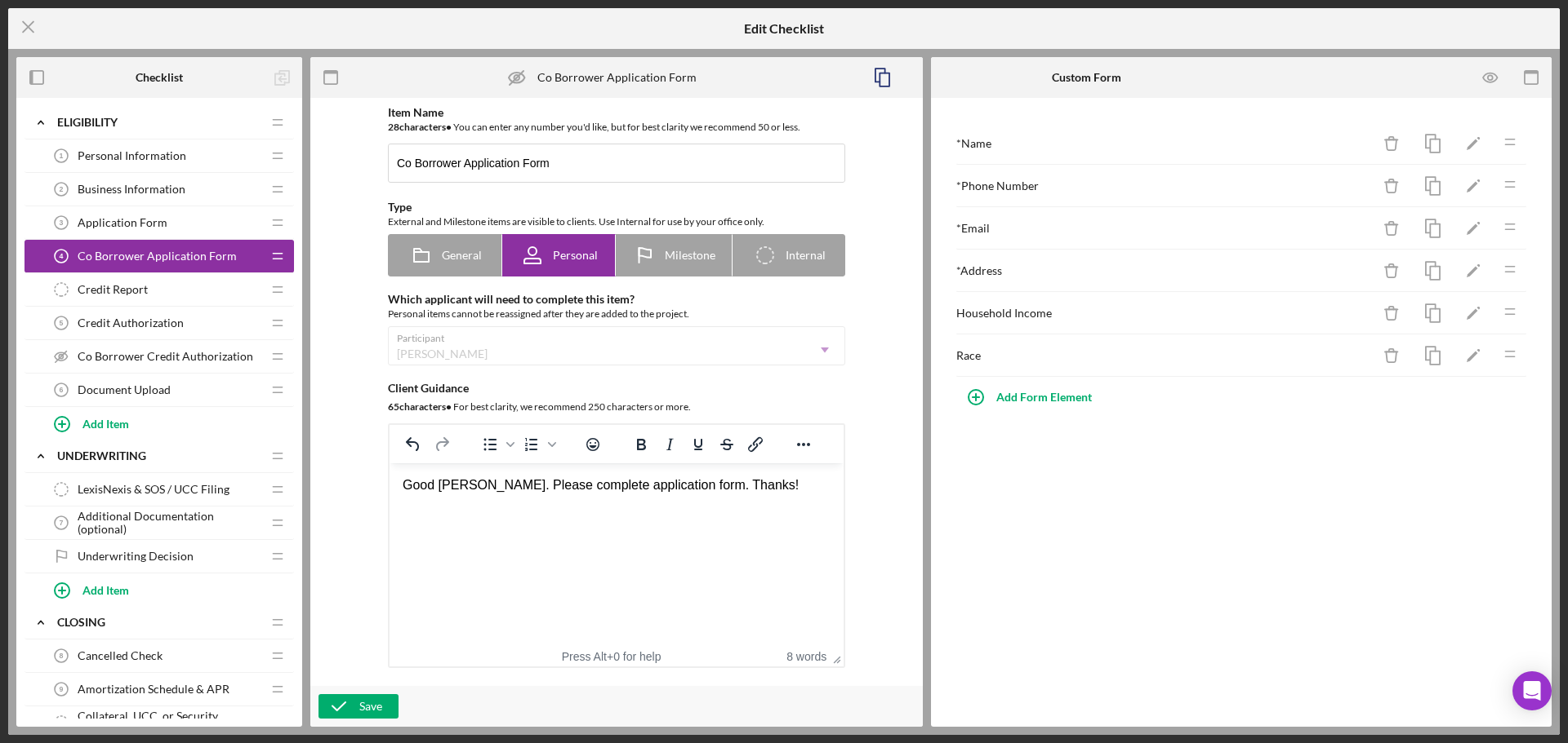
click at [62, 351] on icon "Co Borrower Credit Authorization" at bounding box center [61, 357] width 33 height 33
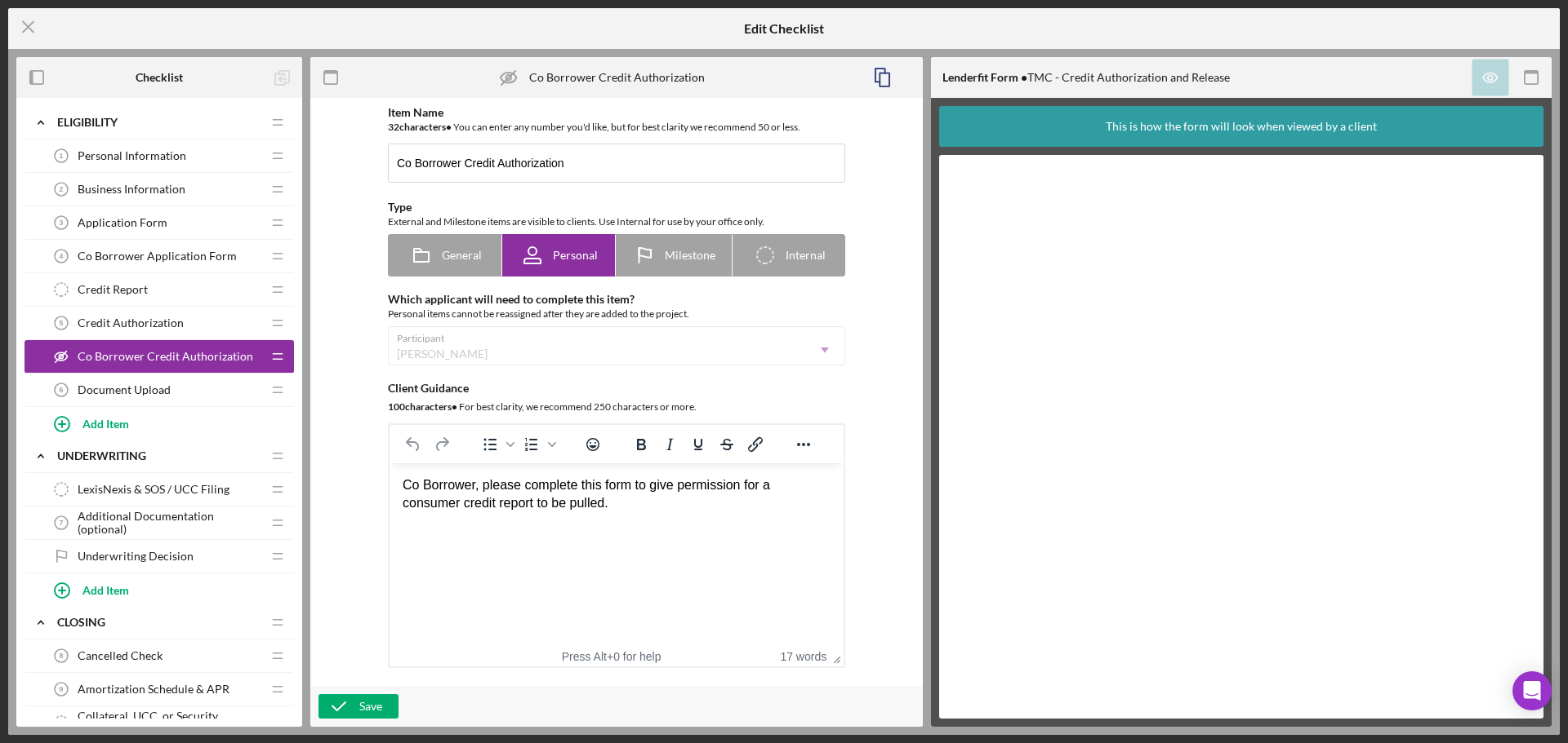
click at [512, 85] on icon "Co Borrower Credit Authorization" at bounding box center [509, 77] width 41 height 41
click at [512, 80] on icon "Co Borrower Credit Authorization" at bounding box center [509, 77] width 41 height 41
click at [340, 711] on icon "button" at bounding box center [339, 706] width 41 height 41
click at [25, 26] on icon "Icon/Menu Close" at bounding box center [28, 26] width 41 height 41
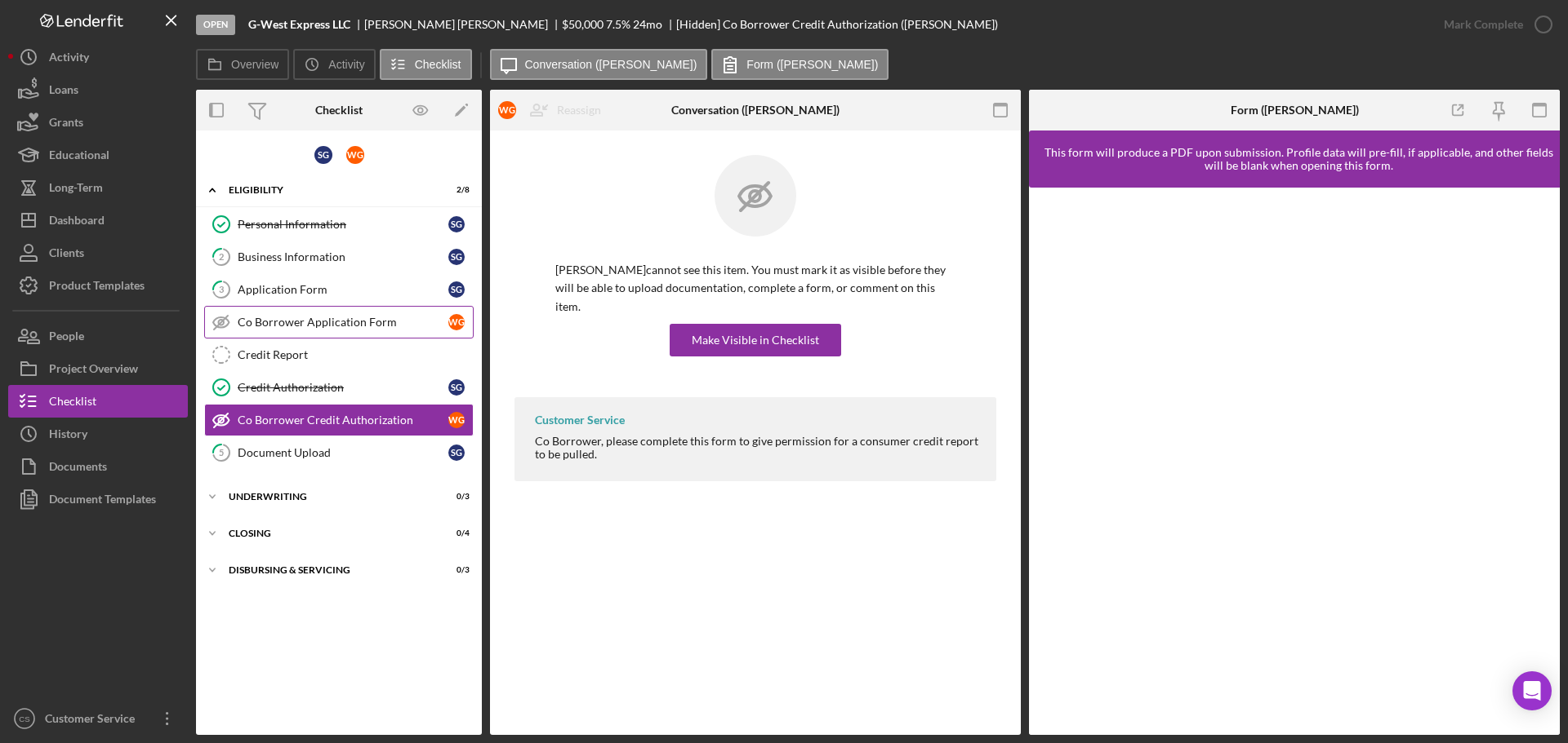
click at [219, 320] on icon at bounding box center [219, 321] width 5 height 5
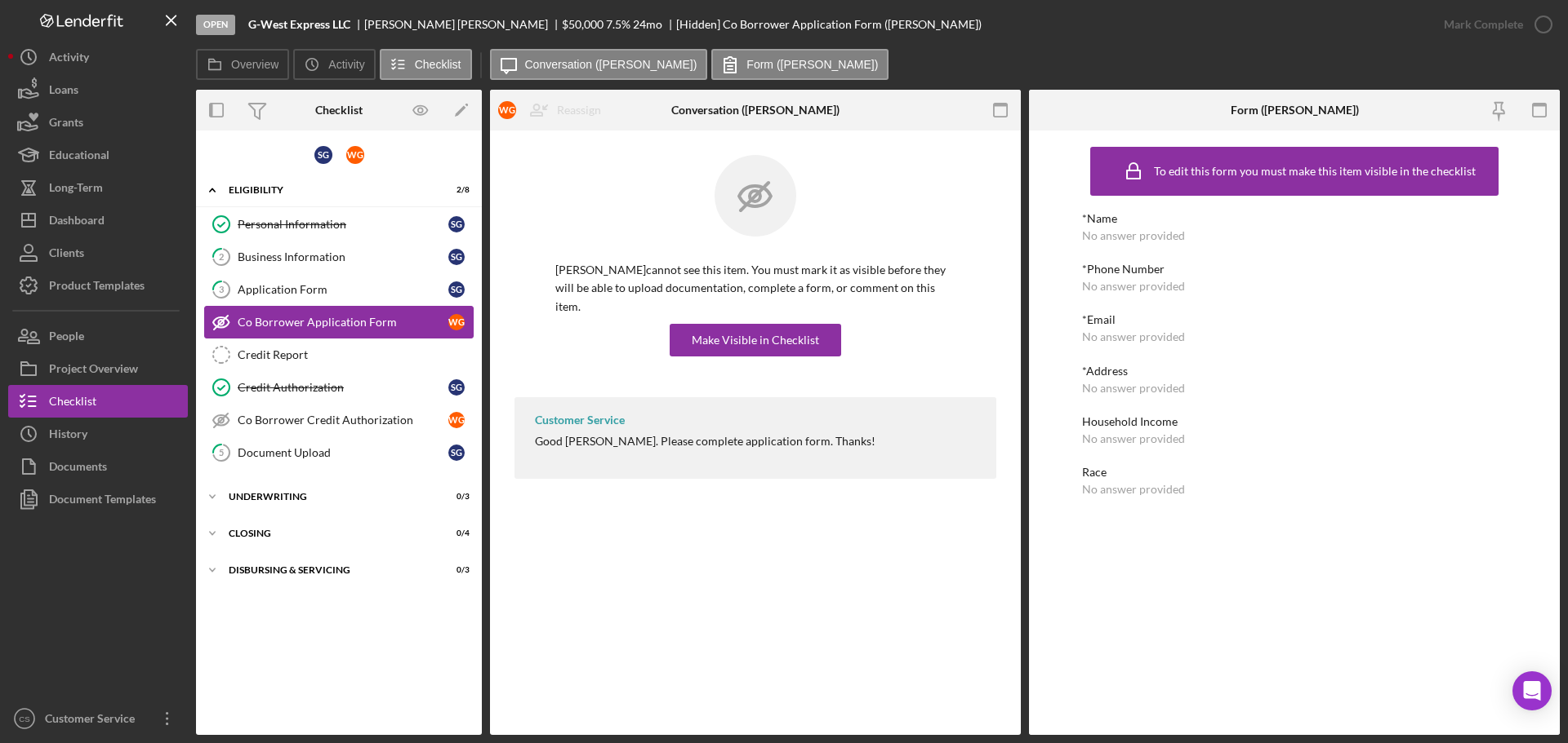
click at [219, 320] on icon at bounding box center [219, 321] width 5 height 5
click at [791, 336] on div "Make Visible in Checklist" at bounding box center [755, 340] width 127 height 33
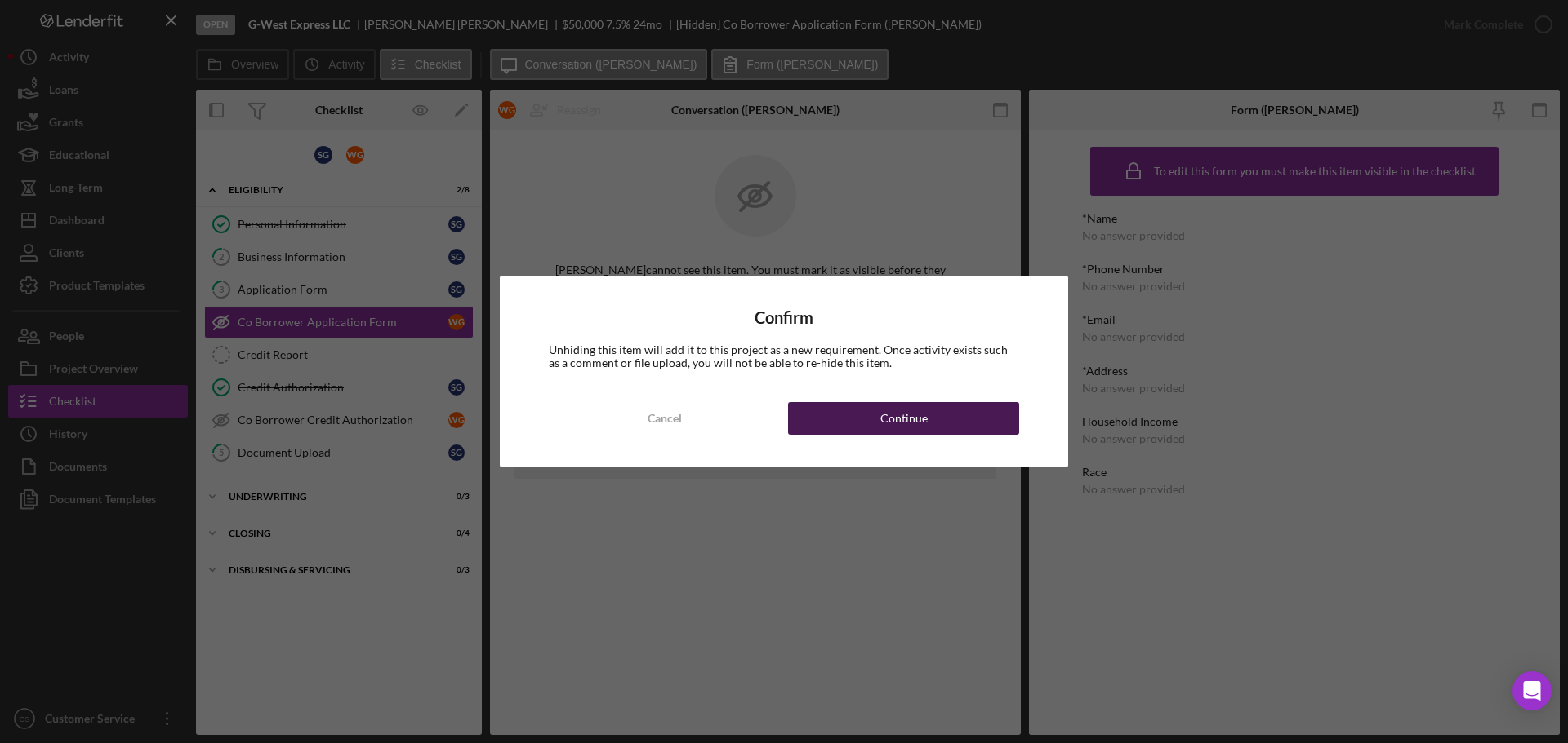
click at [867, 425] on button "Continue" at bounding box center [903, 419] width 231 height 33
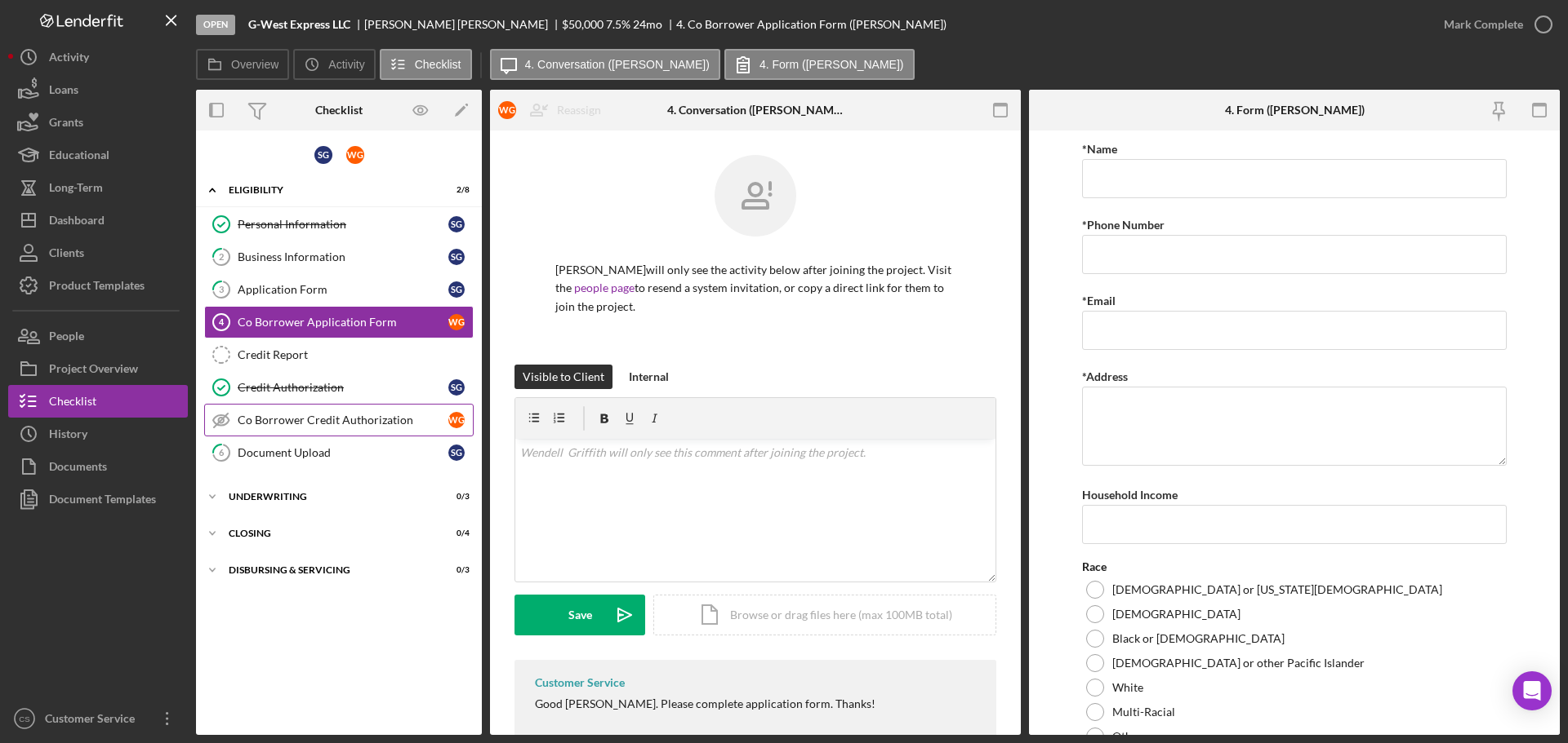
click at [224, 418] on line at bounding box center [220, 420] width 14 height 14
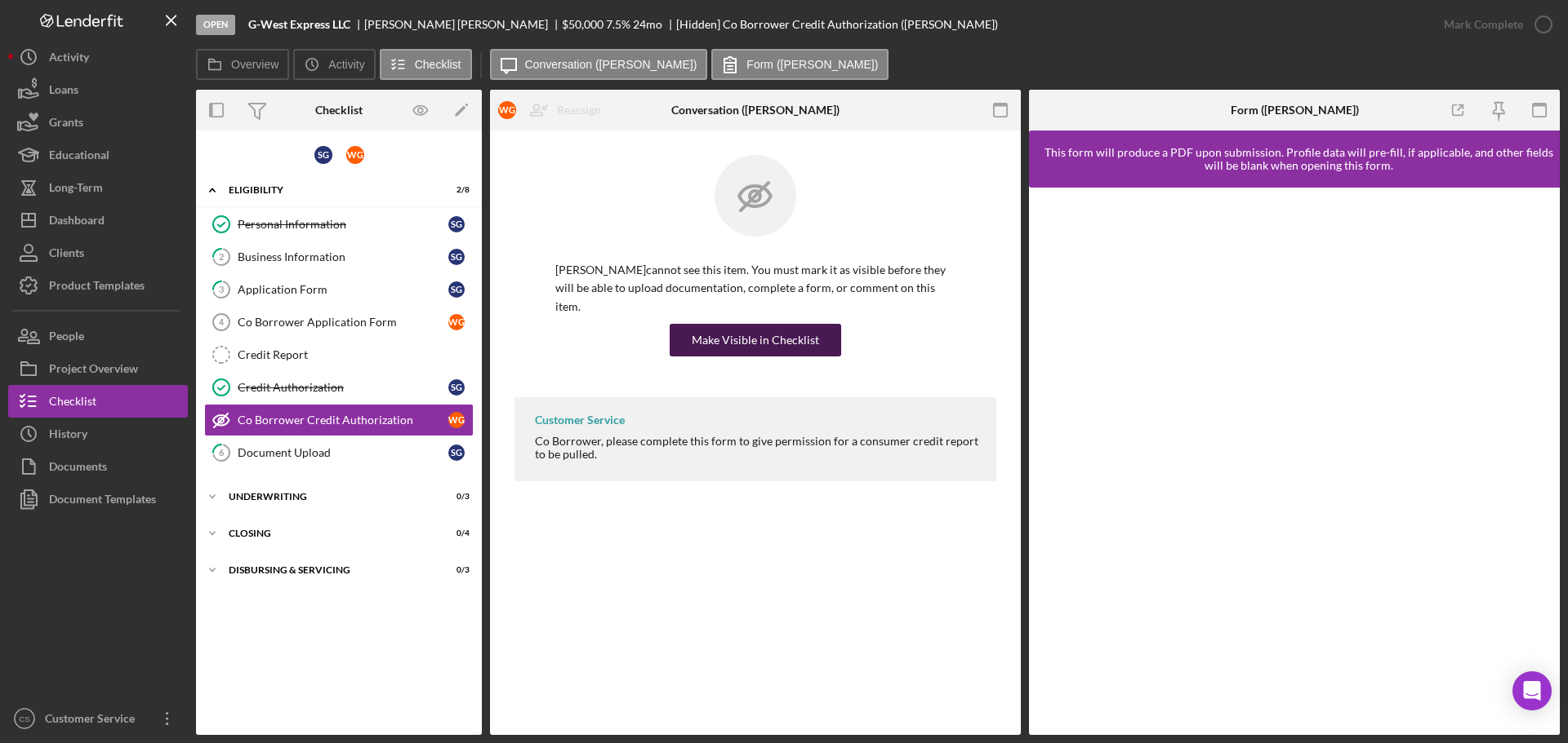
click at [705, 324] on div "Make Visible in Checklist" at bounding box center [755, 340] width 127 height 33
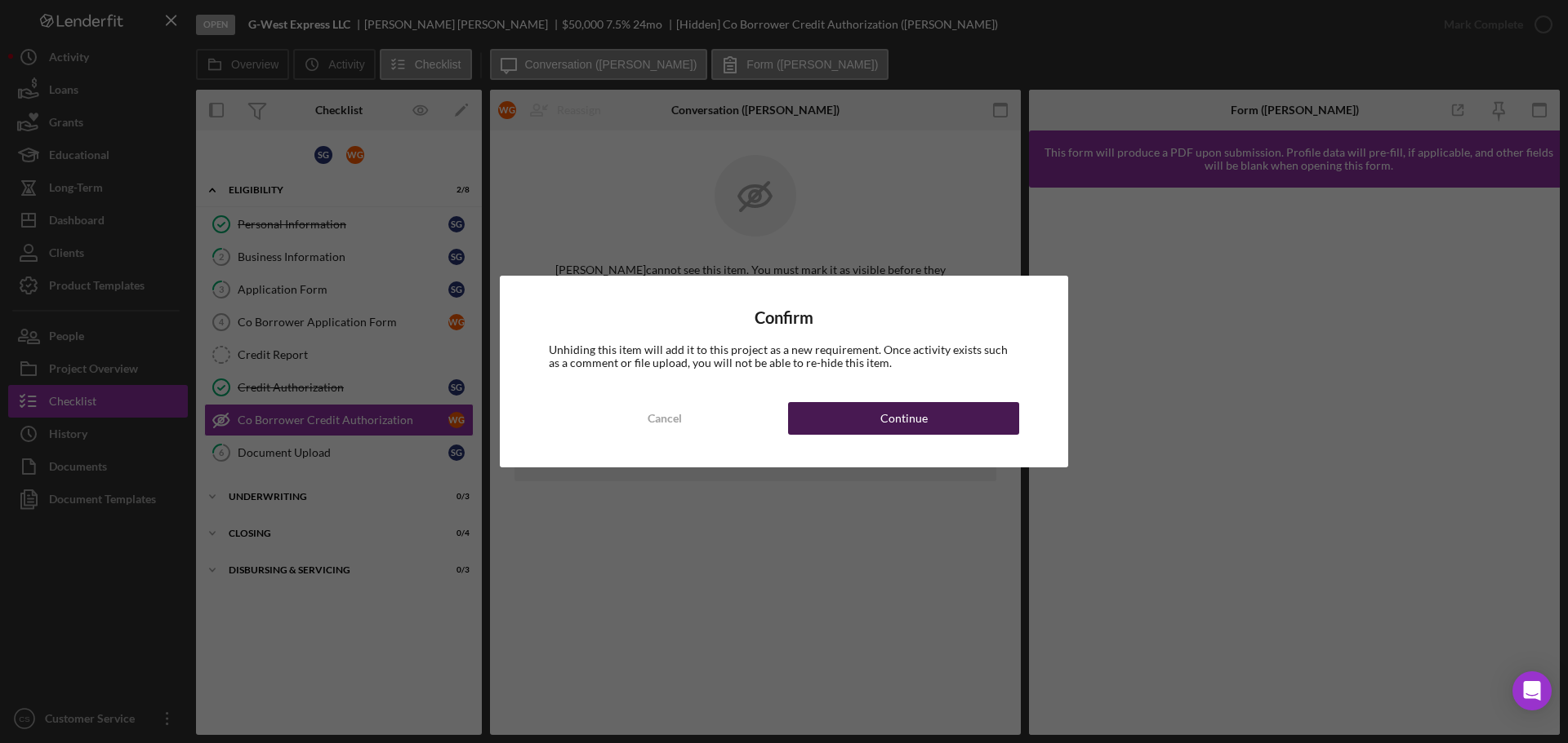
click at [828, 404] on button "Continue" at bounding box center [903, 419] width 231 height 33
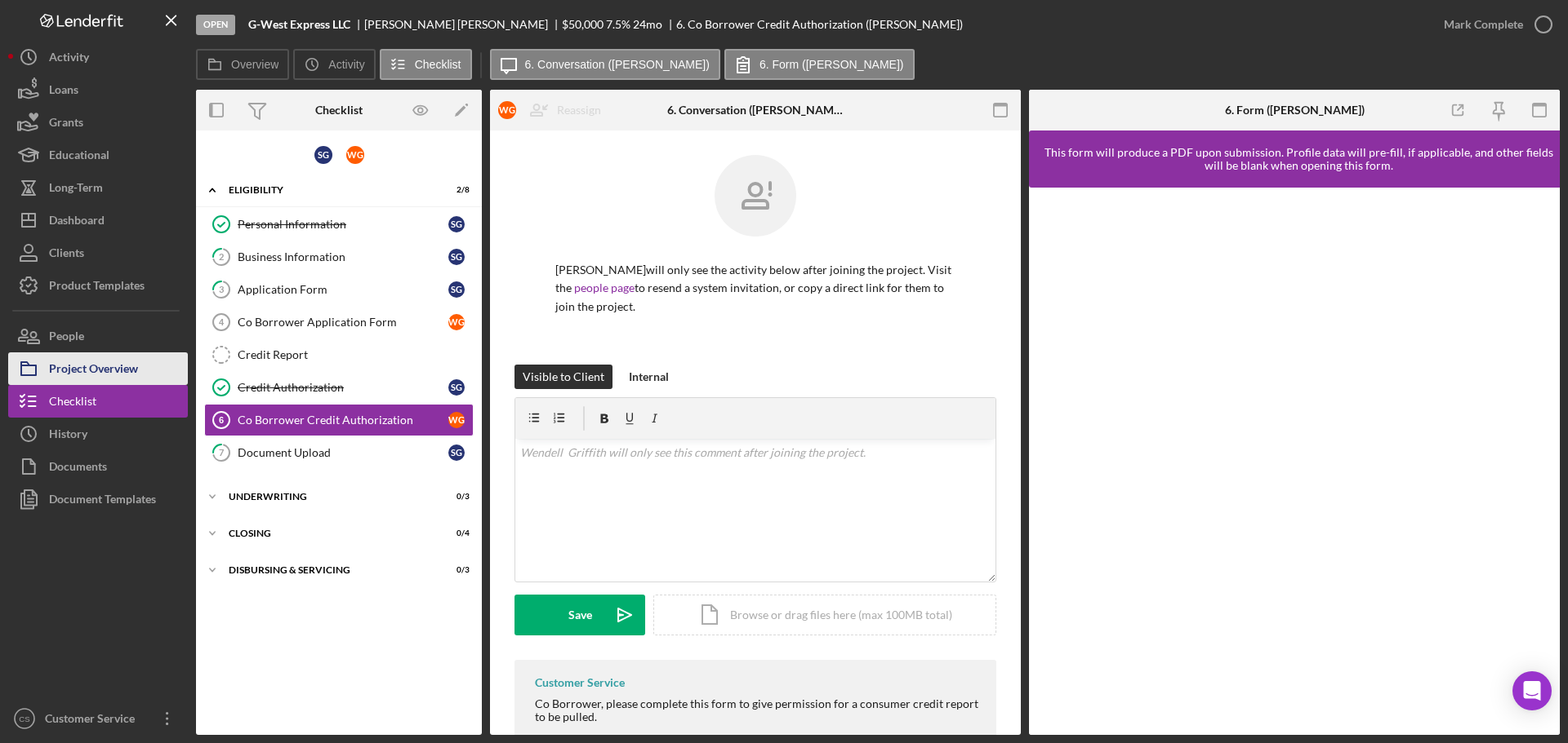
click at [118, 360] on div "Project Overview" at bounding box center [93, 370] width 89 height 37
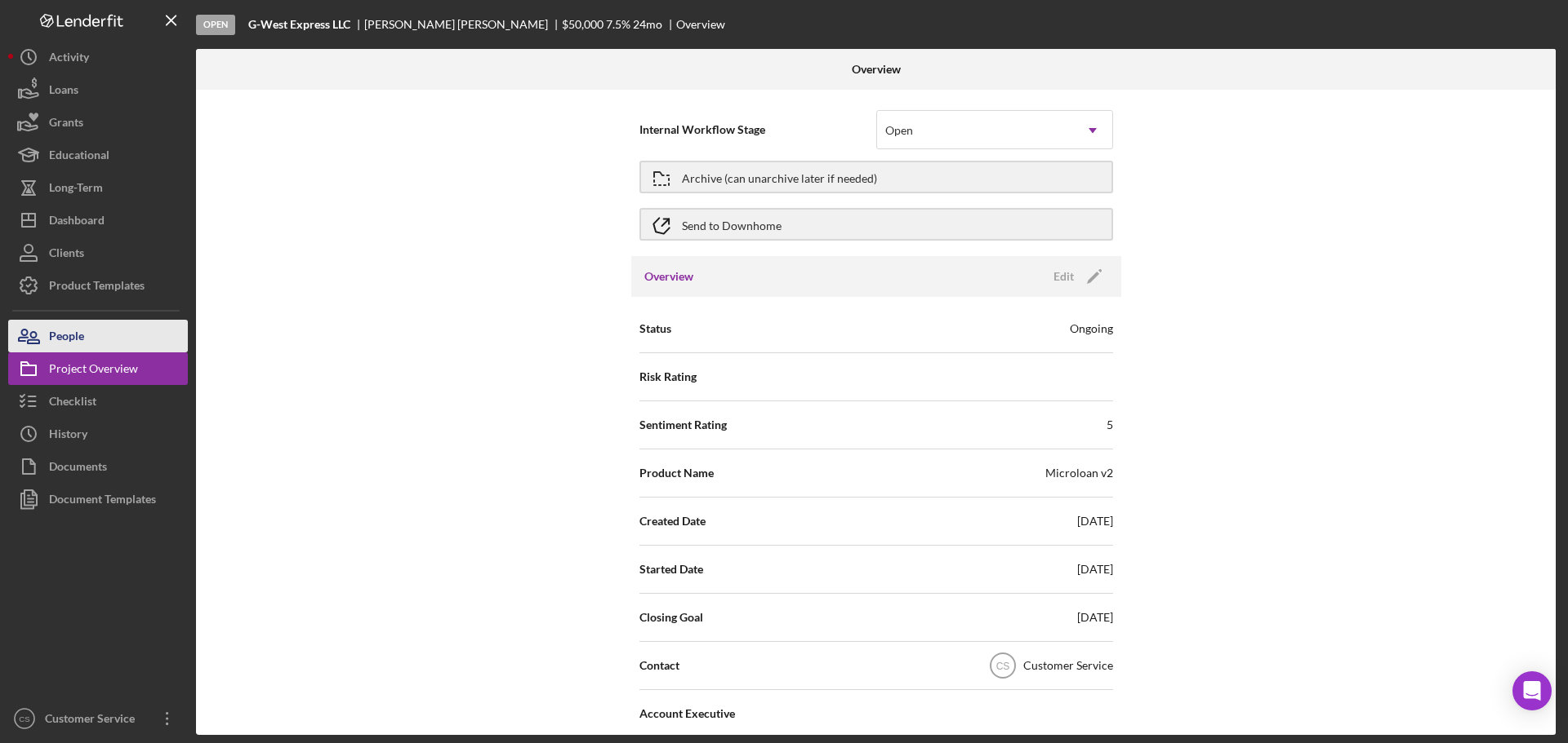
click at [126, 338] on button "People" at bounding box center [98, 336] width 180 height 33
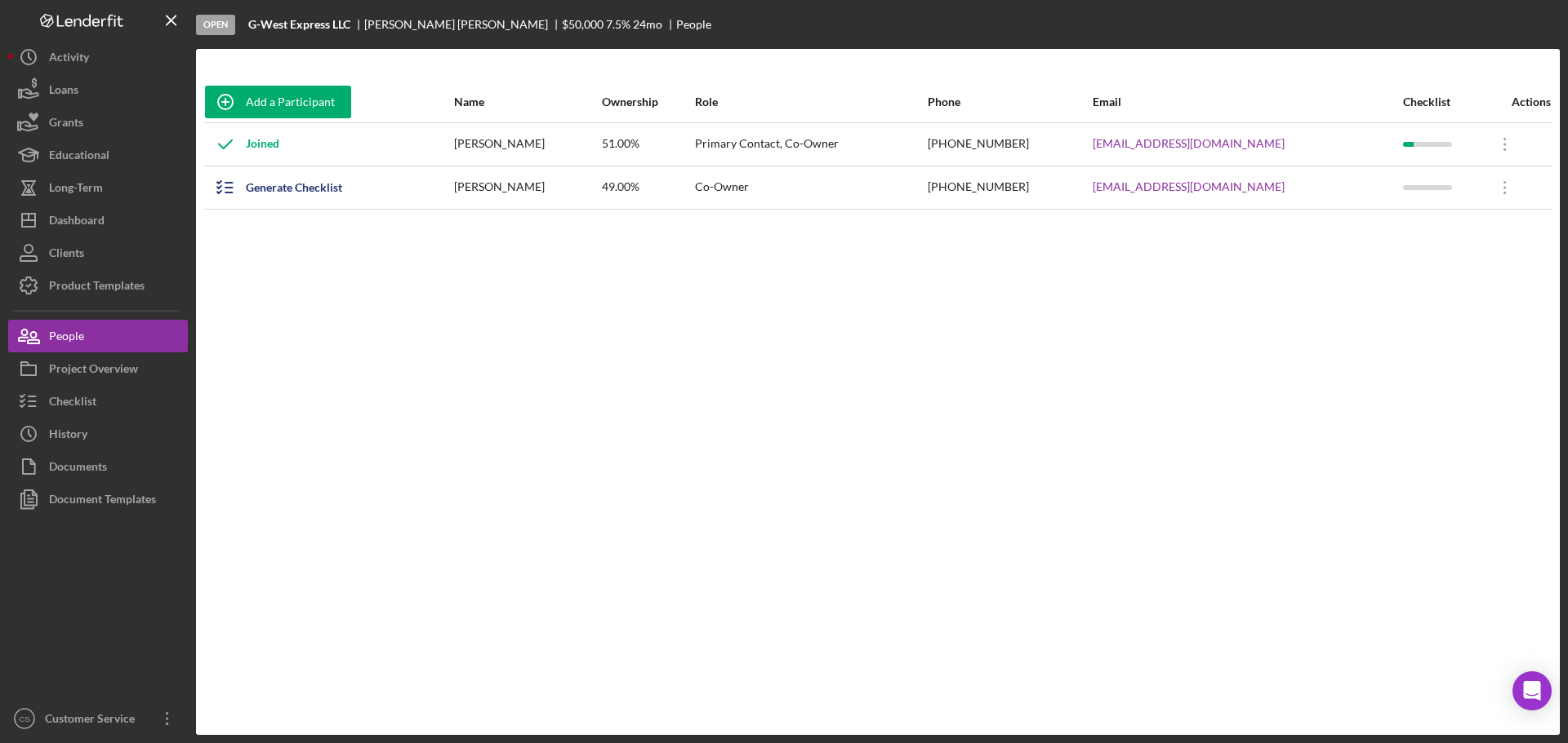
click at [678, 278] on div "Add a Participant Name Ownership Role Phone Email Checklist Actions Joined [PER…" at bounding box center [878, 392] width 1364 height 621
click at [263, 194] on div "Generate Checklist" at bounding box center [294, 188] width 97 height 33
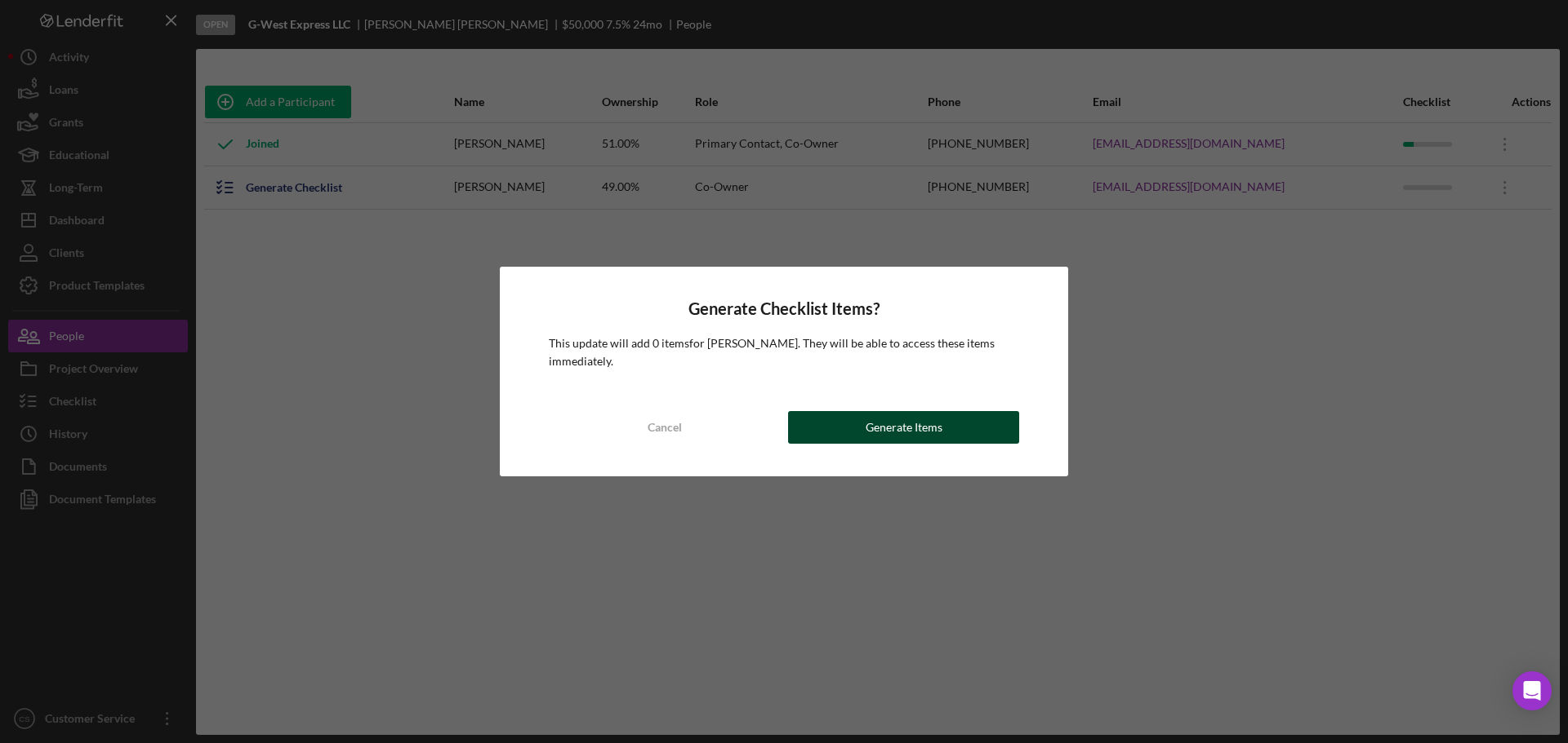
click at [949, 430] on button "Generate Items" at bounding box center [903, 428] width 231 height 33
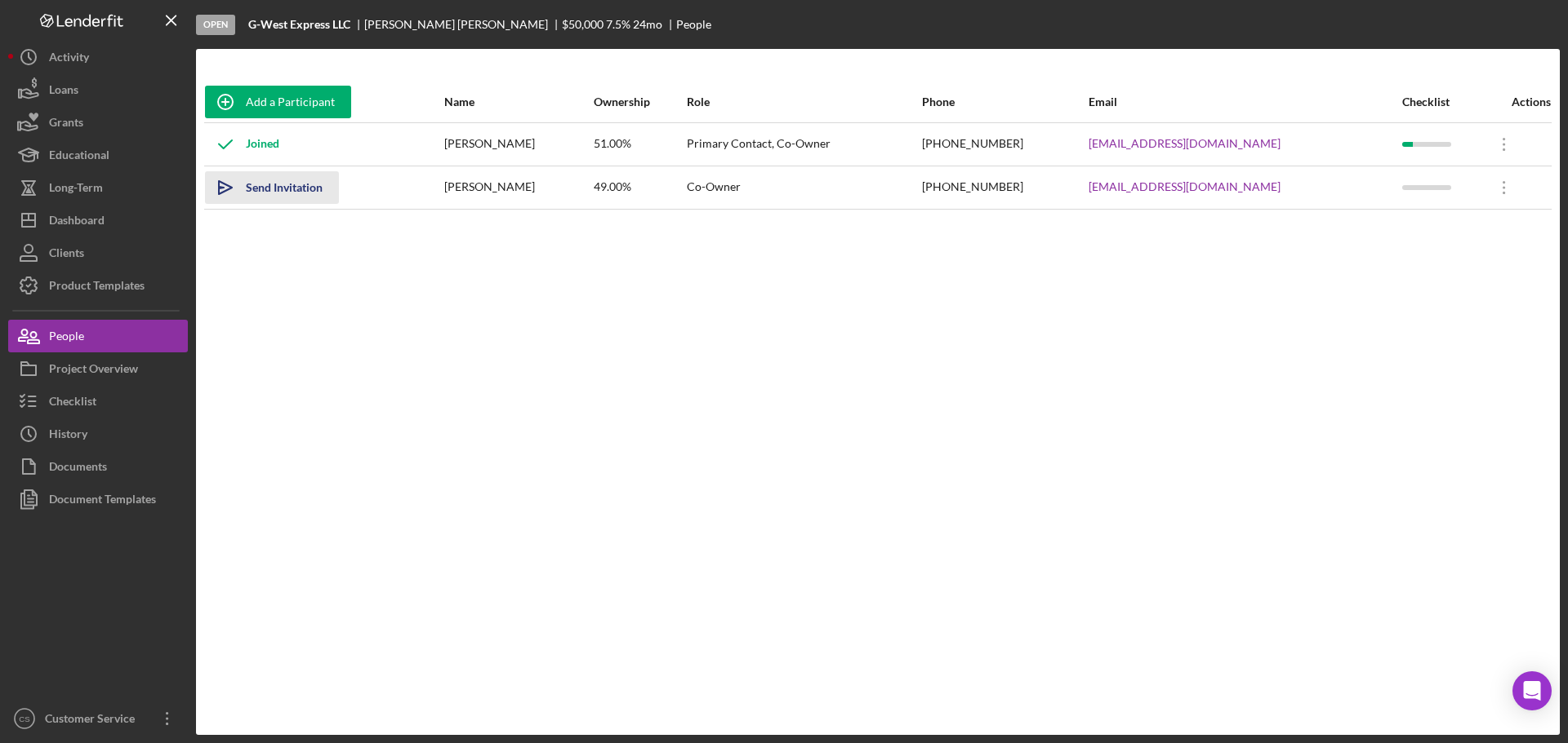
click at [266, 193] on div "Send Invitation" at bounding box center [284, 188] width 77 height 33
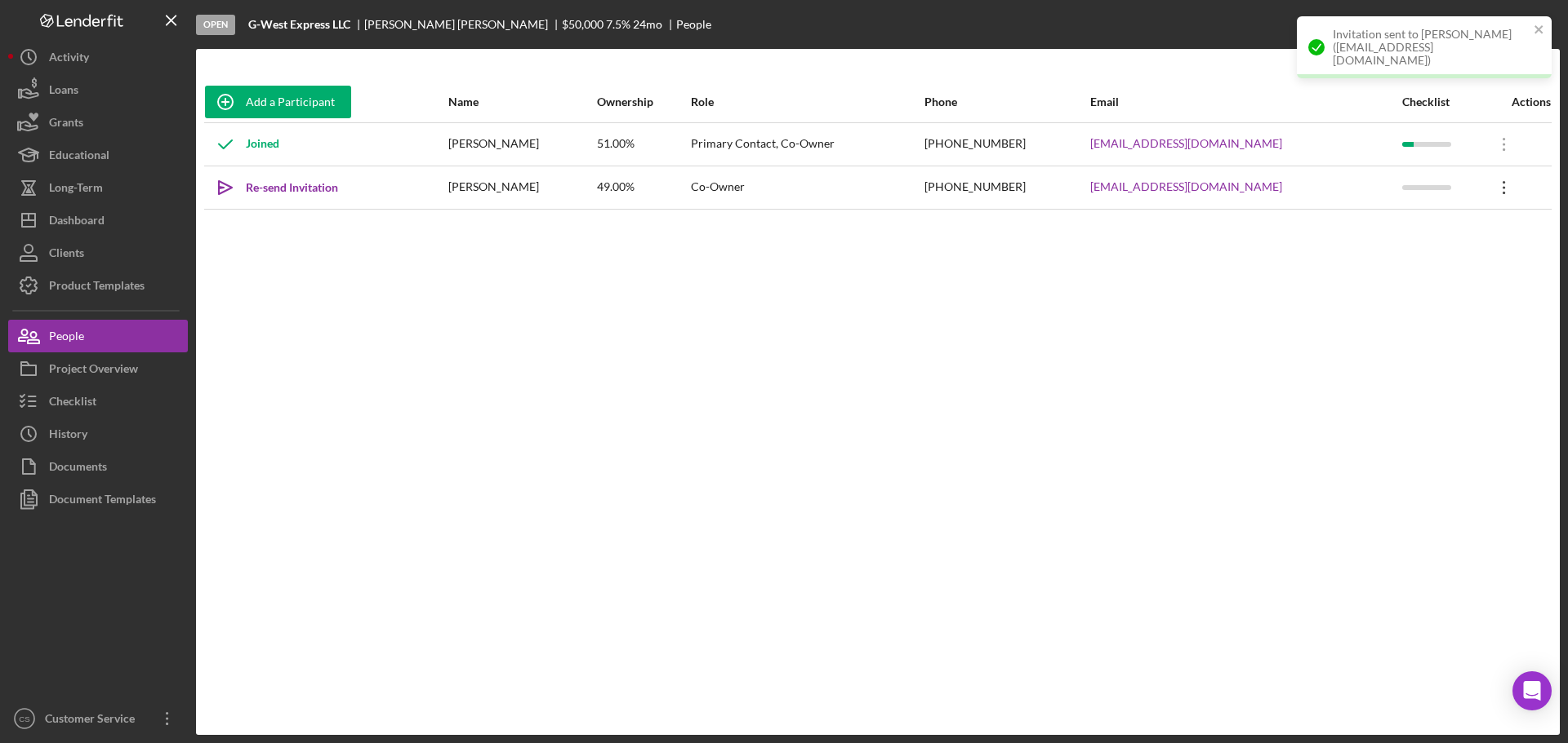
click at [1487, 183] on icon "Icon/Overflow" at bounding box center [1503, 187] width 41 height 41
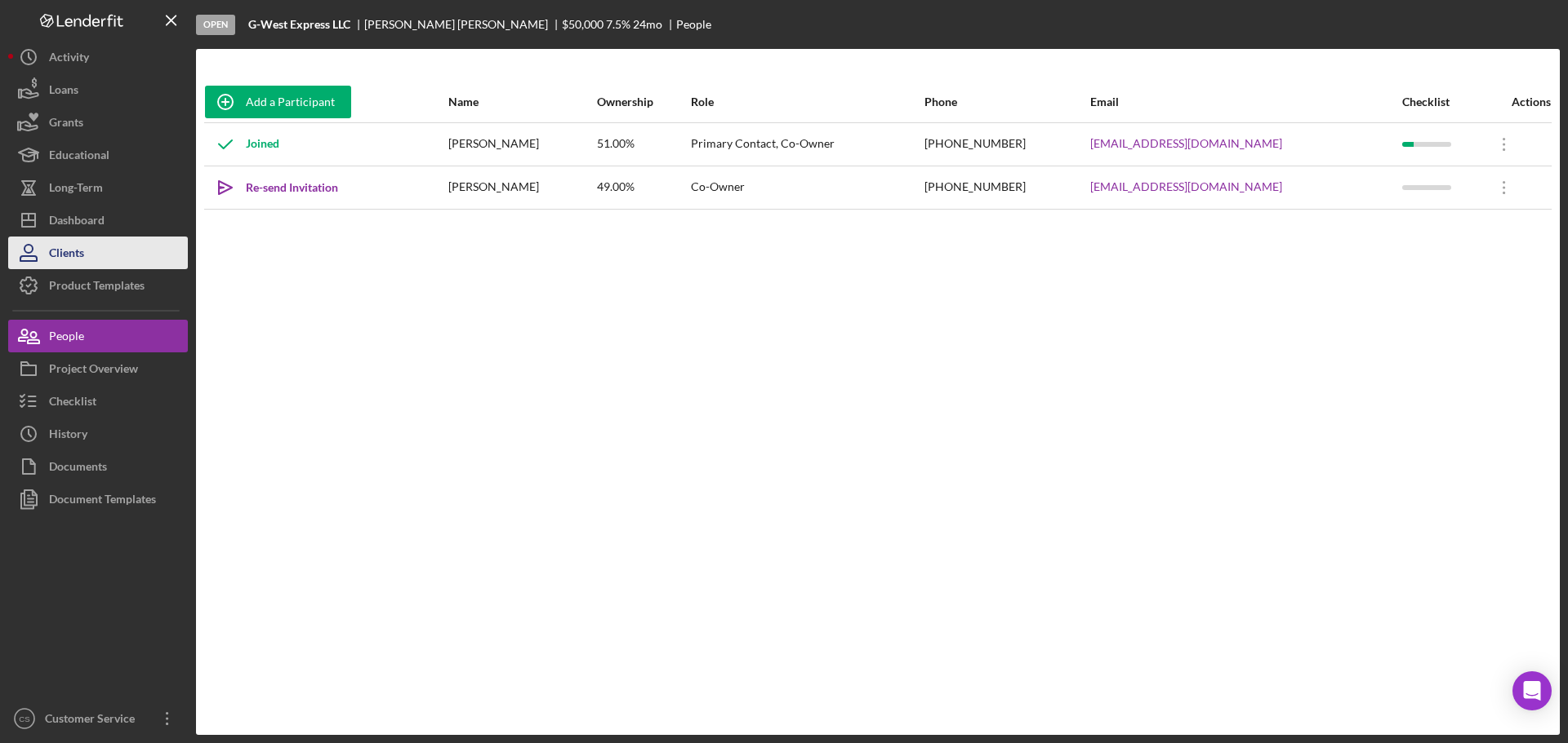
click at [73, 249] on div "Clients" at bounding box center [66, 255] width 35 height 37
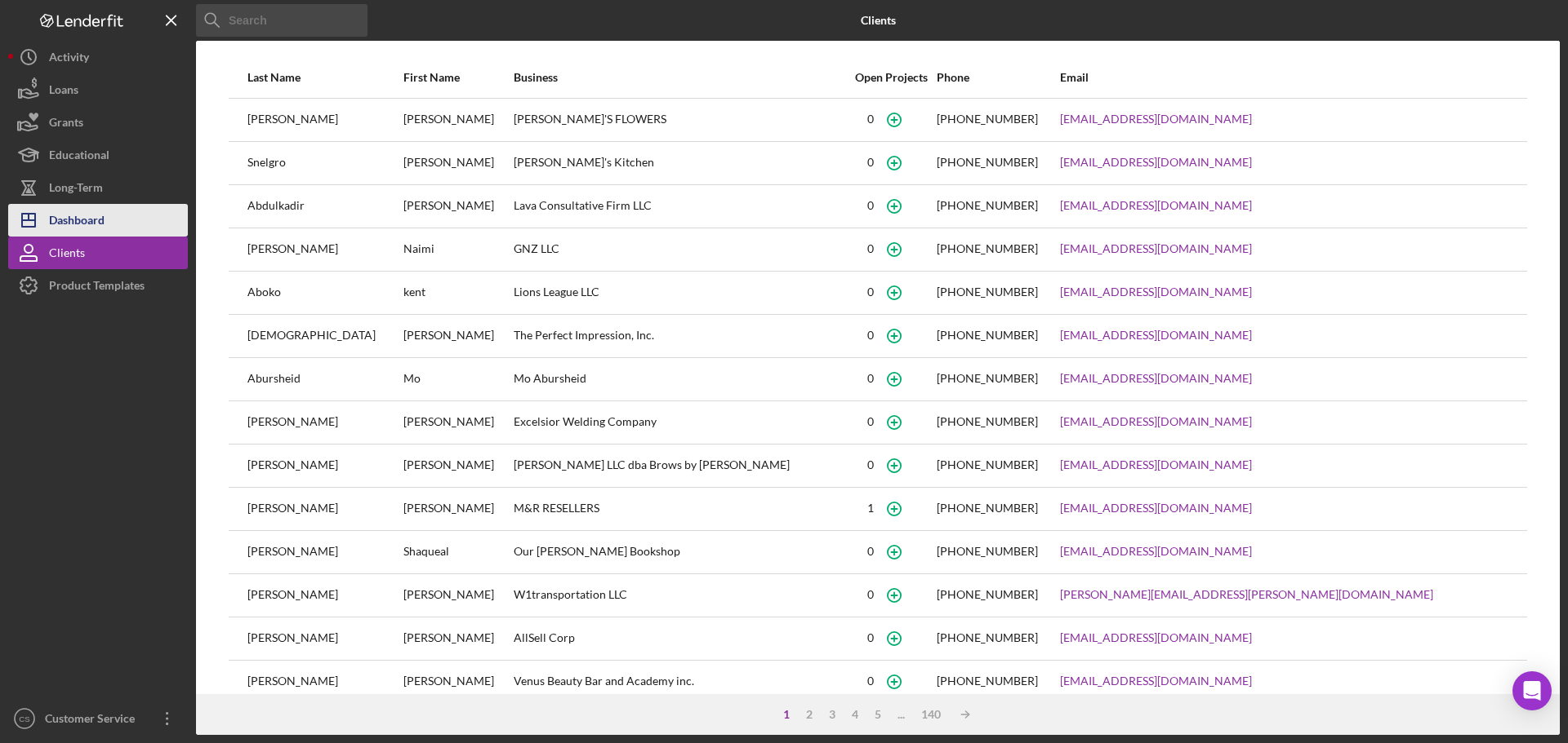
click at [98, 230] on div "Dashboard" at bounding box center [76, 222] width 55 height 37
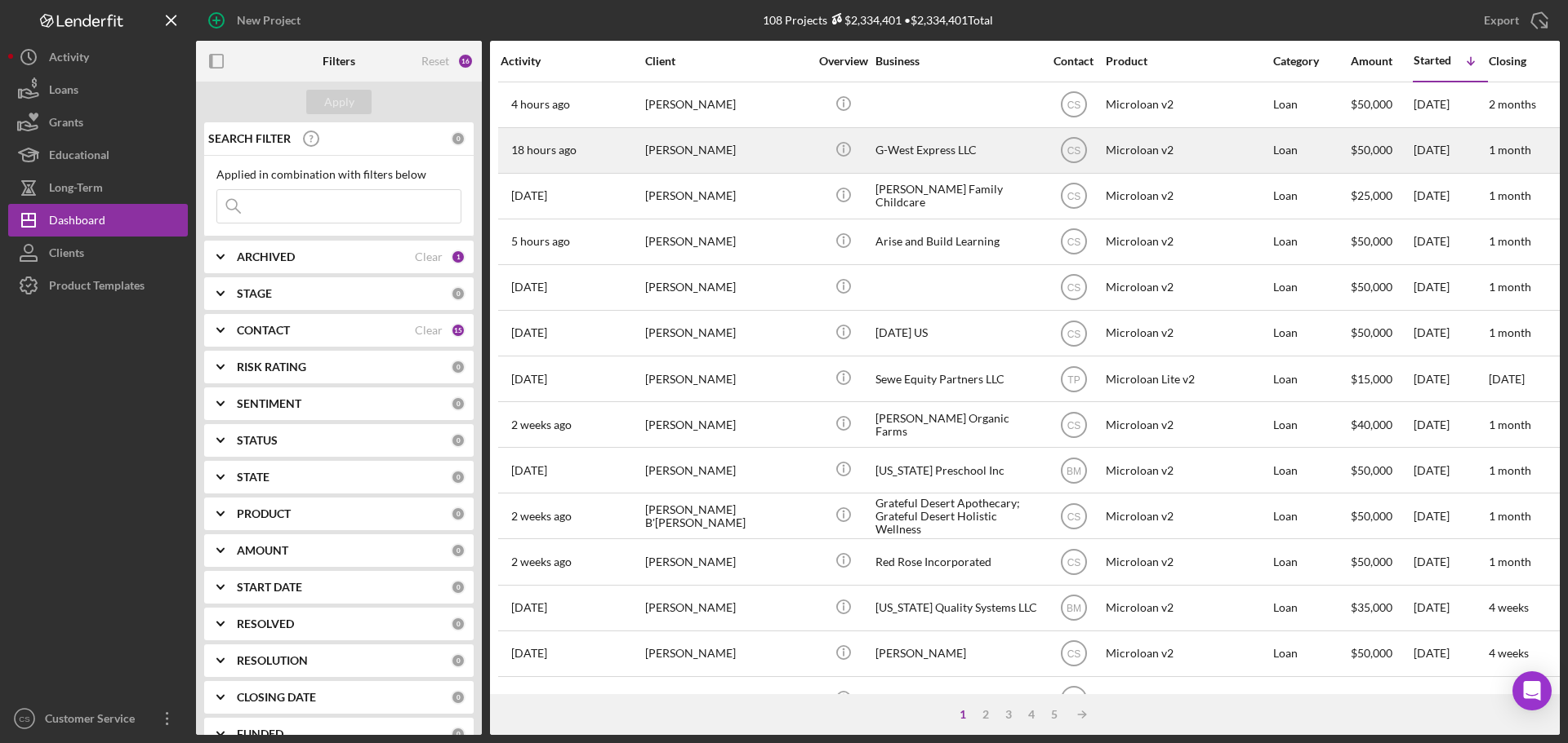
click at [789, 156] on div "[PERSON_NAME]" at bounding box center [726, 151] width 163 height 43
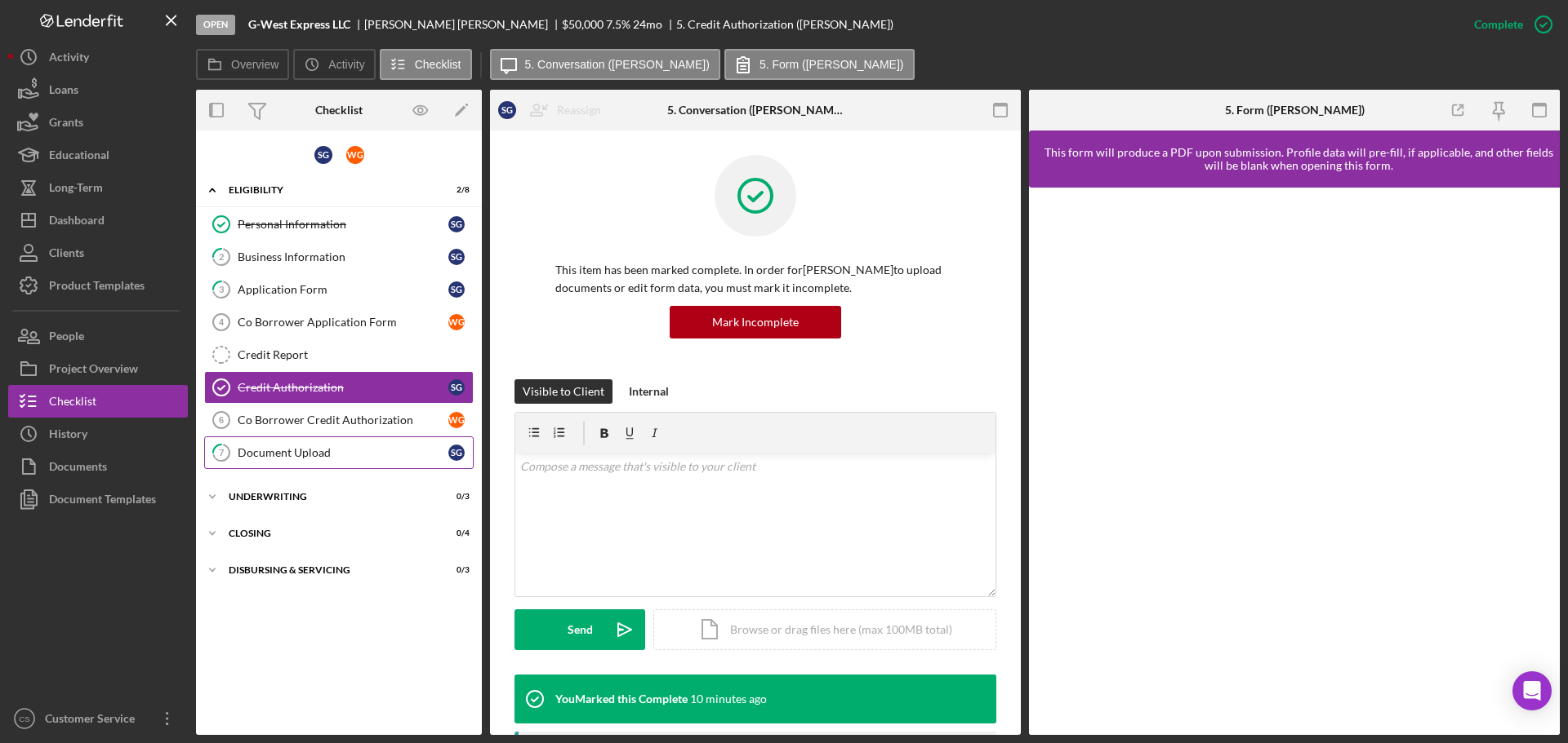
click at [374, 456] on div "Document Upload" at bounding box center [342, 452] width 210 height 13
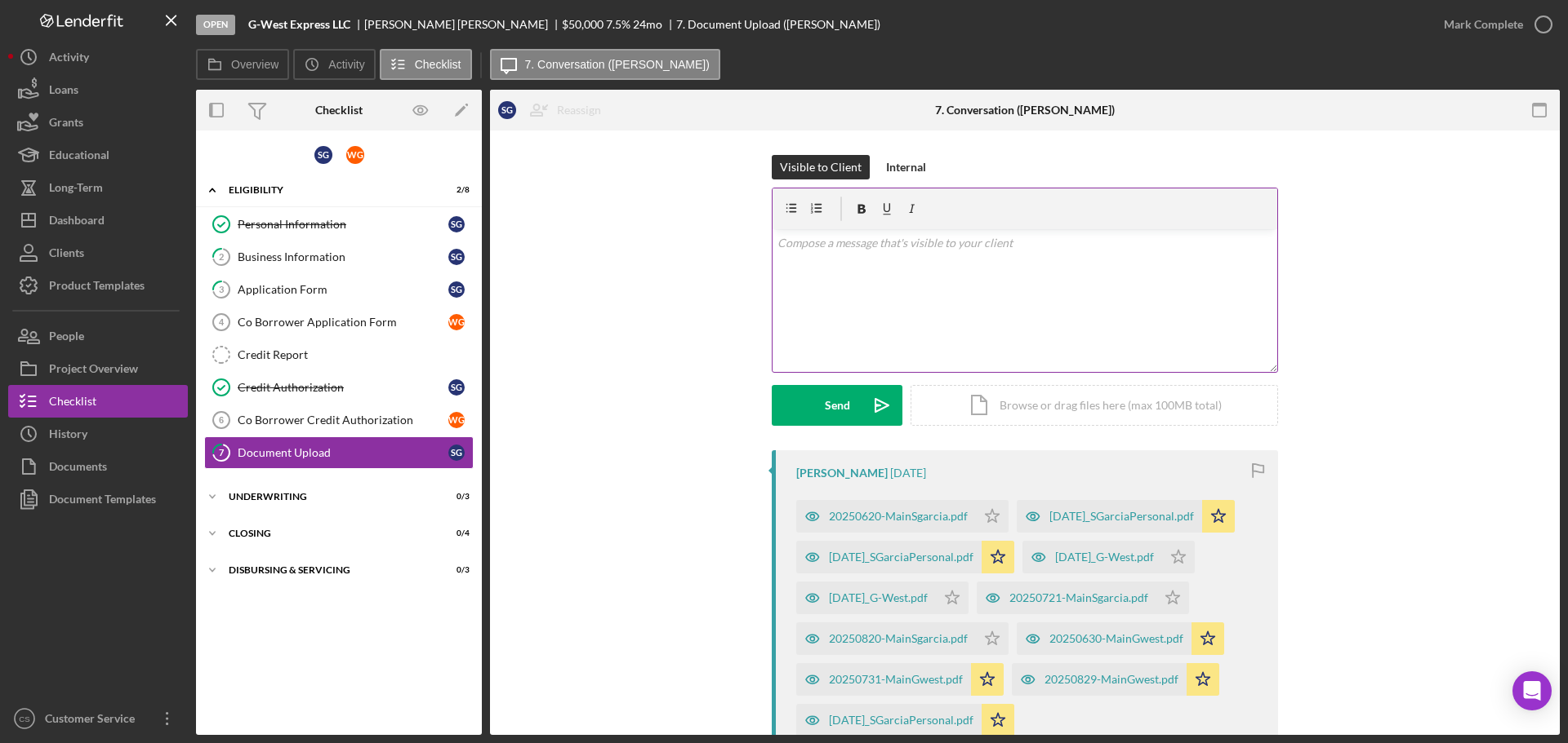
click at [931, 306] on div "v Color teal Color pink Remove color Add row above Add row below Add column bef…" at bounding box center [1024, 301] width 505 height 143
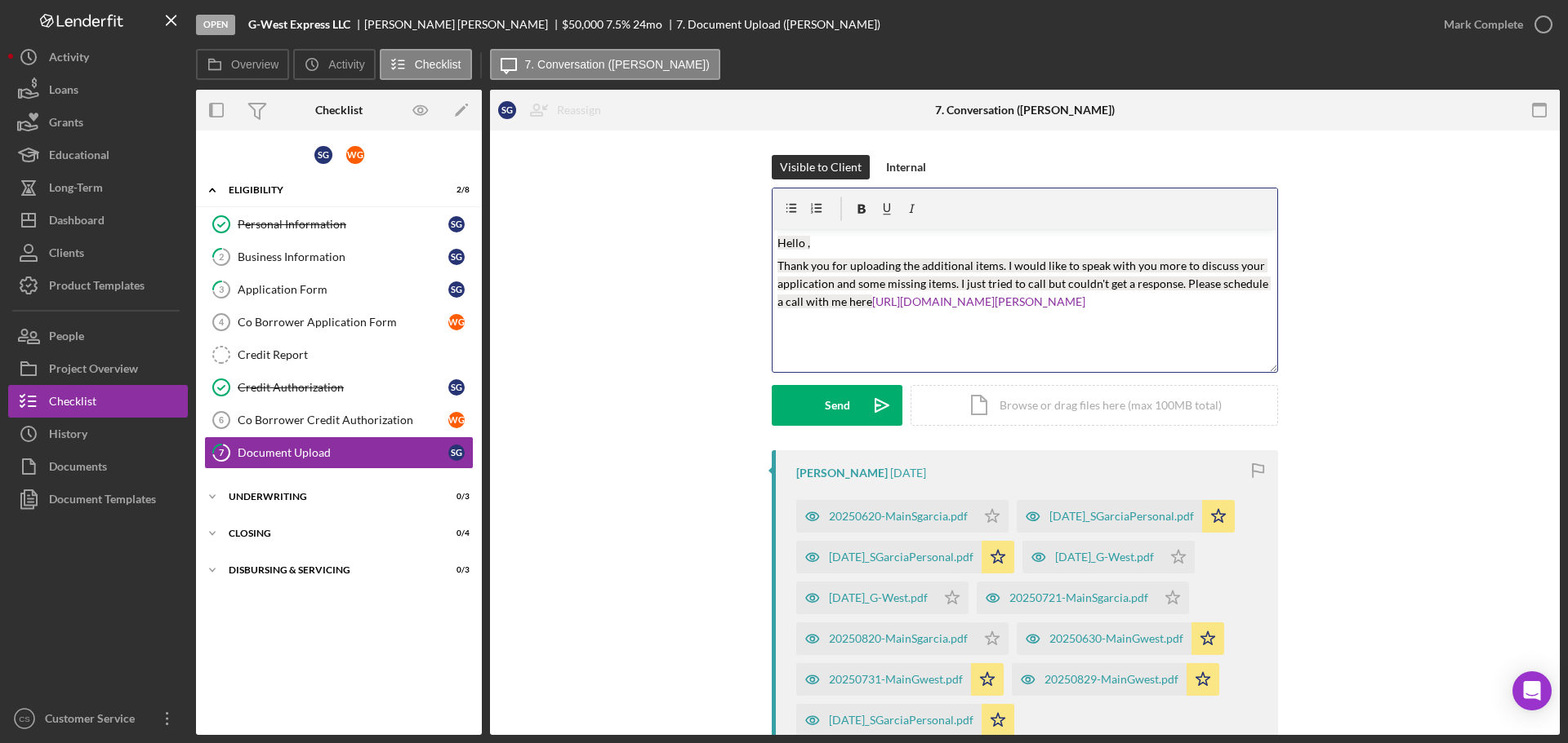
drag, startPoint x: 1082, startPoint y: 283, endPoint x: 562, endPoint y: 229, distance: 522.8
click at [562, 229] on div "Visible to Client Internal v Color teal Color pink Remove color Add row above A…" at bounding box center [1024, 302] width 1021 height 295
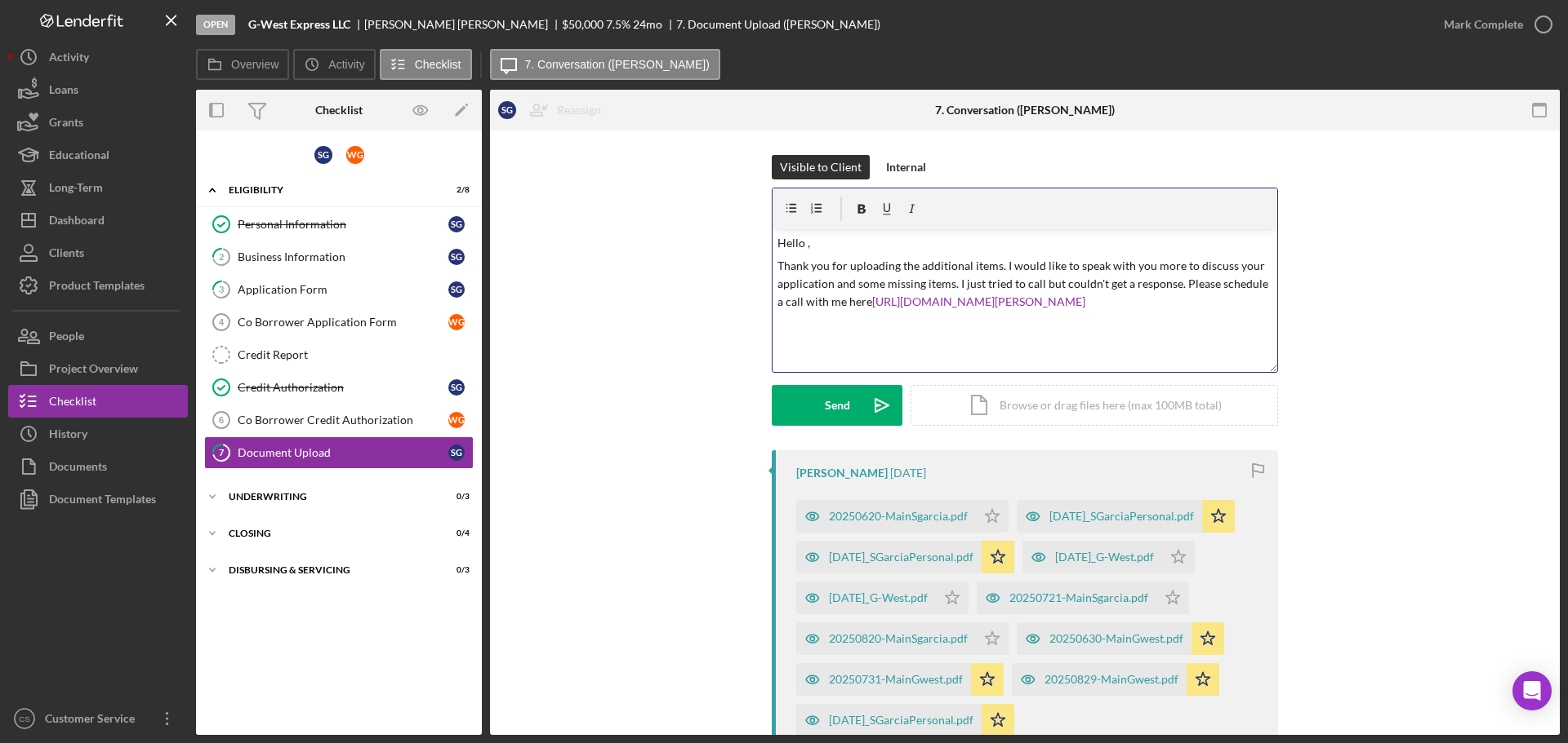
click at [398, 25] on div "[PERSON_NAME]" at bounding box center [462, 24] width 198 height 13
click at [389, 21] on div "[PERSON_NAME]" at bounding box center [462, 24] width 198 height 13
copy div "[PERSON_NAME]"
click at [803, 243] on p "Hello ," at bounding box center [1025, 243] width 496 height 18
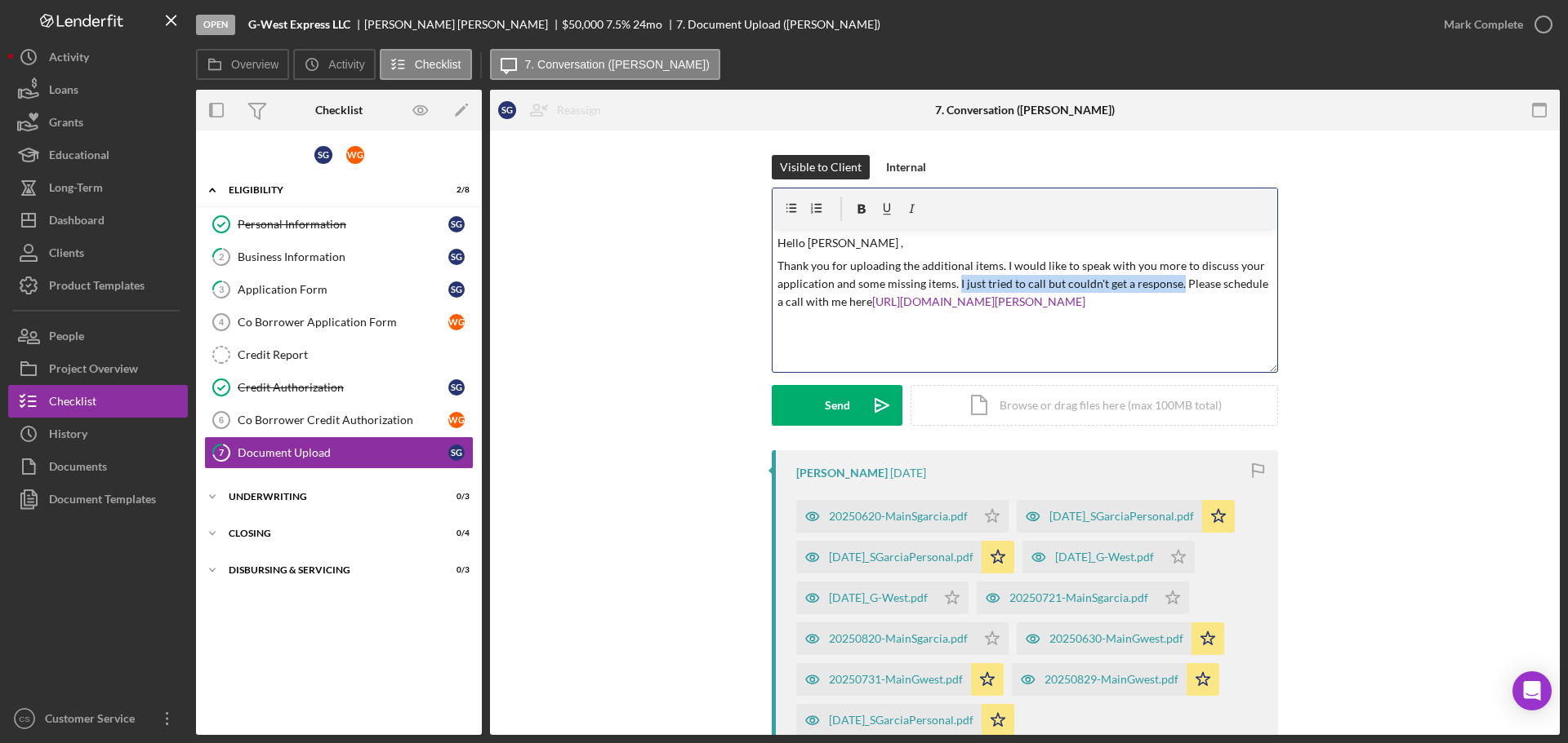
drag, startPoint x: 953, startPoint y: 283, endPoint x: 1174, endPoint y: 286, distance: 221.0
click at [1174, 286] on p "Thank you for uploading the additional items. I would like to speak with you mo…" at bounding box center [1025, 284] width 496 height 55
click at [1149, 310] on p "Thank you for uploading the additional items. I would like to speak with you mo…" at bounding box center [1025, 284] width 496 height 55
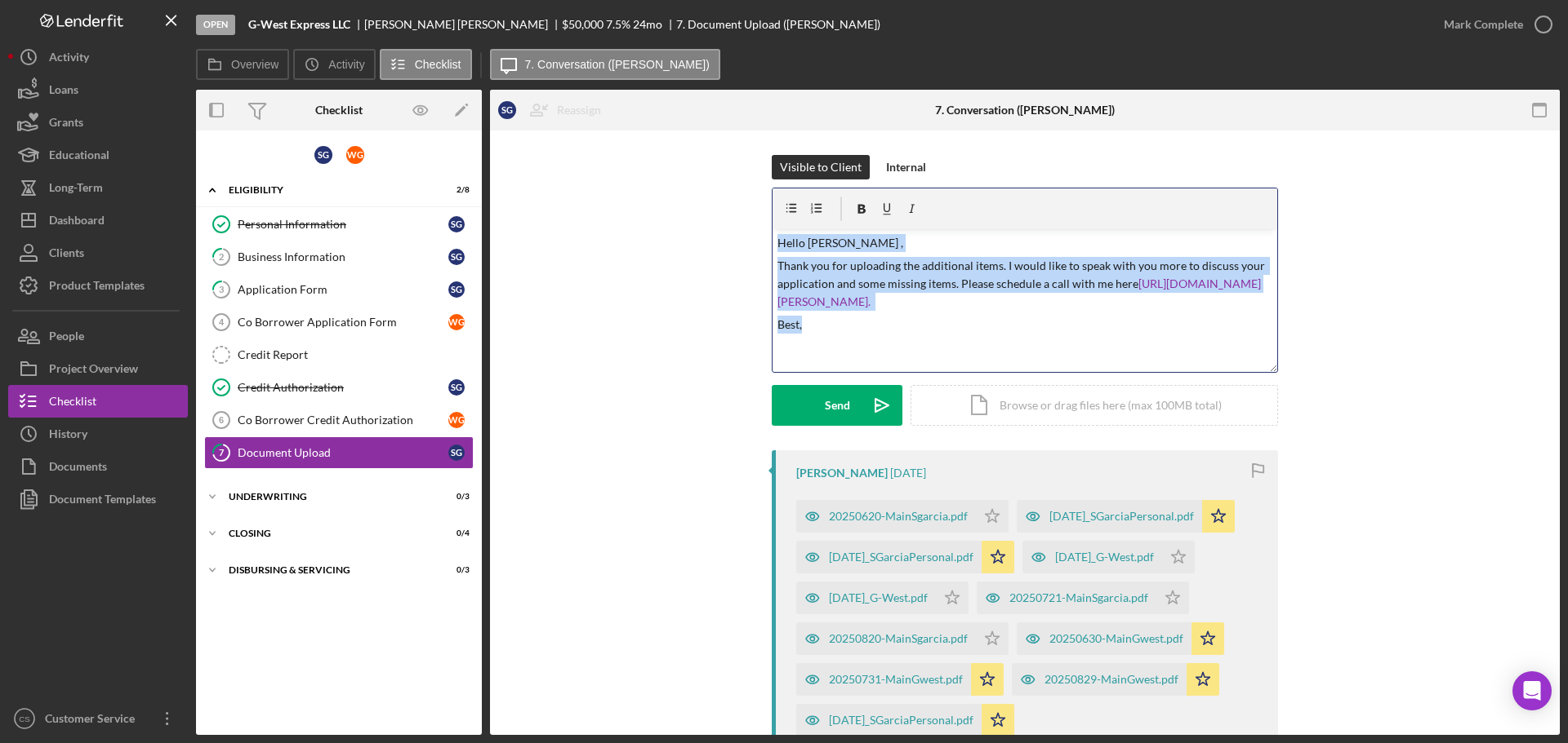
drag, startPoint x: 856, startPoint y: 352, endPoint x: 719, endPoint y: 219, distance: 190.9
click at [719, 219] on div "Visible to Client Internal v Color teal Color pink Remove color Add row above A…" at bounding box center [1024, 302] width 1021 height 295
copy div "Hello [PERSON_NAME] , Thank you for uploading the additional items. I would lik…"
click at [869, 404] on icon "Icon/icon-invite-send" at bounding box center [882, 405] width 41 height 41
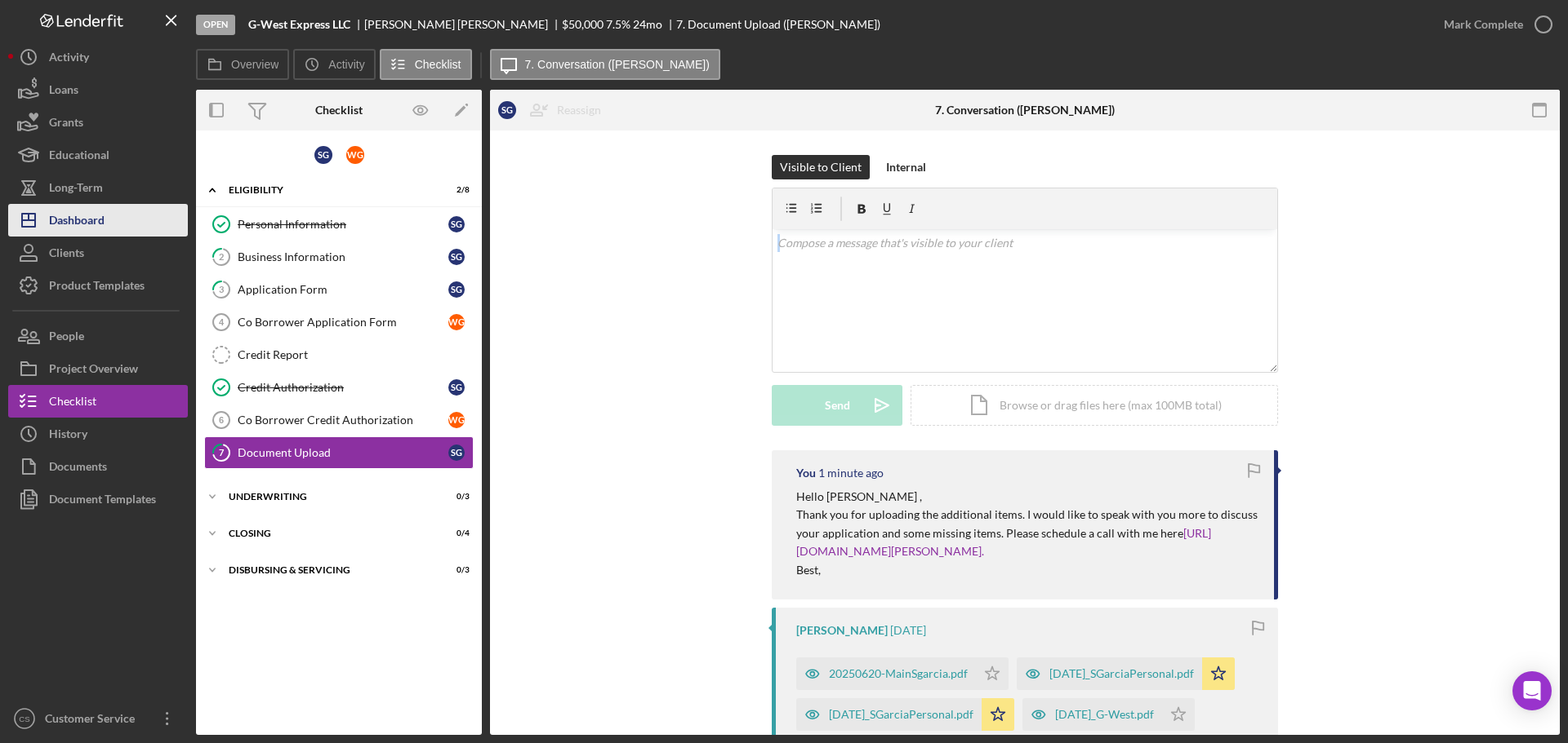
click at [17, 218] on icon "Icon/Dashboard" at bounding box center [28, 219] width 41 height 41
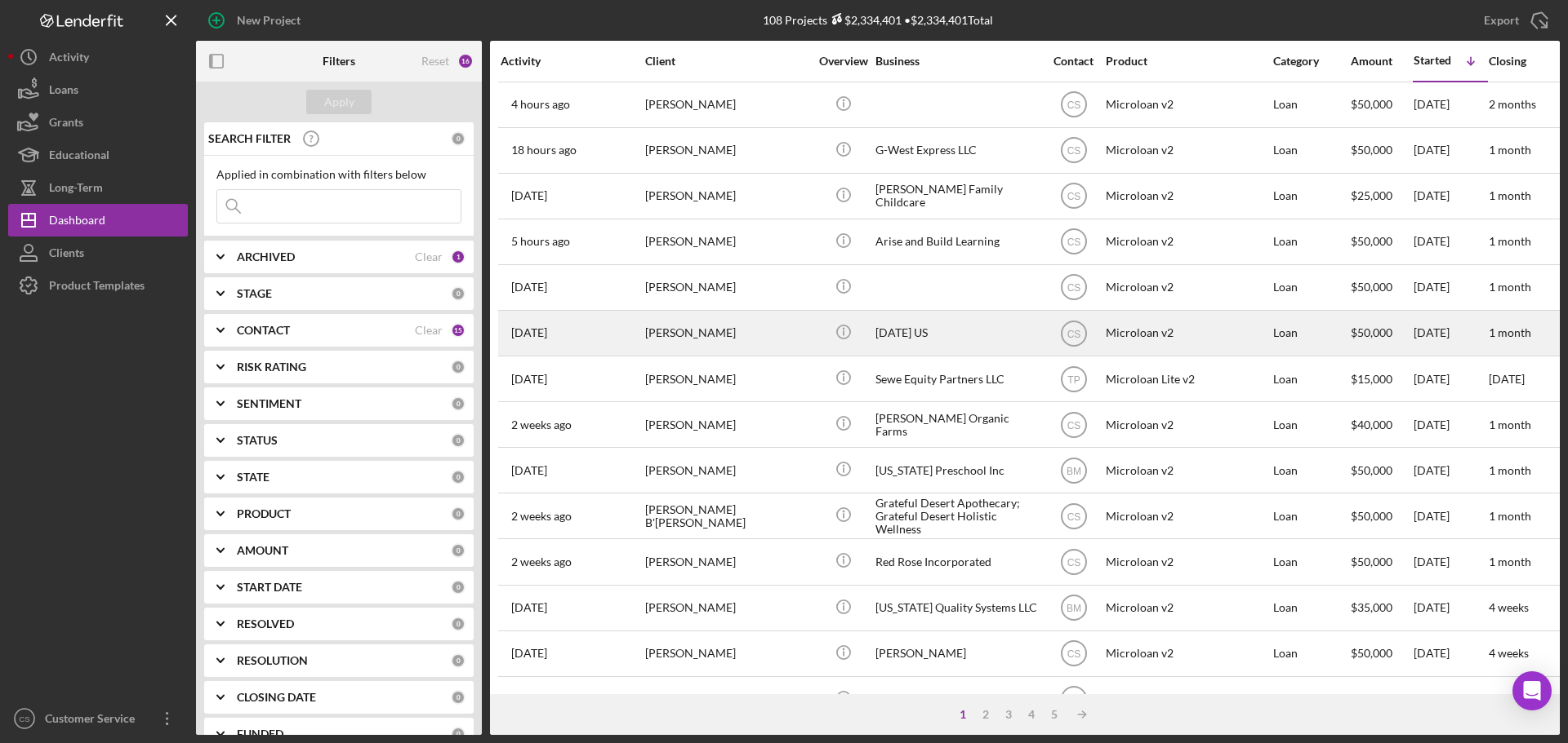
click at [781, 336] on div "[PERSON_NAME]" at bounding box center [726, 333] width 163 height 43
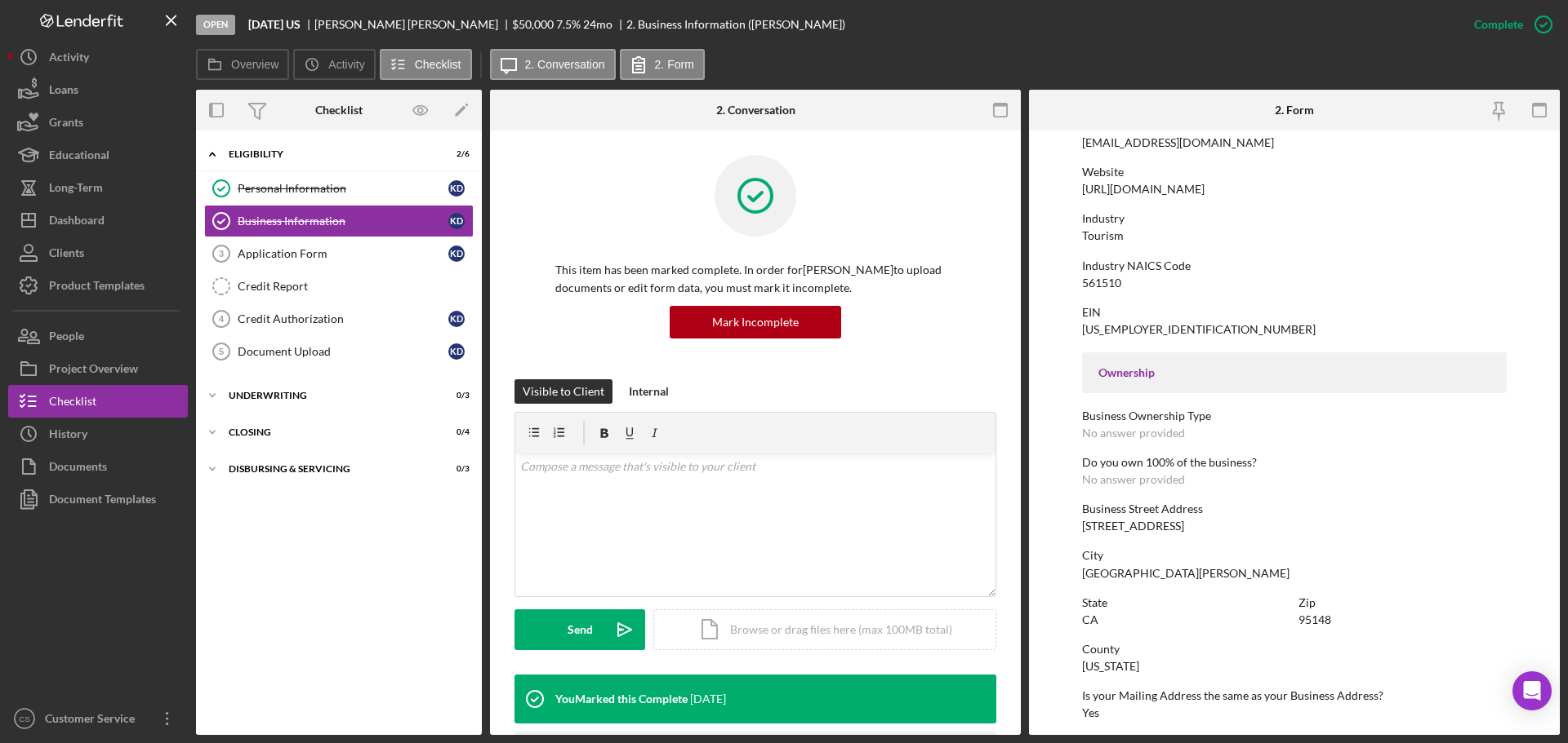
scroll to position [489, 0]
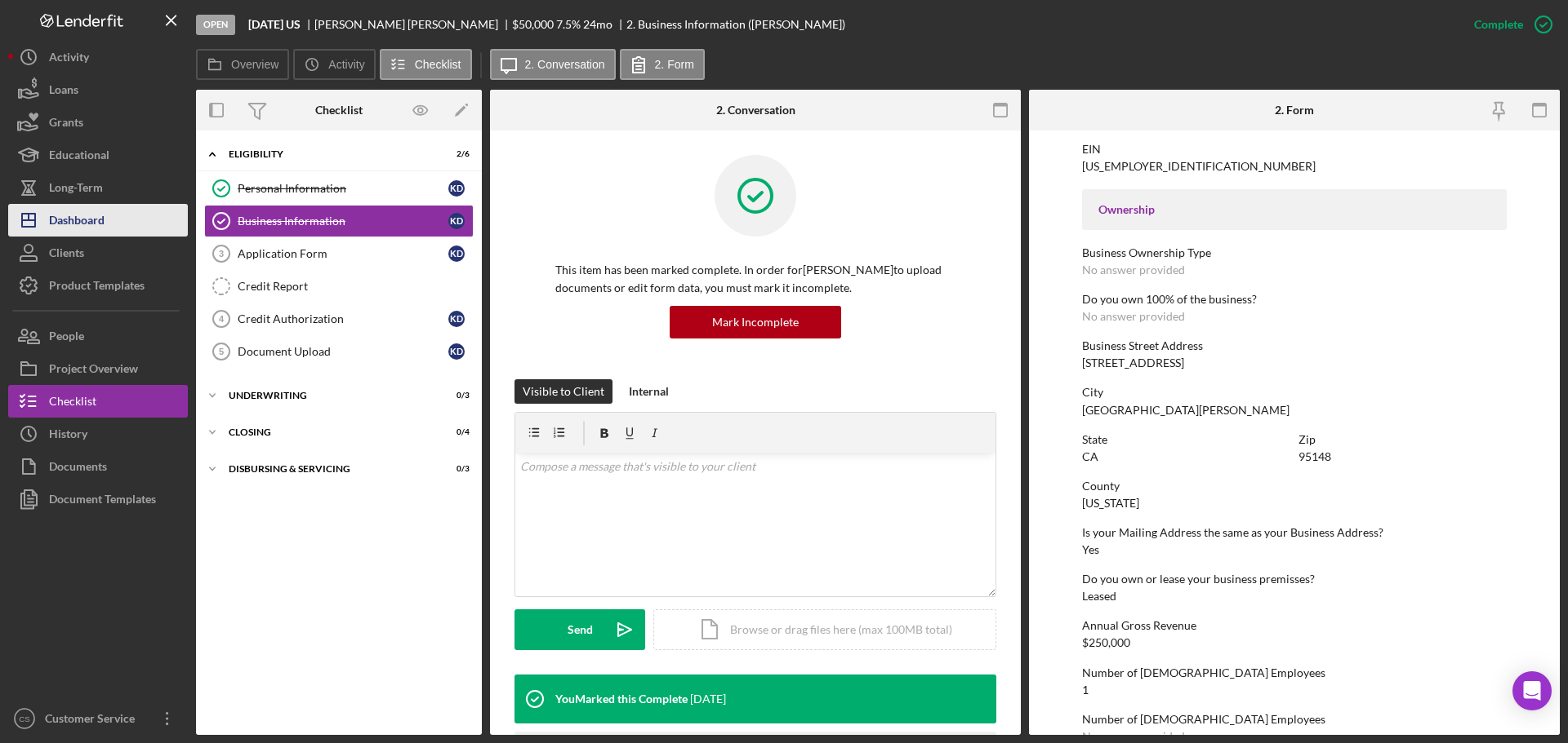
click at [81, 229] on div "Dashboard" at bounding box center [76, 222] width 55 height 37
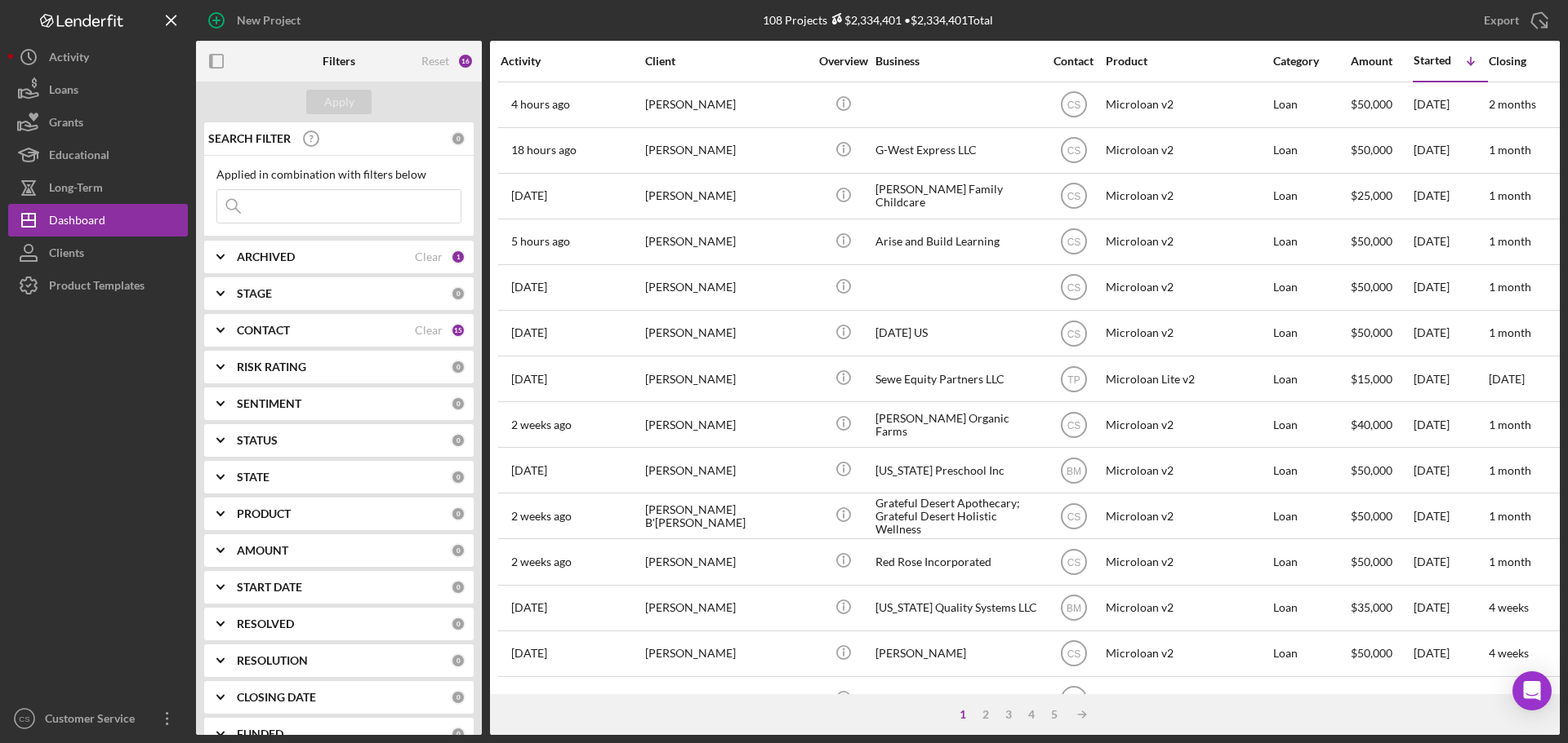
click at [1237, 722] on div "1 2 3 4 5 Icon/Table Sort Arrow" at bounding box center [1024, 714] width 1069 height 41
